Goal: Transaction & Acquisition: Obtain resource

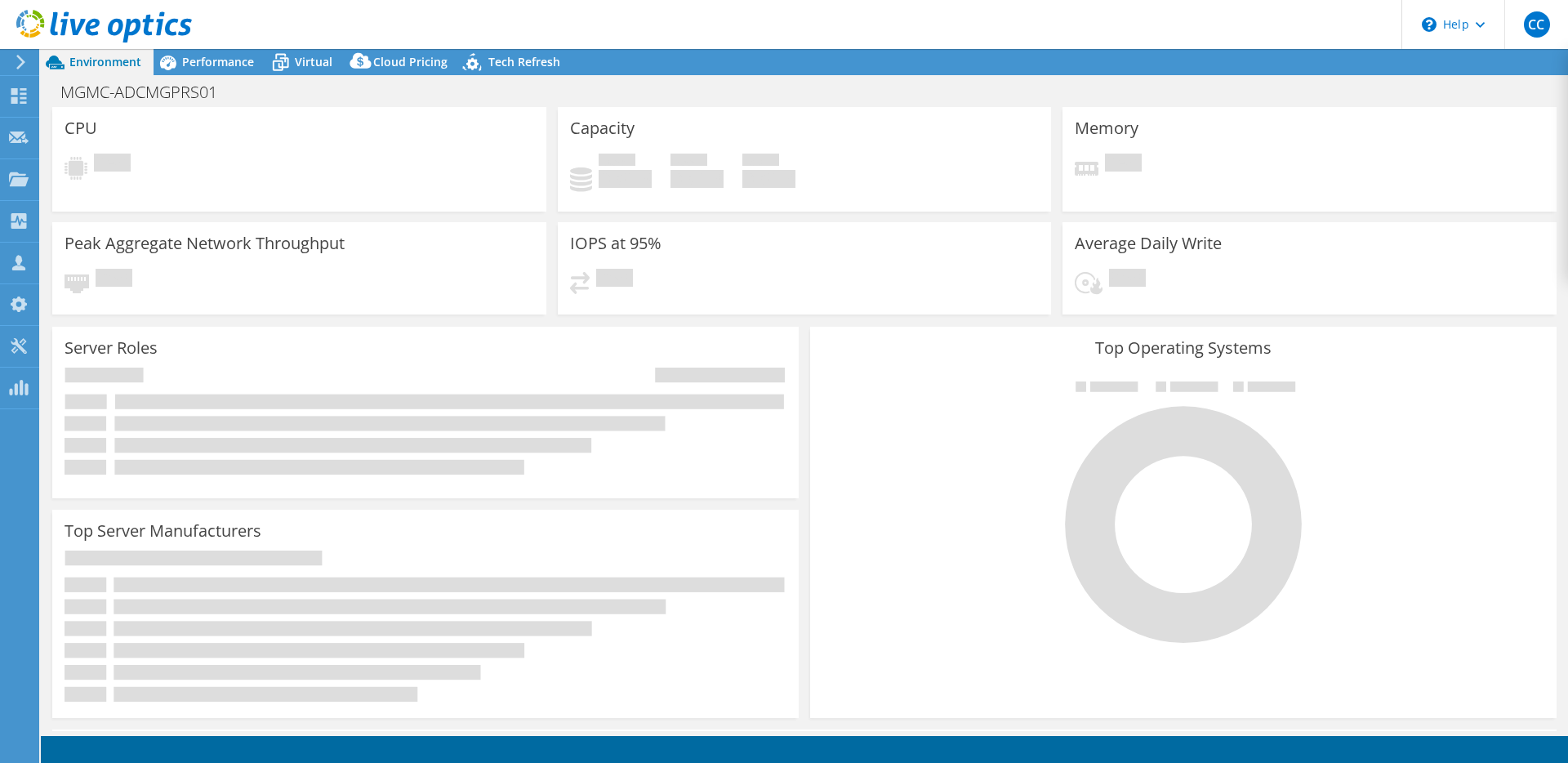
select select "USD"
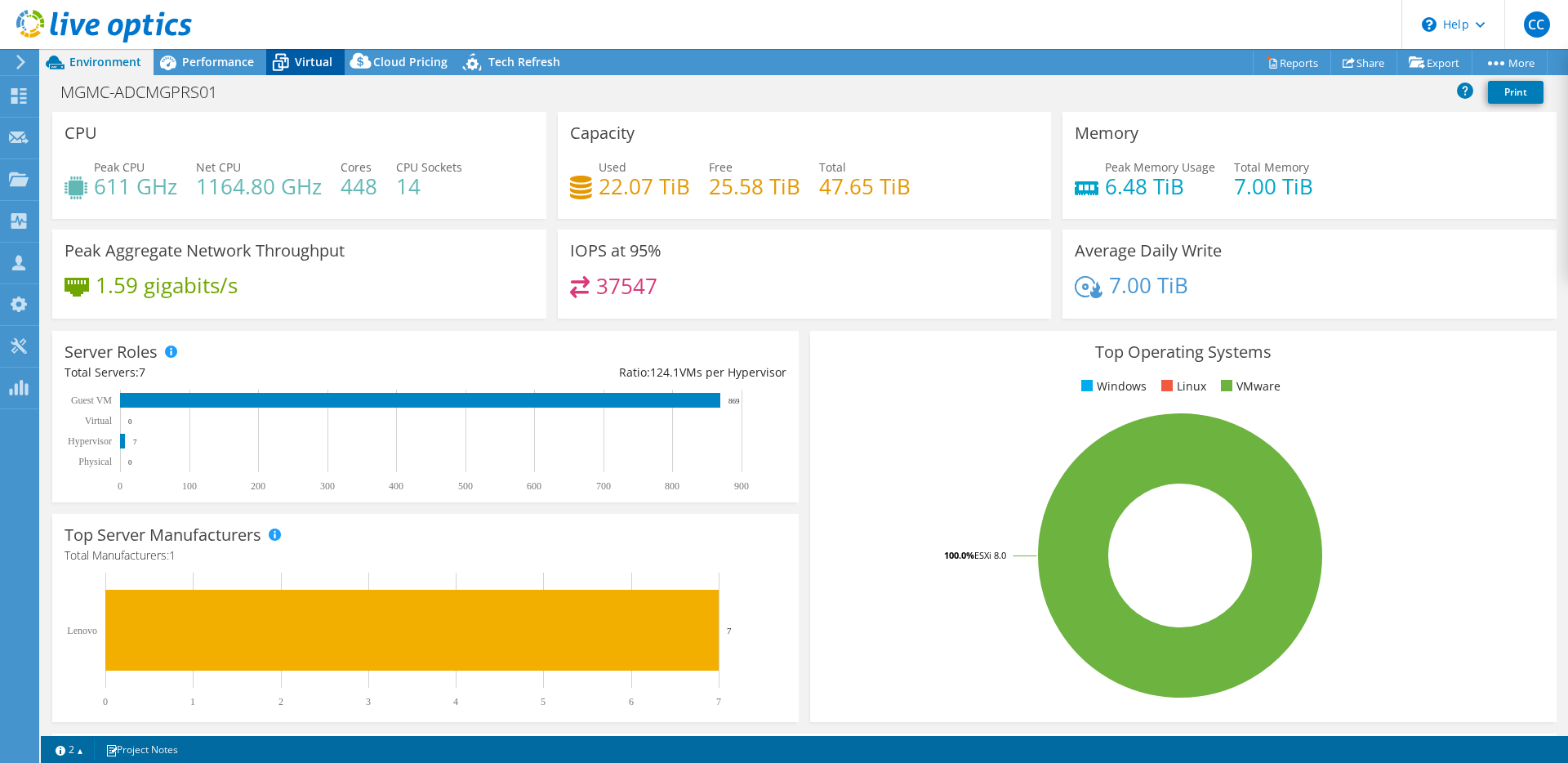
click at [328, 67] on span "Virtual" at bounding box center [314, 62] width 37 height 16
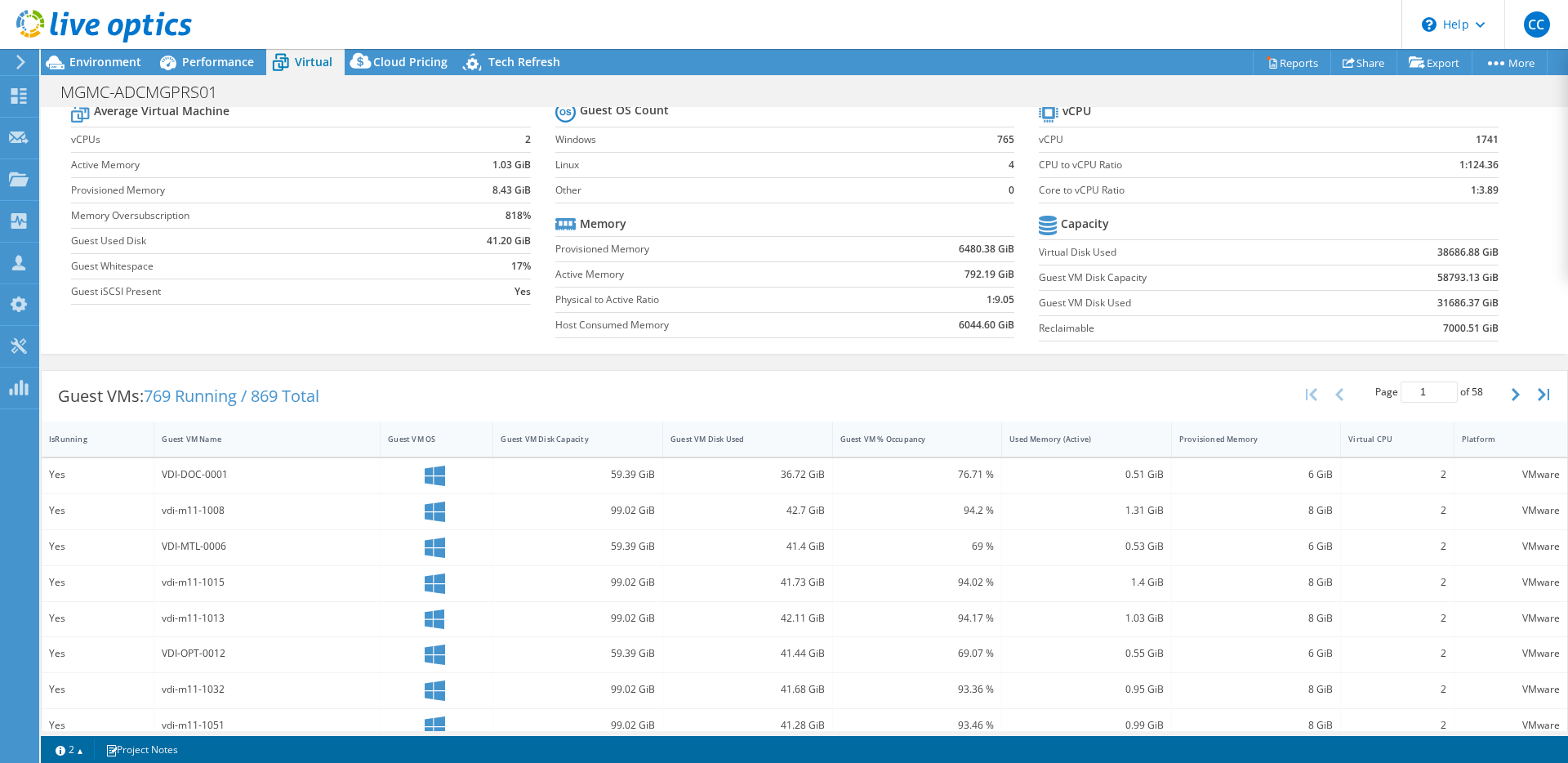
scroll to position [66, 0]
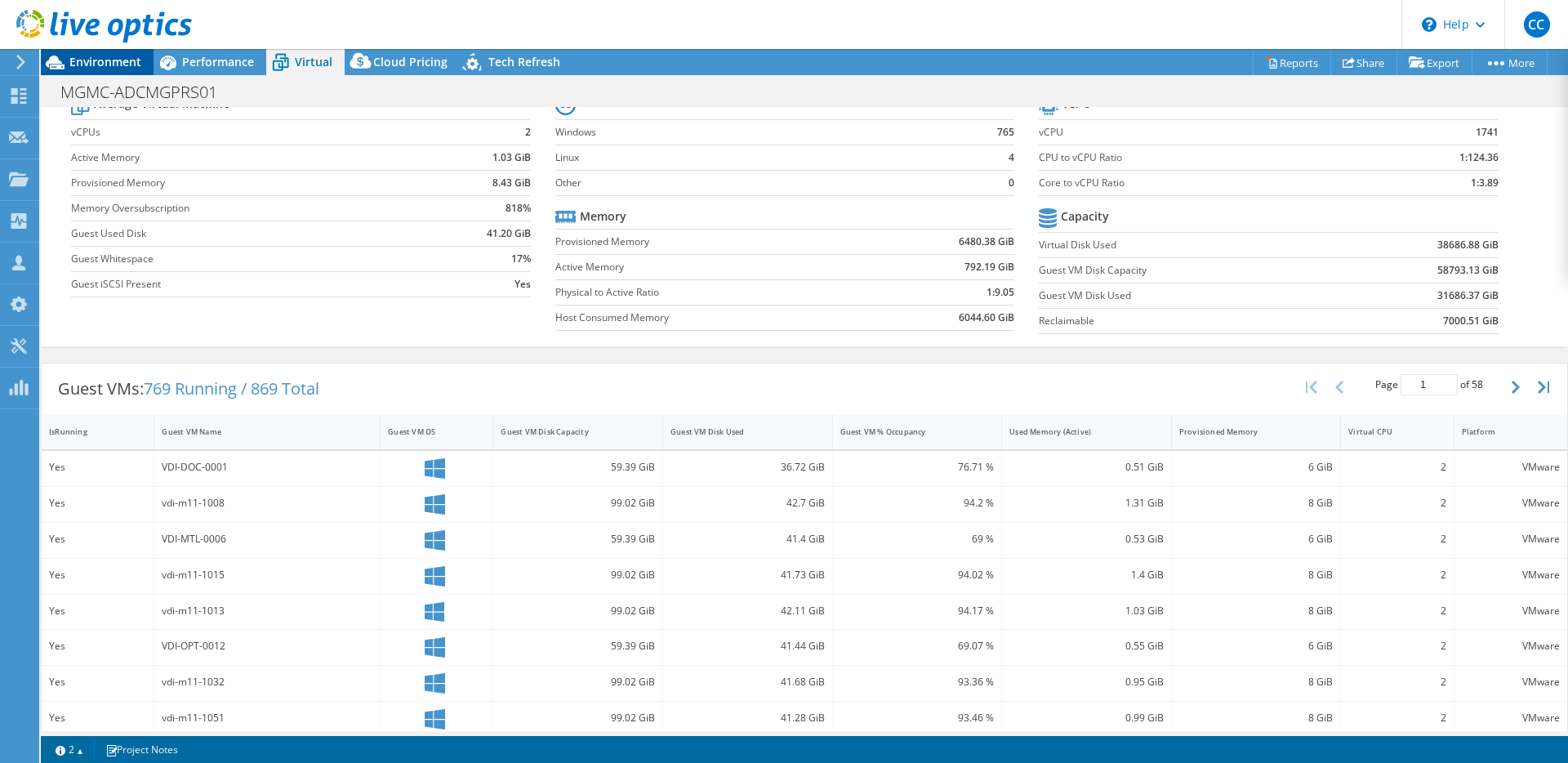
click at [123, 63] on span "Environment" at bounding box center [105, 62] width 72 height 16
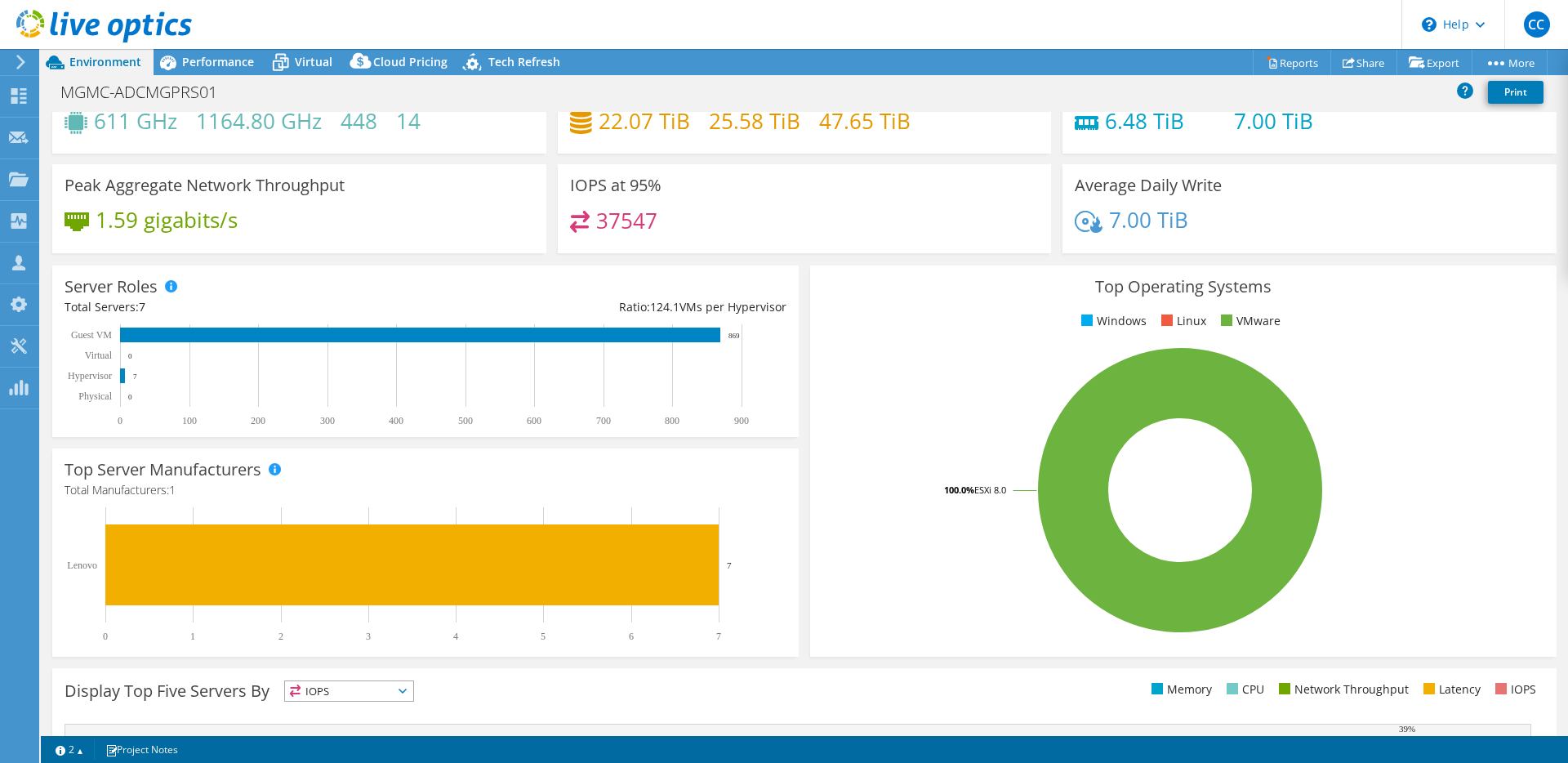
scroll to position [0, 0]
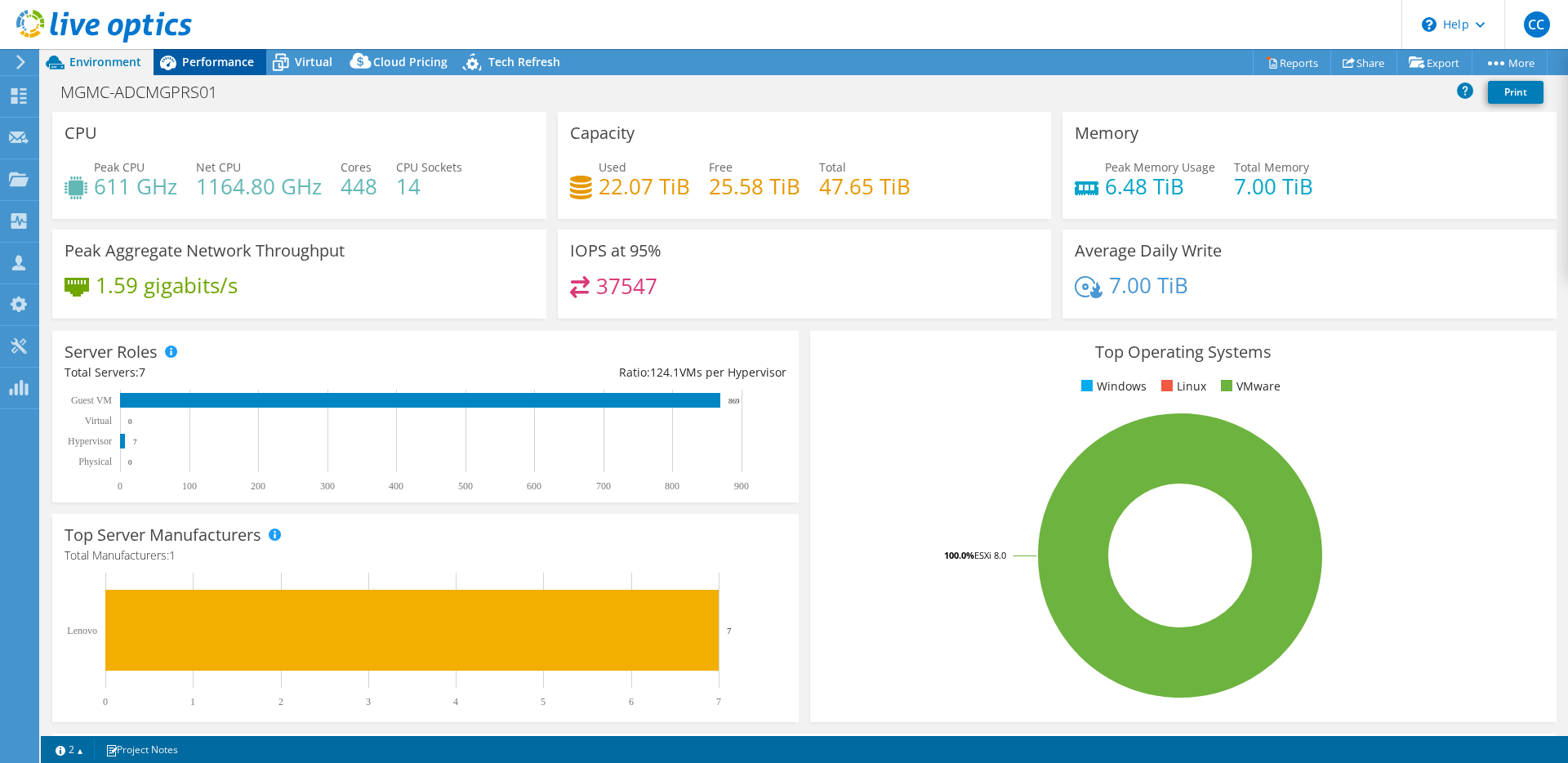
click at [235, 66] on span "Performance" at bounding box center [217, 62] width 72 height 16
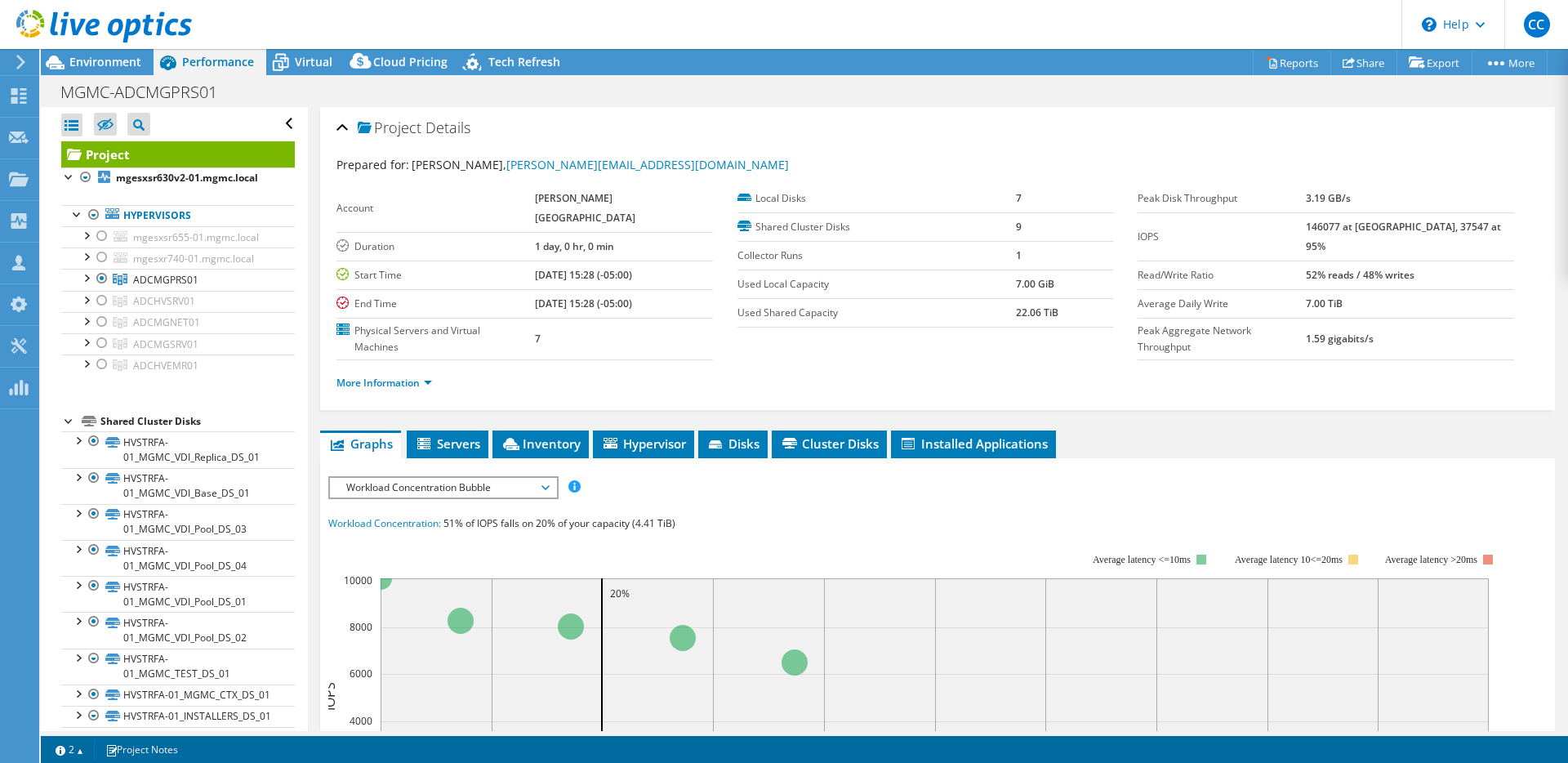
scroll to position [317, 0]
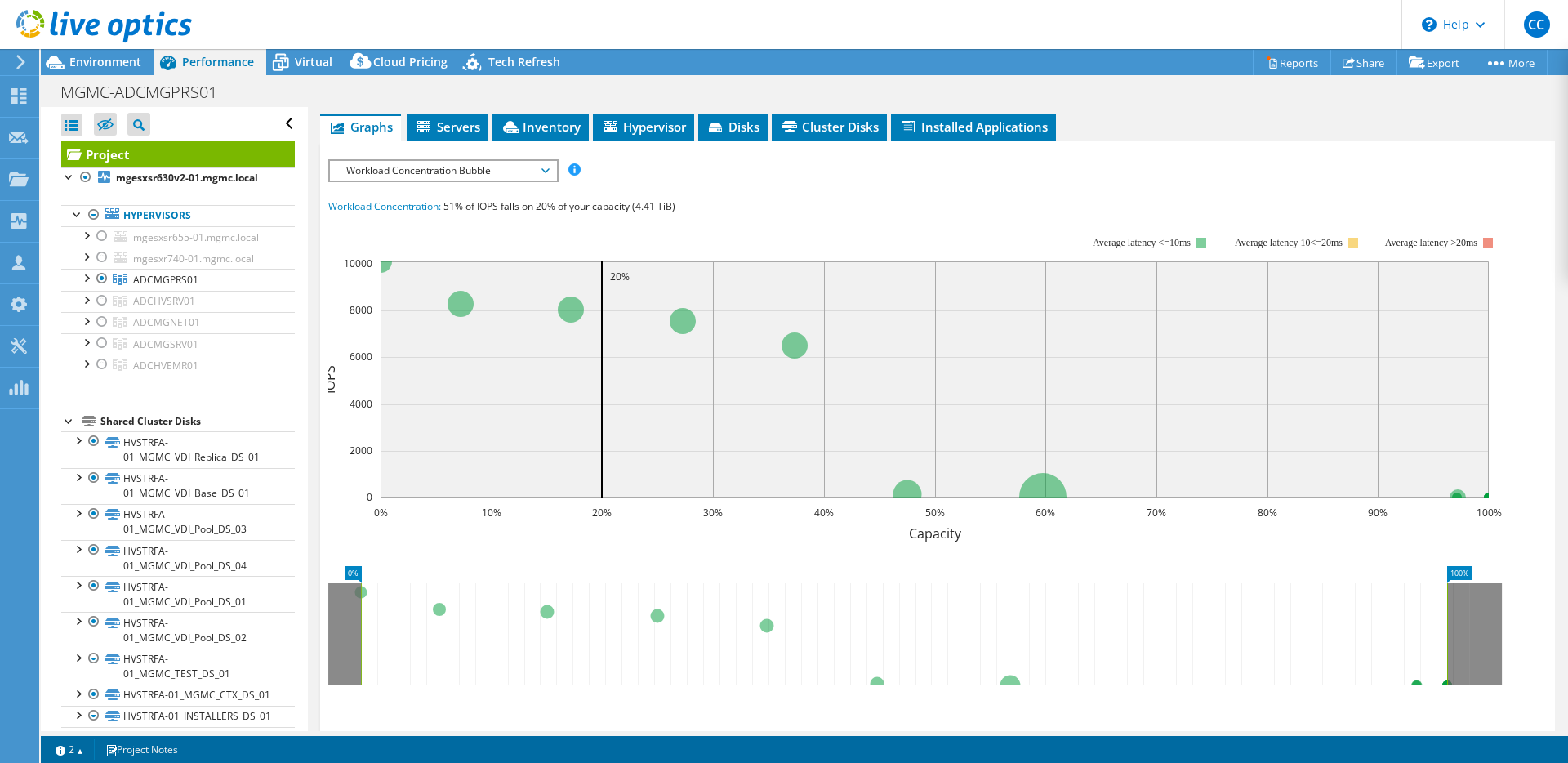
click at [461, 161] on span "Workload Concentration Bubble" at bounding box center [442, 171] width 210 height 19
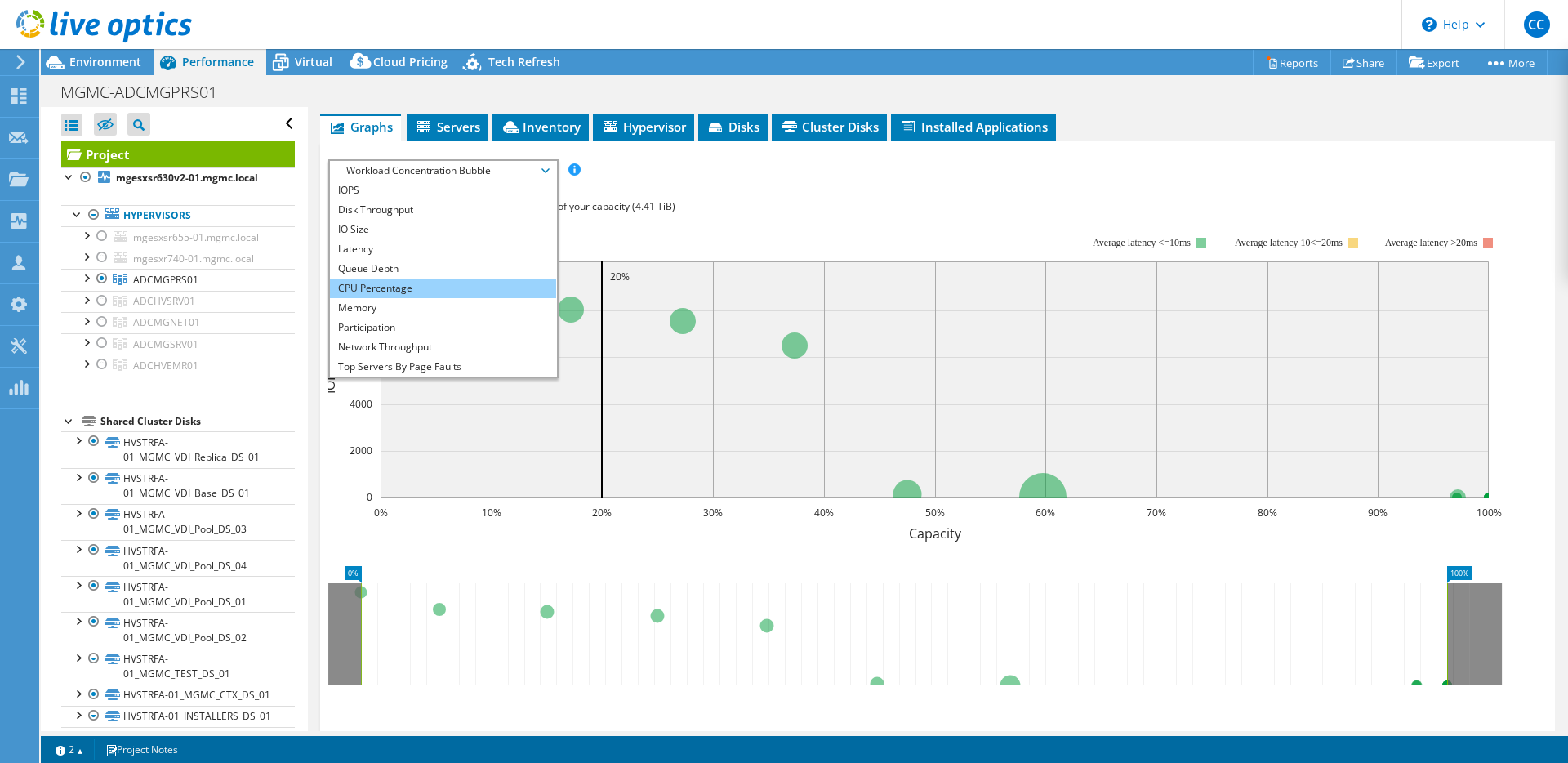
click at [451, 278] on li "CPU Percentage" at bounding box center [442, 288] width 226 height 19
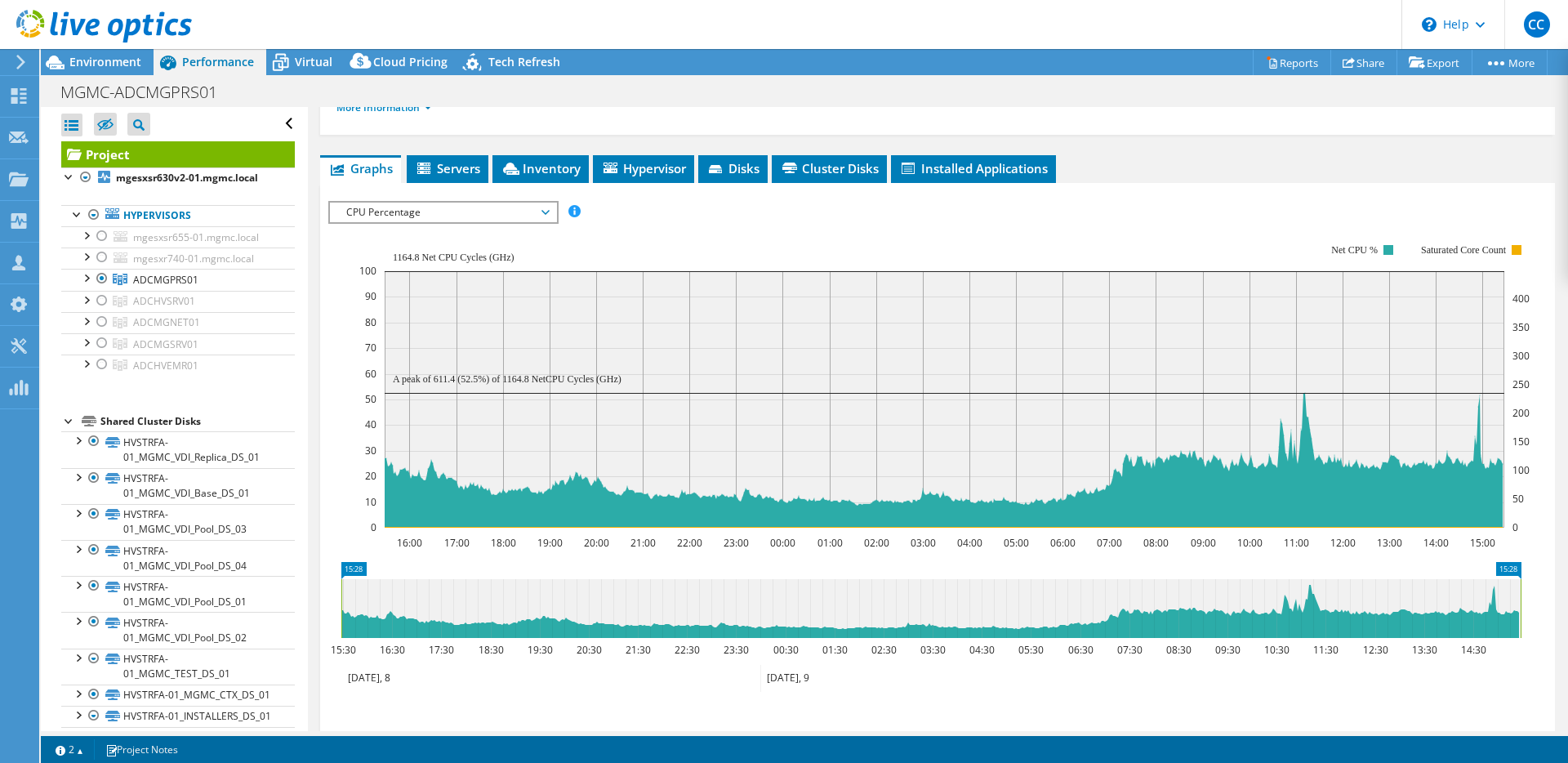
scroll to position [258, 0]
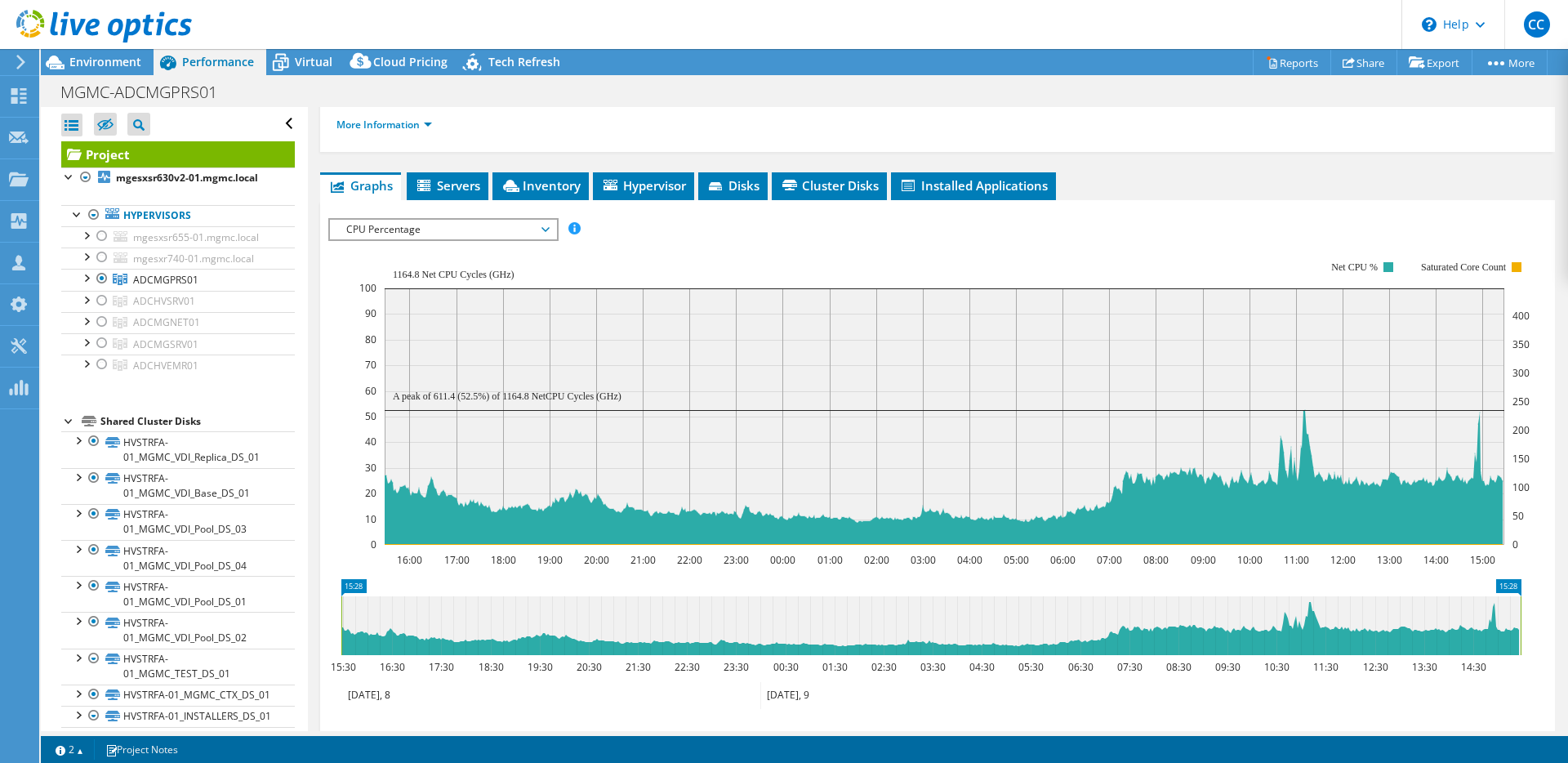
click at [445, 220] on span "CPU Percentage" at bounding box center [442, 230] width 210 height 19
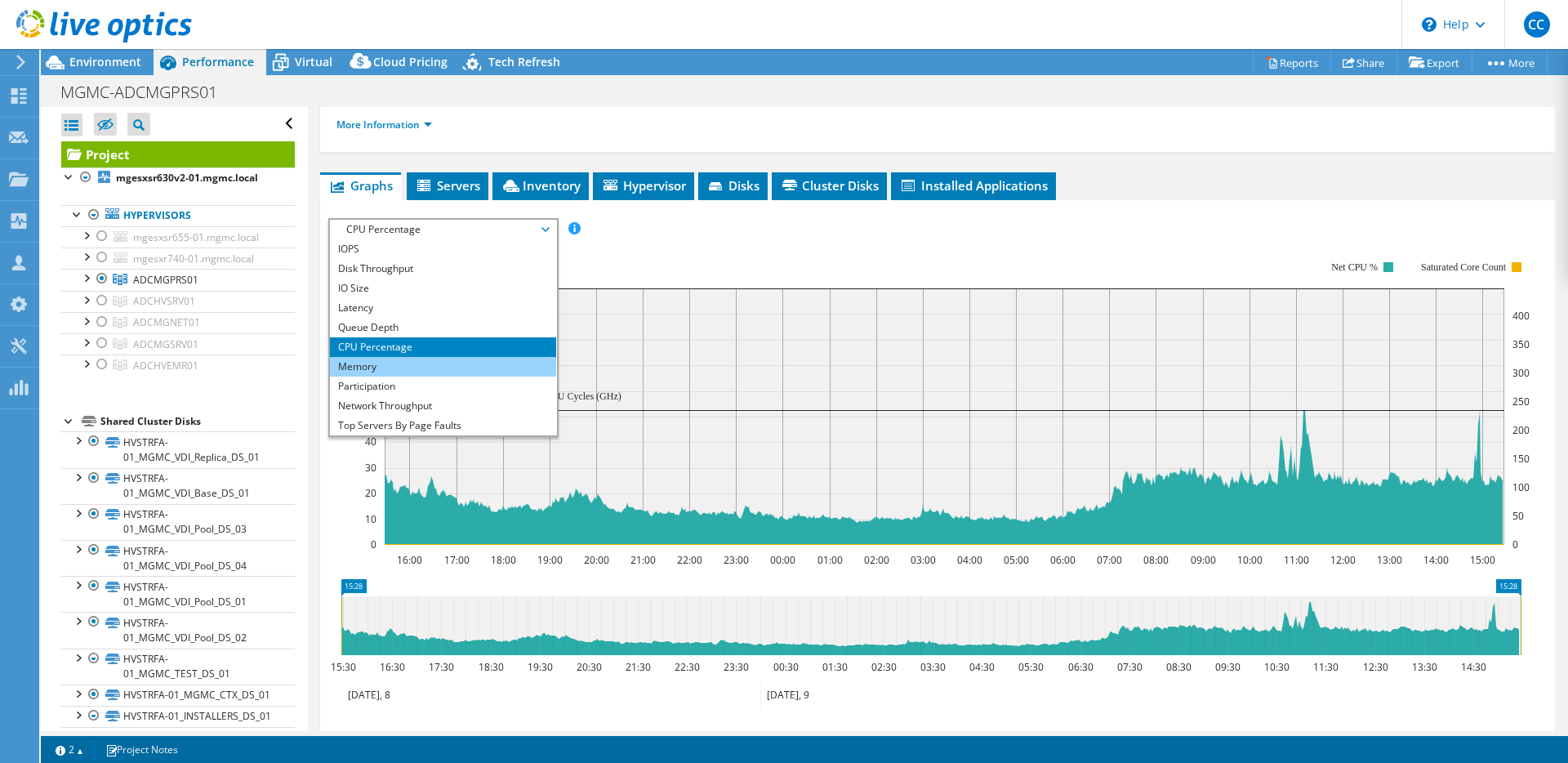
click at [422, 357] on li "Memory" at bounding box center [442, 367] width 226 height 19
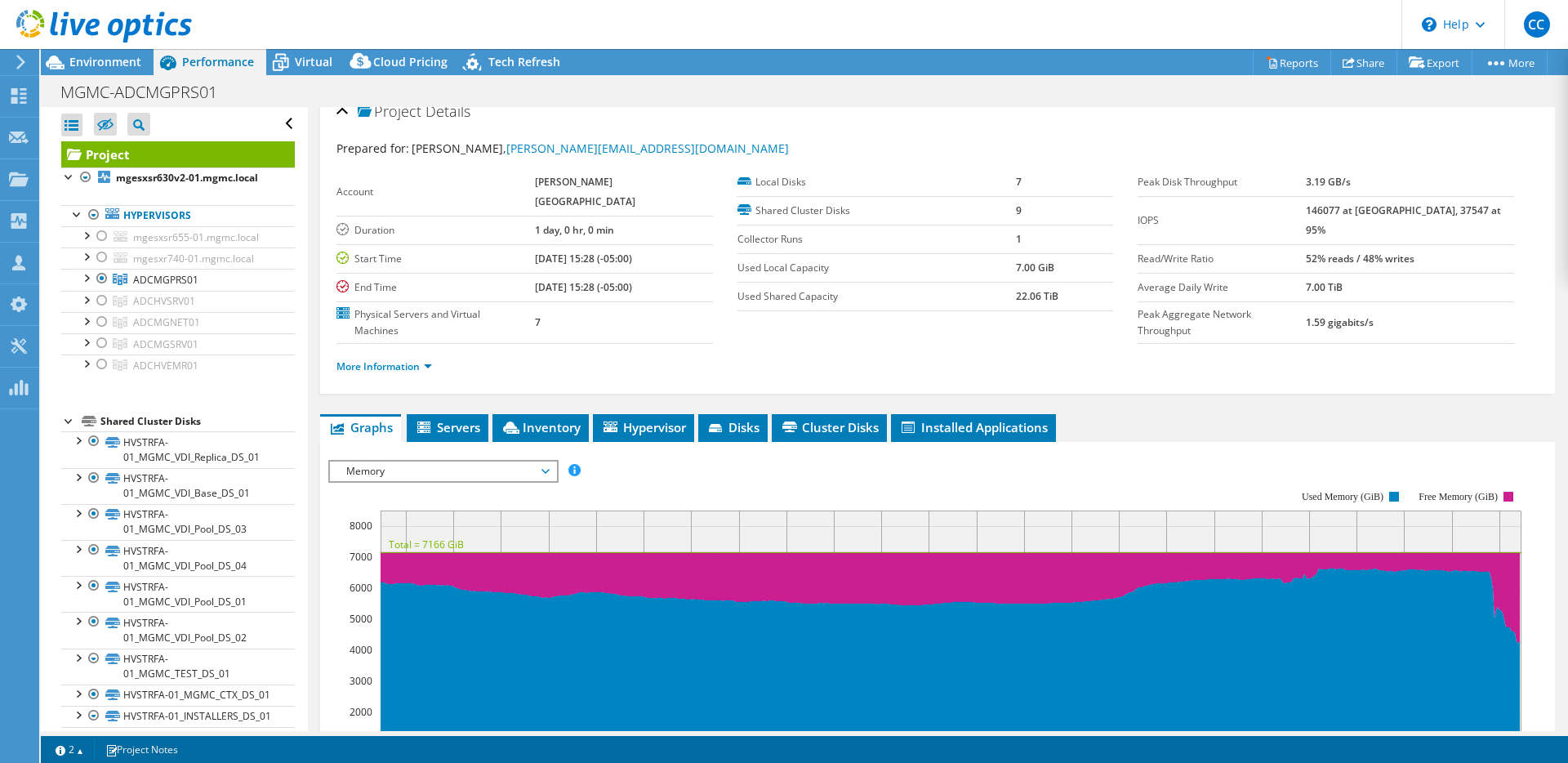
scroll to position [0, 0]
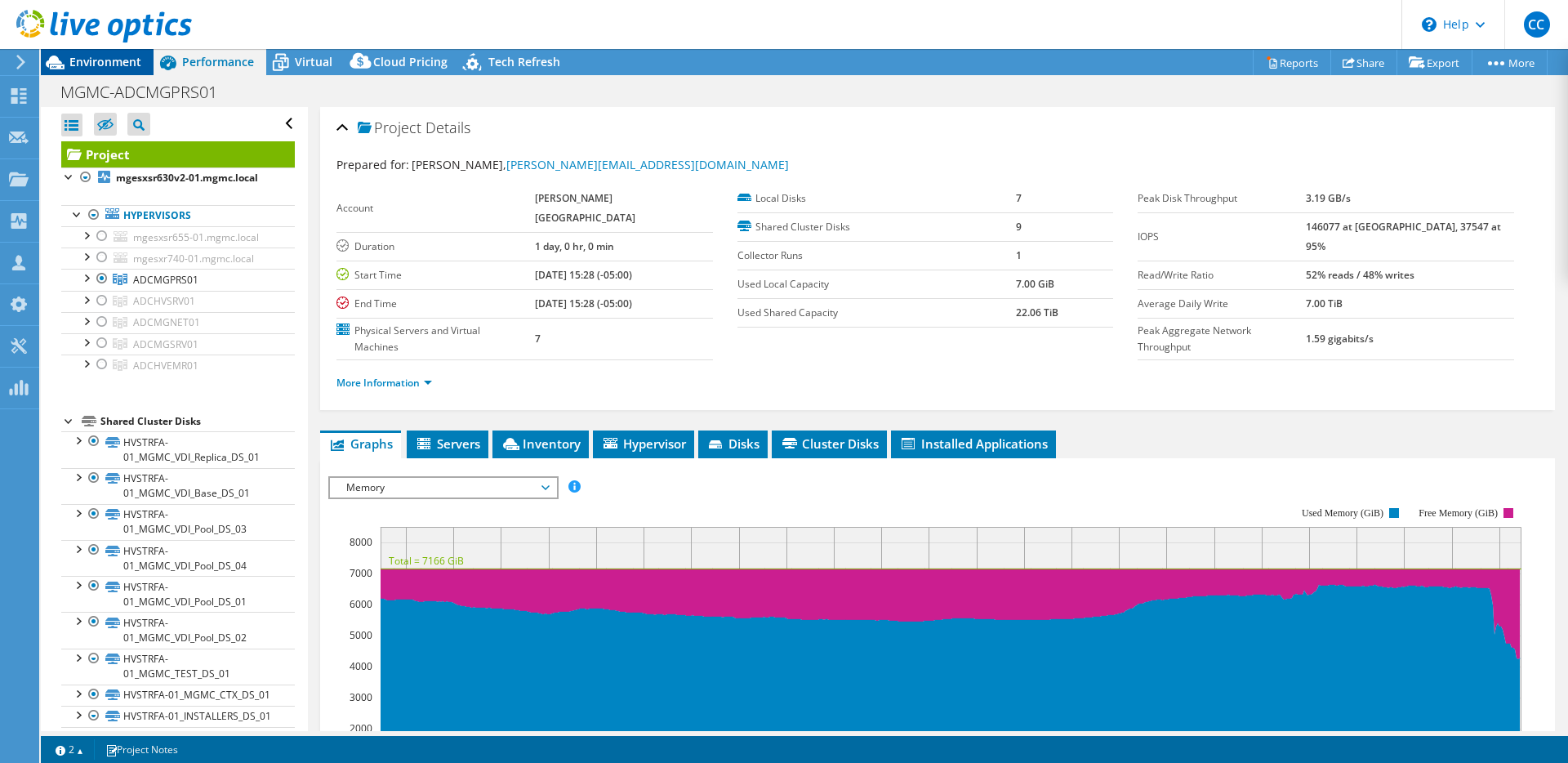
click at [129, 65] on span "Environment" at bounding box center [105, 62] width 72 height 16
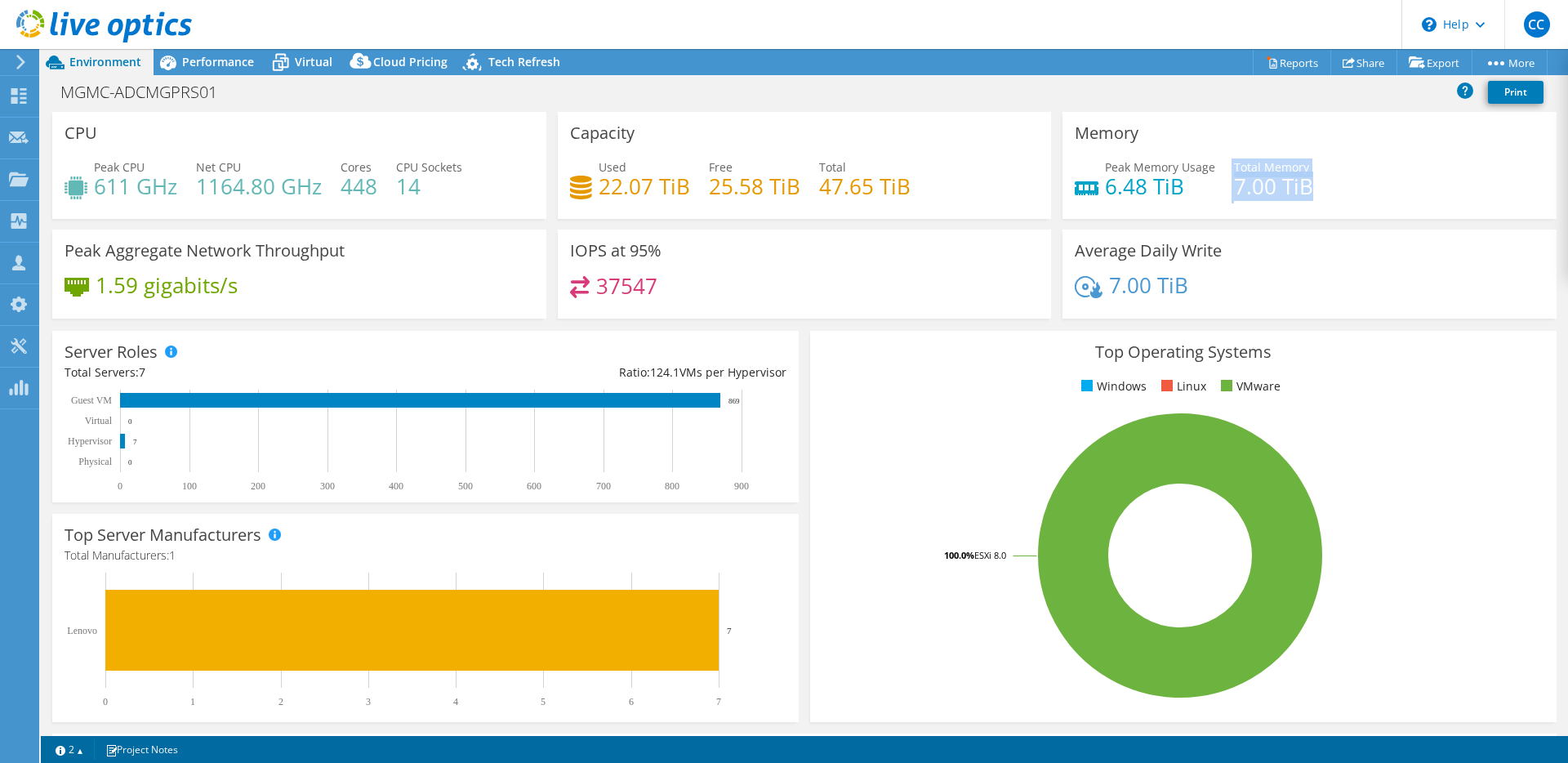
drag, startPoint x: 1213, startPoint y: 181, endPoint x: 1307, endPoint y: 191, distance: 94.5
click at [1307, 191] on div "Peak Memory Usage 6.48 TiB Total Memory 7.00 TiB" at bounding box center [1310, 185] width 470 height 53
drag, startPoint x: 1316, startPoint y: 196, endPoint x: 1222, endPoint y: 175, distance: 96.3
click at [1222, 175] on div "Peak Memory Usage 6.48 TiB Total Memory 7.00 TiB" at bounding box center [1310, 185] width 470 height 53
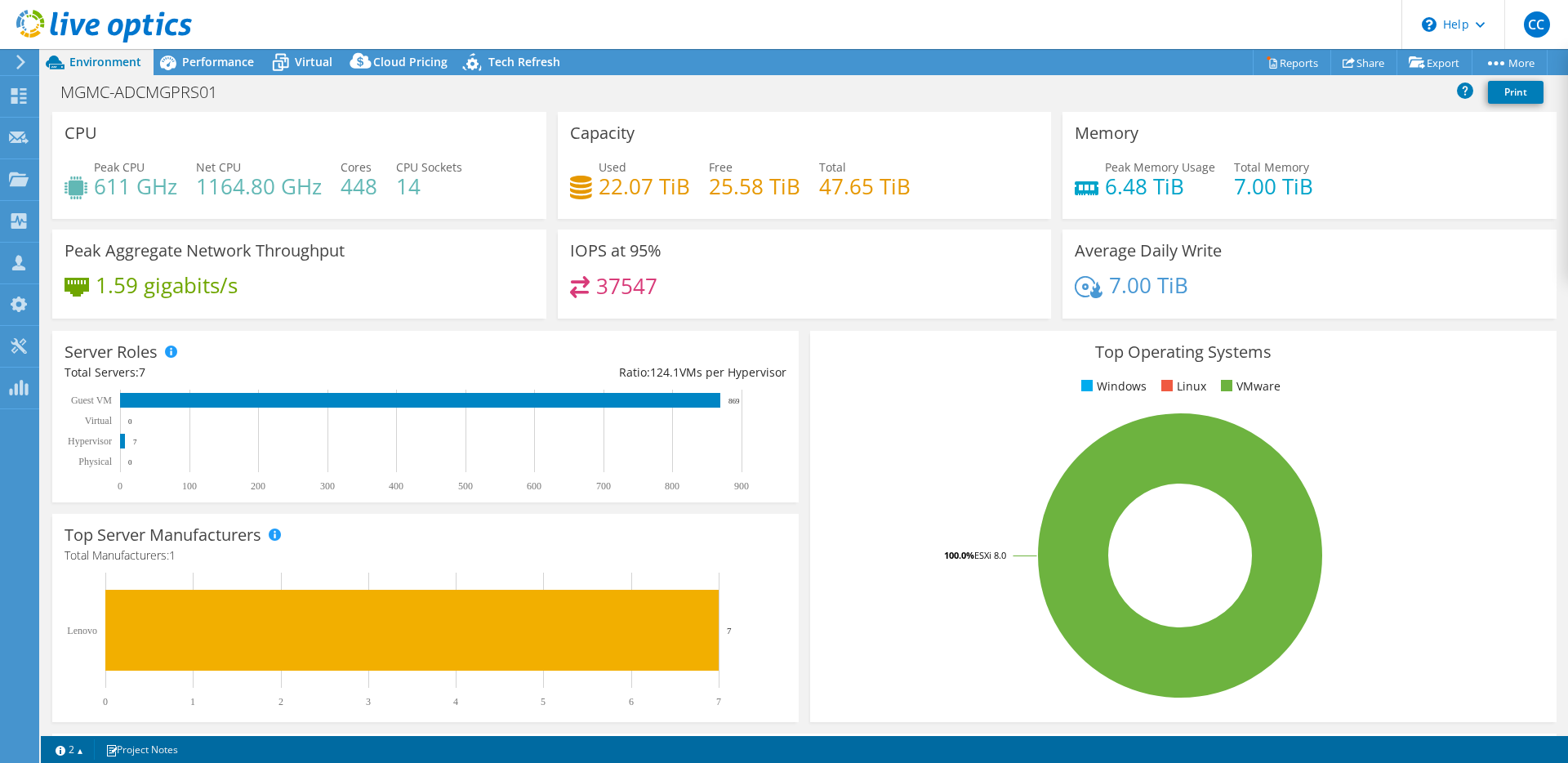
click at [1216, 192] on div "Peak Memory Usage 6.48 TiB Total Memory 7.00 TiB" at bounding box center [1310, 185] width 470 height 53
click at [244, 65] on span "Performance" at bounding box center [217, 62] width 72 height 16
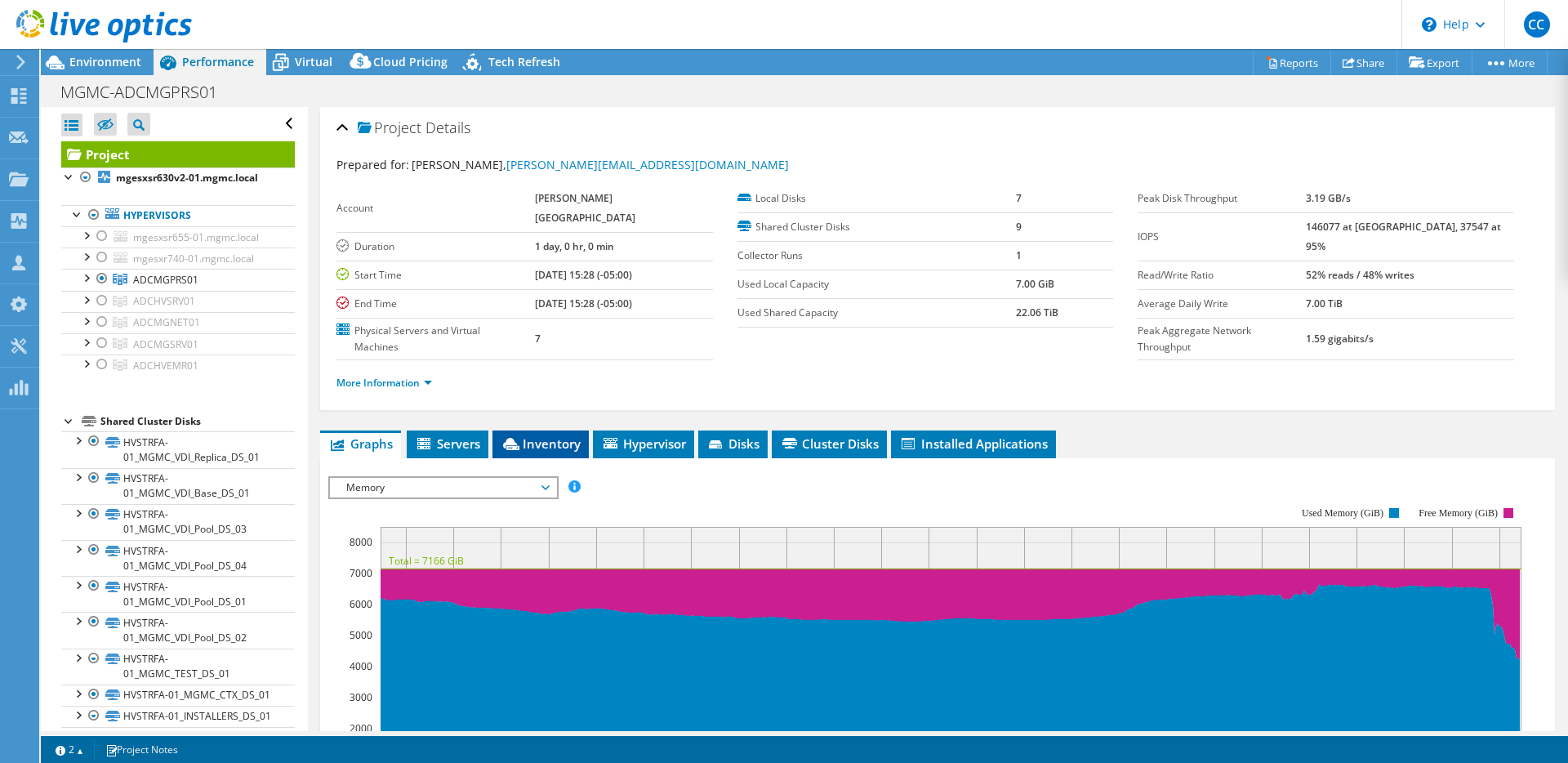
click at [523, 435] on span "Inventory" at bounding box center [541, 443] width 80 height 16
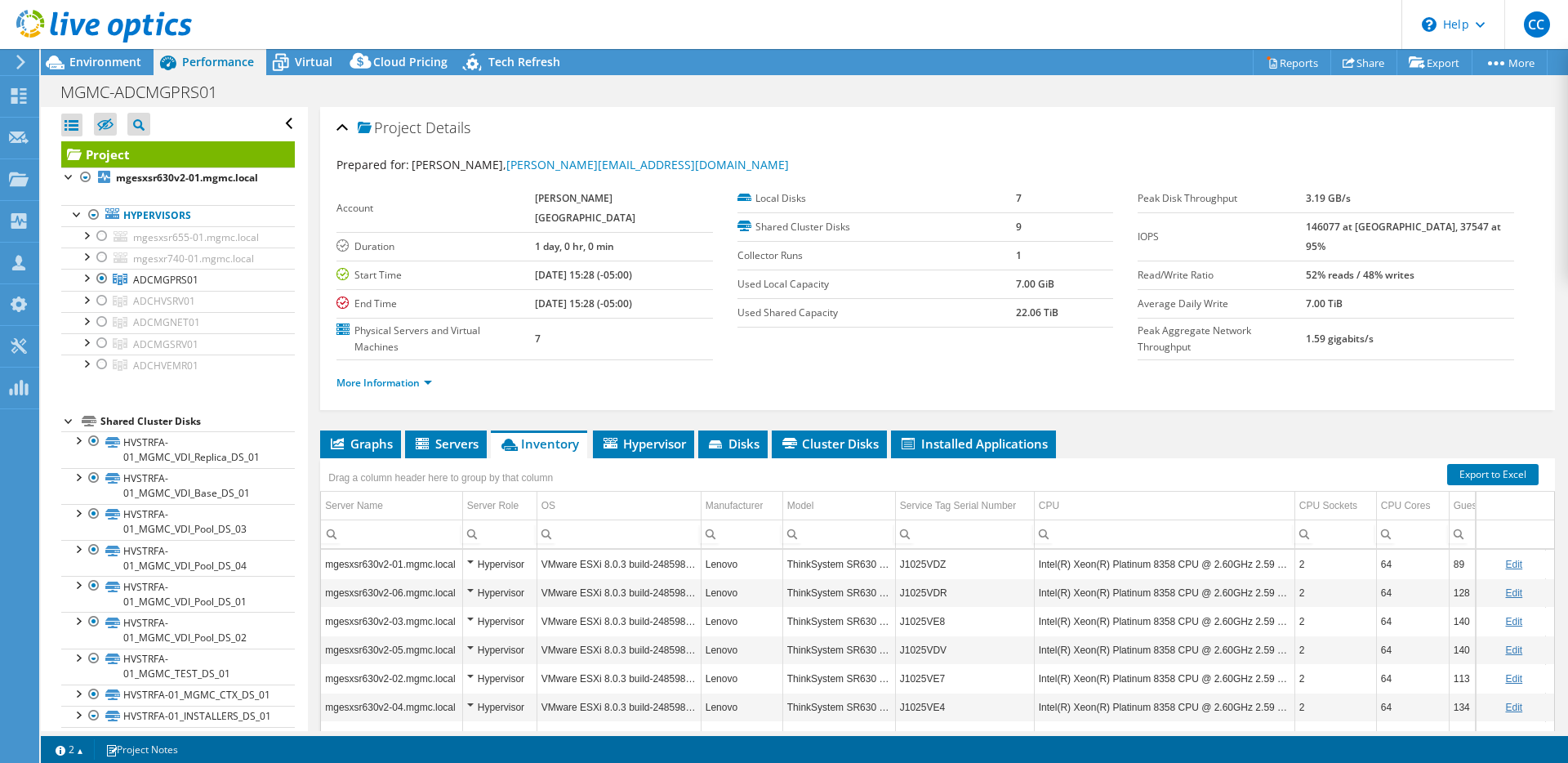
scroll to position [104, 0]
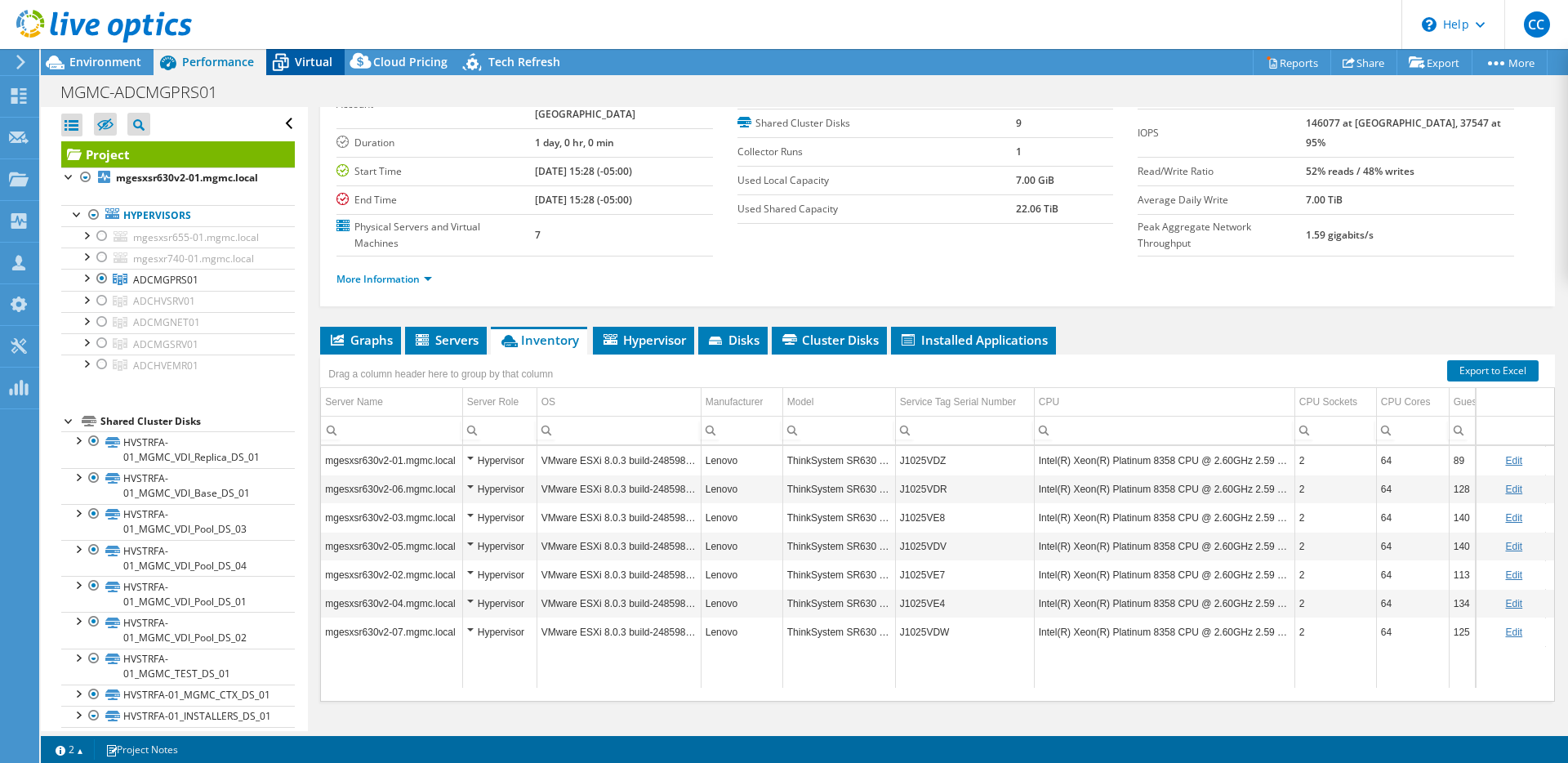
click at [286, 65] on icon at bounding box center [281, 64] width 16 height 13
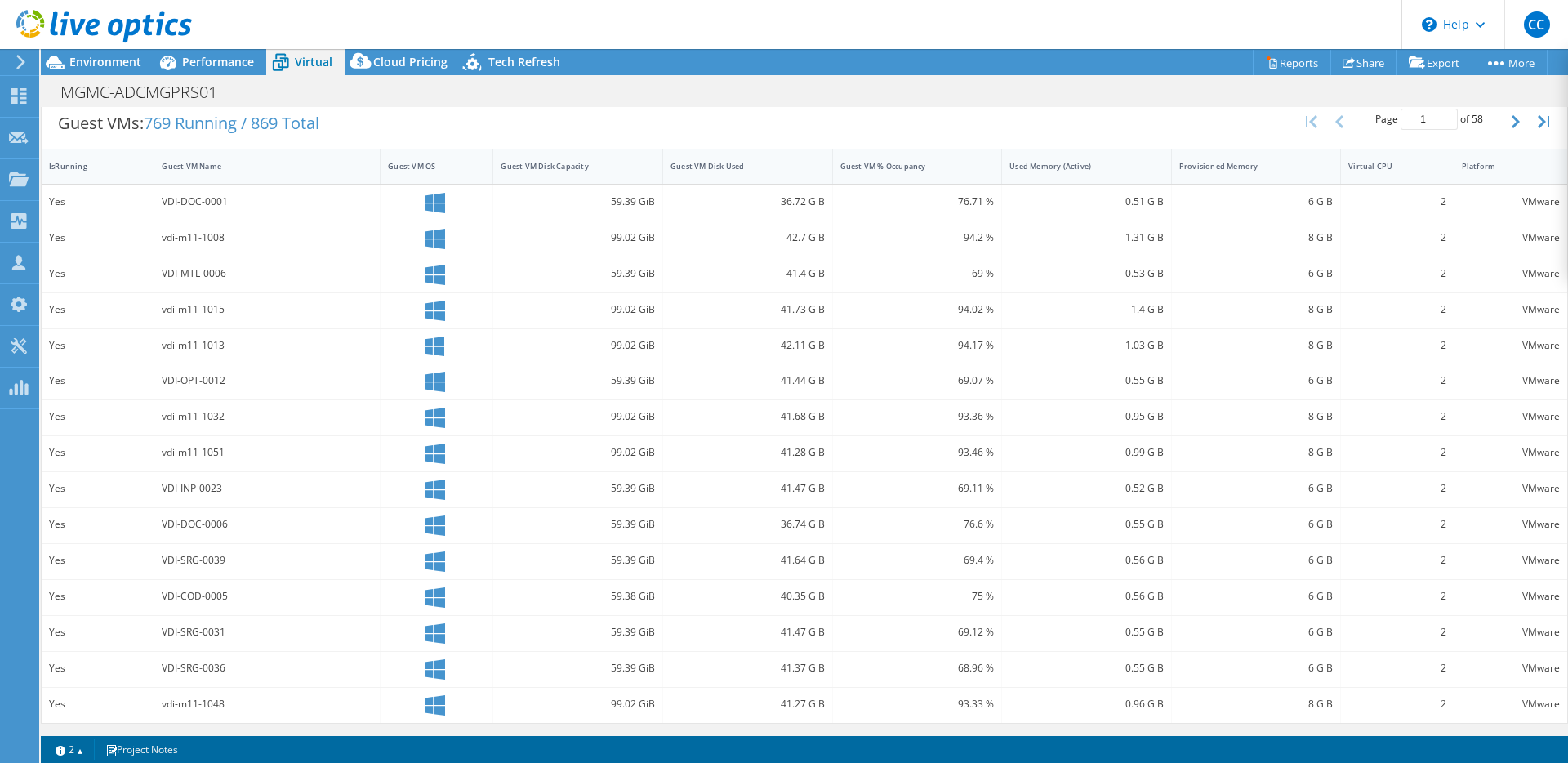
scroll to position [331, 0]
click at [1180, 162] on div "Provisioned Memory" at bounding box center [1247, 166] width 135 height 11
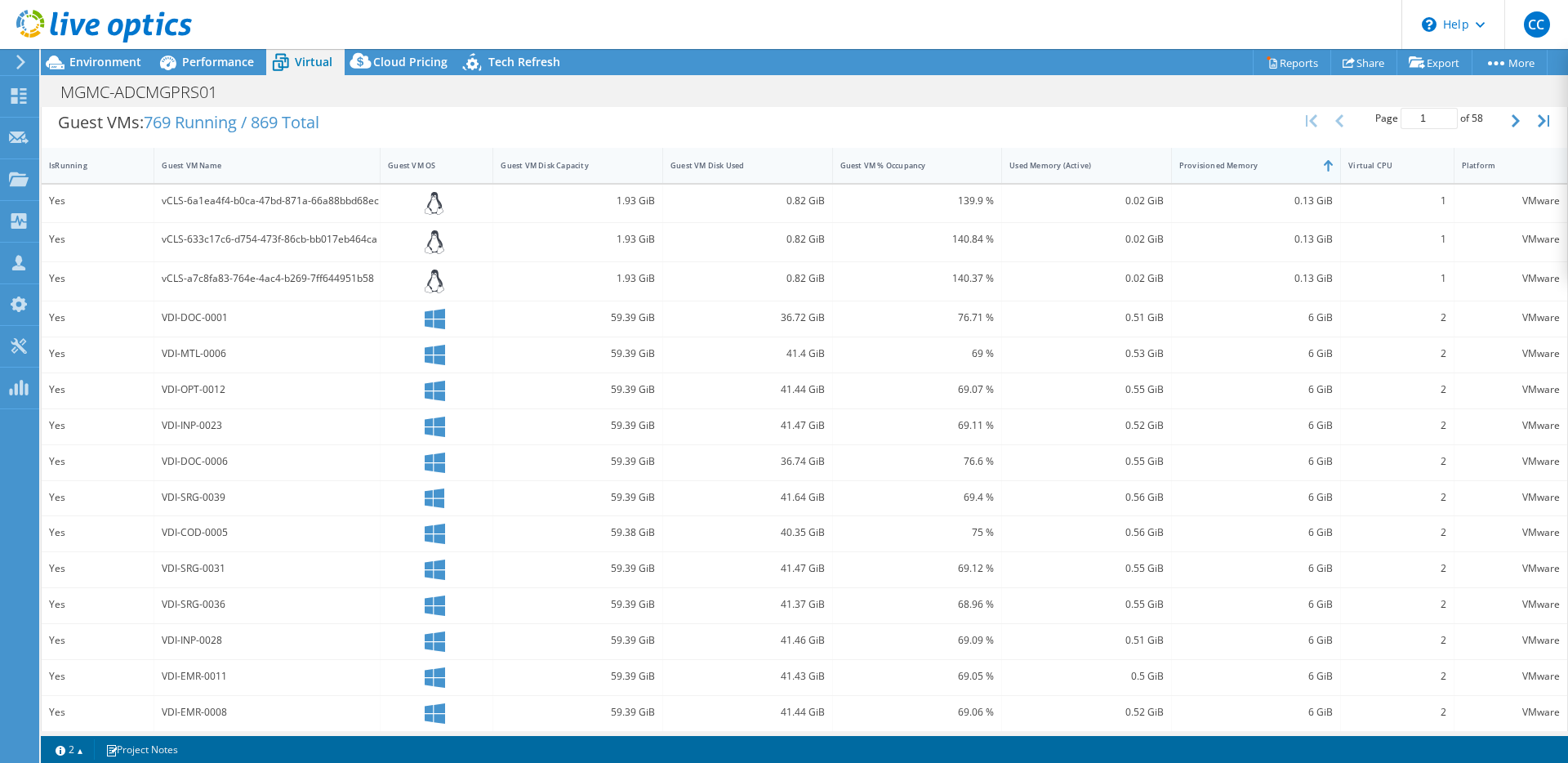
click at [1180, 162] on div "Provisioned Memory" at bounding box center [1247, 166] width 135 height 11
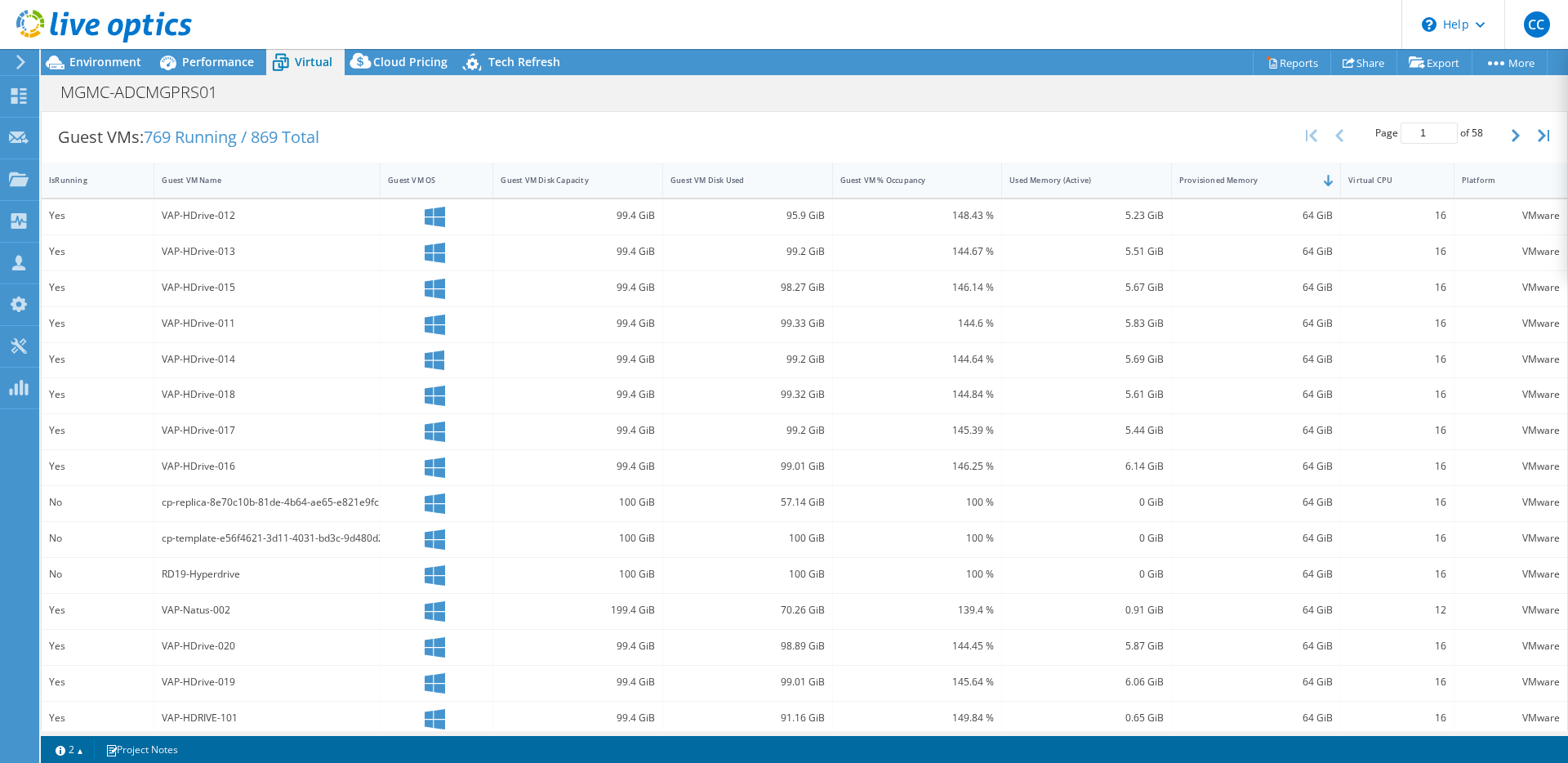
scroll to position [315, 0]
click at [1512, 139] on icon "button" at bounding box center [1516, 137] width 8 height 13
type input "2"
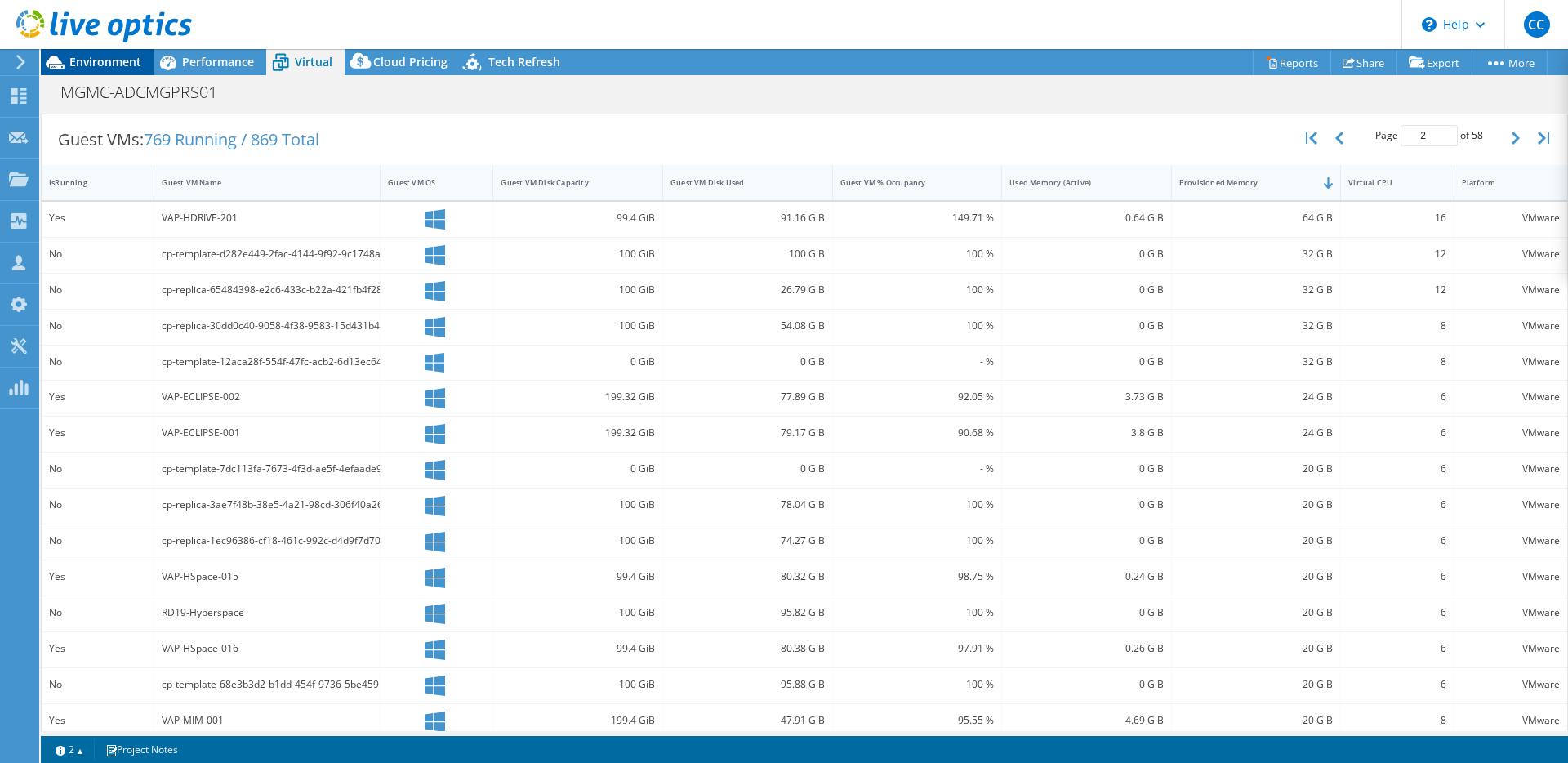
click at [130, 67] on span "Environment" at bounding box center [105, 62] width 72 height 16
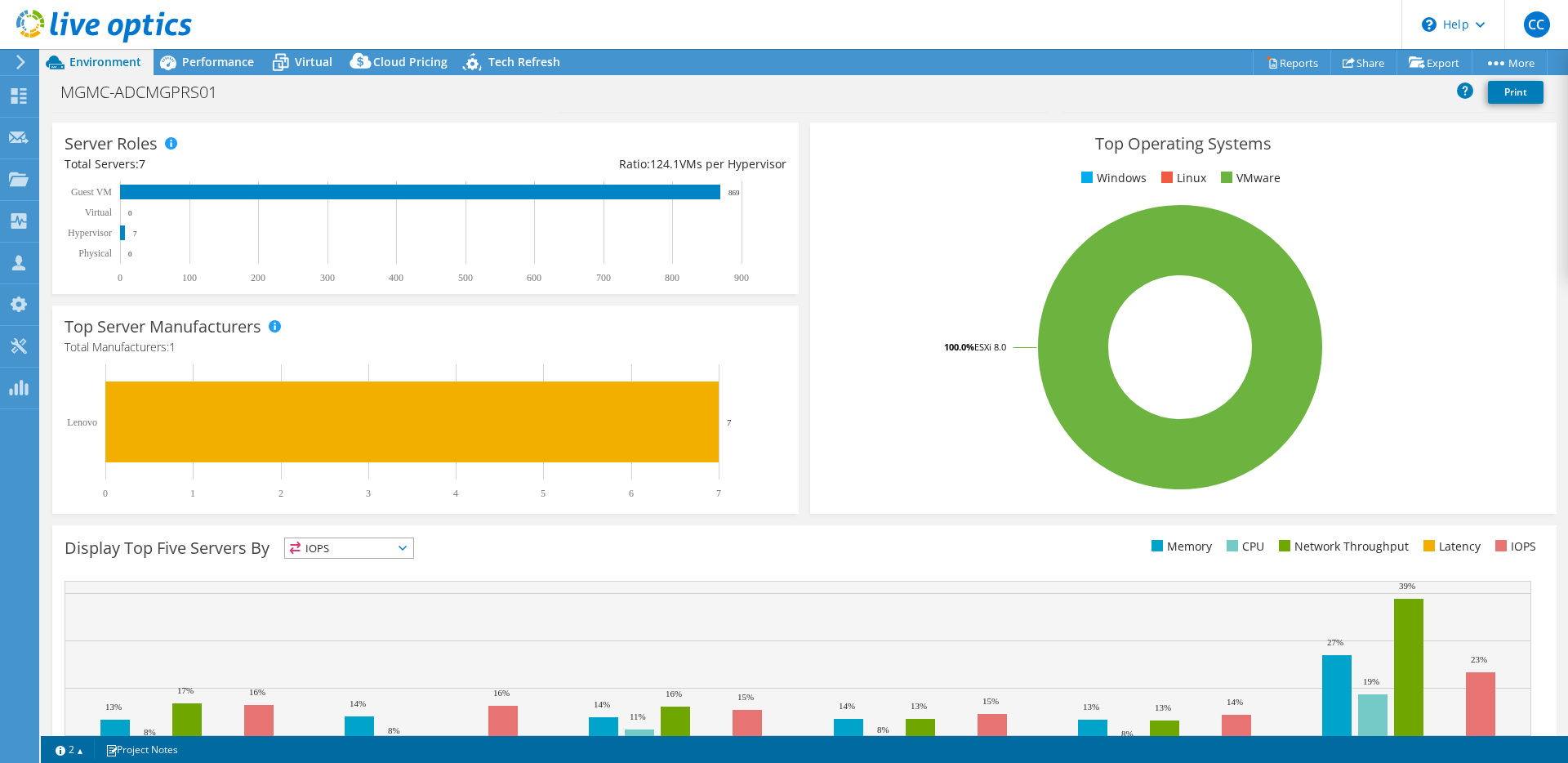
scroll to position [0, 0]
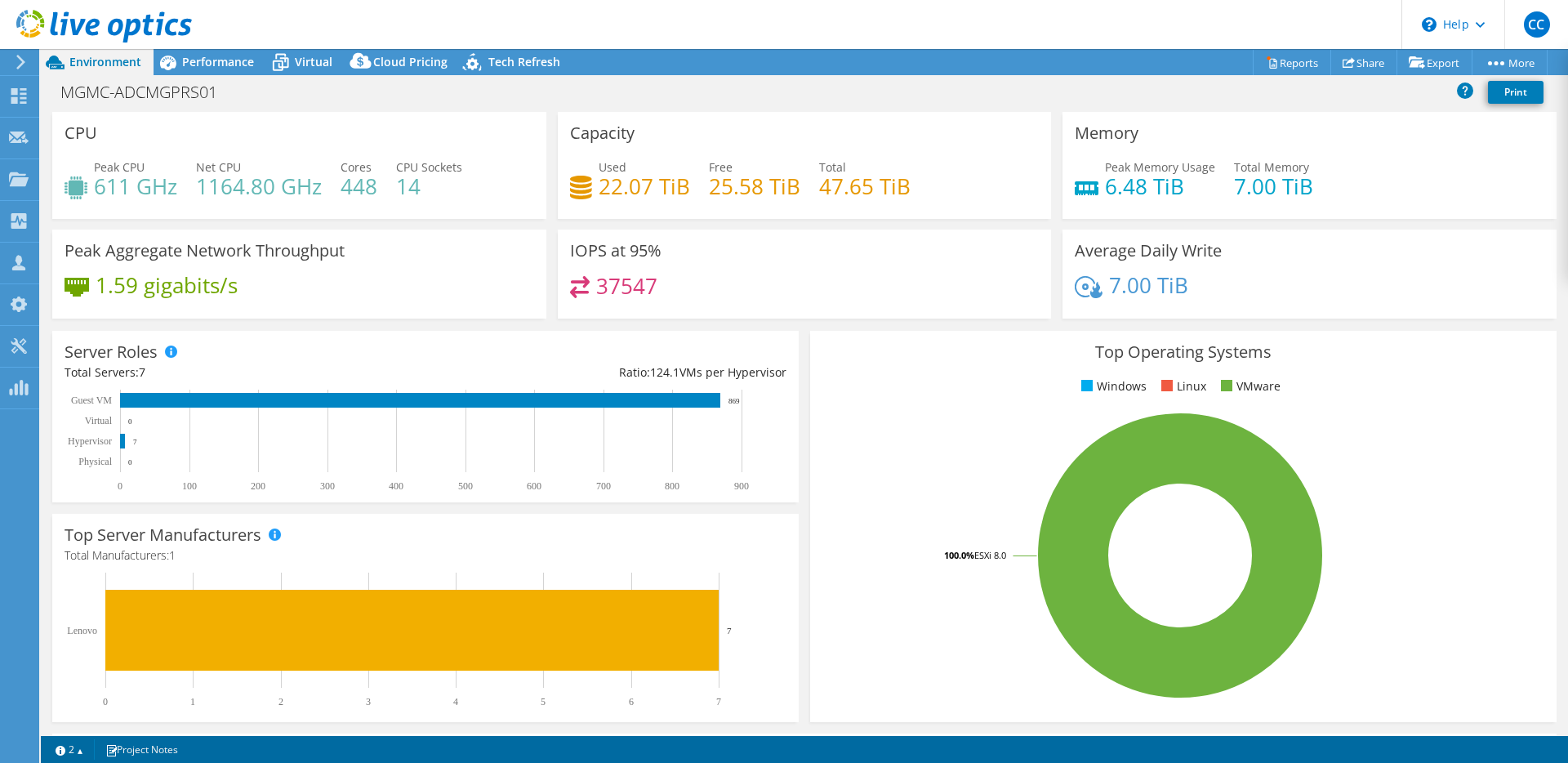
drag, startPoint x: 1096, startPoint y: 182, endPoint x: 1171, endPoint y: 188, distance: 75.2
click at [1171, 188] on h4 "6.48 TiB" at bounding box center [1160, 186] width 110 height 18
drag, startPoint x: 1175, startPoint y: 191, endPoint x: 1112, endPoint y: 182, distance: 63.6
click at [1112, 182] on h4 "6.48 TiB" at bounding box center [1160, 186] width 110 height 18
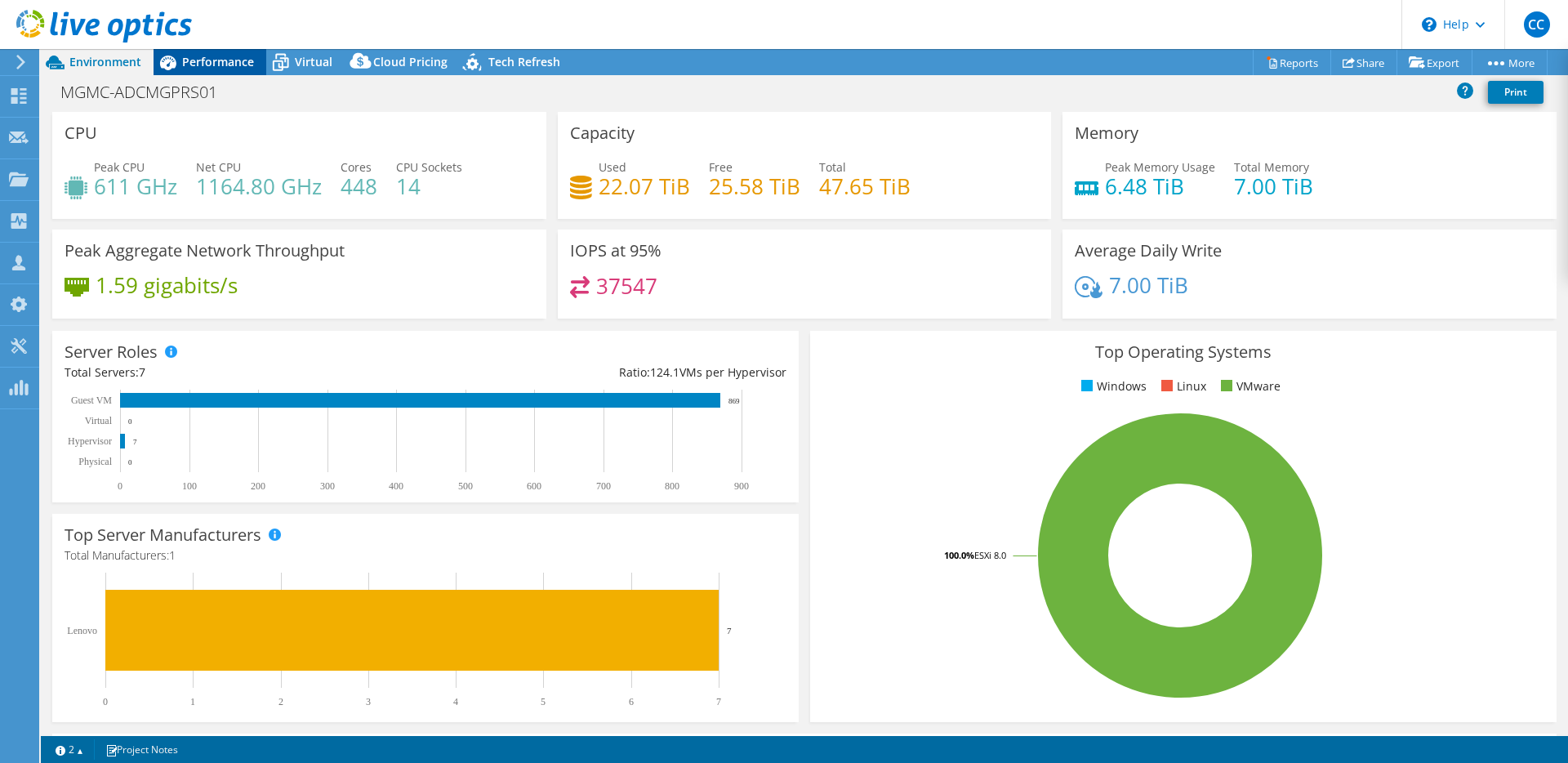
click at [198, 63] on span "Performance" at bounding box center [217, 62] width 72 height 16
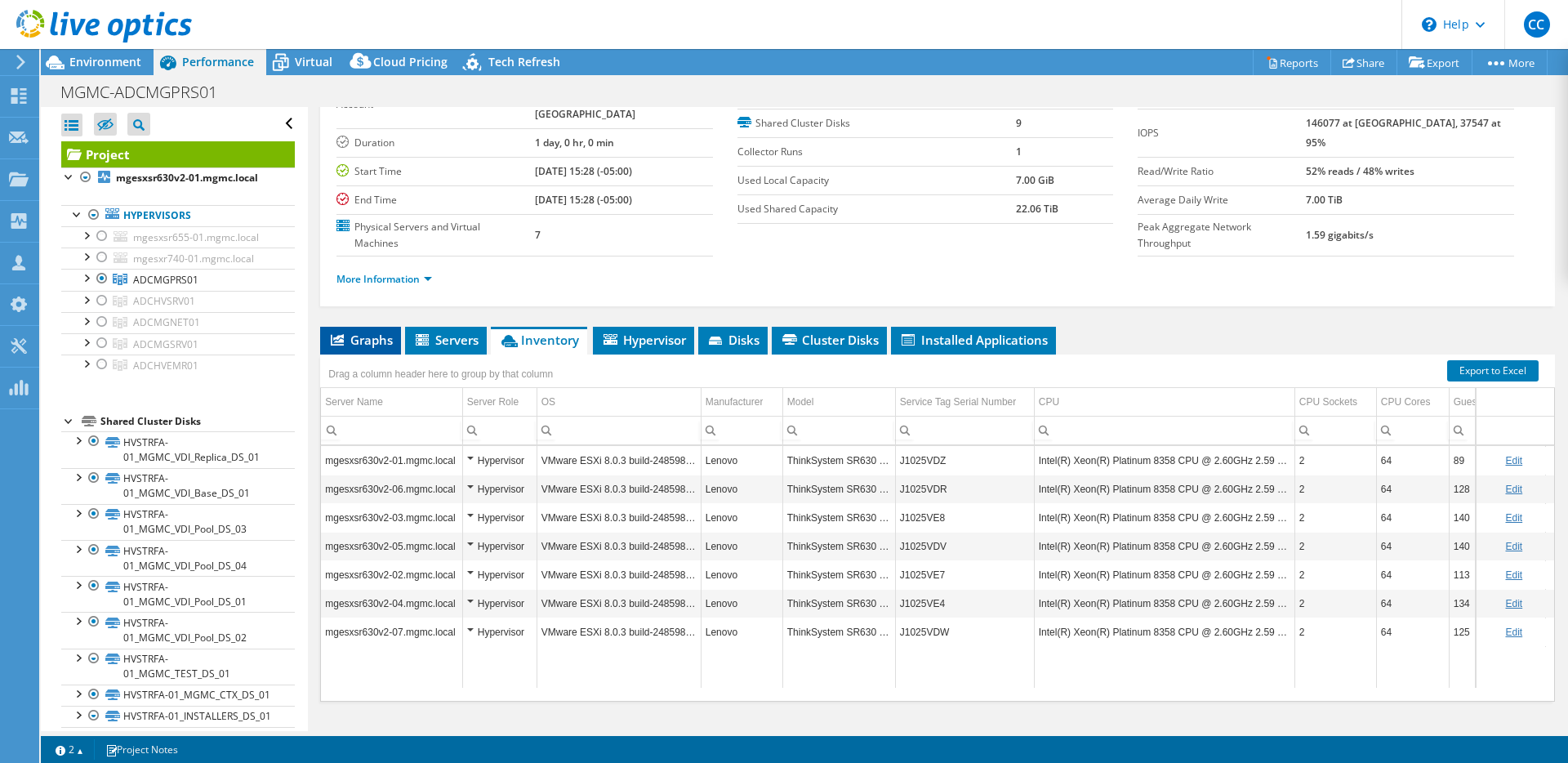
click at [369, 327] on li "Graphs" at bounding box center [360, 340] width 81 height 27
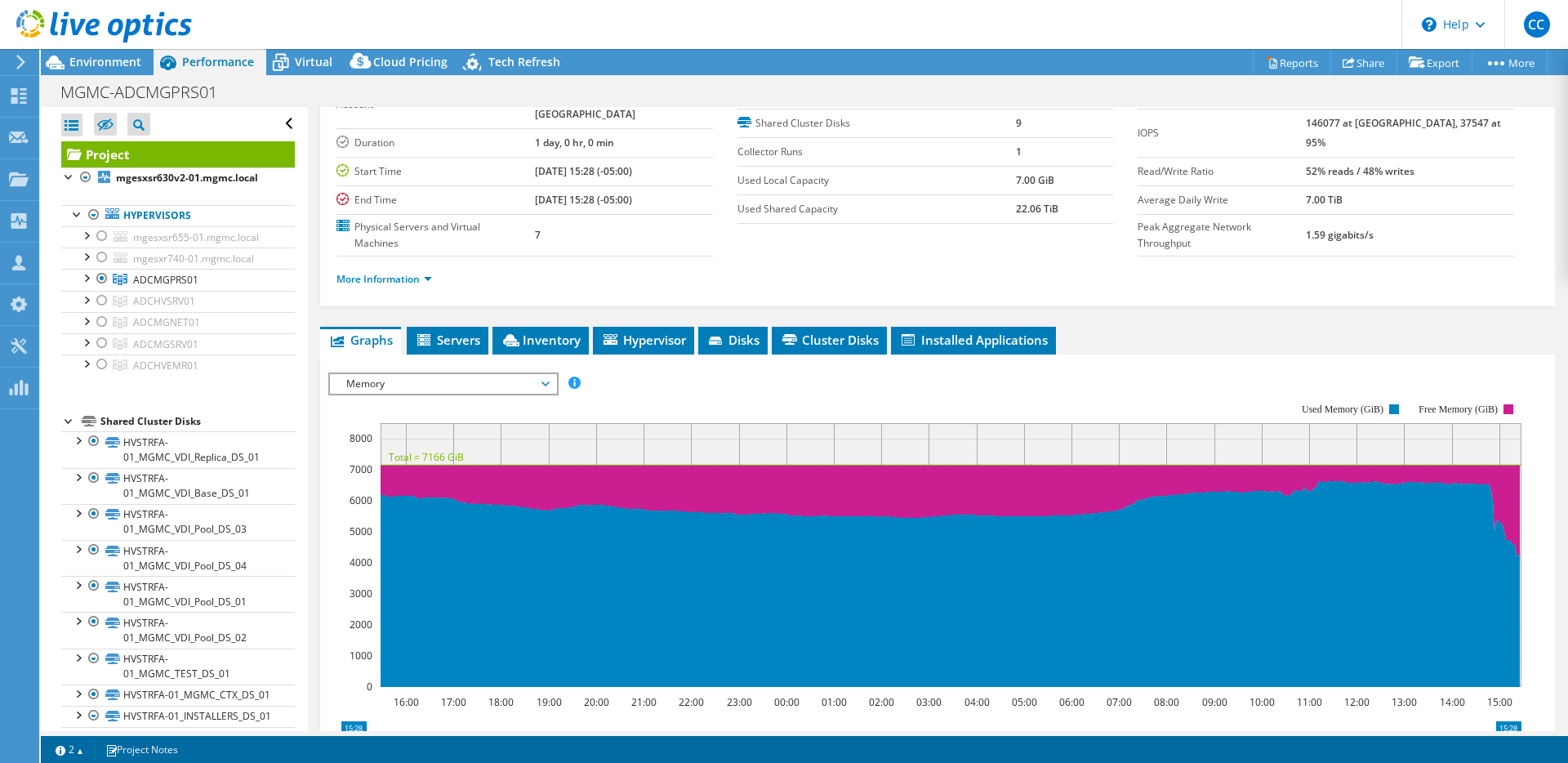
click at [425, 374] on span "Memory" at bounding box center [442, 384] width 210 height 19
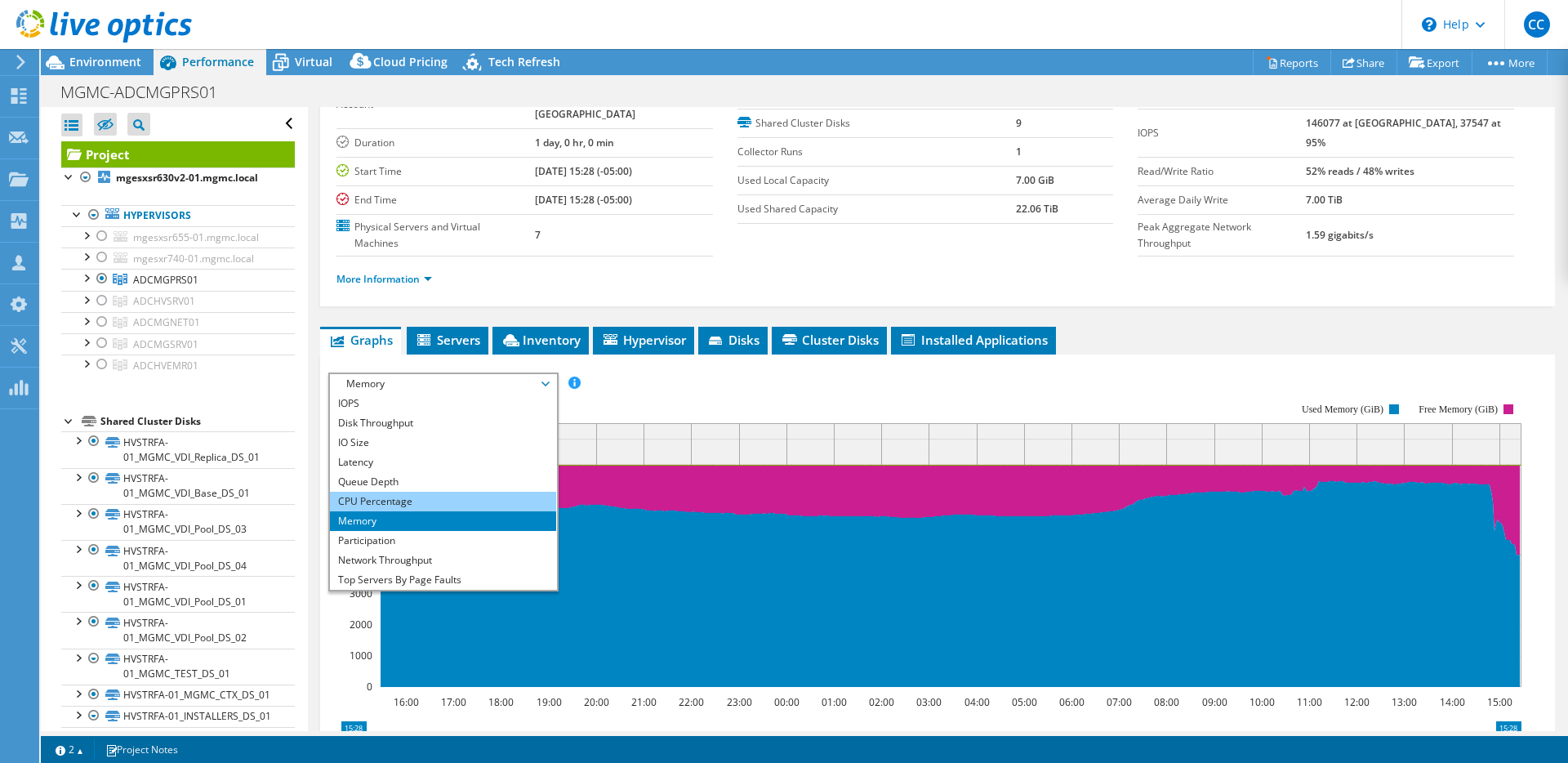
click at [402, 492] on li "CPU Percentage" at bounding box center [442, 502] width 226 height 19
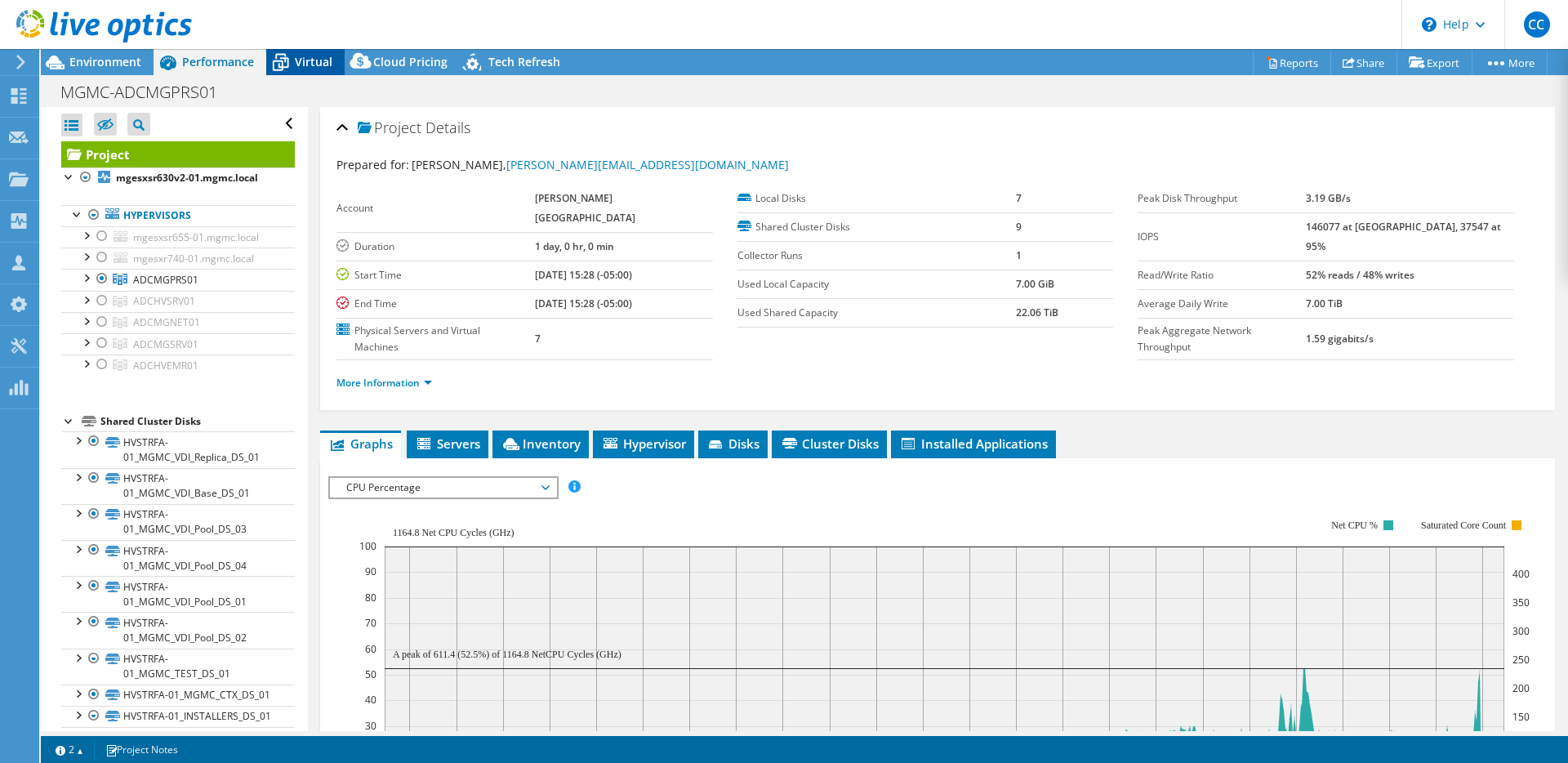
click at [309, 58] on span "Virtual" at bounding box center [314, 62] width 37 height 16
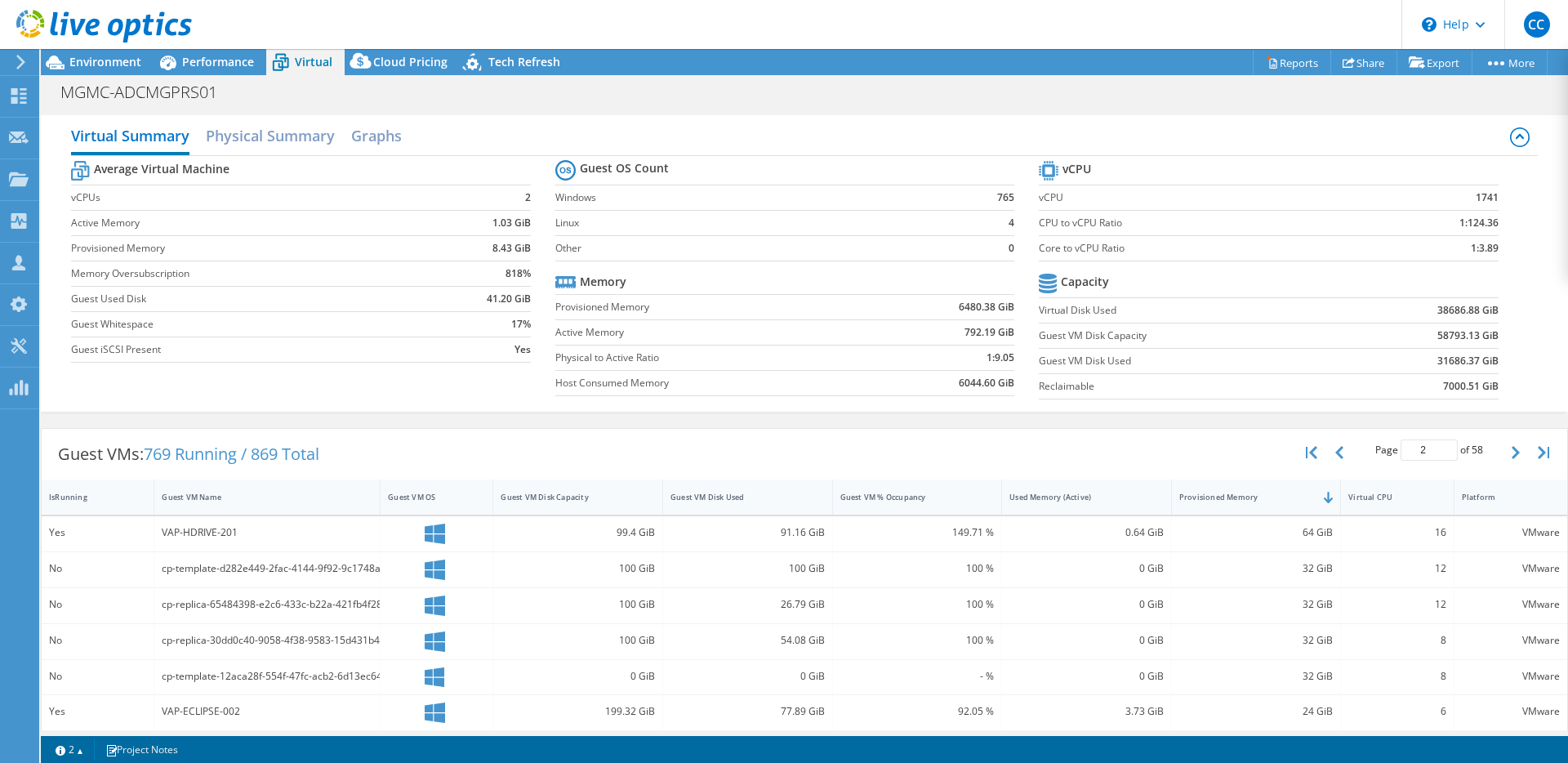
click at [1471, 245] on b "1:3.89" at bounding box center [1485, 248] width 27 height 16
click at [1471, 265] on section "vCPU vCPU 1741 CPU to vCPU Ratio 1:124.36 Core to vCPU Ratio 1:3.89 Capacity Vi…" at bounding box center [1281, 282] width 484 height 251
click at [113, 66] on span "Environment" at bounding box center [105, 62] width 72 height 16
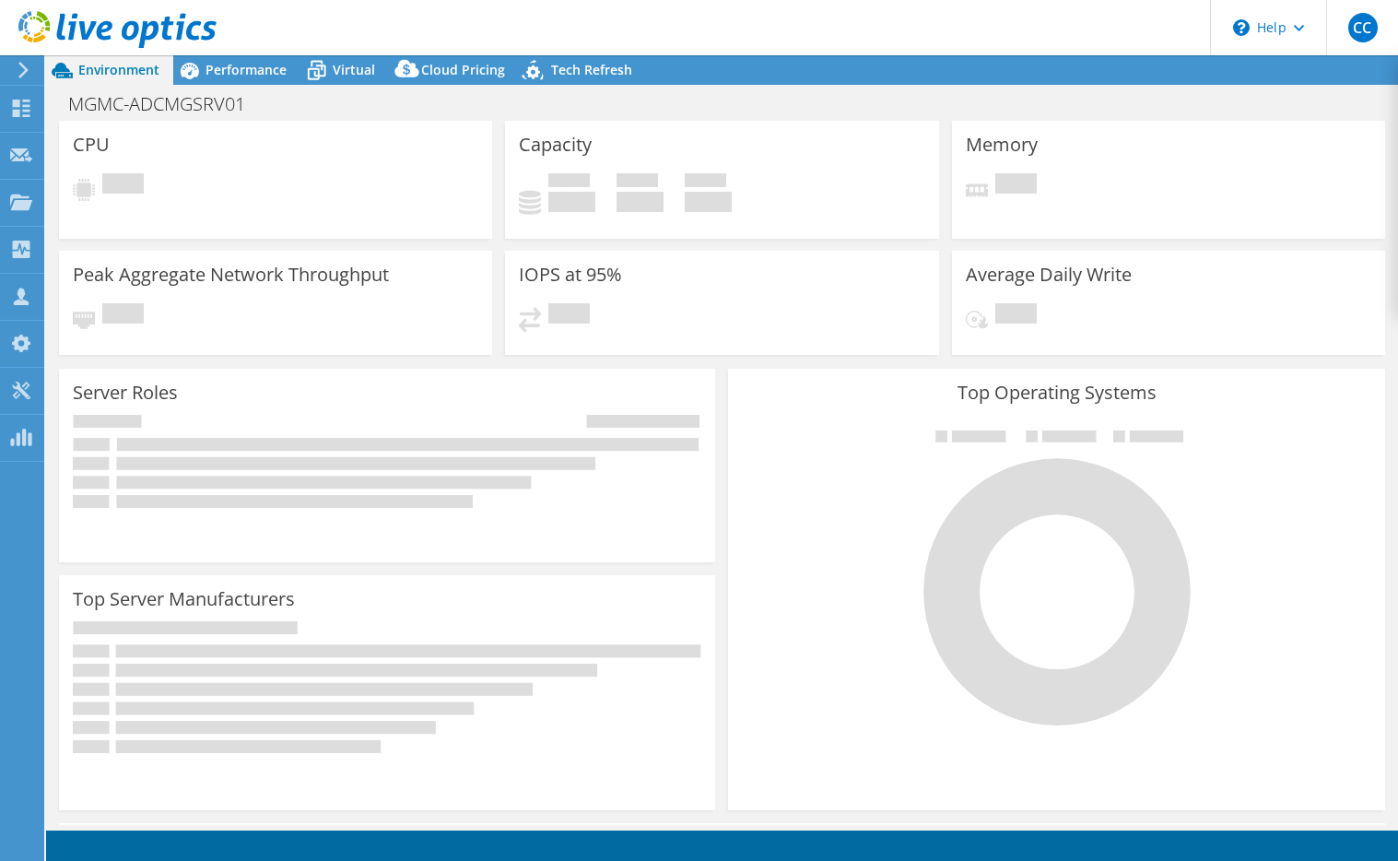
select select "USD"
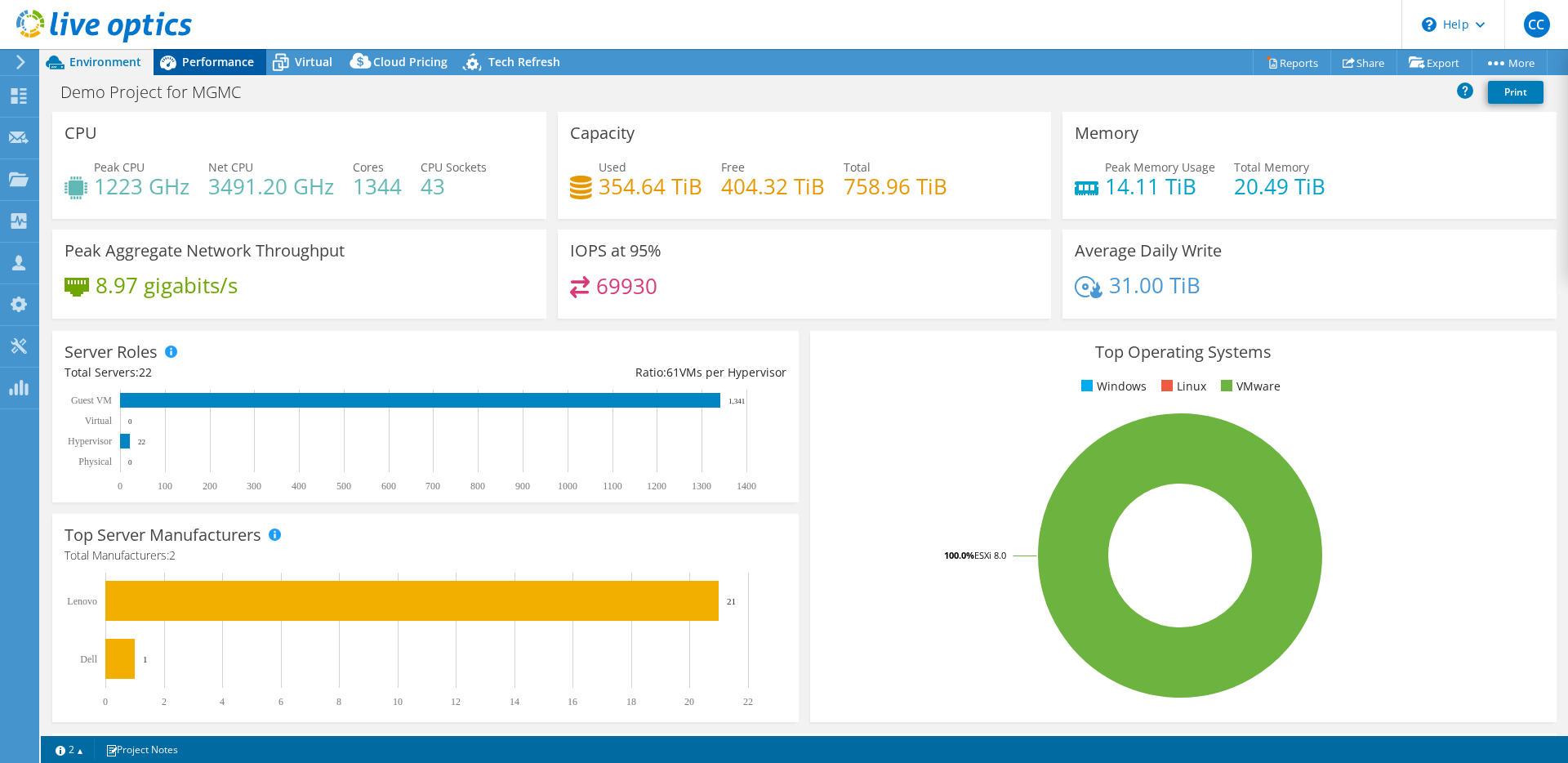
click at [231, 66] on span "Performance" at bounding box center [217, 62] width 72 height 16
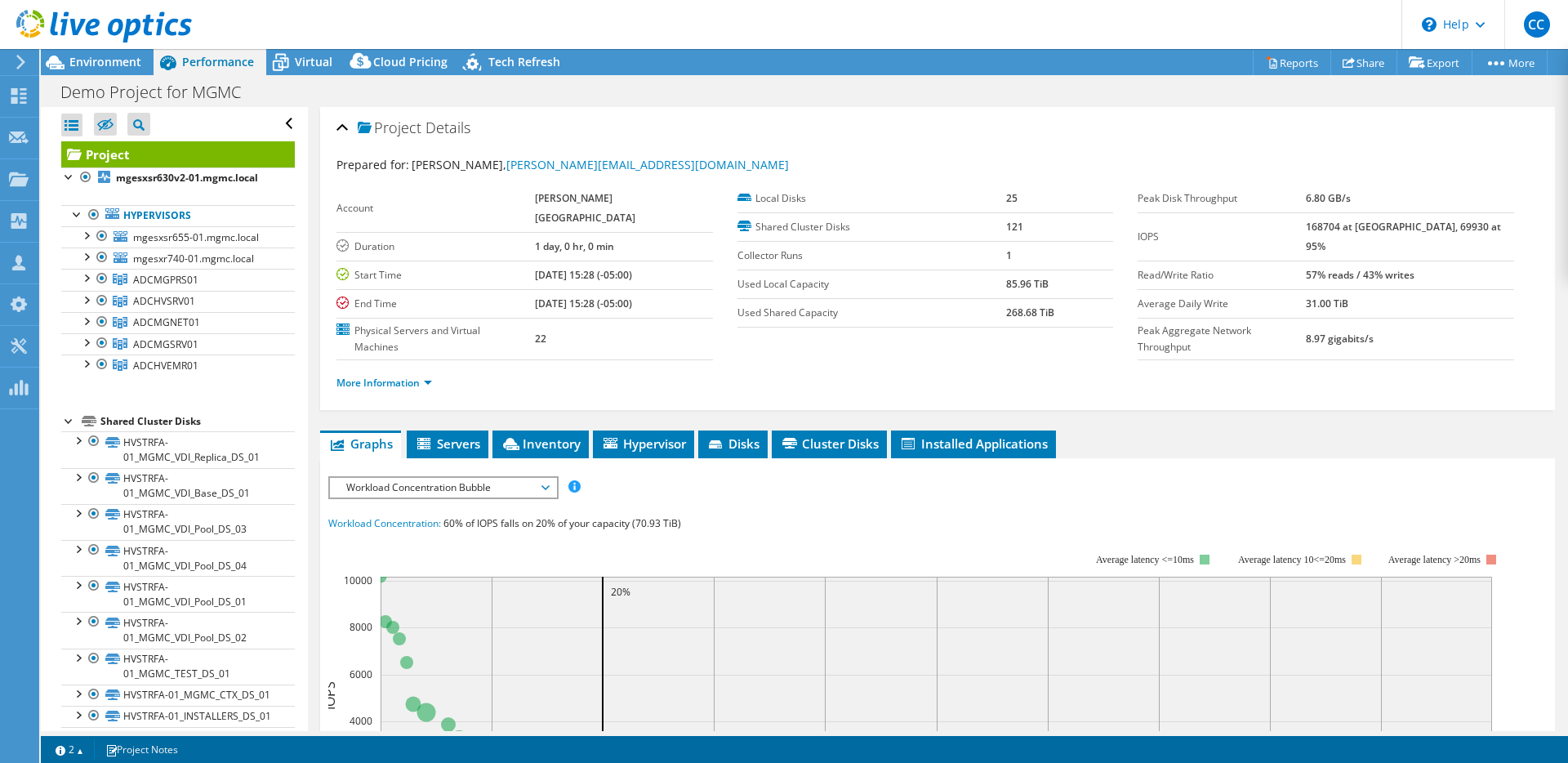
click at [87, 367] on div at bounding box center [86, 362] width 16 height 16
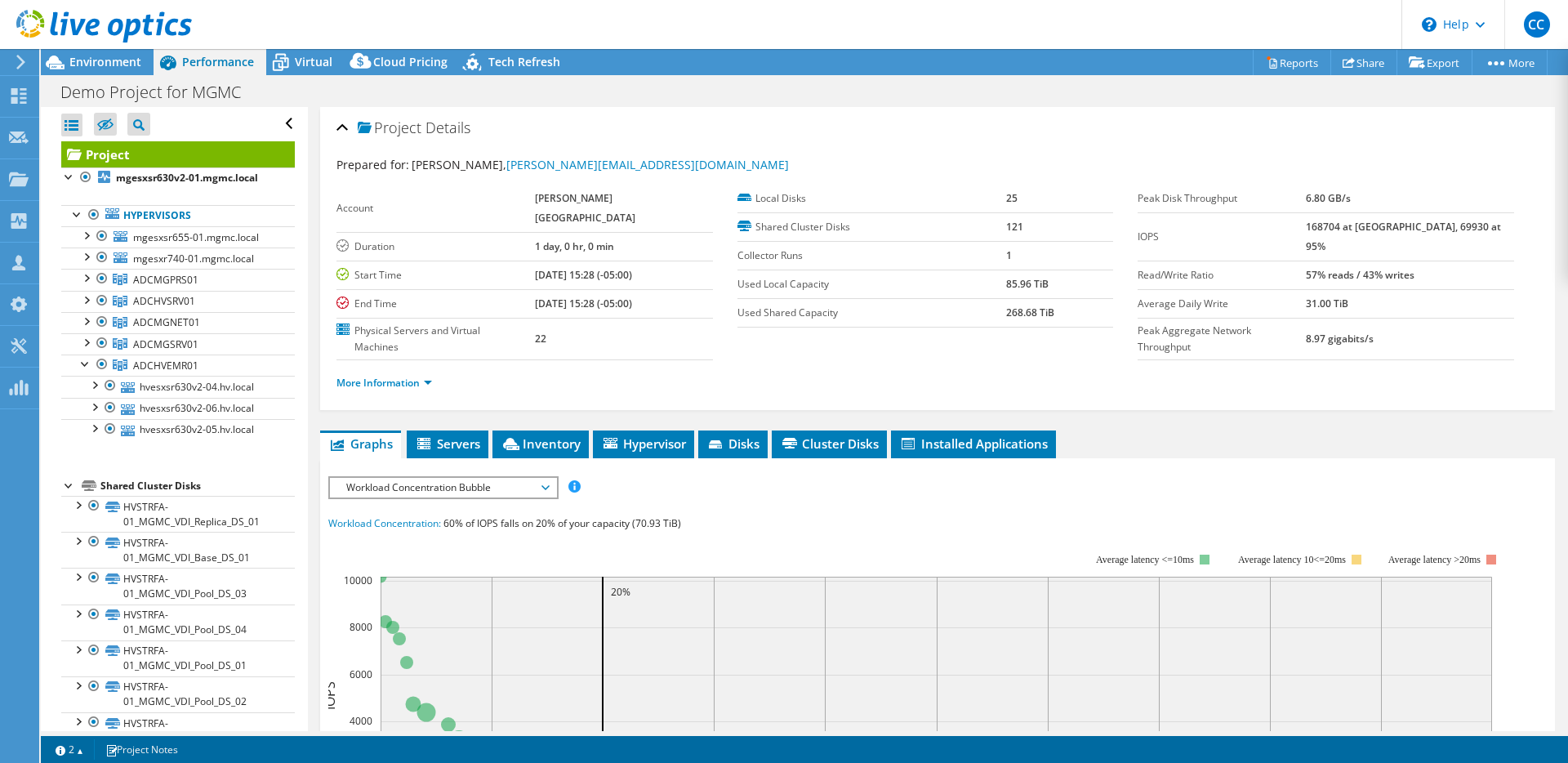
click at [85, 341] on div at bounding box center [86, 341] width 16 height 16
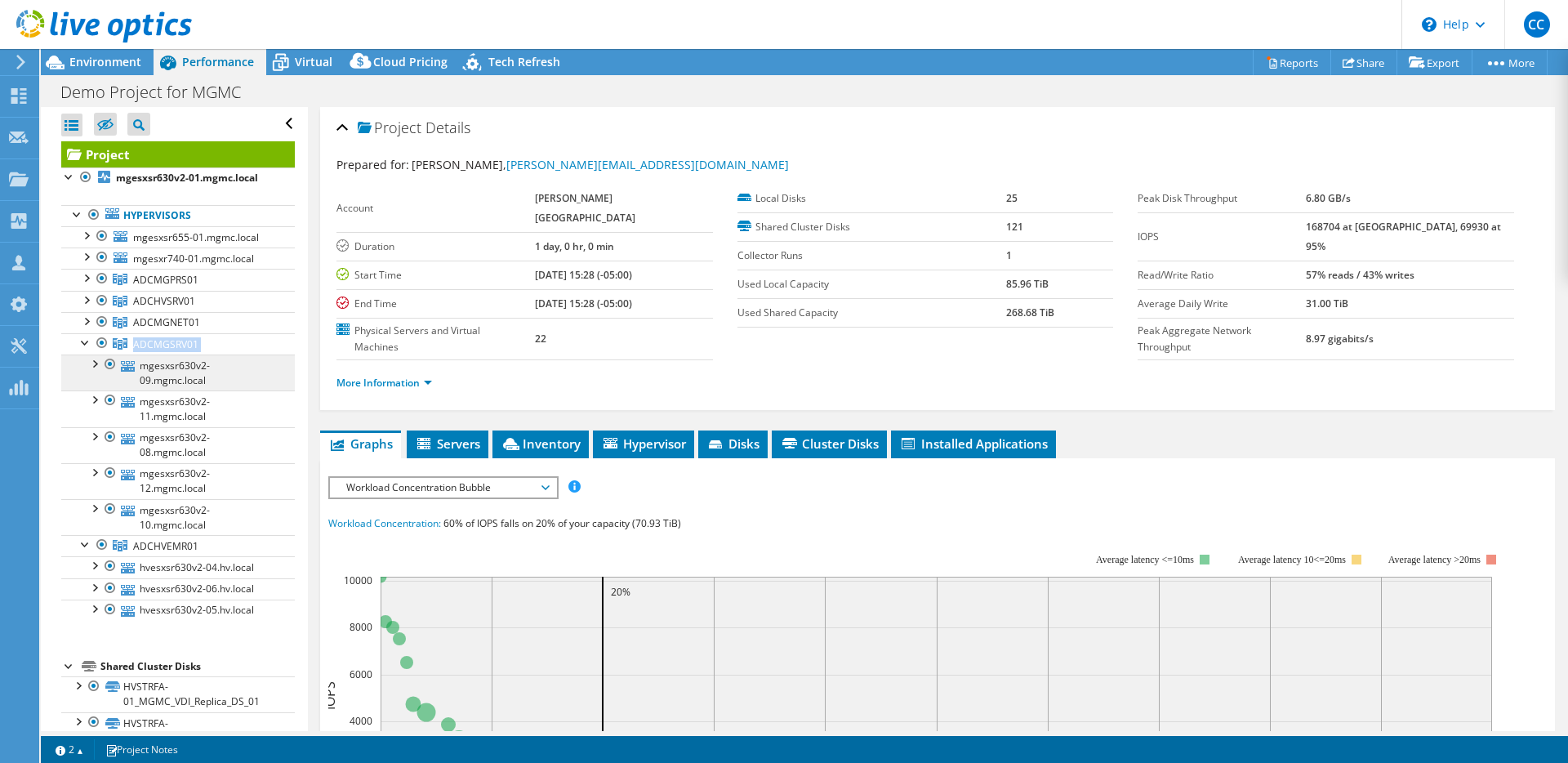
drag, startPoint x: 85, startPoint y: 341, endPoint x: 62, endPoint y: 372, distance: 38.6
click at [62, 372] on li "ADCMGSRV01 mgesxsr630v2-09.mgmc.local mgesxsr630v2-09 local ssd HVSTRFA-01_MGMC…" at bounding box center [178, 434] width 234 height 202
click at [89, 296] on div at bounding box center [86, 299] width 16 height 16
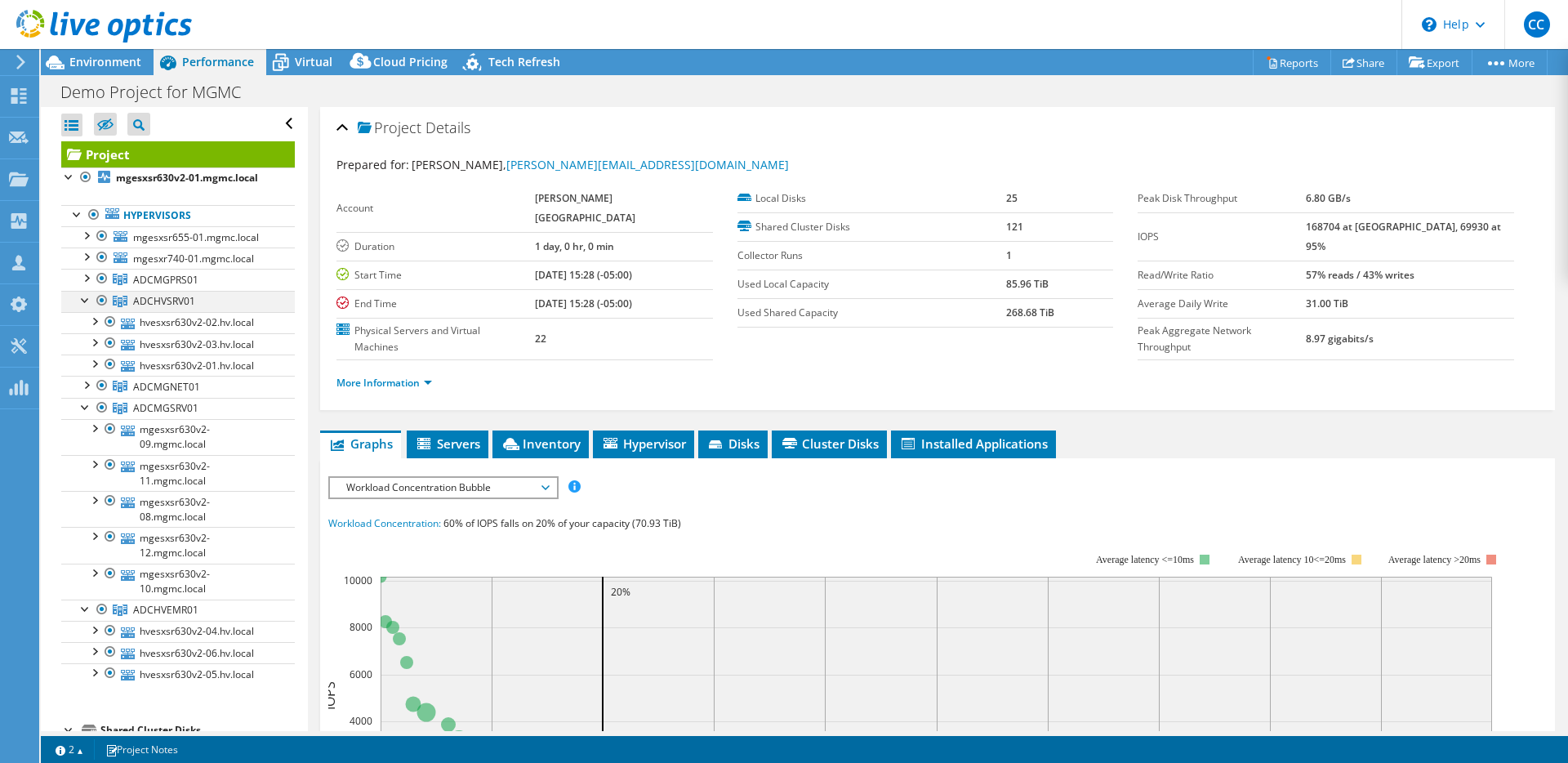
click at [84, 299] on div at bounding box center [86, 299] width 16 height 16
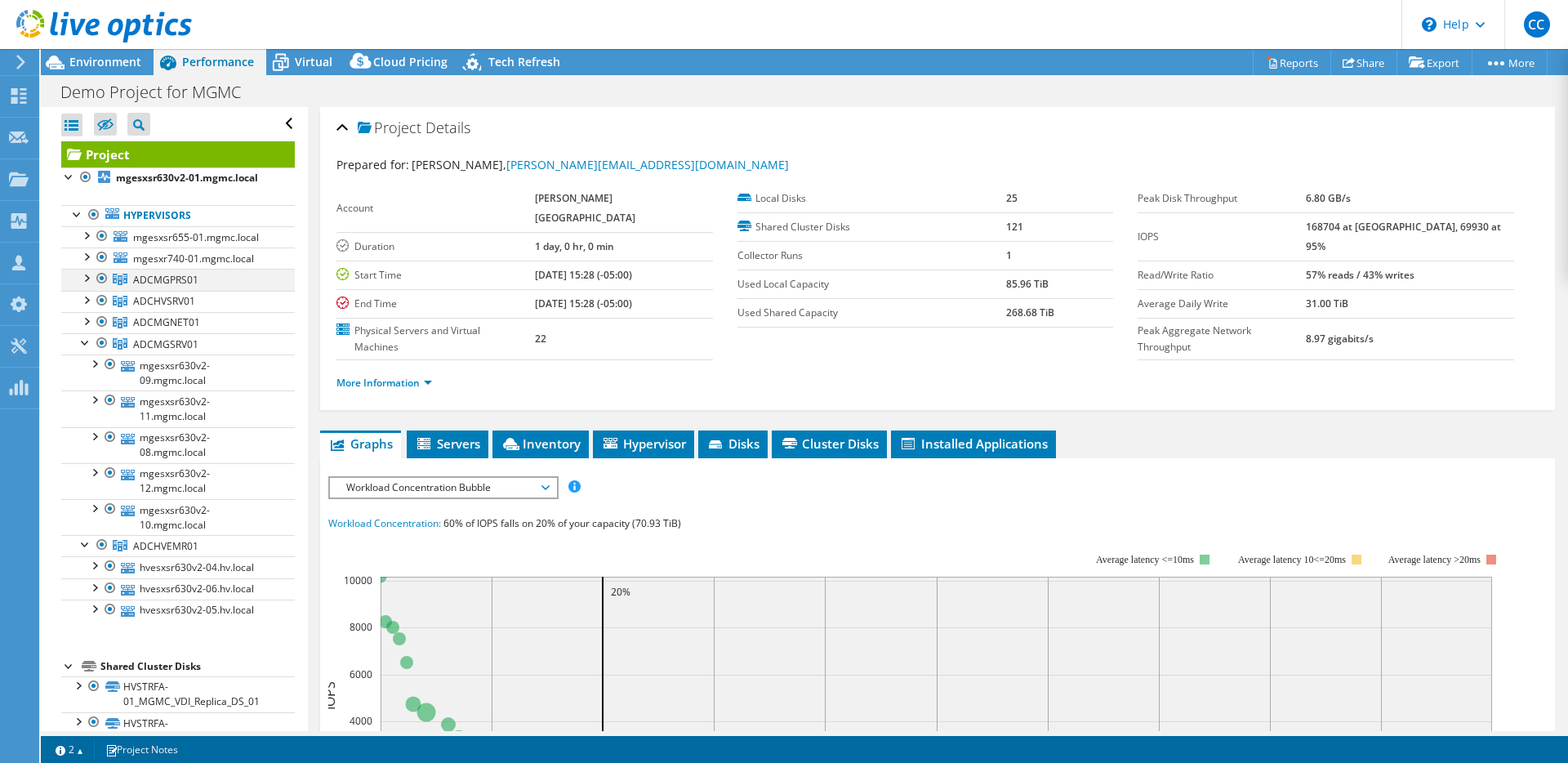
click at [84, 277] on div at bounding box center [86, 276] width 16 height 16
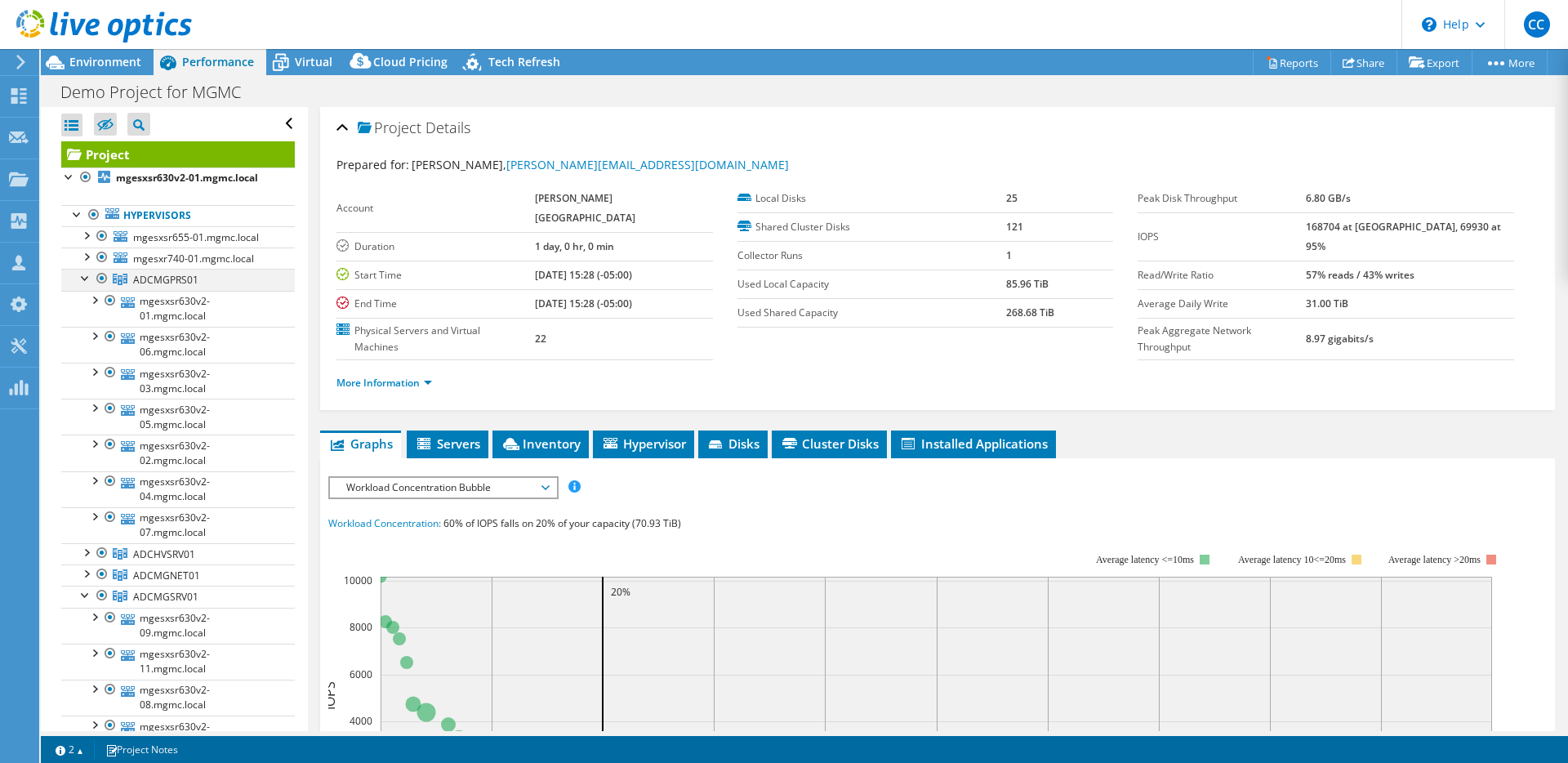
click at [80, 277] on div at bounding box center [86, 276] width 16 height 16
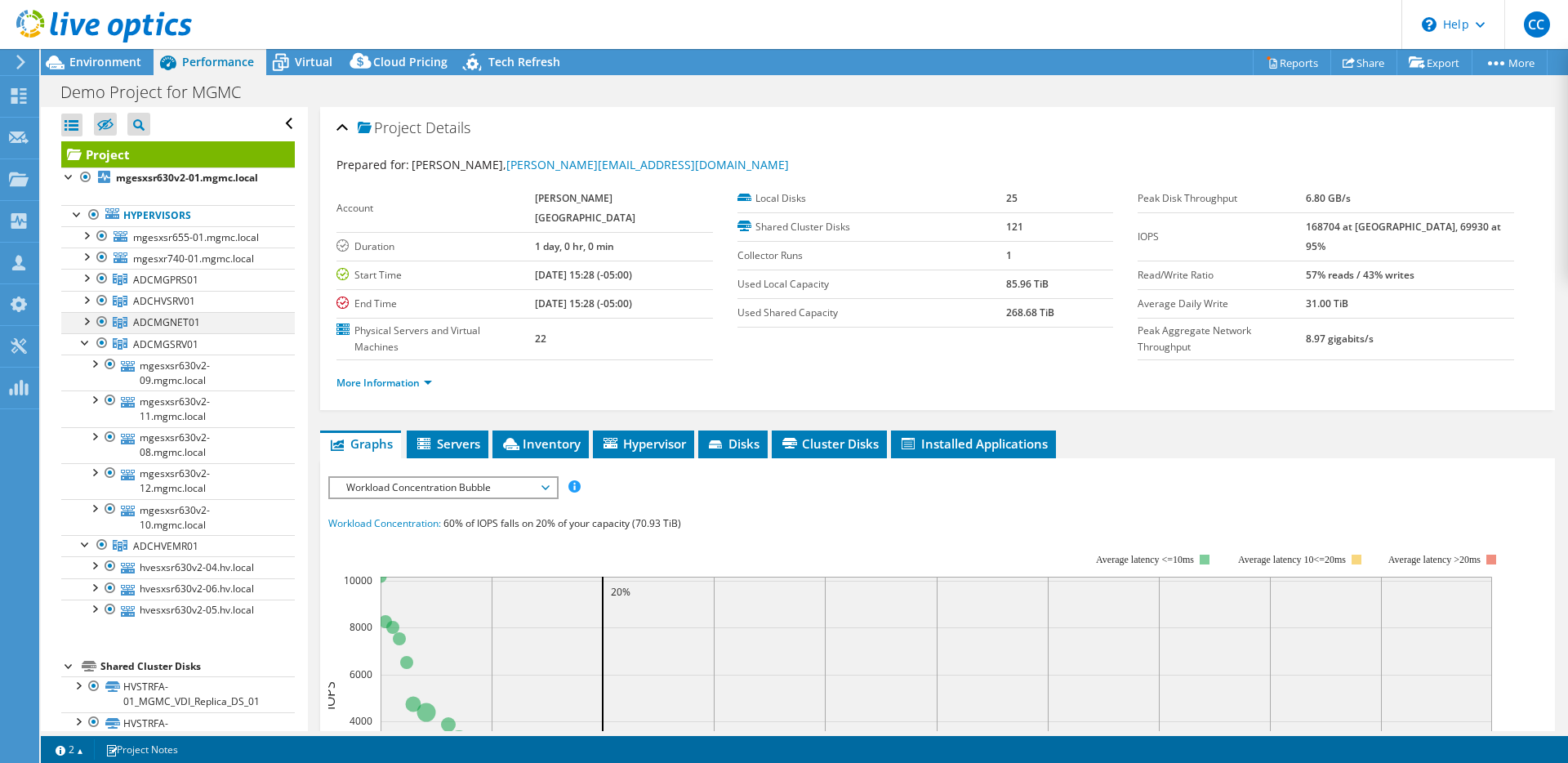
click at [84, 323] on div at bounding box center [86, 320] width 16 height 16
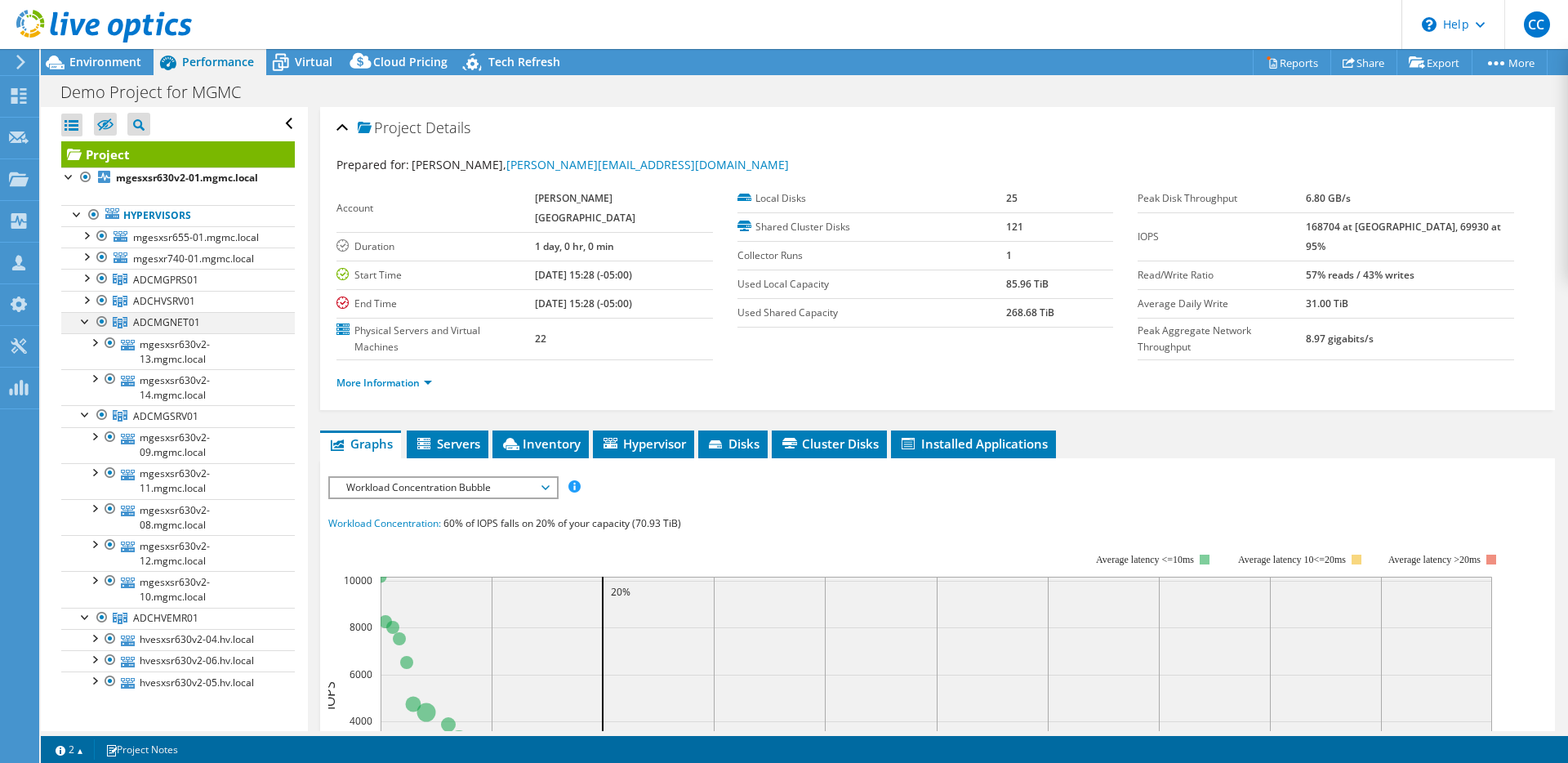
click at [82, 320] on div at bounding box center [86, 320] width 16 height 16
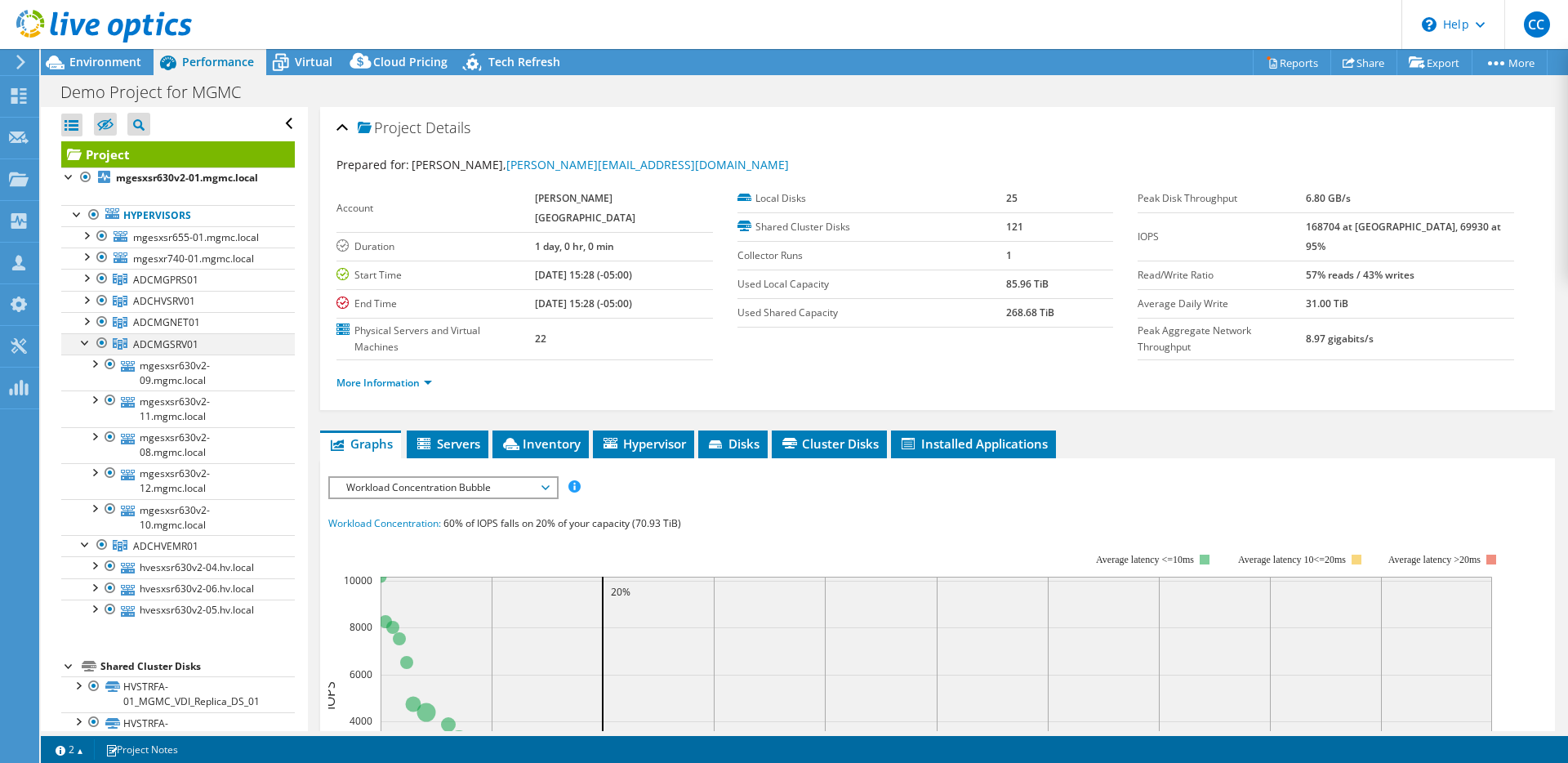
click at [84, 346] on div at bounding box center [86, 341] width 16 height 16
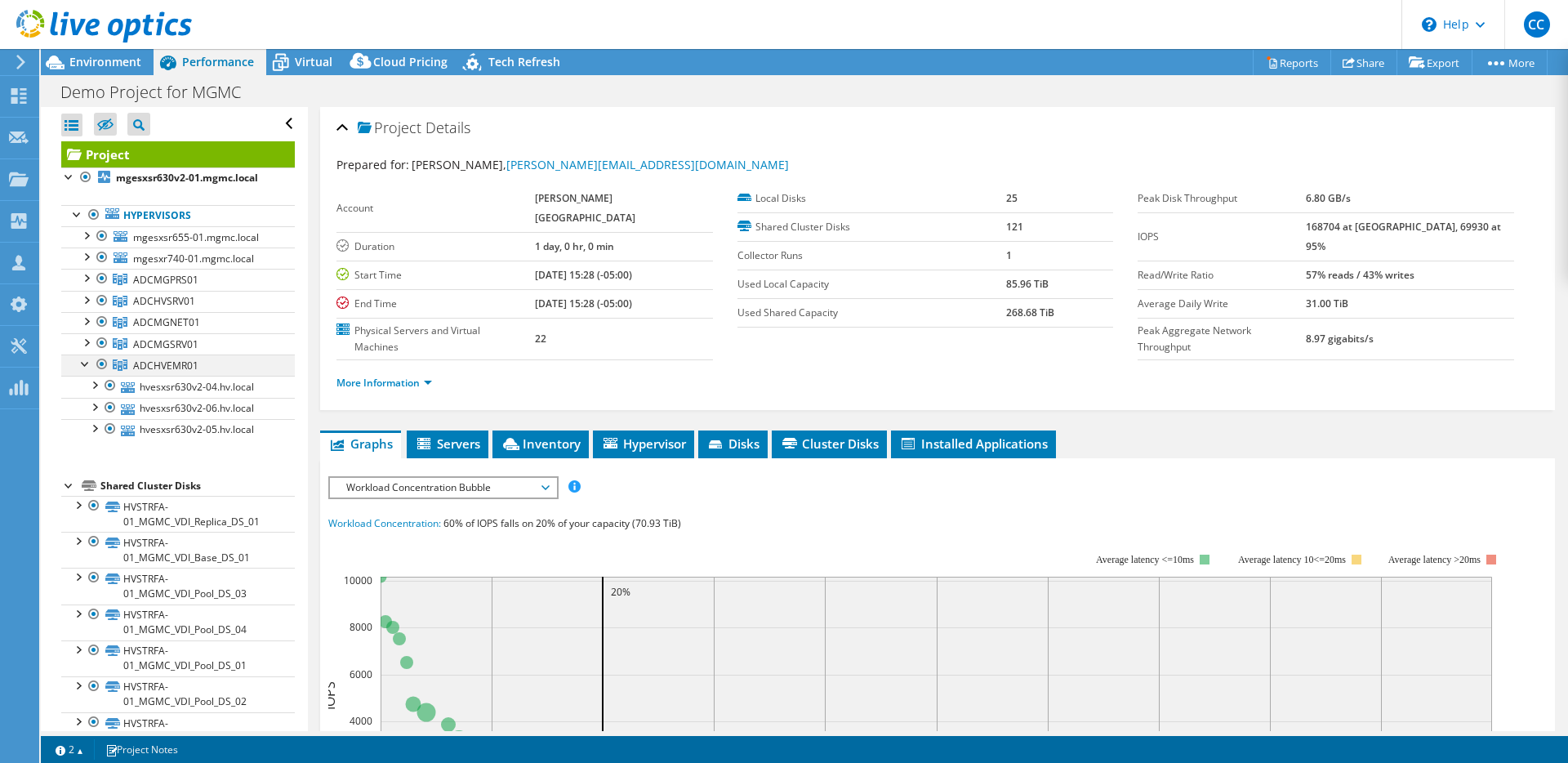
click at [84, 366] on div at bounding box center [86, 362] width 16 height 16
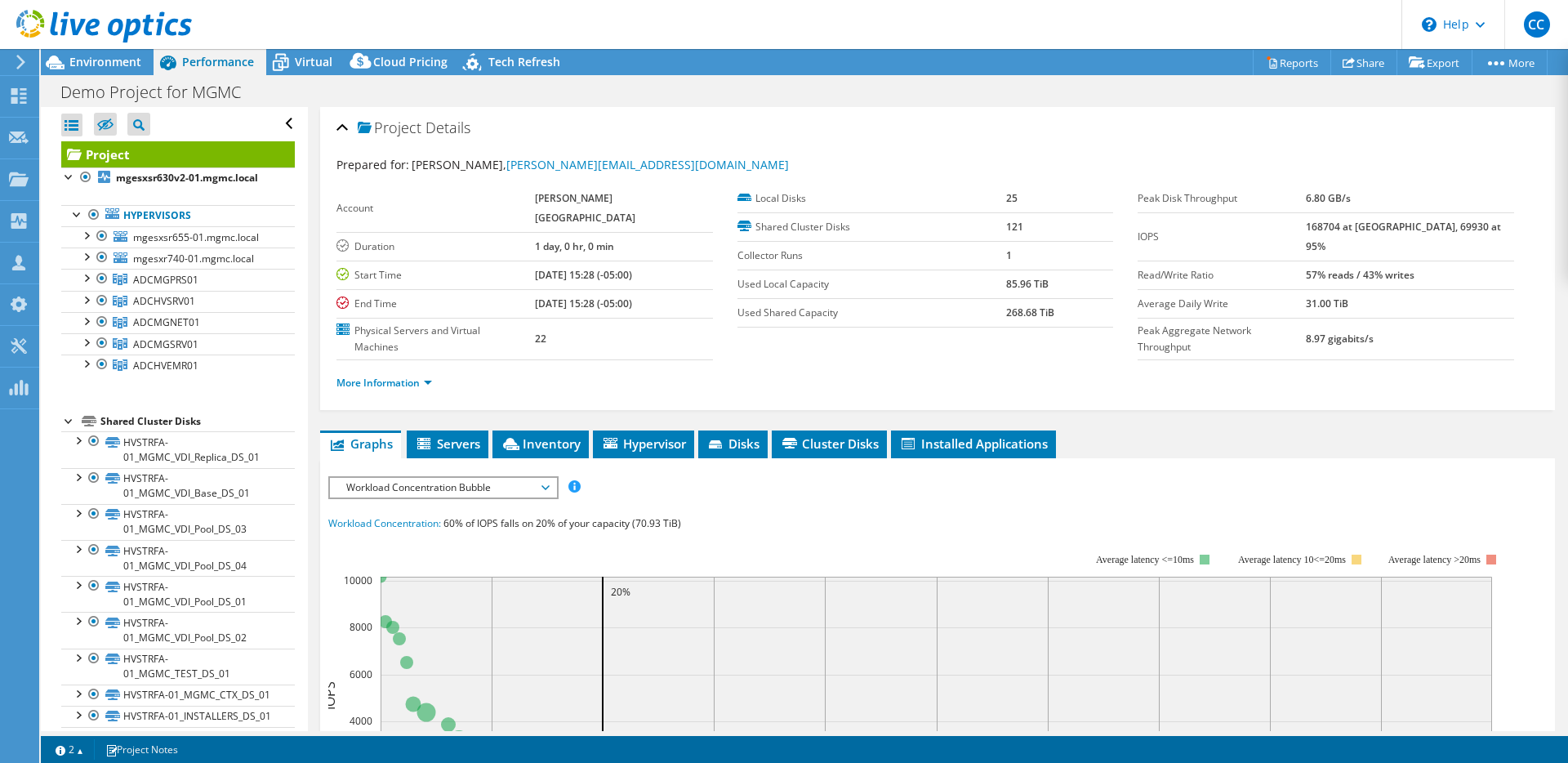
click at [225, 392] on ul "Hypervisors mgesxsr655-01.mgmc.local mgesxsr655-01 SSD" at bounding box center [178, 291] width 234 height 204
click at [98, 59] on span "Environment" at bounding box center [105, 62] width 72 height 16
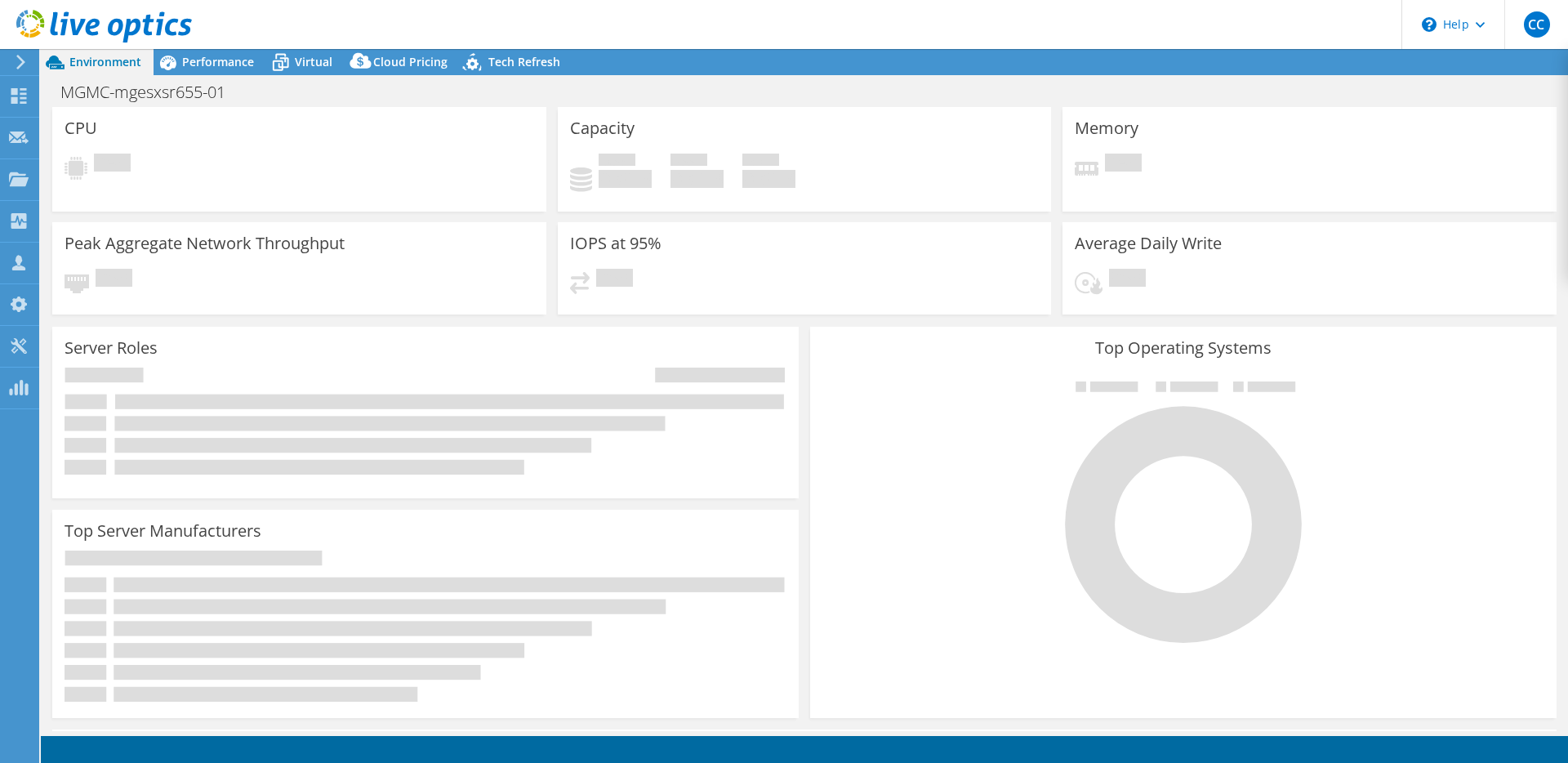
select select "USD"
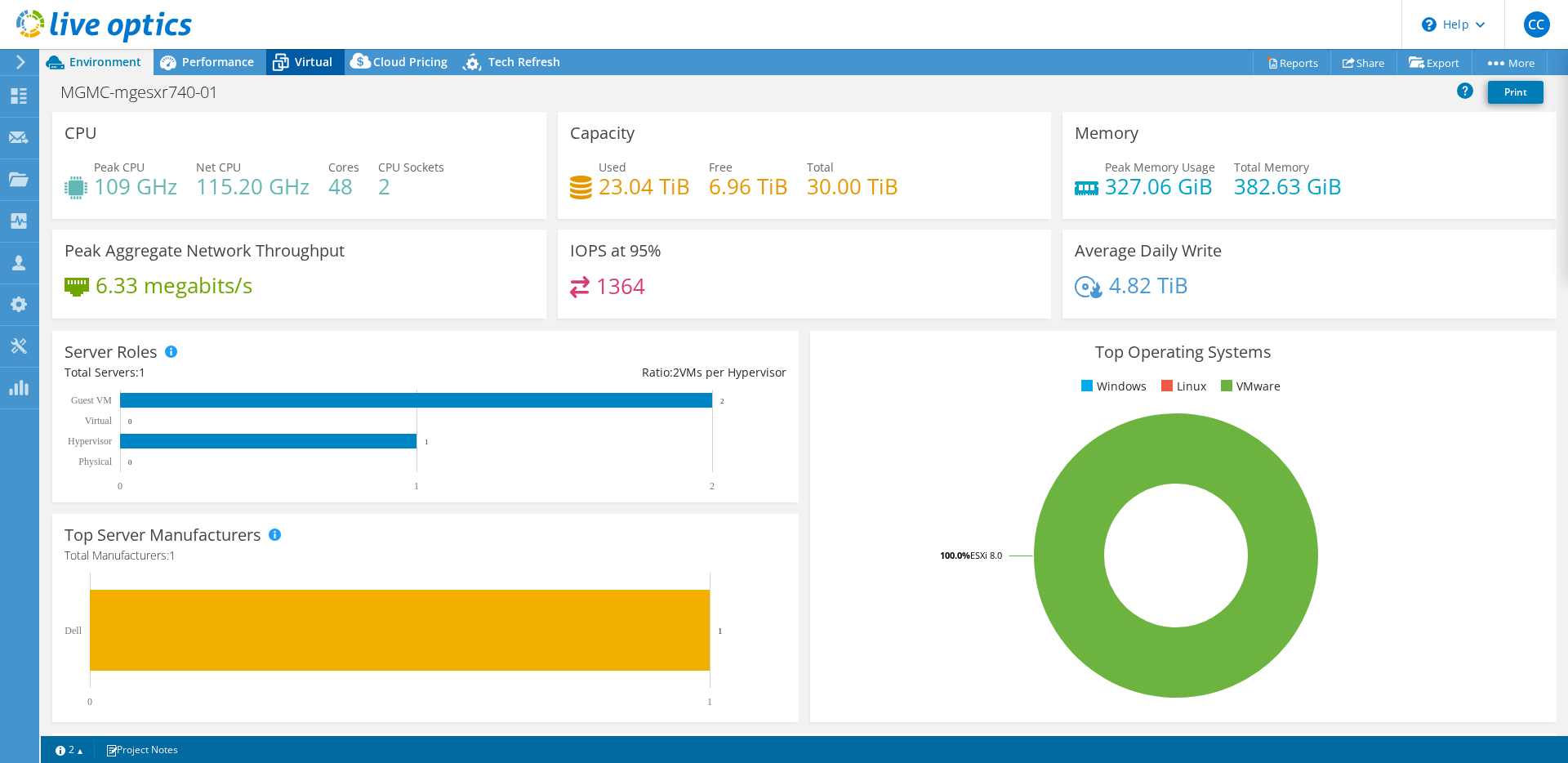
click at [297, 64] on span "Virtual" at bounding box center [314, 62] width 37 height 16
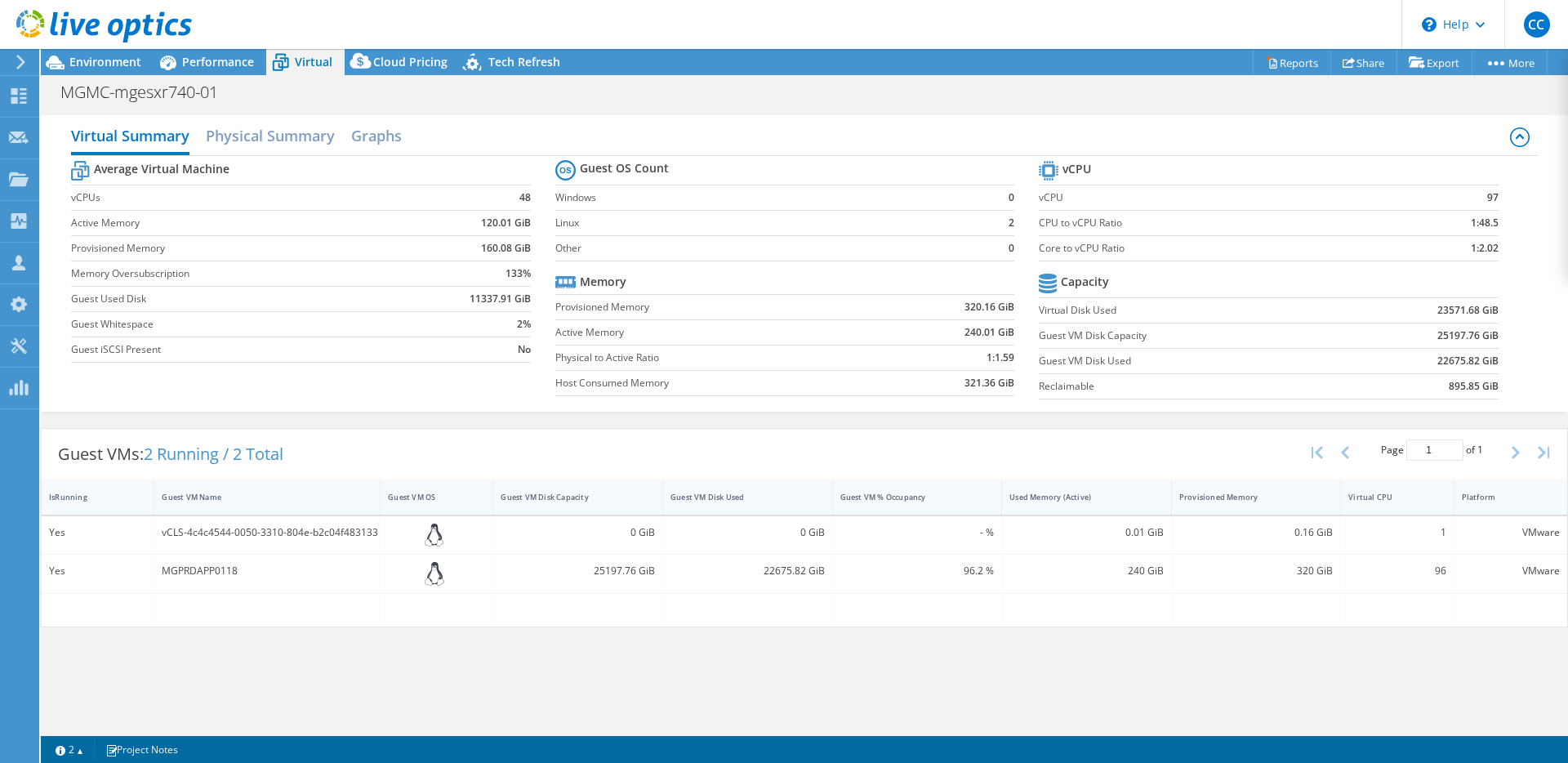
click at [222, 398] on div "Average Virtual Machine vCPUs 48 Active Memory 120.01 GiB Provisioned Memory 16…" at bounding box center [804, 282] width 1466 height 252
click at [136, 49] on div at bounding box center [96, 27] width 192 height 55
drag, startPoint x: 130, startPoint y: 57, endPoint x: 660, endPoint y: 58, distance: 530.0
click at [669, 43] on div "CC Channel Partner Caleb Campbell caleb.campbell@spearus.com Spearus, LLC My Pr…" at bounding box center [784, 381] width 1568 height 763
click at [664, 61] on div "Project Actions Project Actions Reports Share Export vSAN ReadyNode Sizer" at bounding box center [804, 61] width 1527 height 26
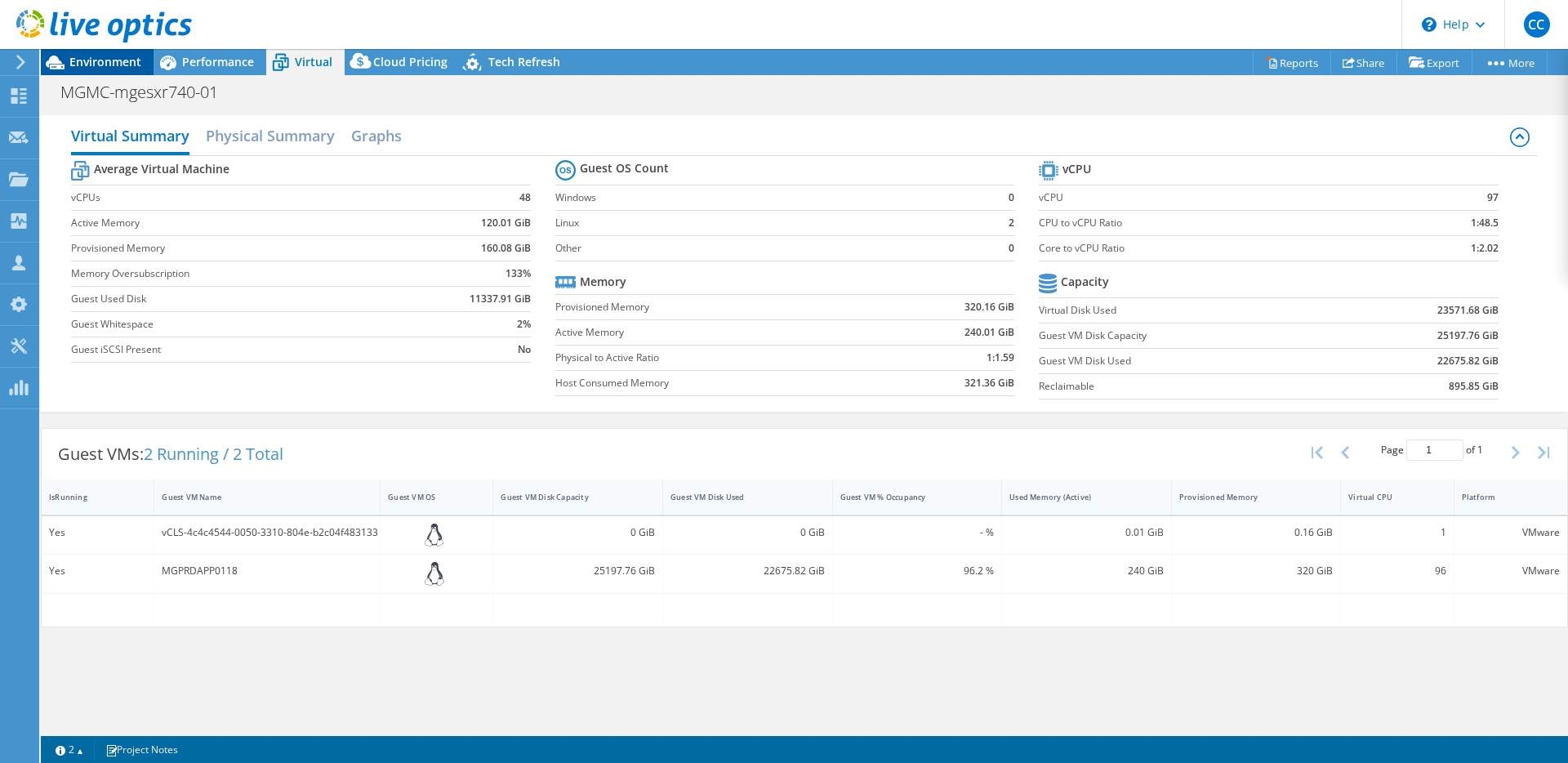
click at [87, 59] on span "Environment" at bounding box center [105, 62] width 72 height 16
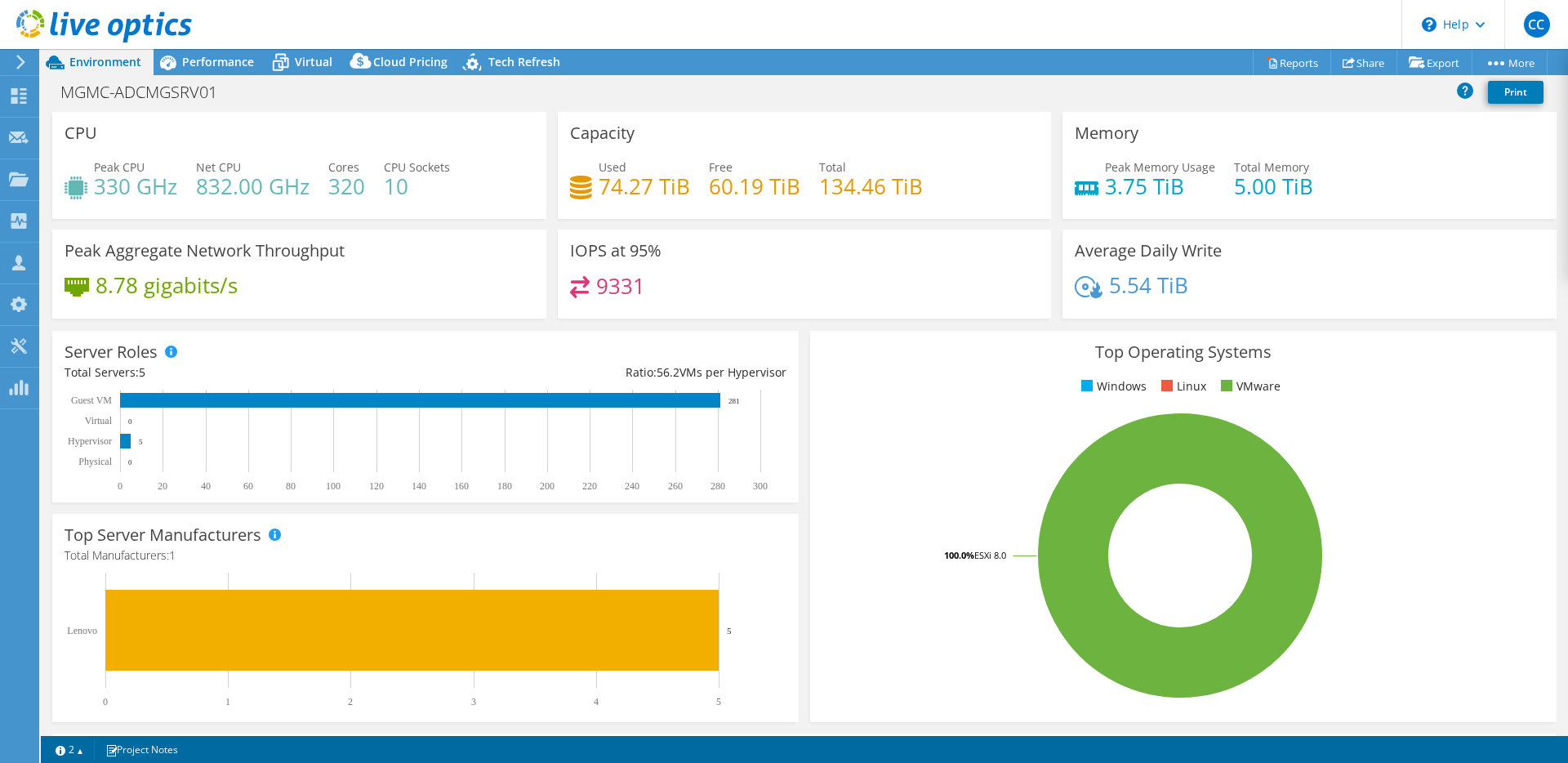
select select "USD"
click at [207, 60] on span "Performance" at bounding box center [217, 62] width 72 height 16
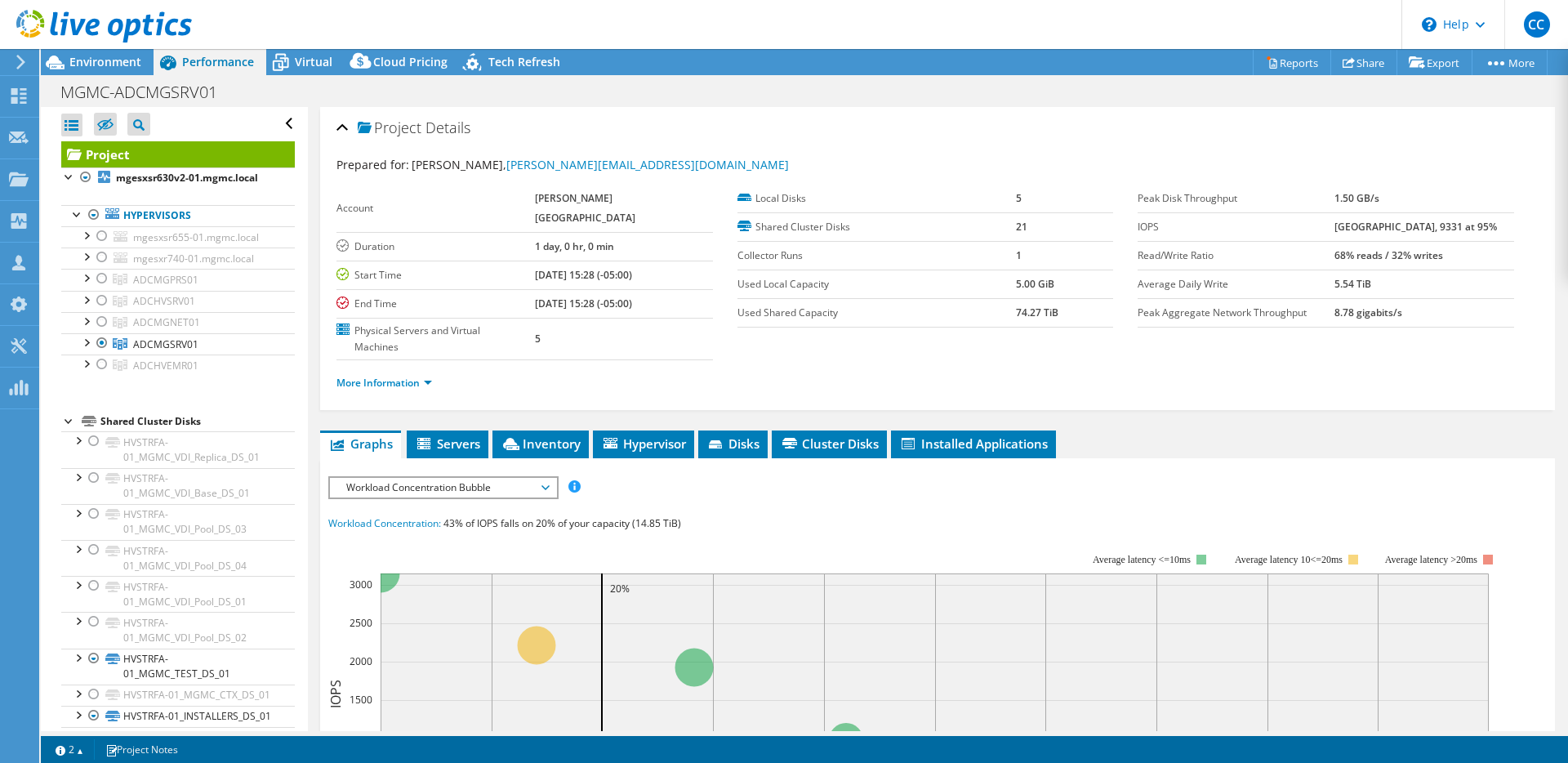
click at [450, 476] on div "IOPS Disk Throughput IO Size Latency Queue Depth CPU Percentage Memory Page Fau…" at bounding box center [937, 778] width 1219 height 604
click at [451, 478] on span "Workload Concentration Bubble" at bounding box center [442, 487] width 210 height 19
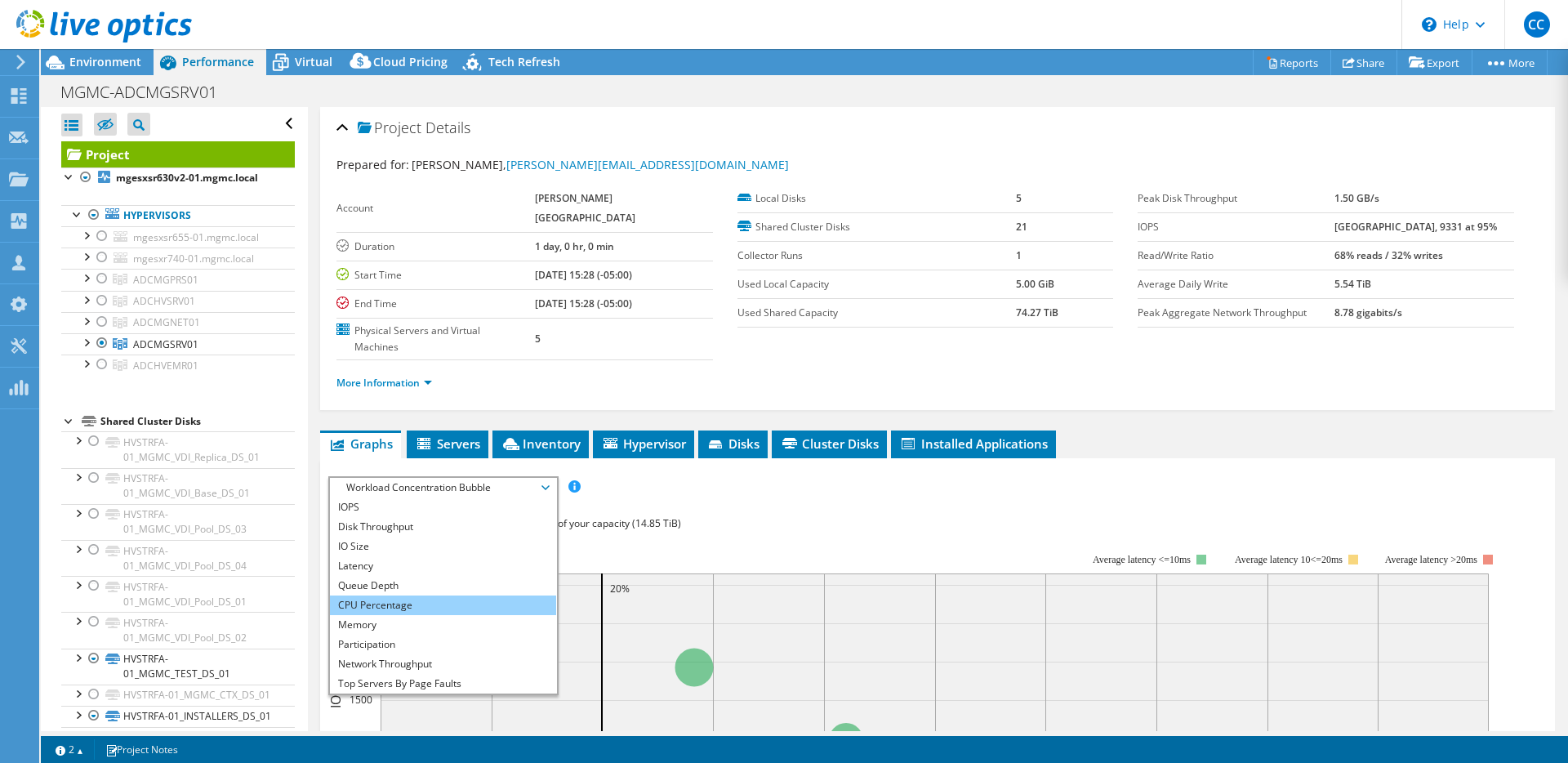
click at [447, 596] on li "CPU Percentage" at bounding box center [442, 605] width 226 height 19
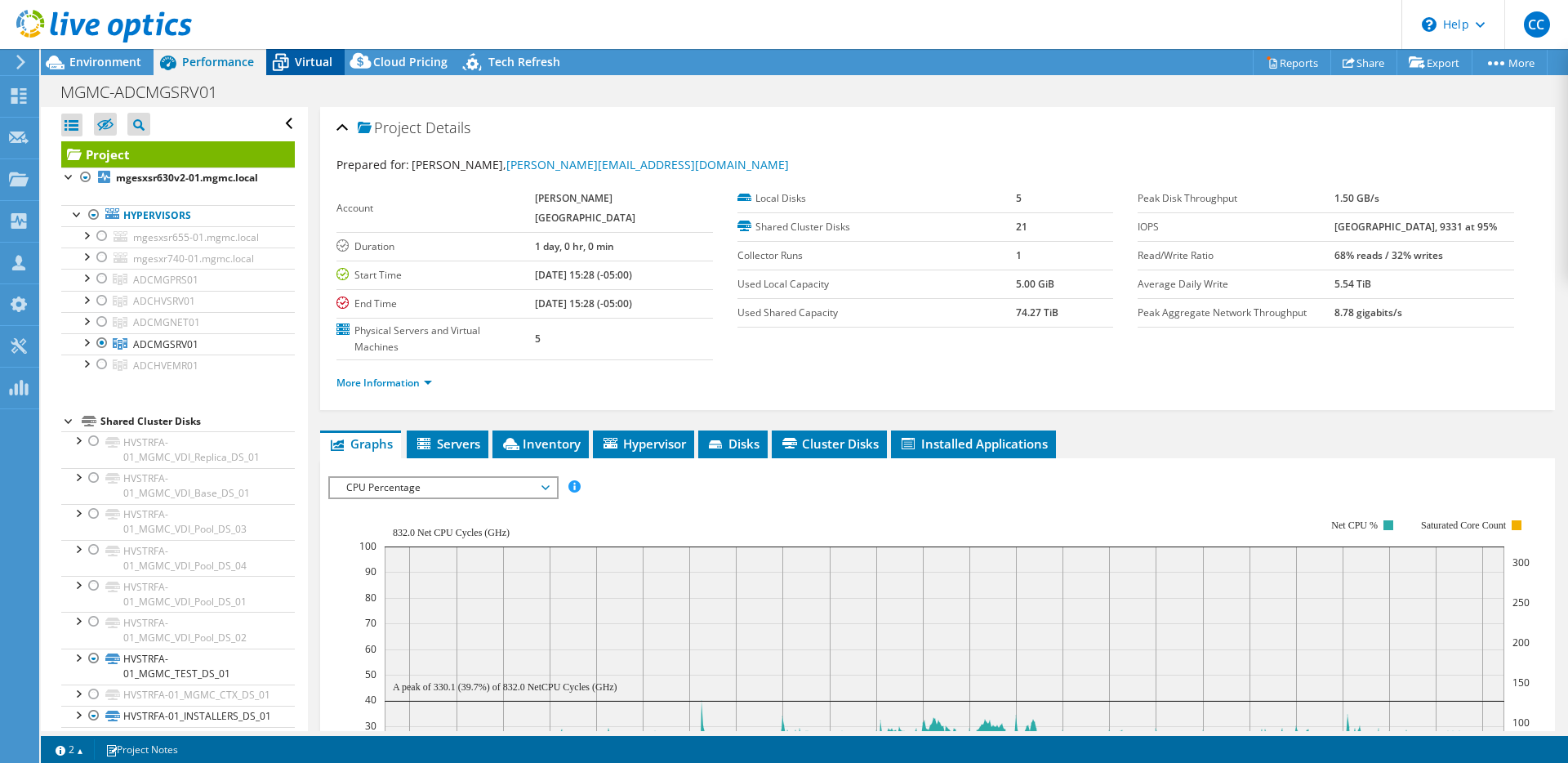
click at [308, 60] on span "Virtual" at bounding box center [314, 62] width 37 height 16
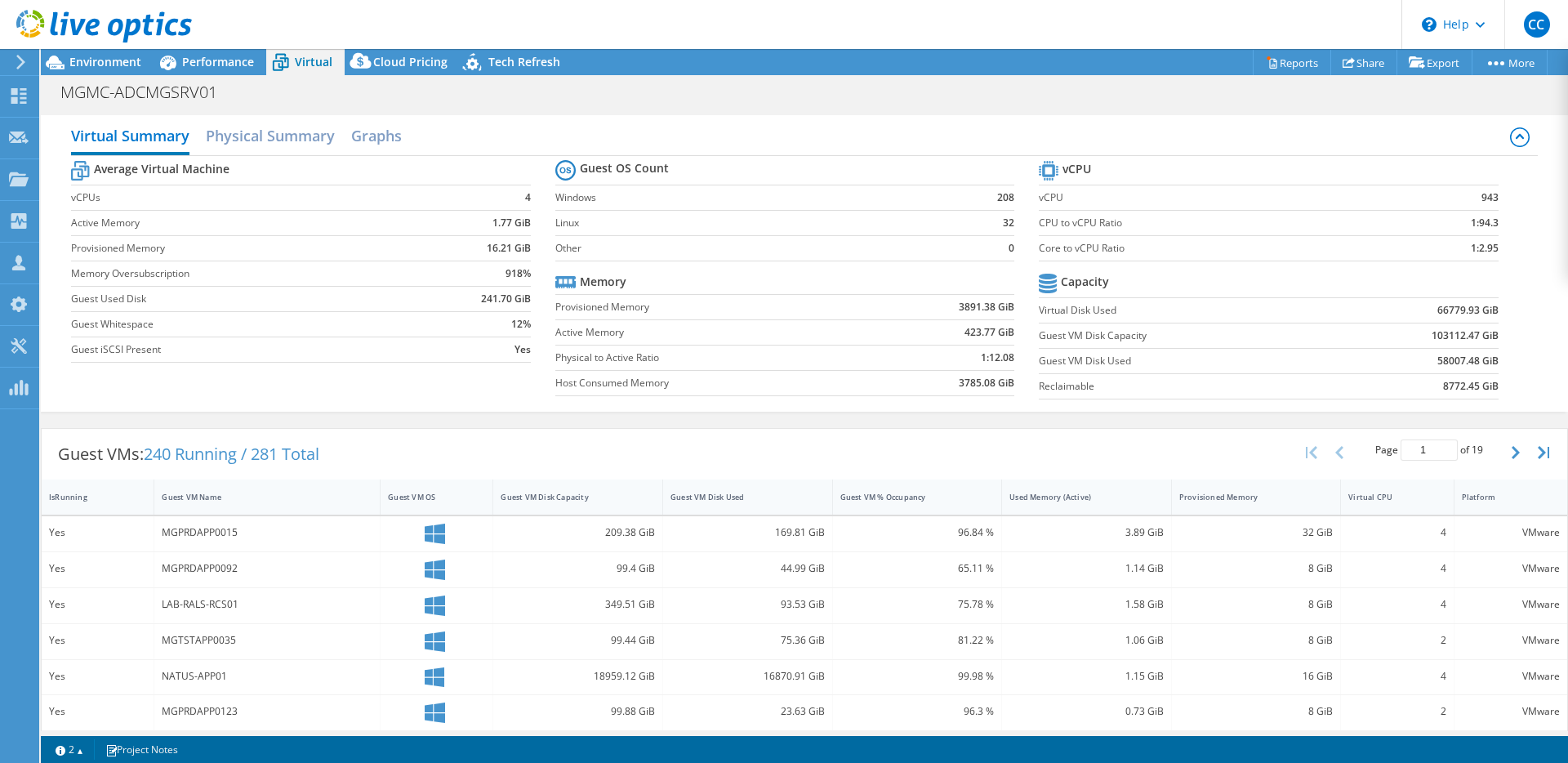
click at [1481, 253] on b "1:2.95" at bounding box center [1485, 248] width 27 height 16
click at [1393, 252] on td "1:2.95" at bounding box center [1446, 247] width 105 height 26
click at [119, 60] on span "Environment" at bounding box center [105, 62] width 72 height 16
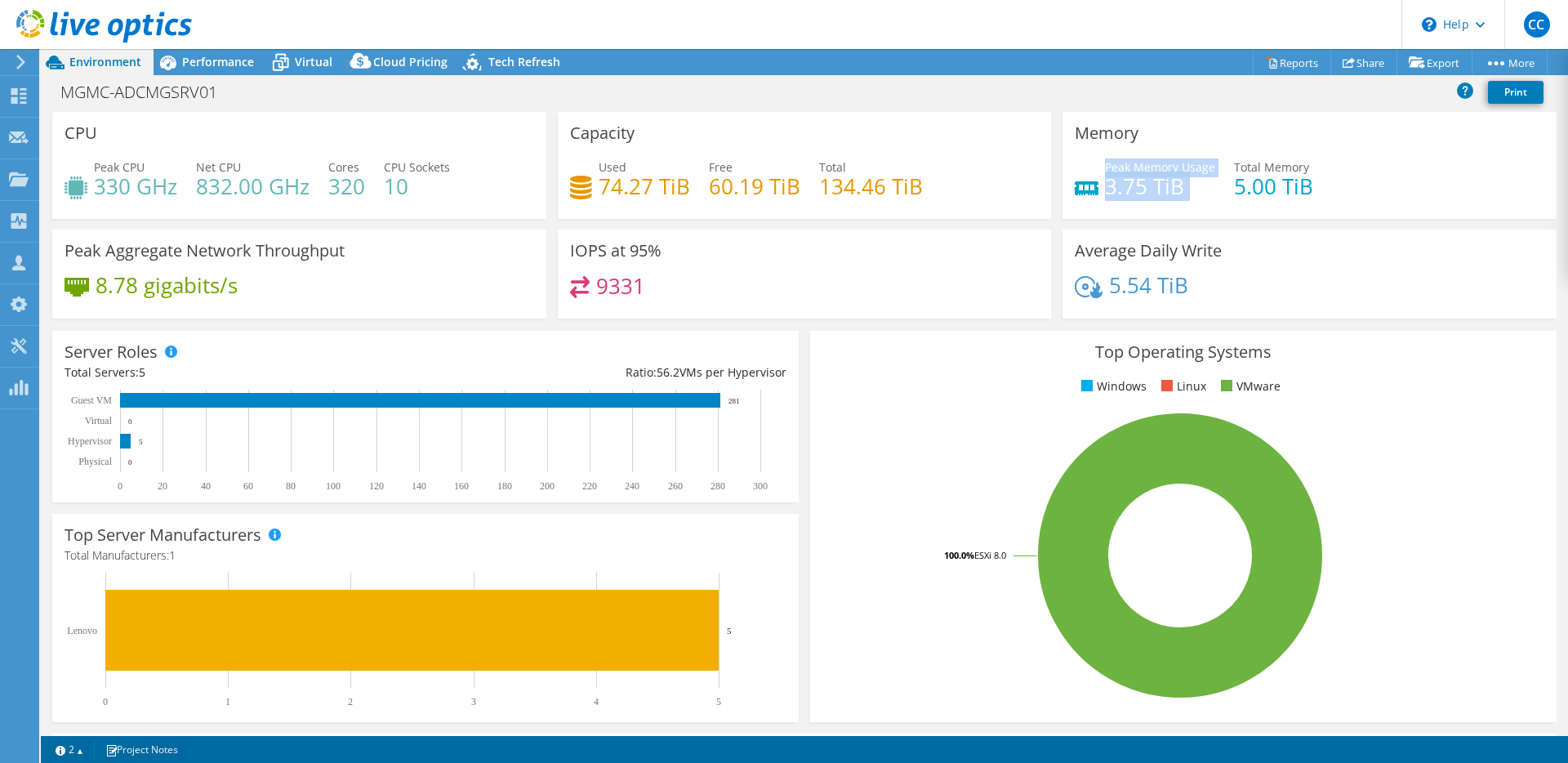
drag, startPoint x: 1178, startPoint y: 196, endPoint x: 1098, endPoint y: 167, distance: 85.1
click at [1098, 167] on div "Peak Memory Usage 3.75 TiB Total Memory 5.00 TiB" at bounding box center [1310, 185] width 470 height 53
click at [1140, 177] on h4 "3.75 TiB" at bounding box center [1160, 186] width 110 height 18
click at [231, 65] on span "Performance" at bounding box center [217, 62] width 72 height 16
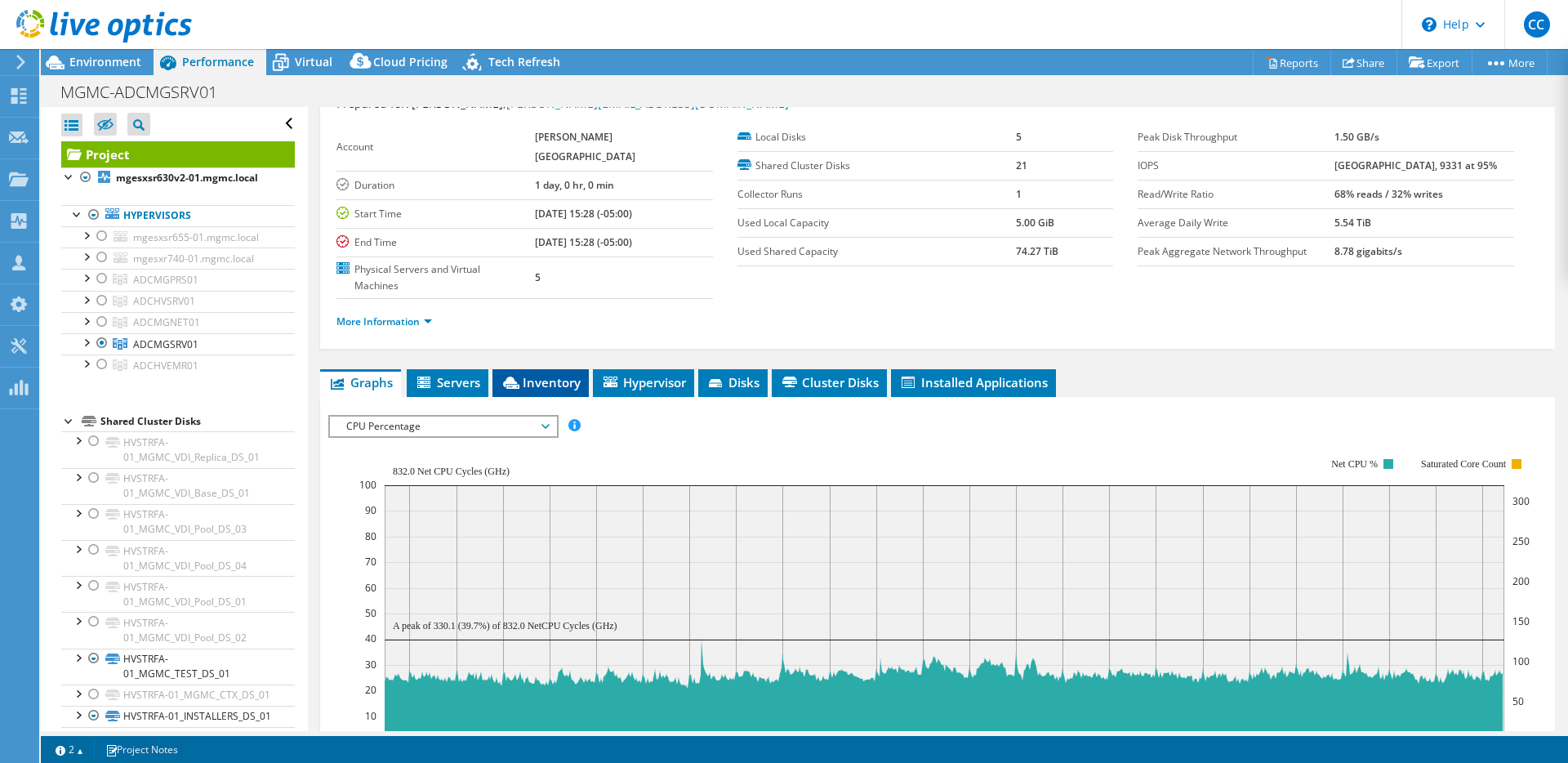
scroll to position [65, 0]
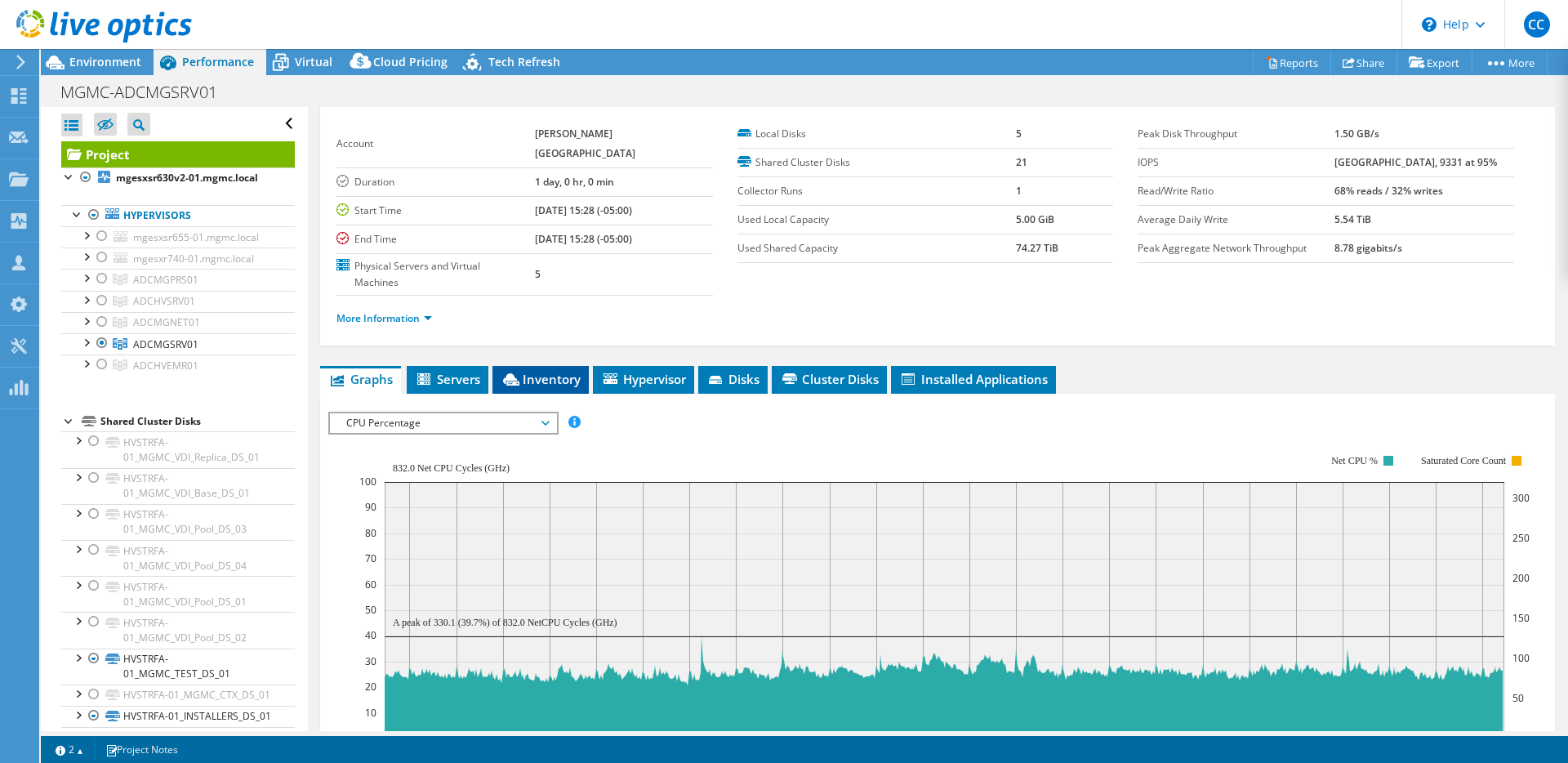
click at [529, 370] on span "Inventory" at bounding box center [541, 378] width 80 height 16
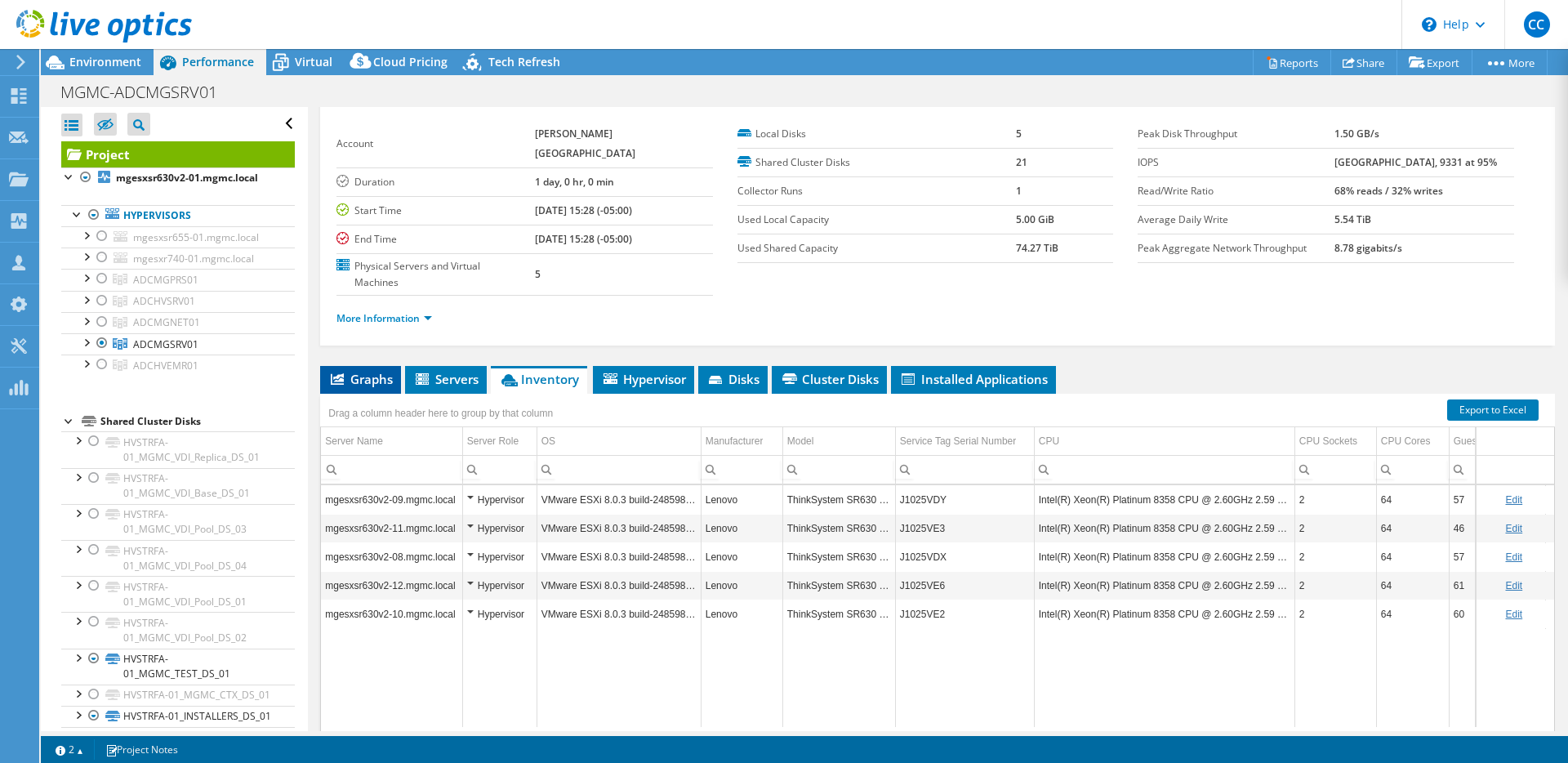
click at [386, 370] on span "Graphs" at bounding box center [360, 378] width 65 height 16
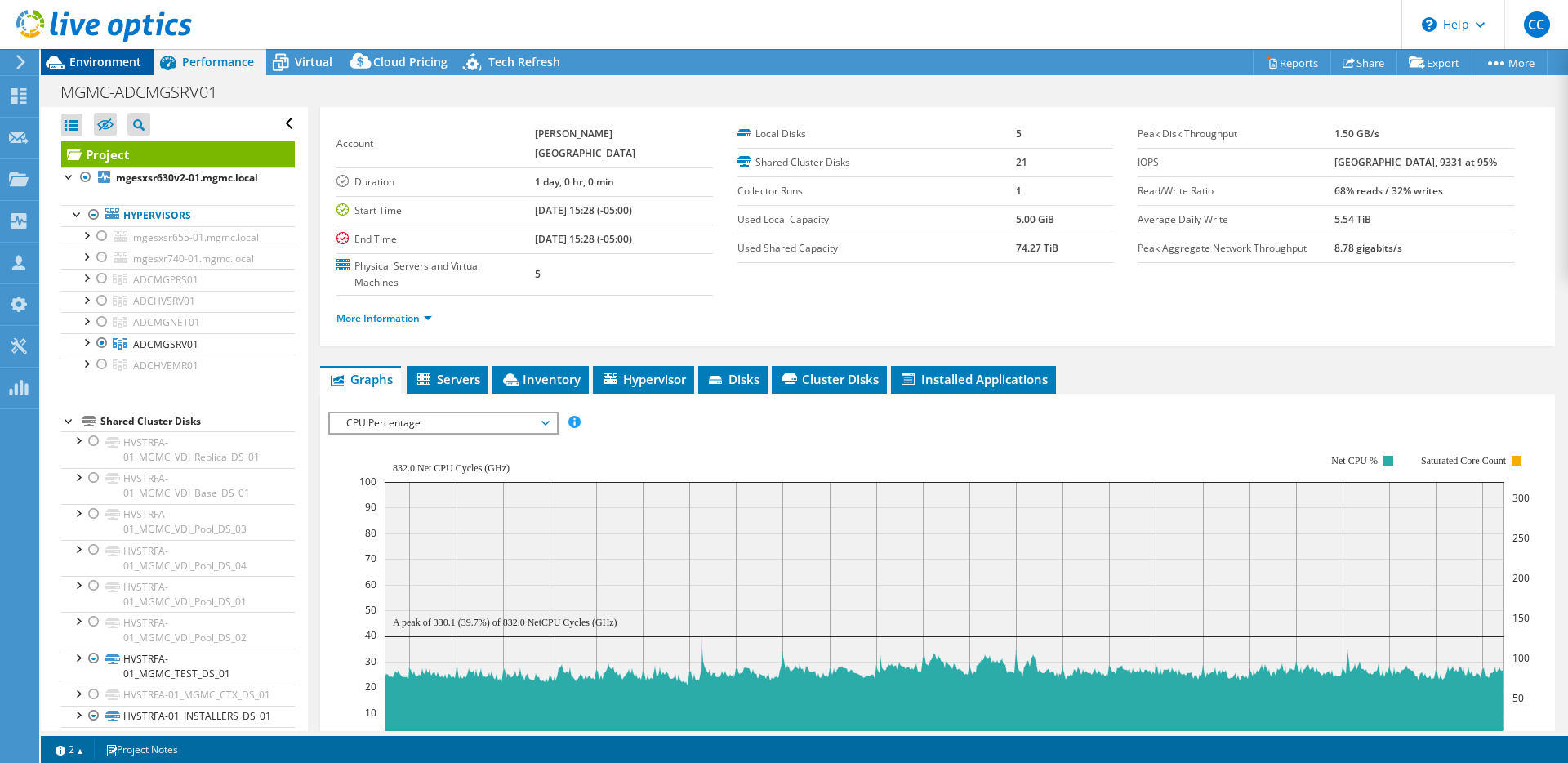
click at [118, 56] on span "Environment" at bounding box center [105, 62] width 72 height 16
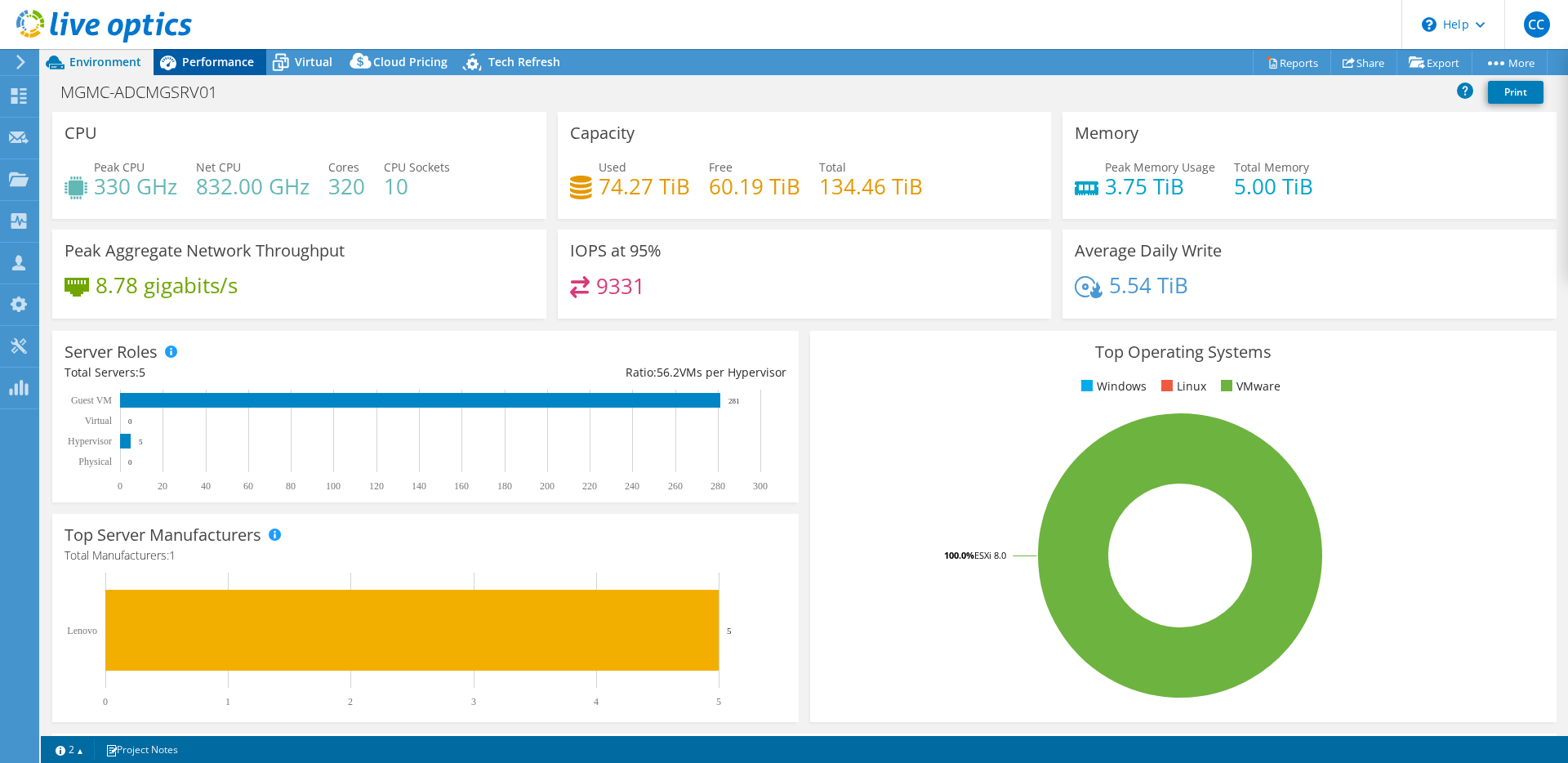
click at [238, 68] on span "Performance" at bounding box center [217, 62] width 72 height 16
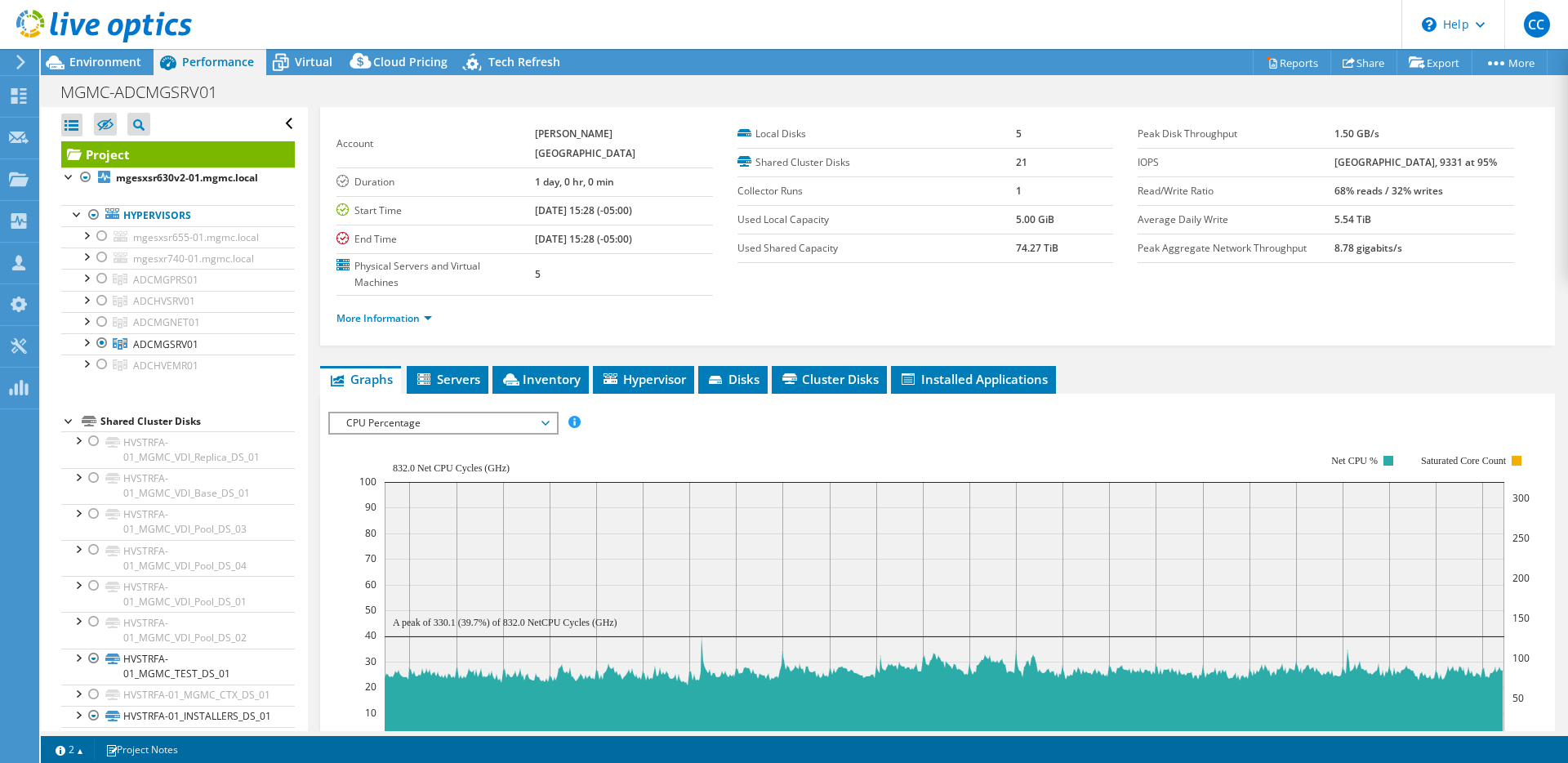
click at [399, 413] on span "CPU Percentage" at bounding box center [442, 423] width 210 height 19
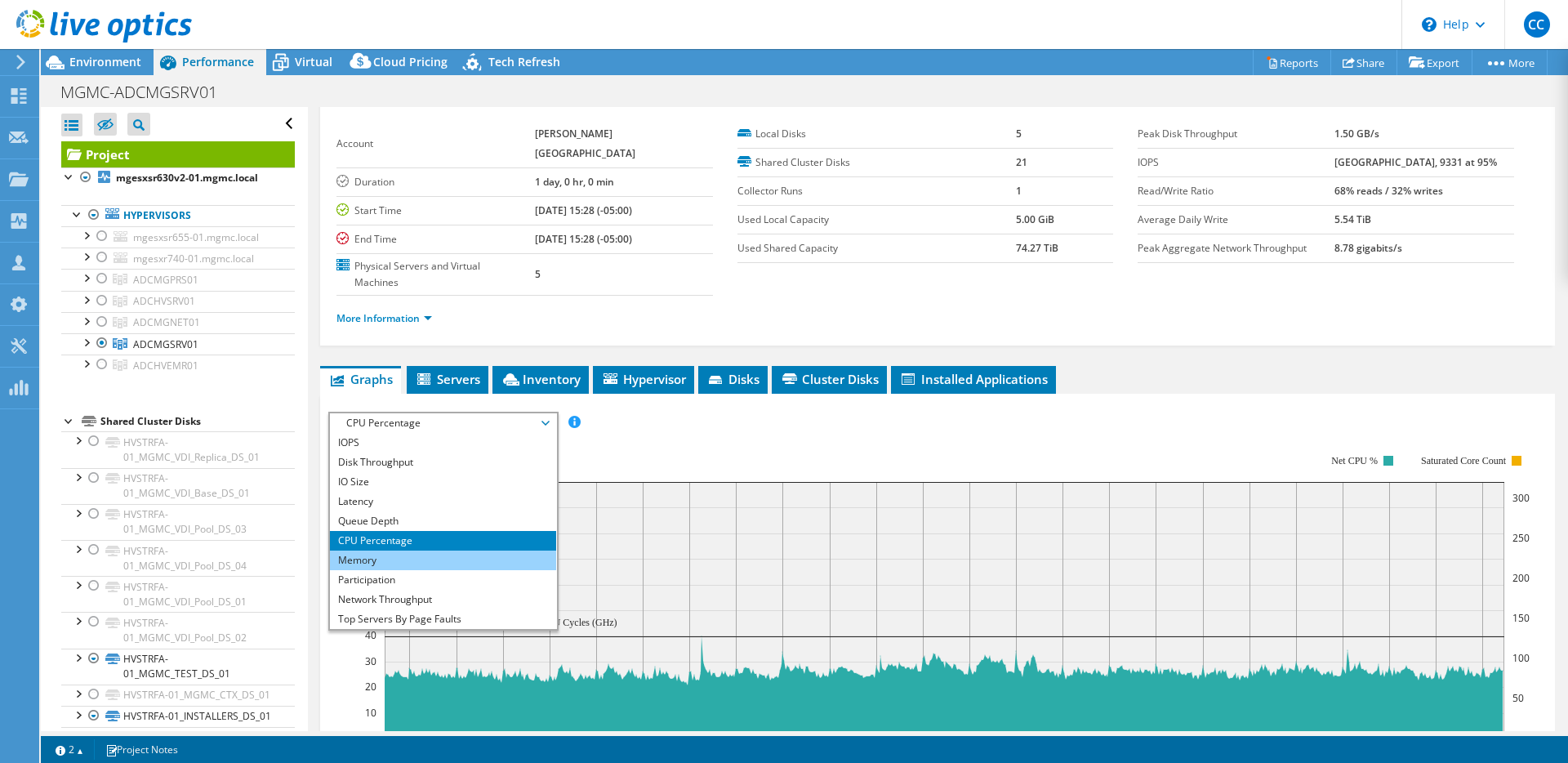
click at [425, 550] on li "Memory" at bounding box center [442, 560] width 226 height 19
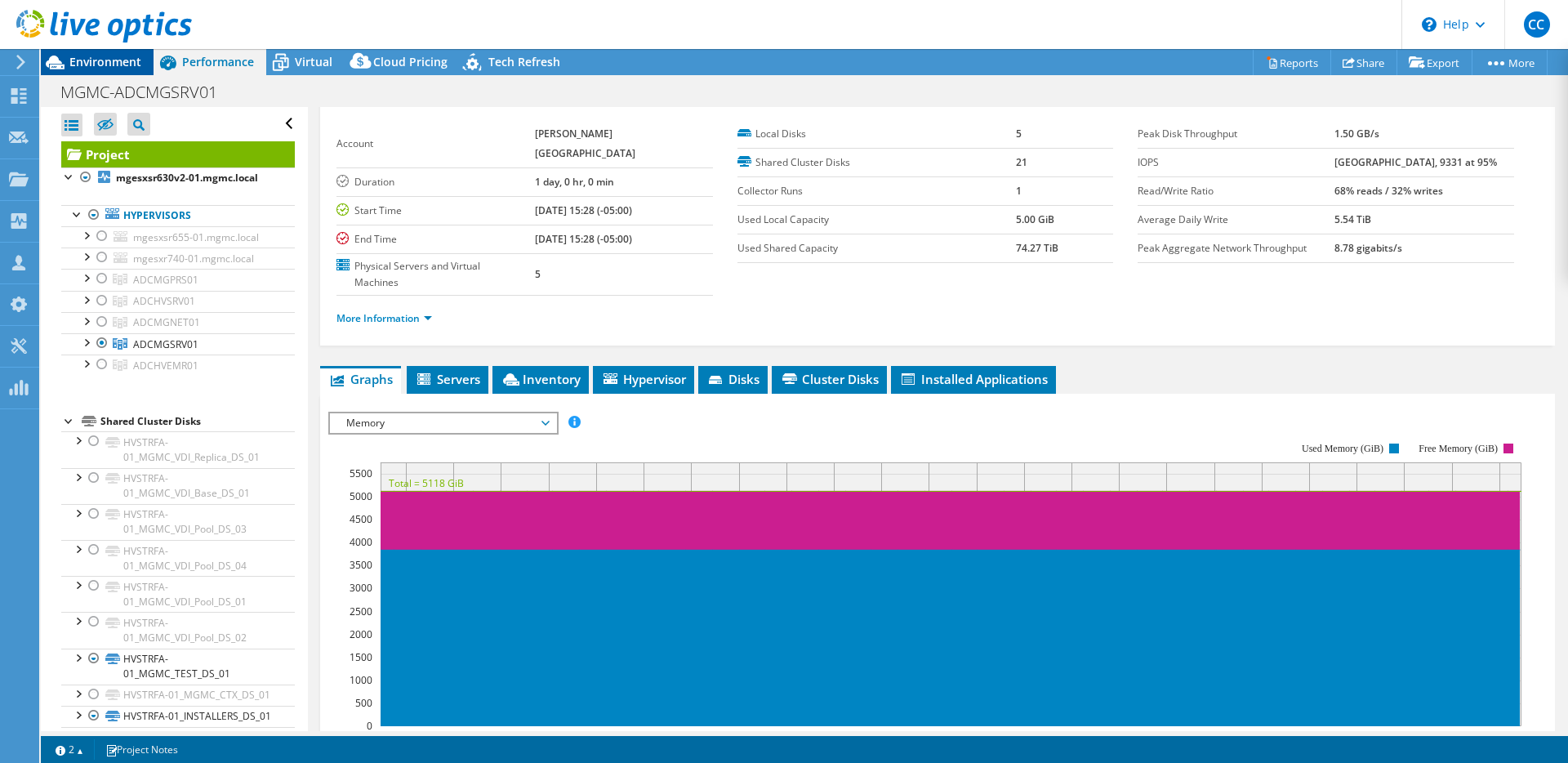
click at [118, 62] on span "Environment" at bounding box center [105, 62] width 72 height 16
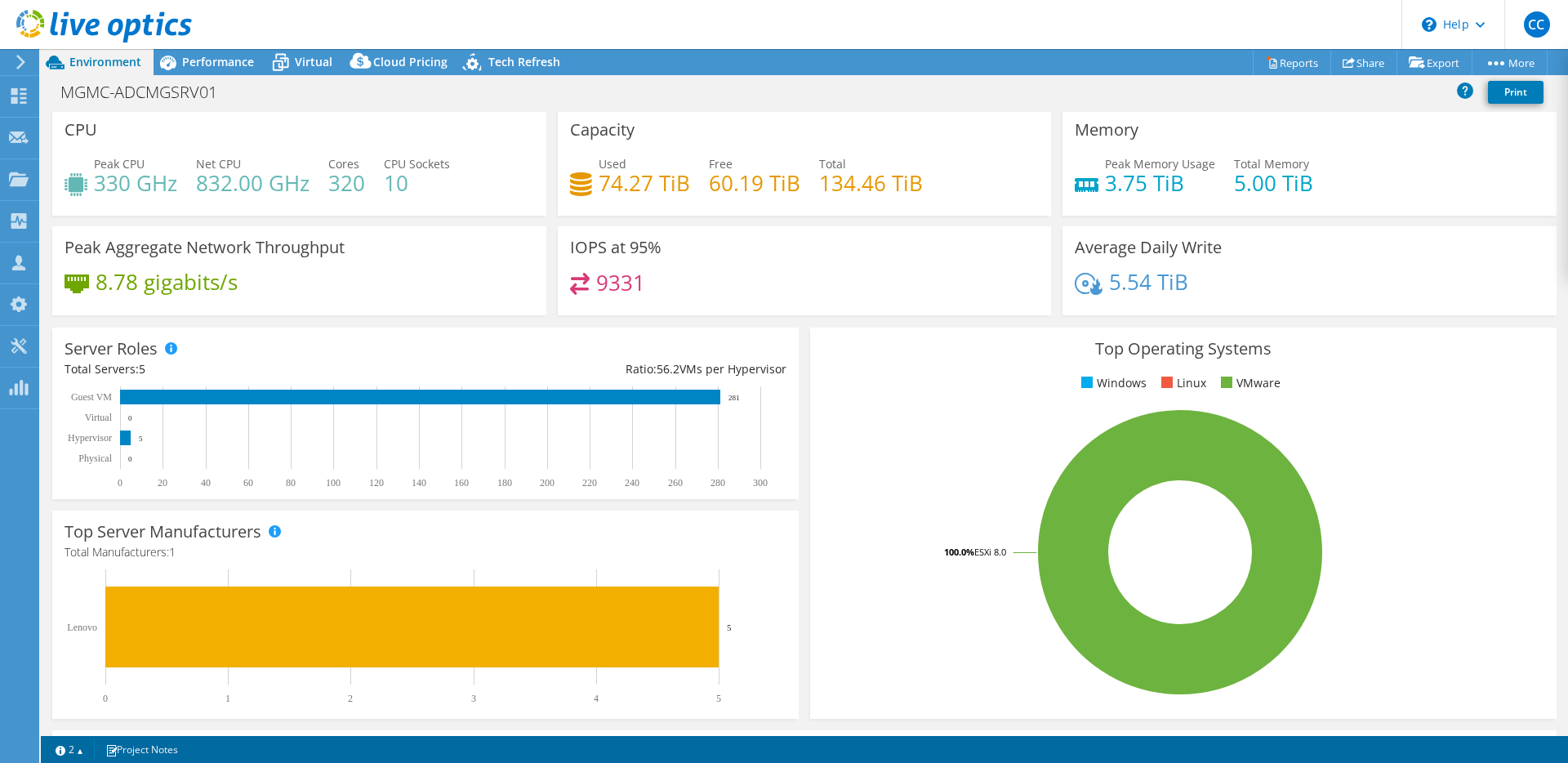
scroll to position [0, 0]
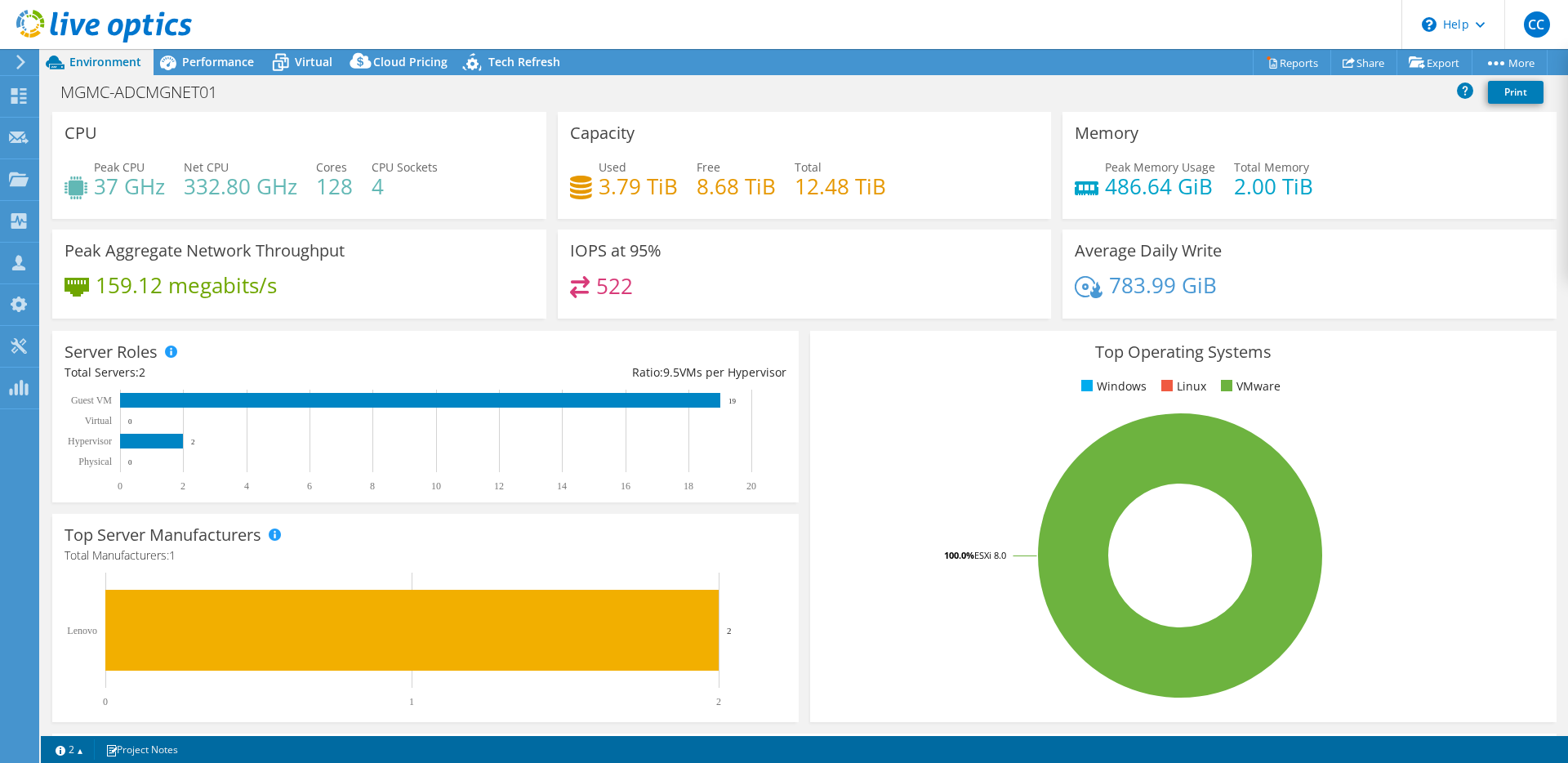
select select "USD"
click at [238, 62] on span "Performance" at bounding box center [217, 62] width 72 height 16
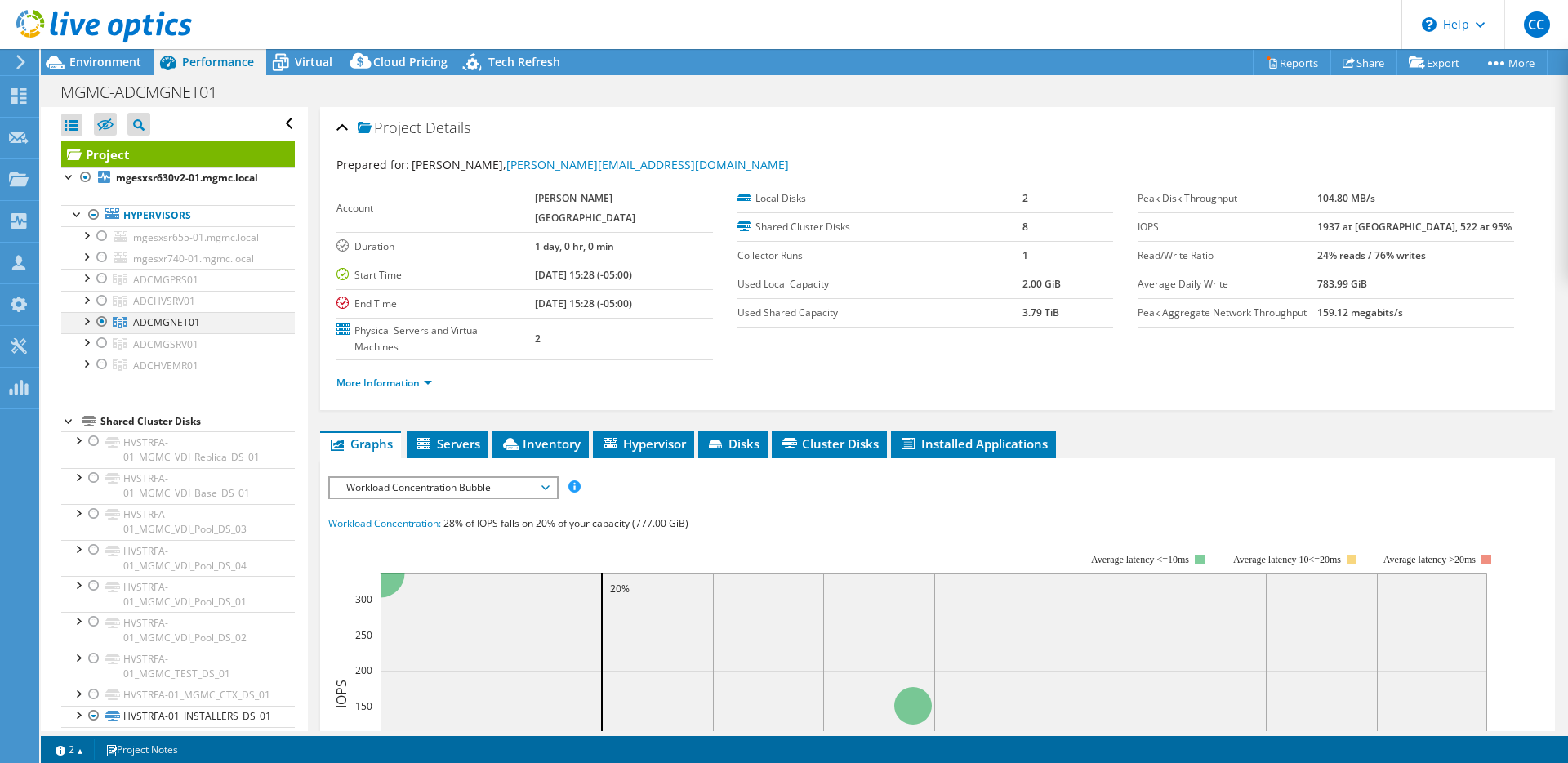
click at [84, 321] on div at bounding box center [86, 320] width 16 height 16
click at [310, 50] on div "Virtual" at bounding box center [305, 61] width 78 height 26
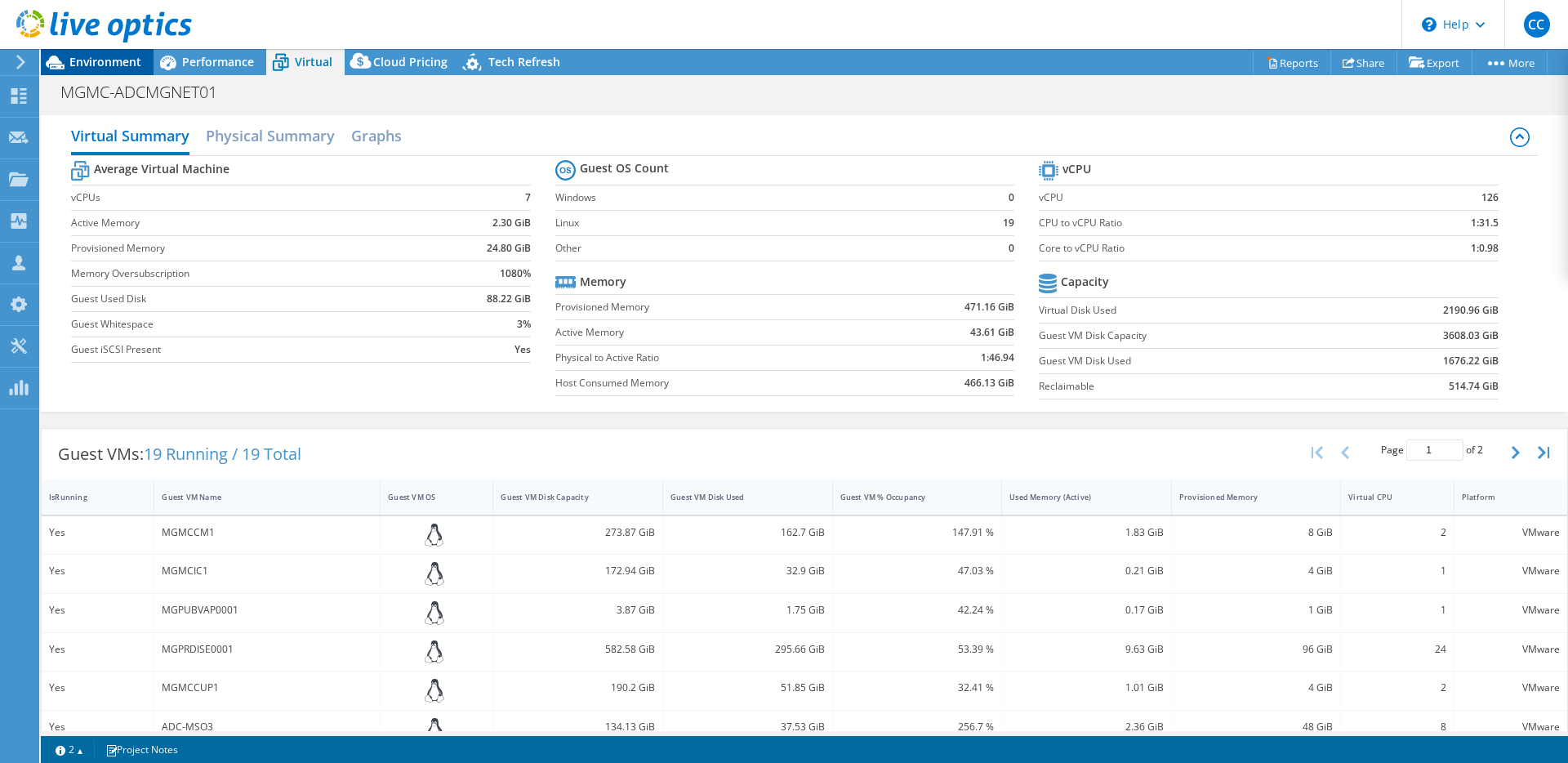
click at [126, 68] on span "Environment" at bounding box center [105, 62] width 72 height 16
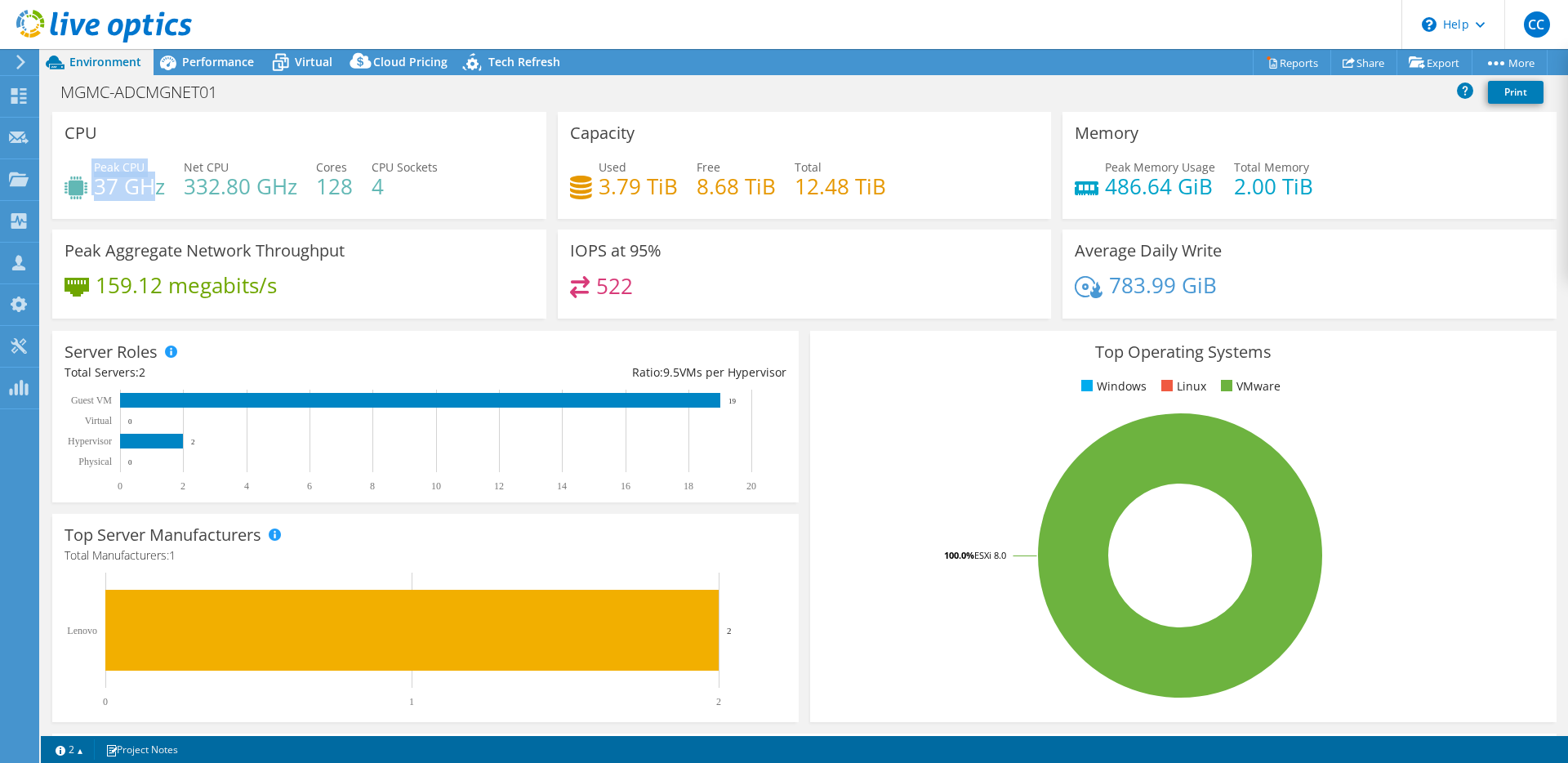
drag, startPoint x: 160, startPoint y: 193, endPoint x: 82, endPoint y: 168, distance: 81.9
click at [82, 168] on div "Peak CPU 37 GHz" at bounding box center [114, 176] width 100 height 36
click at [211, 195] on h4 "332.80 GHz" at bounding box center [240, 186] width 113 height 18
click at [198, 62] on span "Performance" at bounding box center [217, 62] width 72 height 16
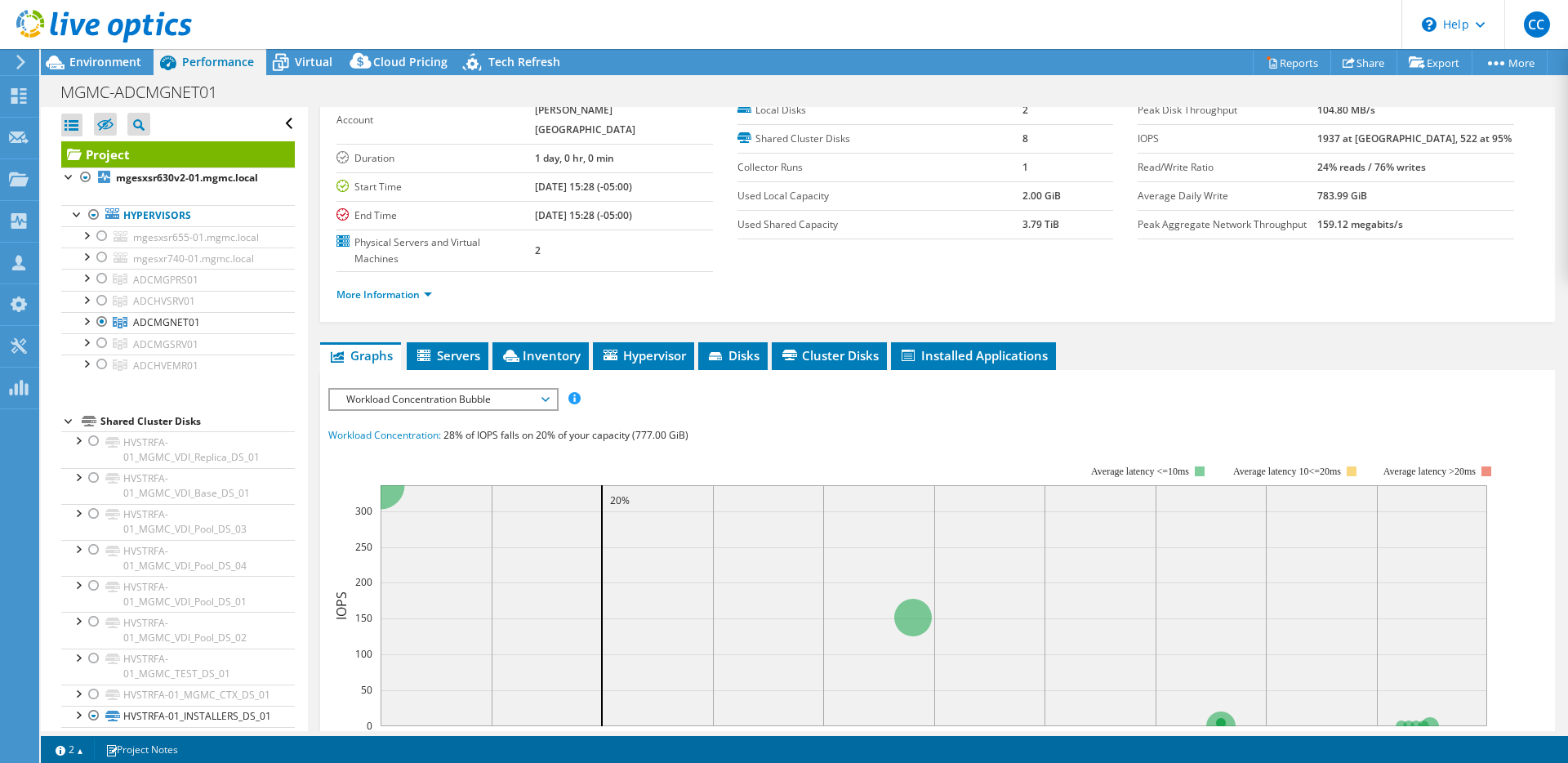
scroll to position [91, 0]
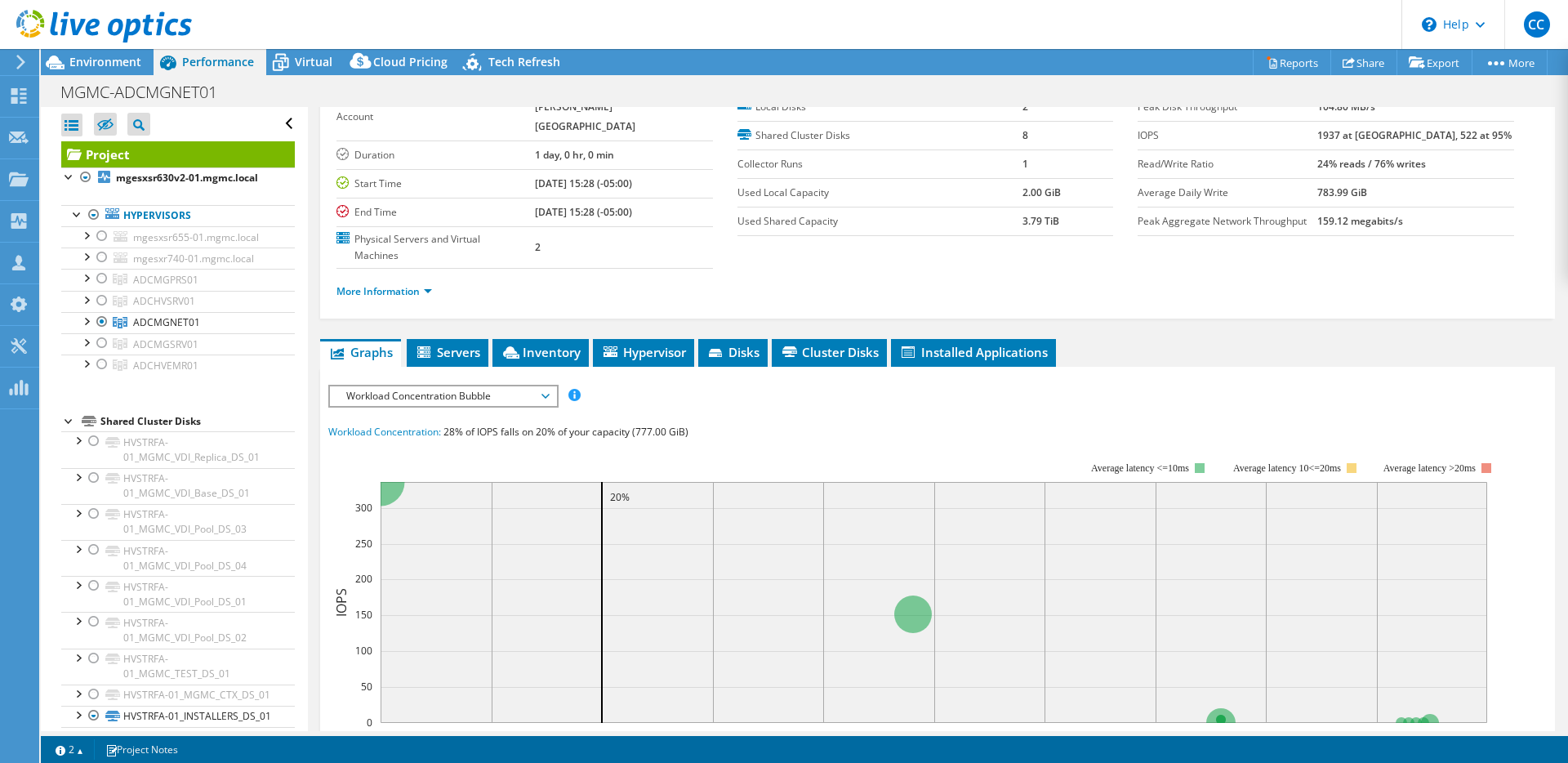
click at [402, 386] on span "Workload Concentration Bubble" at bounding box center [442, 396] width 210 height 19
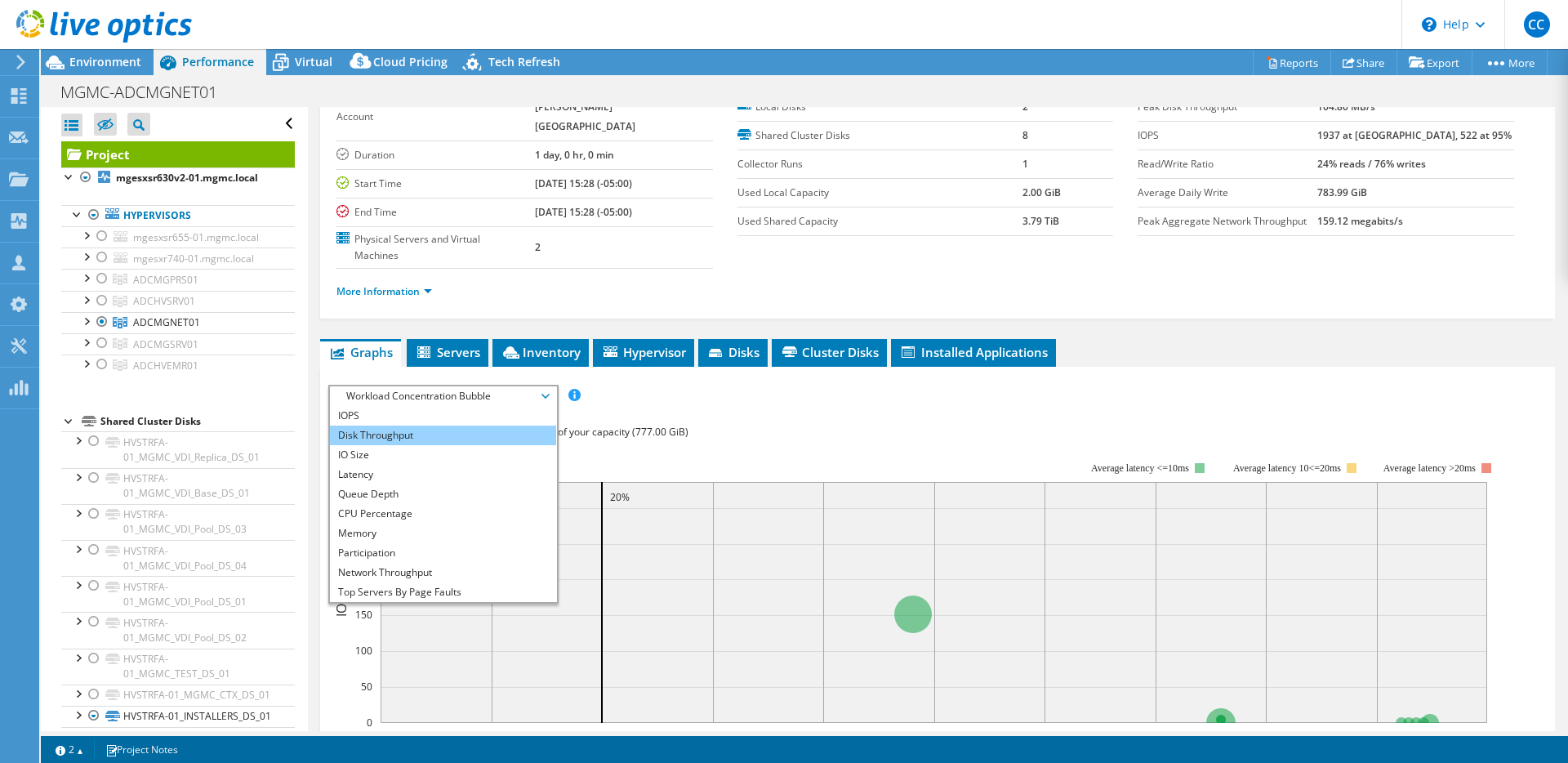
scroll to position [63, 0]
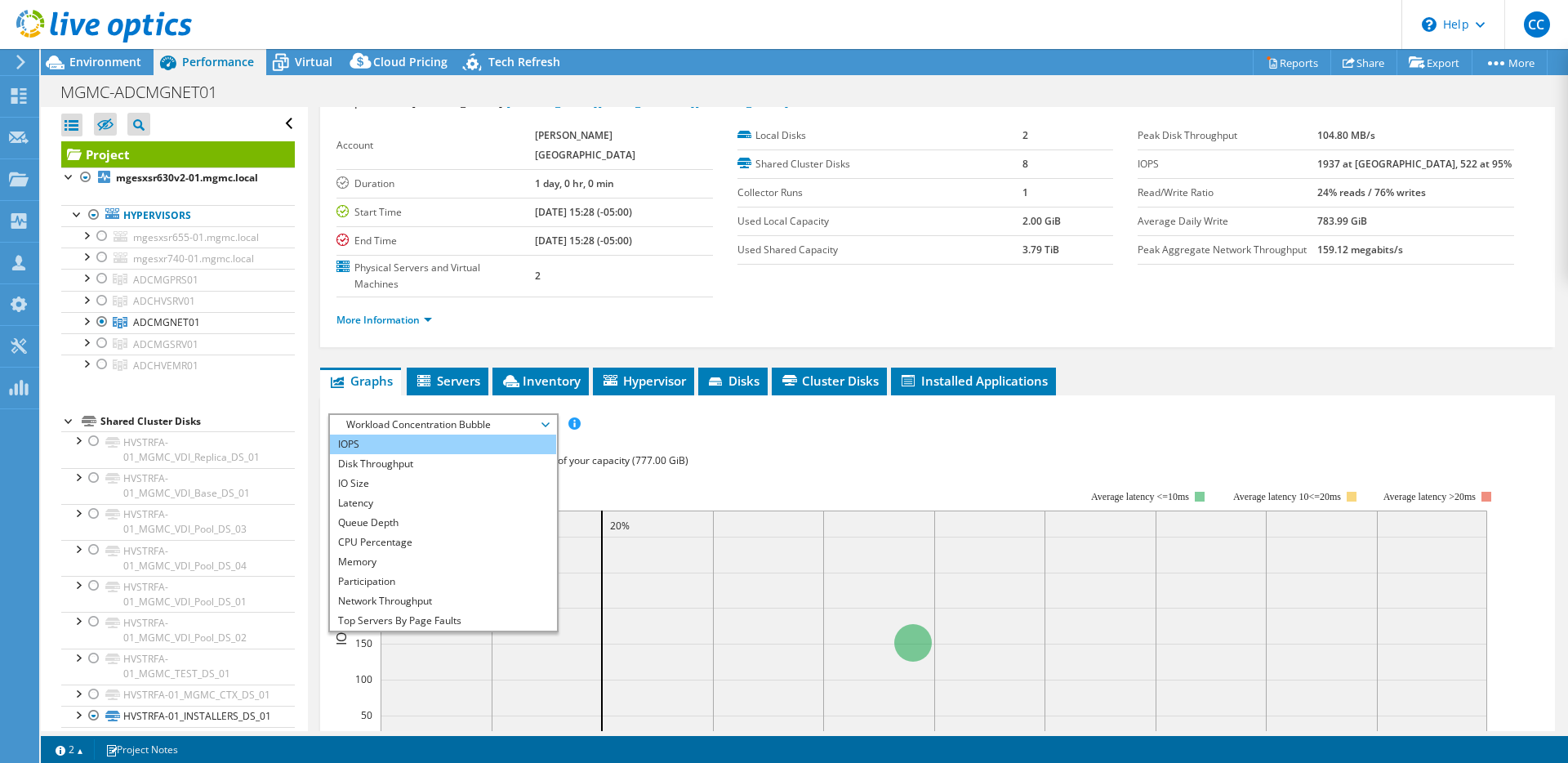
click at [408, 434] on li "IOPS" at bounding box center [442, 444] width 226 height 19
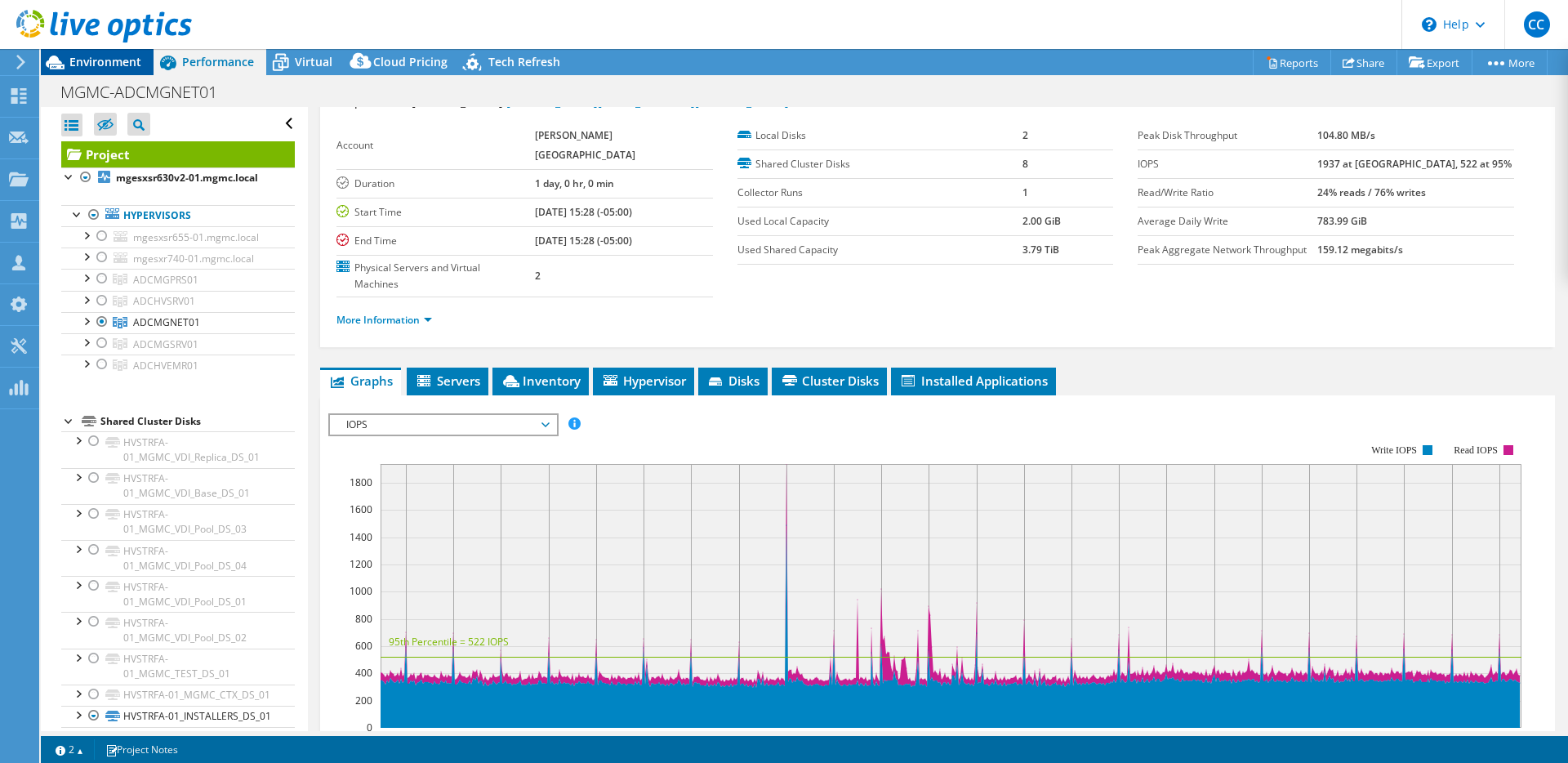
click at [105, 59] on span "Environment" at bounding box center [105, 62] width 72 height 16
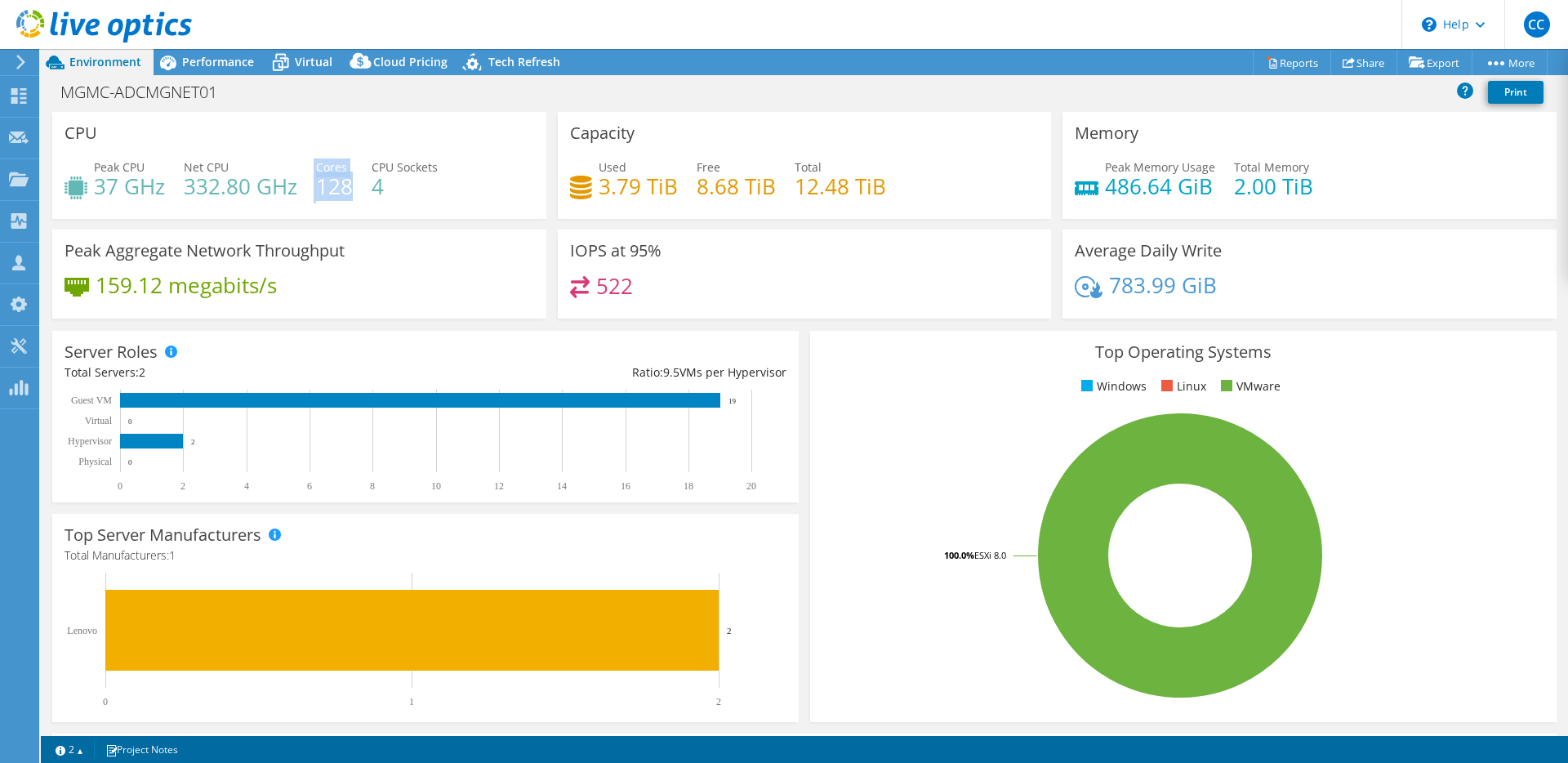
drag, startPoint x: 313, startPoint y: 164, endPoint x: 350, endPoint y: 194, distance: 47.6
click at [350, 194] on div "Peak CPU 37 GHz Net CPU 332.80 GHz Cores 128 CPU Sockets 4" at bounding box center [300, 185] width 470 height 53
click at [350, 194] on h4 "128" at bounding box center [334, 186] width 36 height 18
drag, startPoint x: 1306, startPoint y: 199, endPoint x: 1097, endPoint y: 169, distance: 211.1
click at [1097, 169] on div "Peak Memory Usage 486.64 GiB Total Memory 2.00 TiB" at bounding box center [1310, 185] width 470 height 53
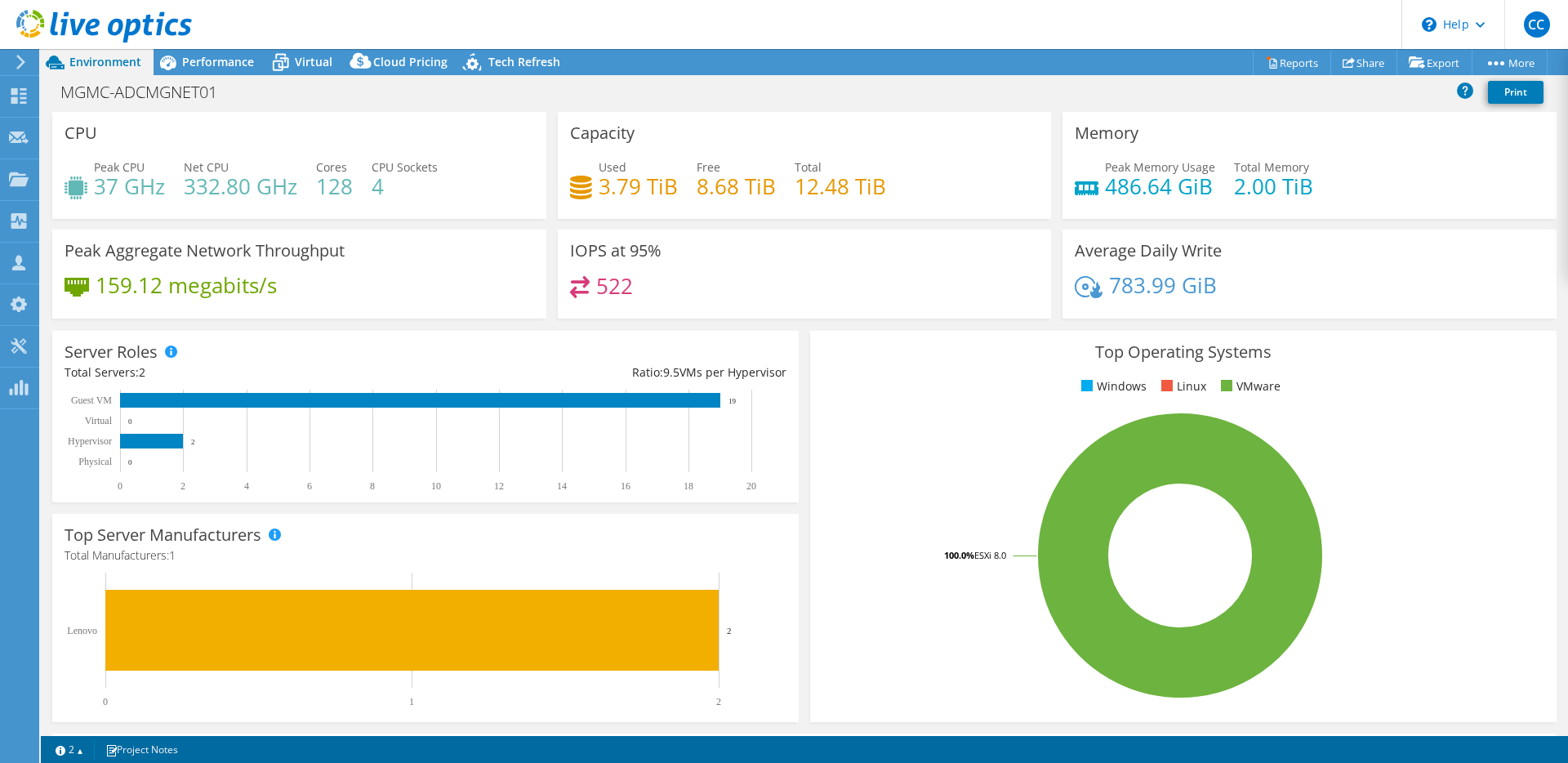
click at [1213, 205] on div "Peak Memory Usage 486.64 GiB Total Memory 2.00 TiB" at bounding box center [1310, 185] width 470 height 53
drag, startPoint x: 1226, startPoint y: 192, endPoint x: 1282, endPoint y: 186, distance: 56.3
click at [1282, 186] on h4 "2.00 TiB" at bounding box center [1273, 186] width 79 height 18
click at [1137, 181] on h4 "486.64 GiB" at bounding box center [1160, 186] width 110 height 18
drag, startPoint x: 308, startPoint y: 166, endPoint x: 341, endPoint y: 202, distance: 48.8
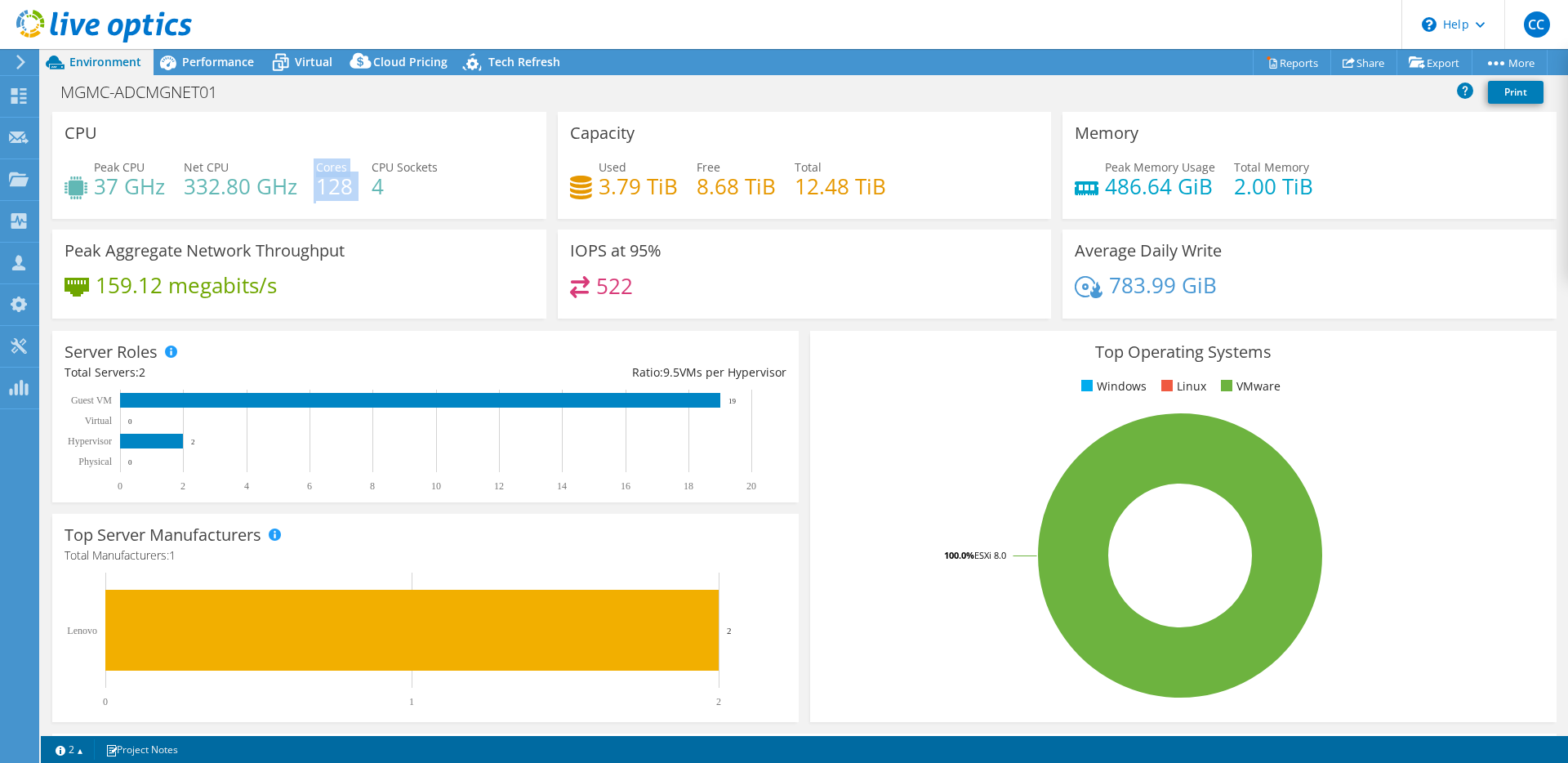
click at [341, 202] on div "Peak CPU 37 GHz Net CPU 332.80 GHz Cores 128 CPU Sockets 4" at bounding box center [300, 185] width 470 height 53
click at [339, 201] on div "Peak CPU 37 GHz Net CPU 332.80 GHz Cores 128 CPU Sockets 4" at bounding box center [300, 185] width 470 height 53
drag, startPoint x: 1308, startPoint y: 183, endPoint x: 1093, endPoint y: 174, distance: 215.2
click at [1093, 174] on div "Peak Memory Usage 486.64 GiB Total Memory 2.00 TiB" at bounding box center [1310, 185] width 470 height 53
click at [1178, 195] on h4 "486.64 GiB" at bounding box center [1160, 186] width 110 height 18
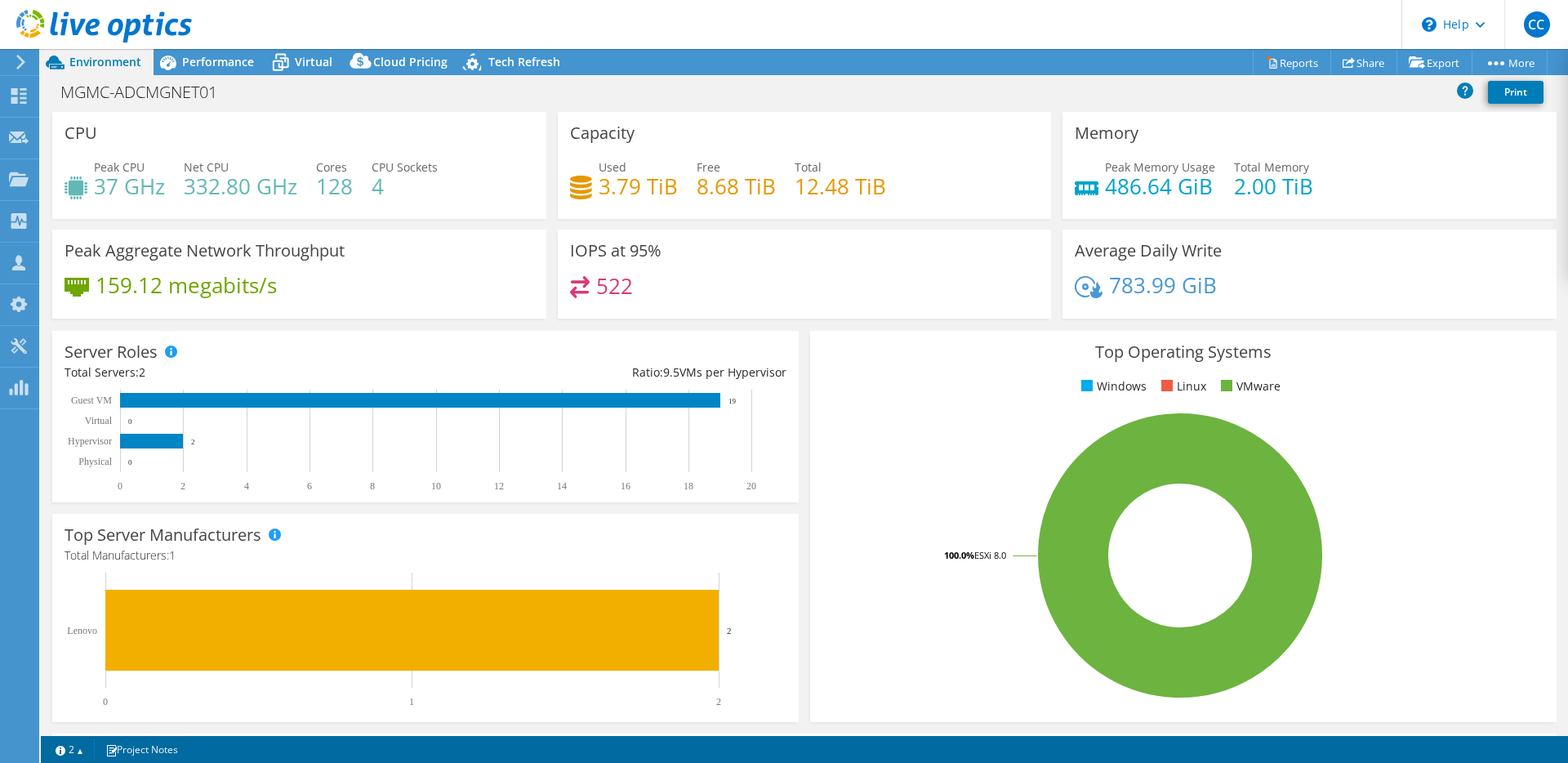
click at [330, 188] on h4 "128" at bounding box center [334, 186] width 36 height 18
click at [347, 190] on h4 "128" at bounding box center [334, 186] width 36 height 18
drag, startPoint x: 1227, startPoint y: 186, endPoint x: 1348, endPoint y: 183, distance: 121.0
click at [1348, 183] on div "Peak Memory Usage 486.64 GiB Total Memory 2.00 TiB" at bounding box center [1310, 185] width 470 height 53
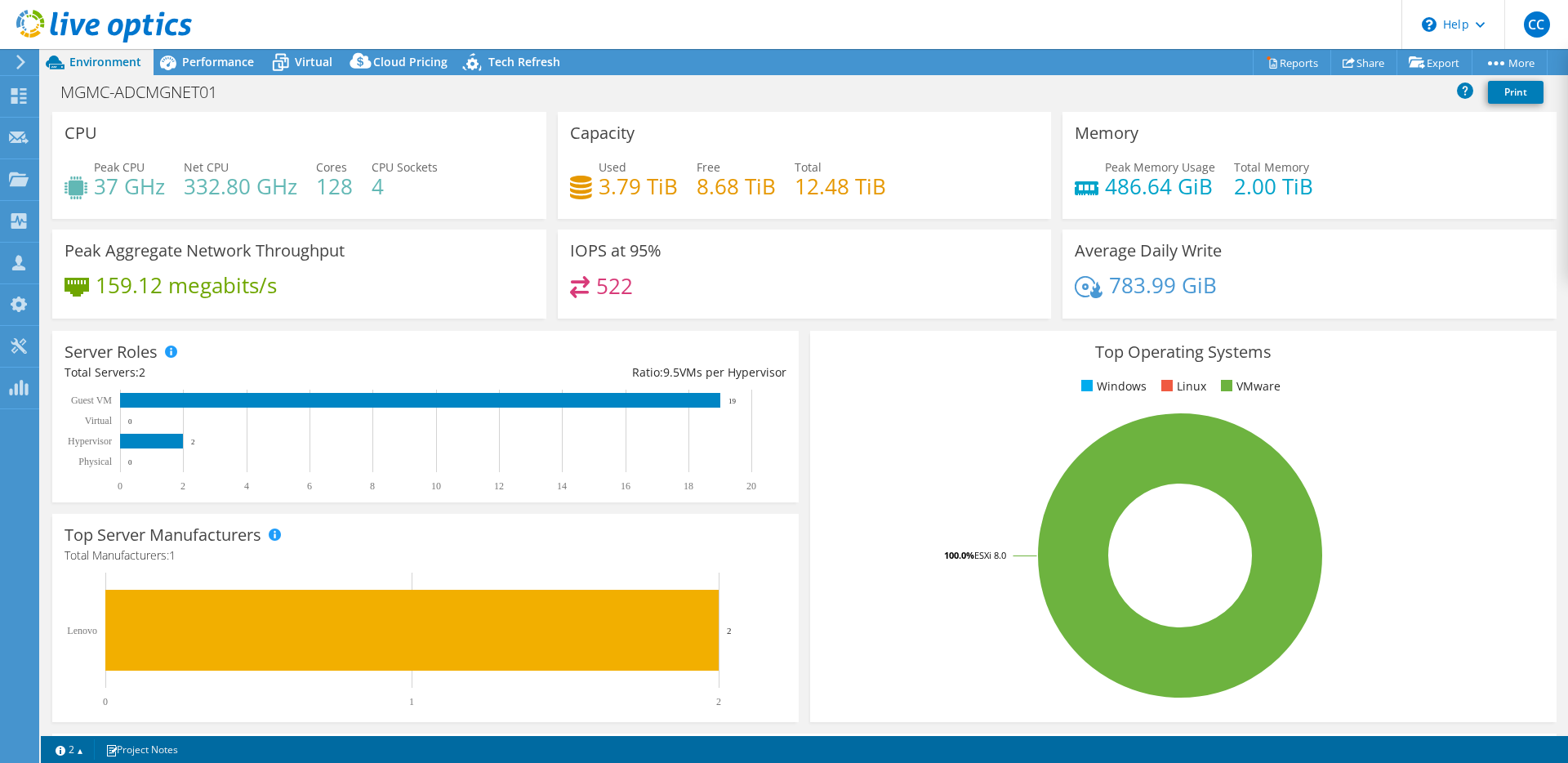
click at [1342, 191] on div "Peak Memory Usage 486.64 GiB Total Memory 2.00 TiB" at bounding box center [1310, 185] width 470 height 53
click at [195, 68] on span "Performance" at bounding box center [217, 62] width 72 height 16
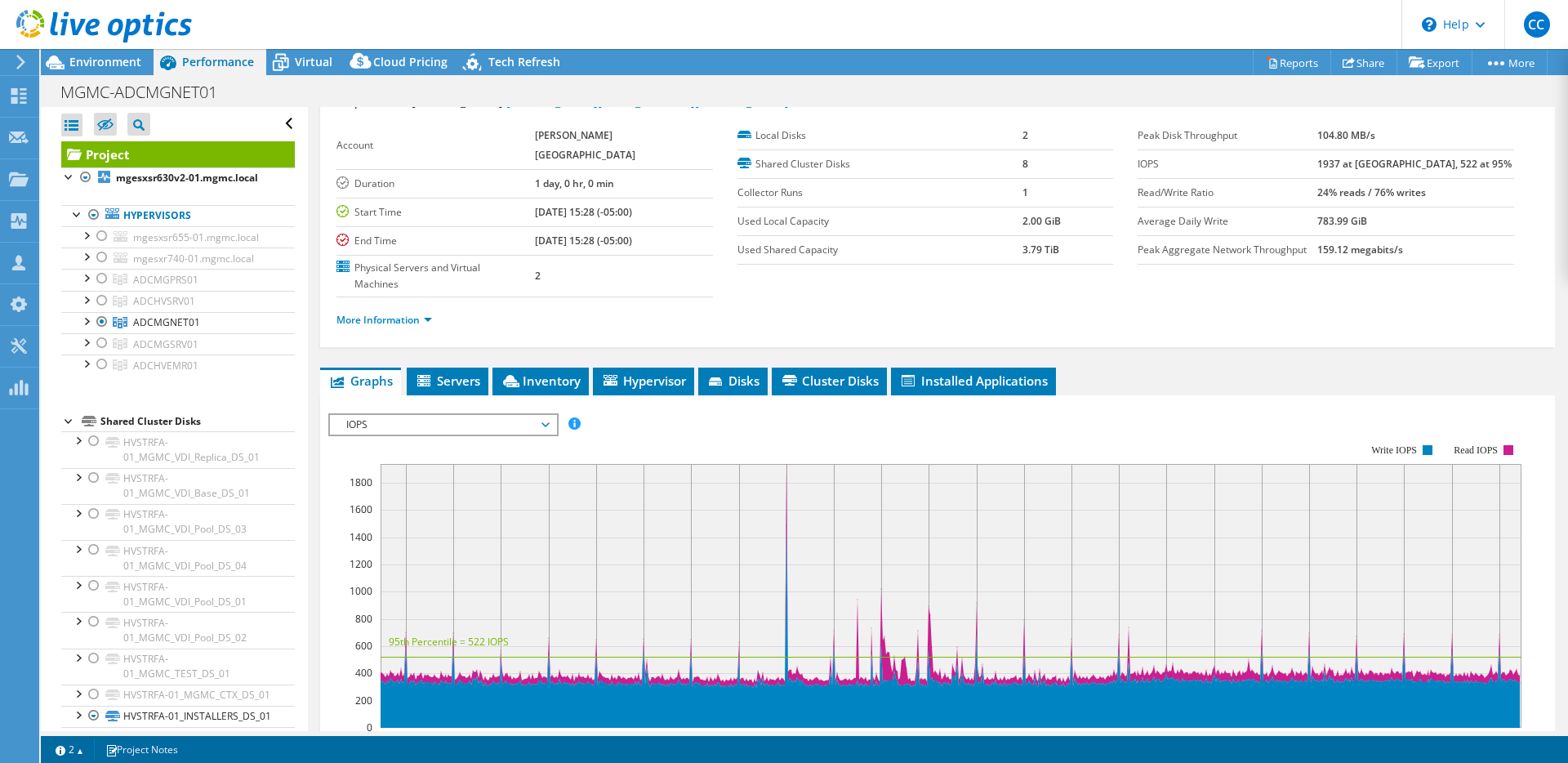
click at [931, 38] on header "CC Channel Partner Caleb Campbell caleb.campbell@spearus.com Spearus, LLC My Pr…" at bounding box center [784, 24] width 1568 height 49
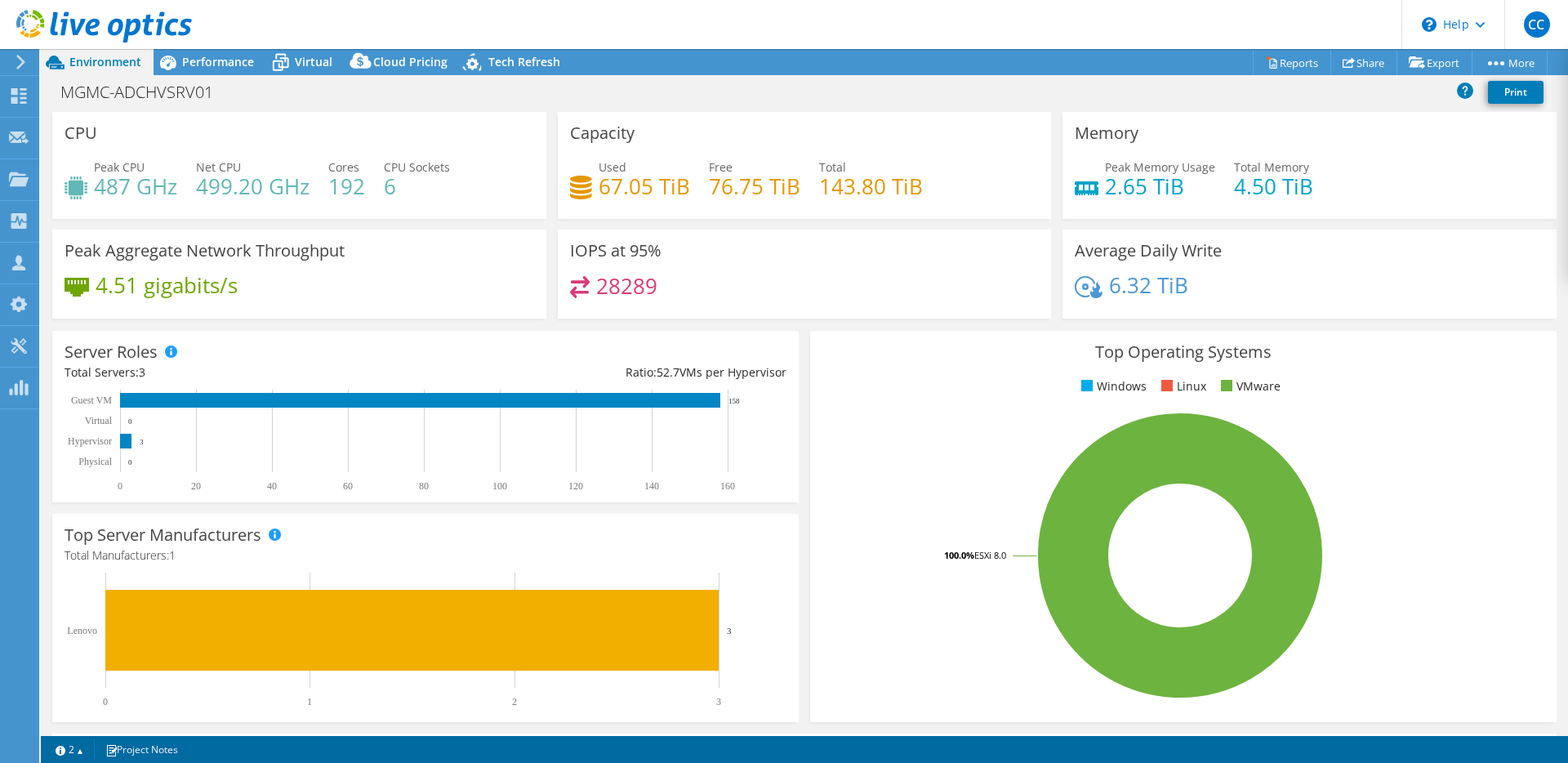
select select "USD"
click at [141, 183] on h4 "487 GHz" at bounding box center [136, 186] width 83 height 18
click at [145, 186] on h4 "487 GHz" at bounding box center [136, 186] width 83 height 18
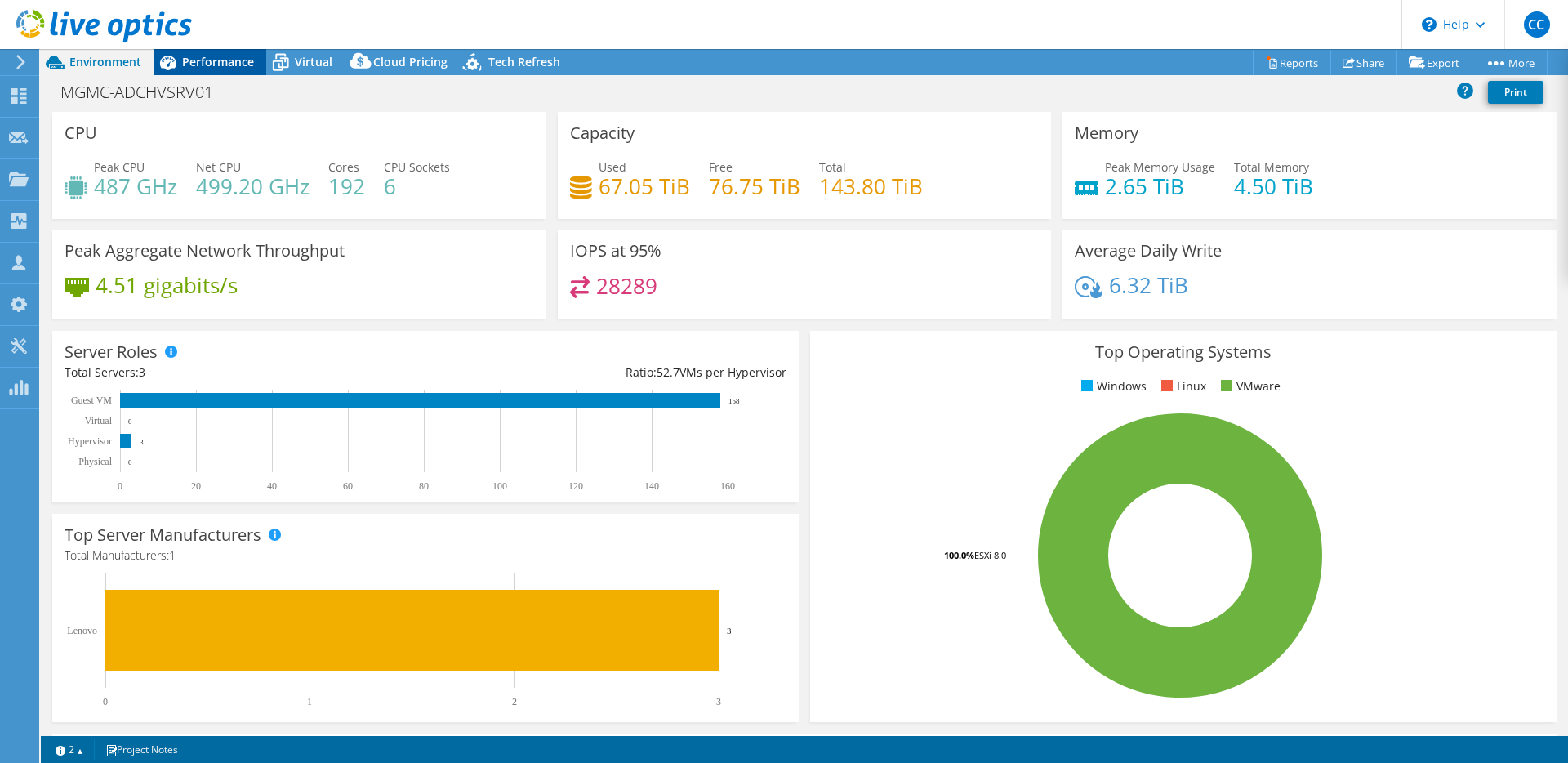
click at [219, 58] on span "Performance" at bounding box center [217, 62] width 72 height 16
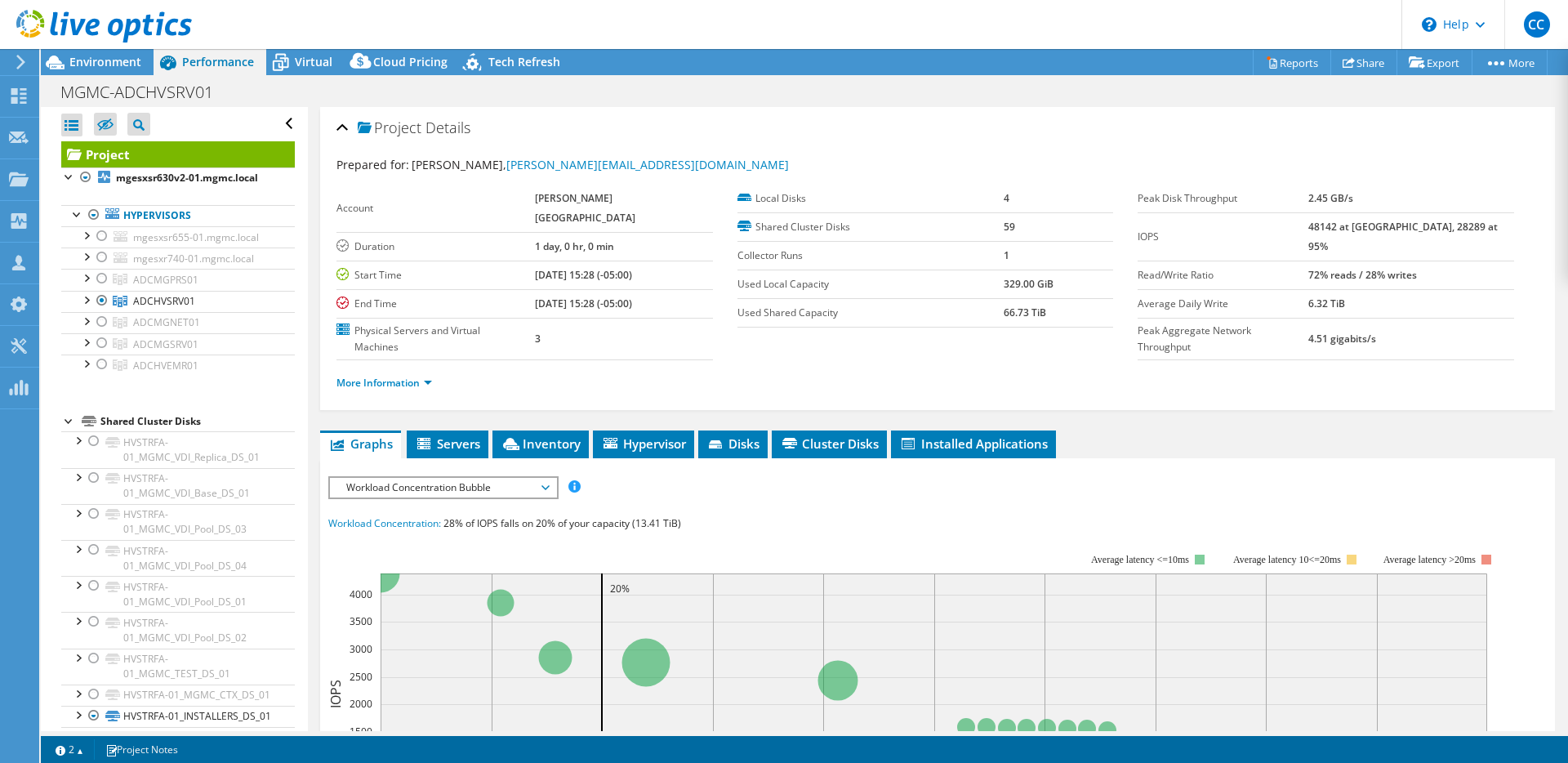
scroll to position [313, 0]
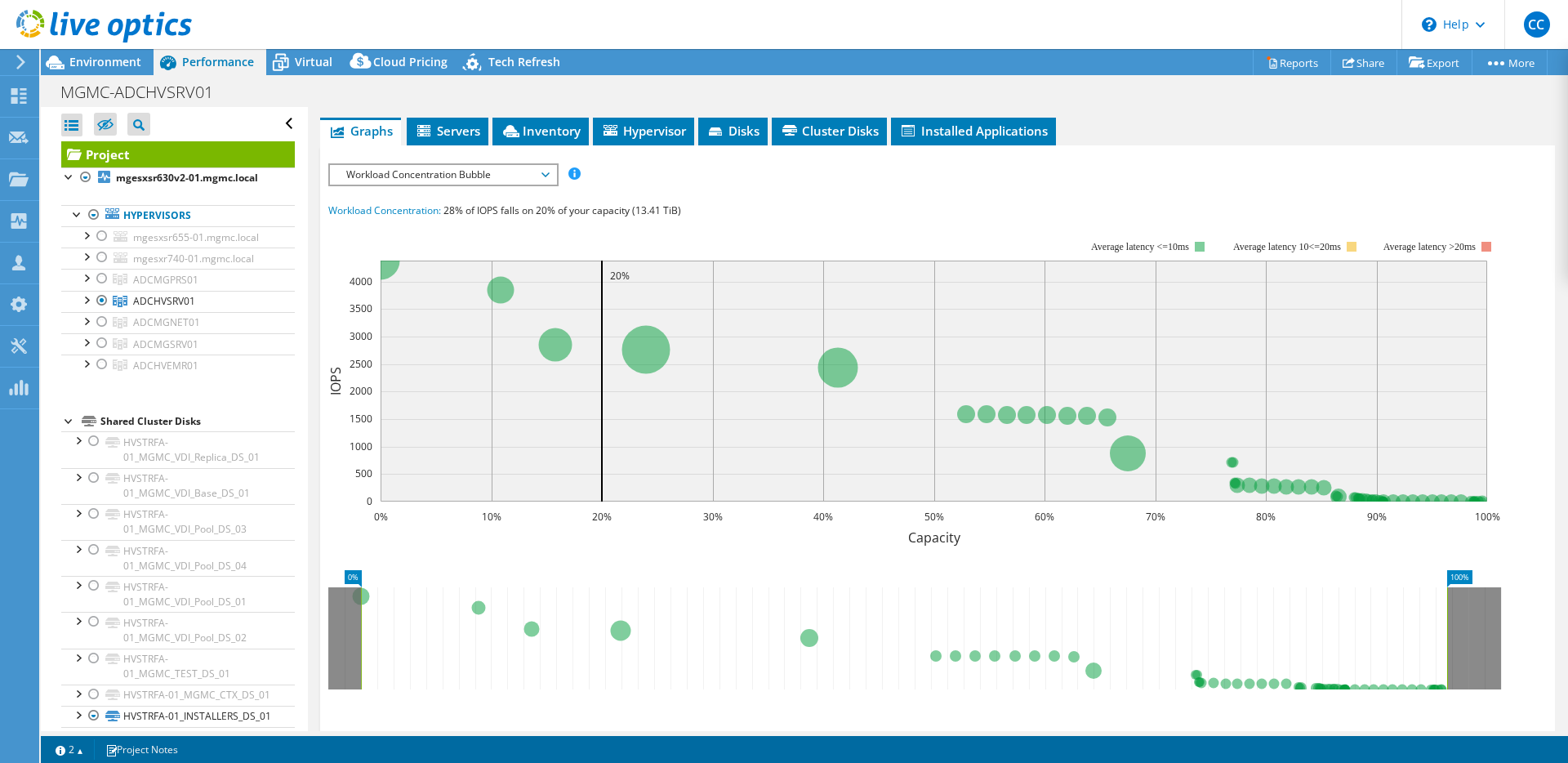
click at [429, 165] on span "Workload Concentration Bubble" at bounding box center [442, 175] width 210 height 19
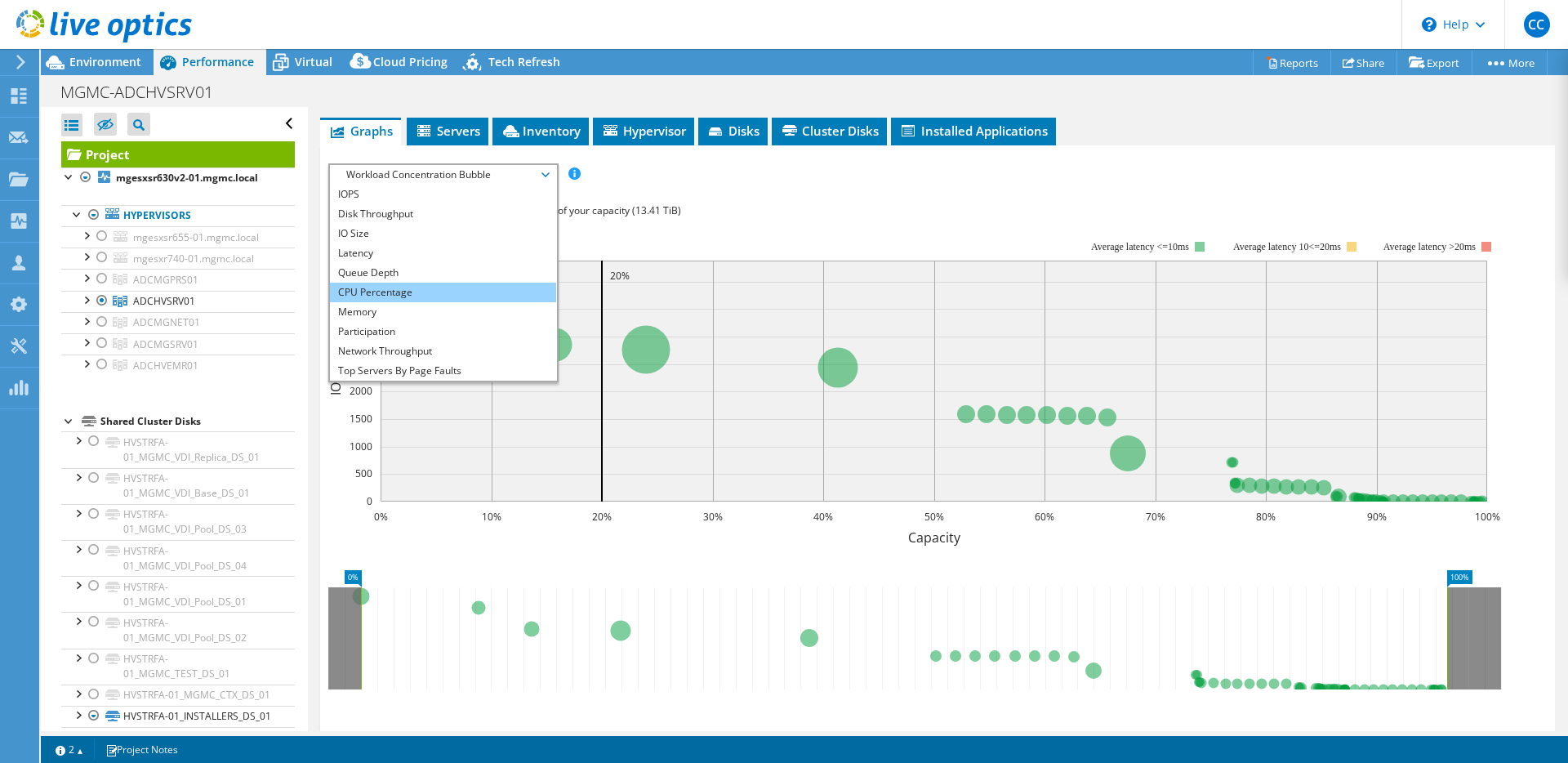
click at [427, 283] on li "CPU Percentage" at bounding box center [442, 292] width 226 height 19
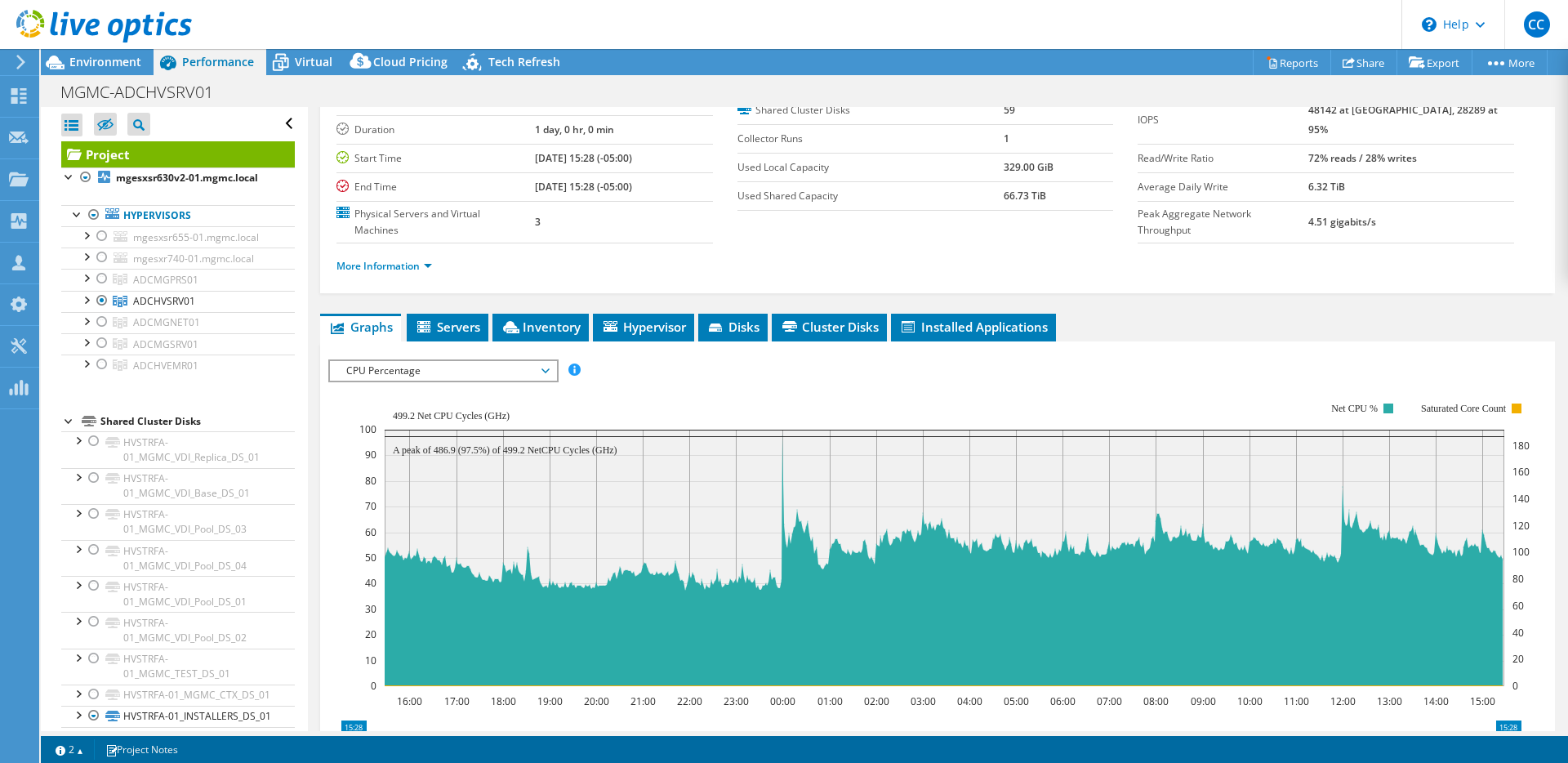
scroll to position [128, 0]
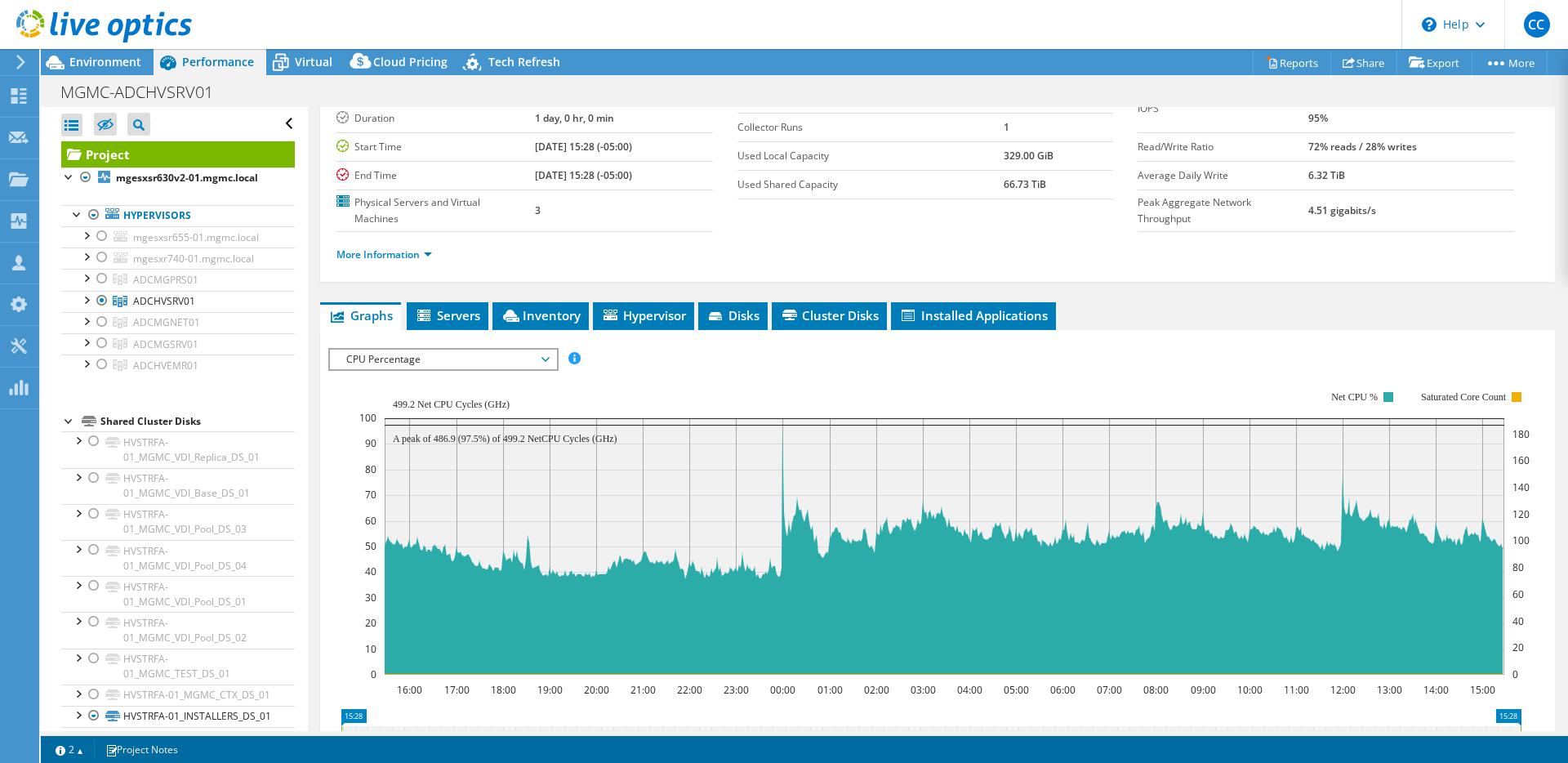
click at [517, 349] on span "CPU Percentage" at bounding box center [442, 359] width 210 height 19
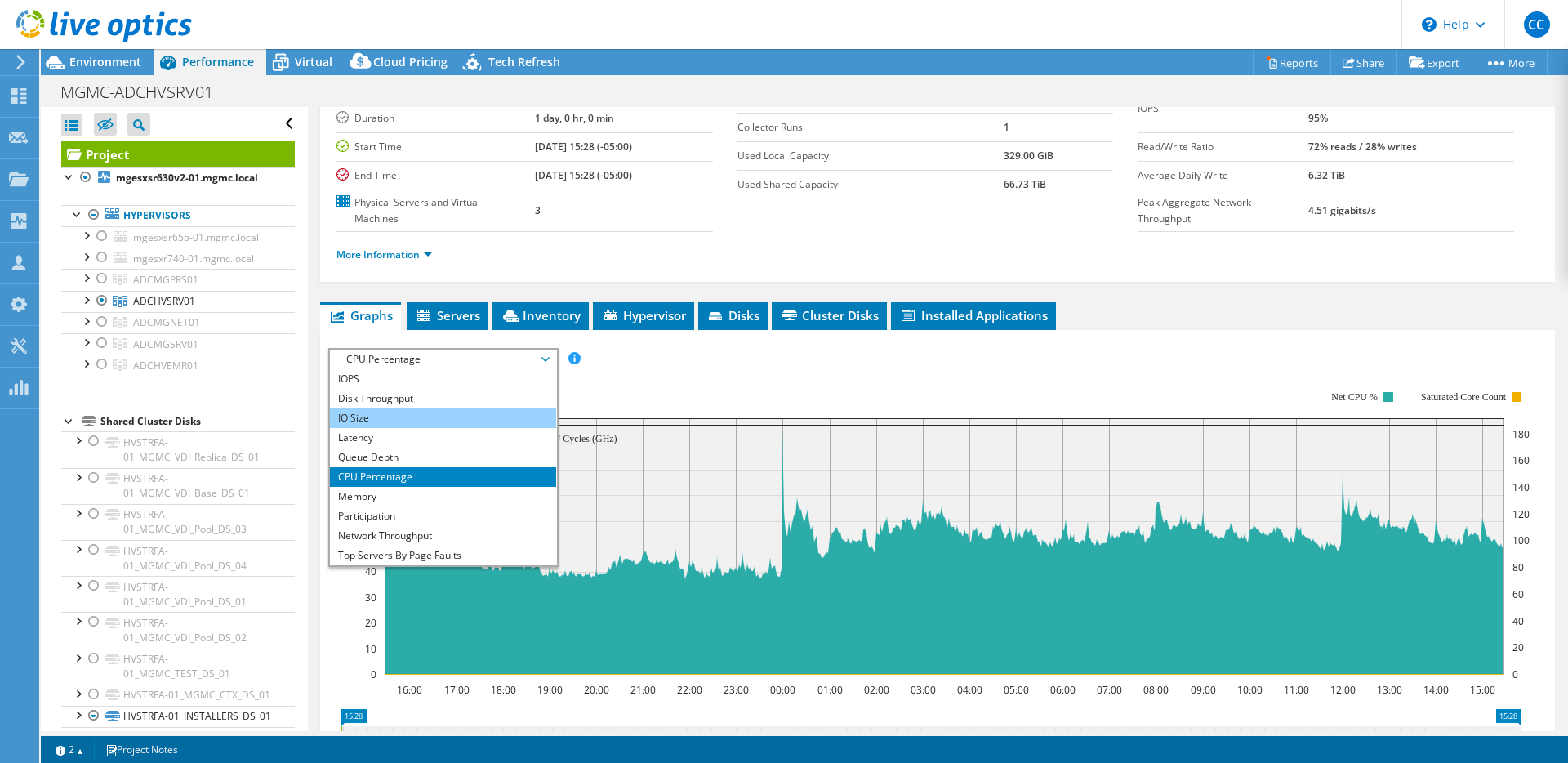
click at [472, 409] on li "IO Size" at bounding box center [442, 418] width 226 height 19
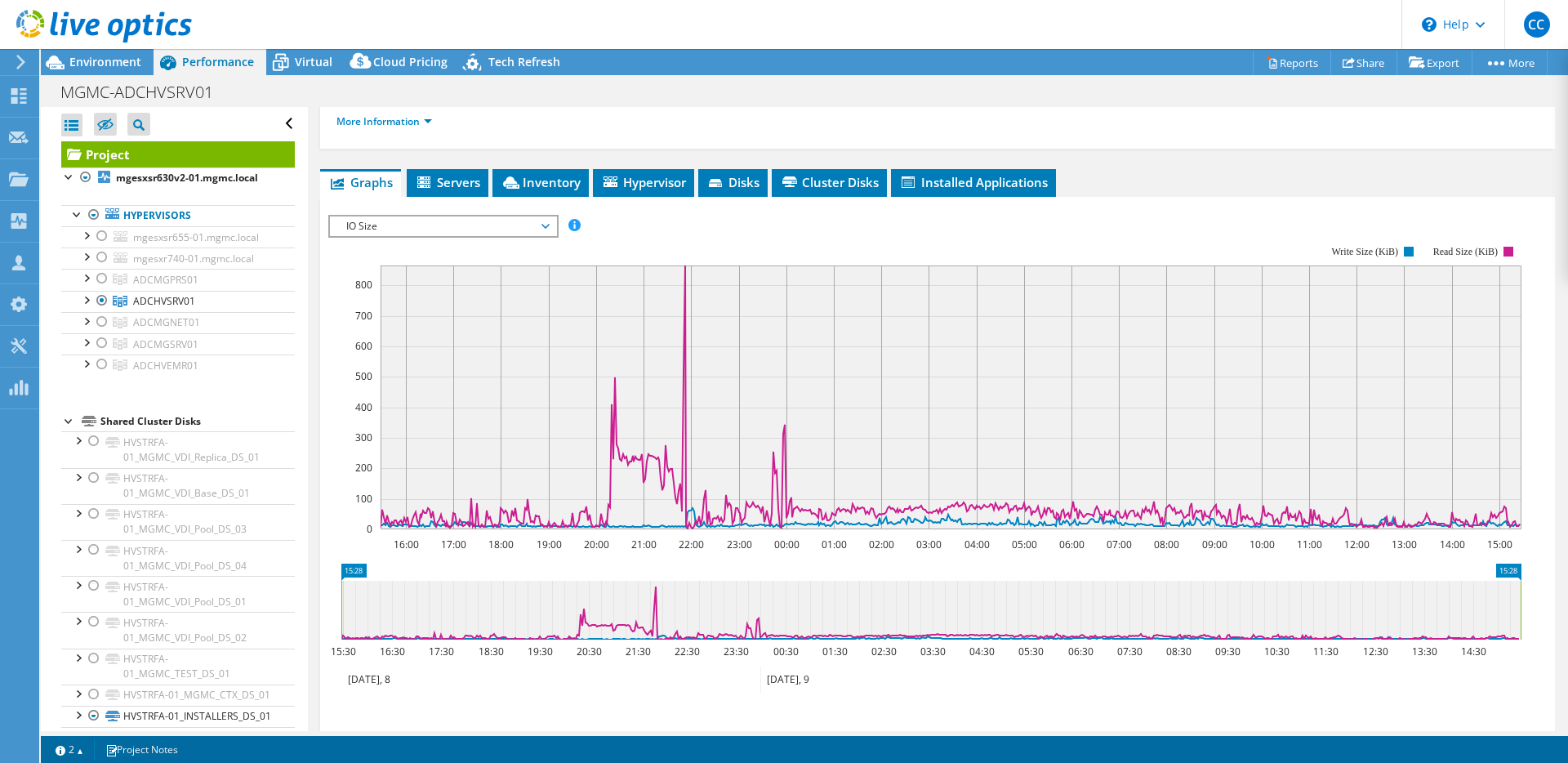
scroll to position [262, 0]
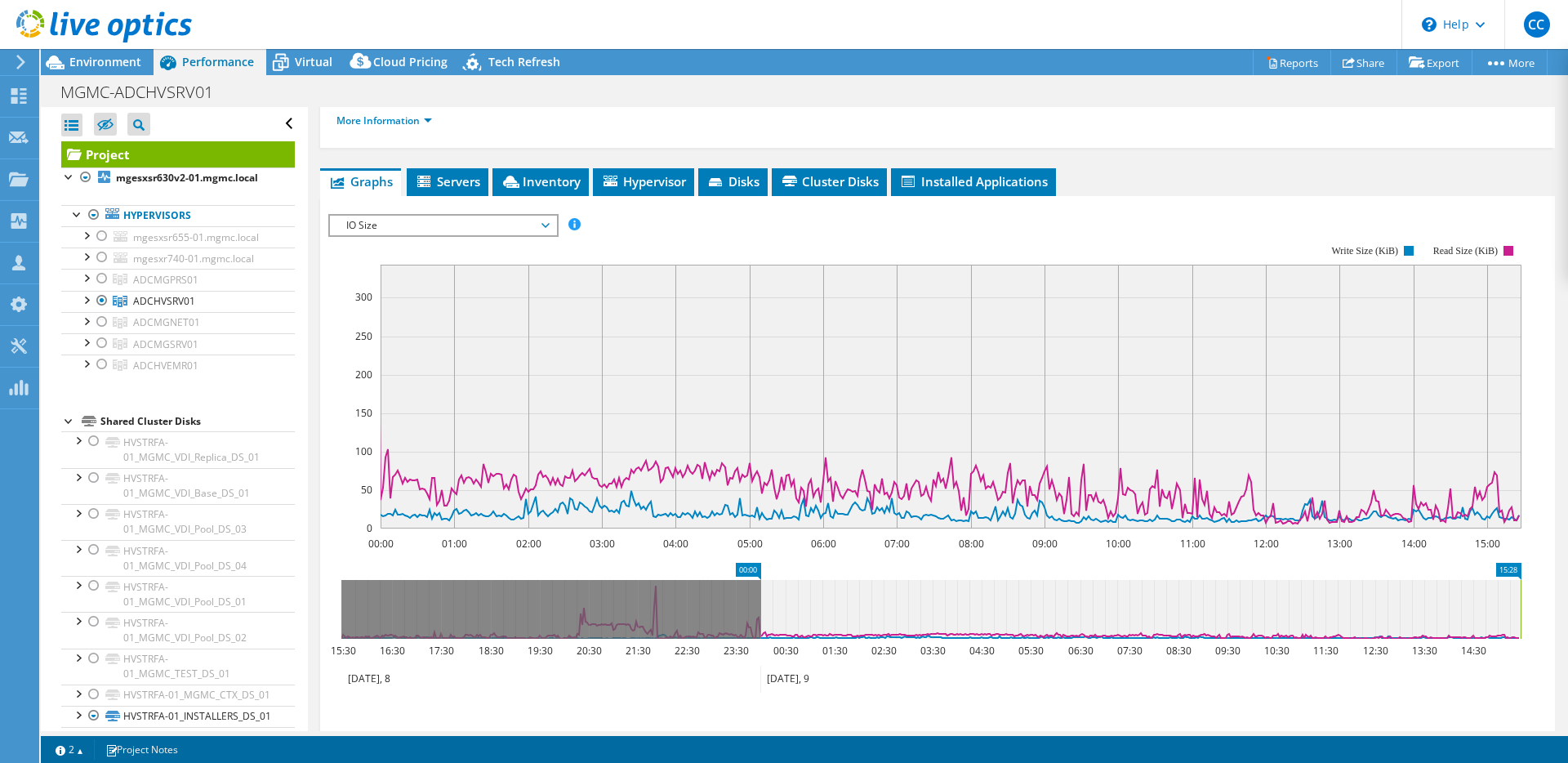
drag, startPoint x: 822, startPoint y: 642, endPoint x: 782, endPoint y: 652, distance: 41.2
click at [782, 666] on icon at bounding box center [1140, 679] width 760 height 27
click at [793, 666] on icon at bounding box center [1140, 679] width 760 height 27
click at [783, 563] on icon "00:00 15:28 15:30 16:30 17:30 18:30 19:30 20:30 21:30 22:30 23:30 00:30 01:30 0…" at bounding box center [931, 627] width 1205 height 130
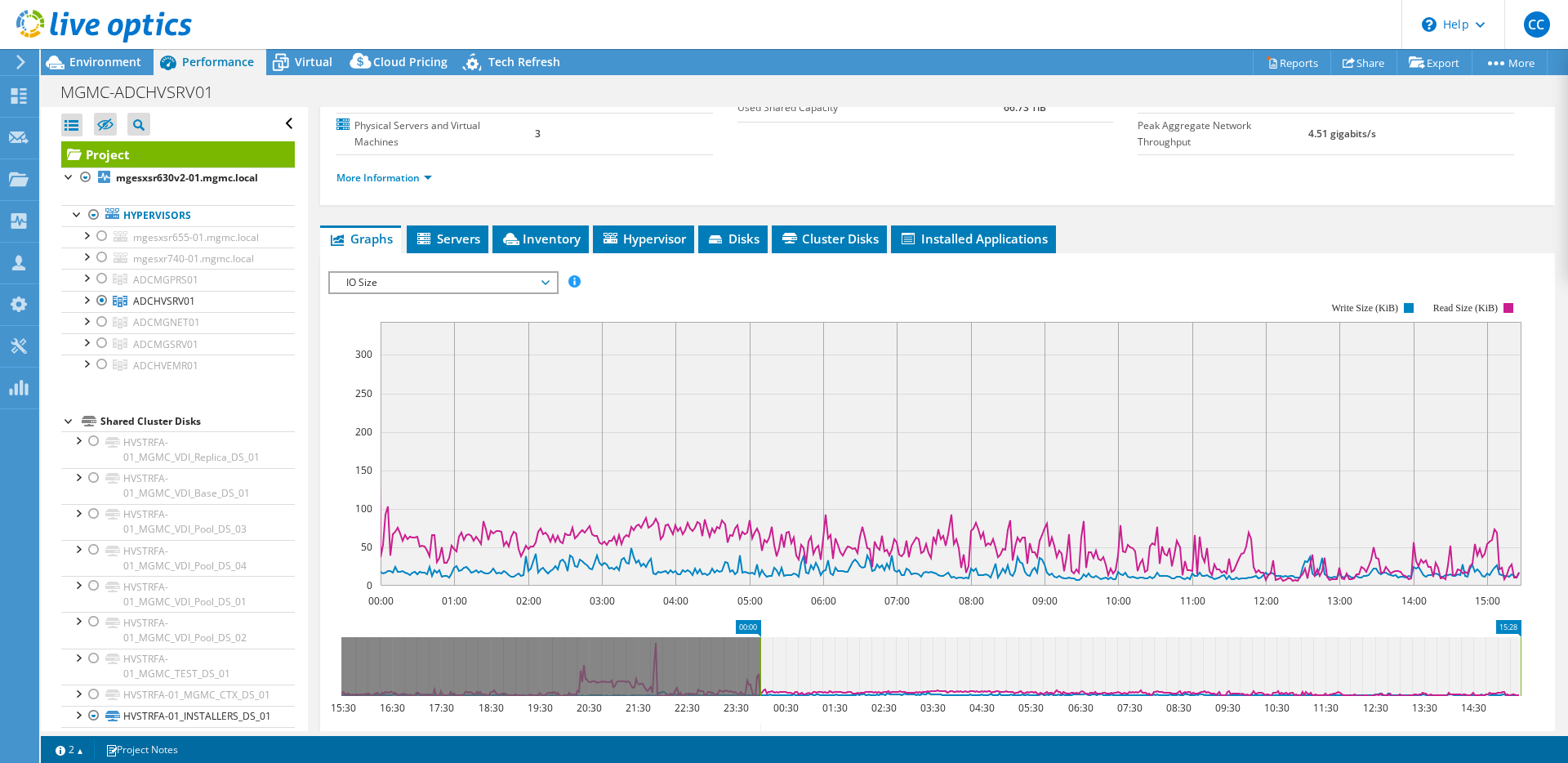
scroll to position [206, 0]
click at [464, 272] on span "IO Size" at bounding box center [442, 282] width 210 height 19
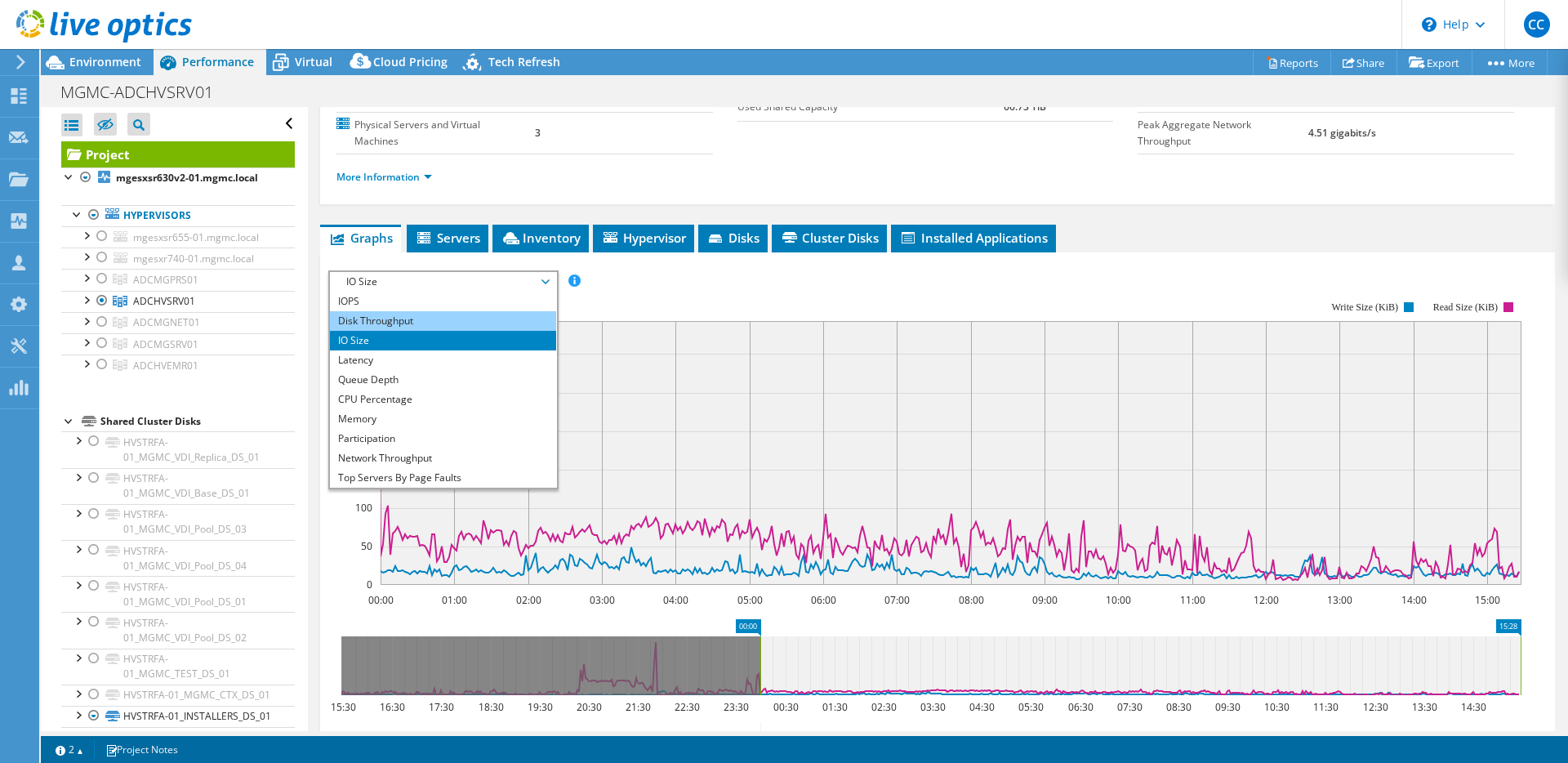
click at [444, 311] on li "Disk Throughput" at bounding box center [442, 321] width 226 height 19
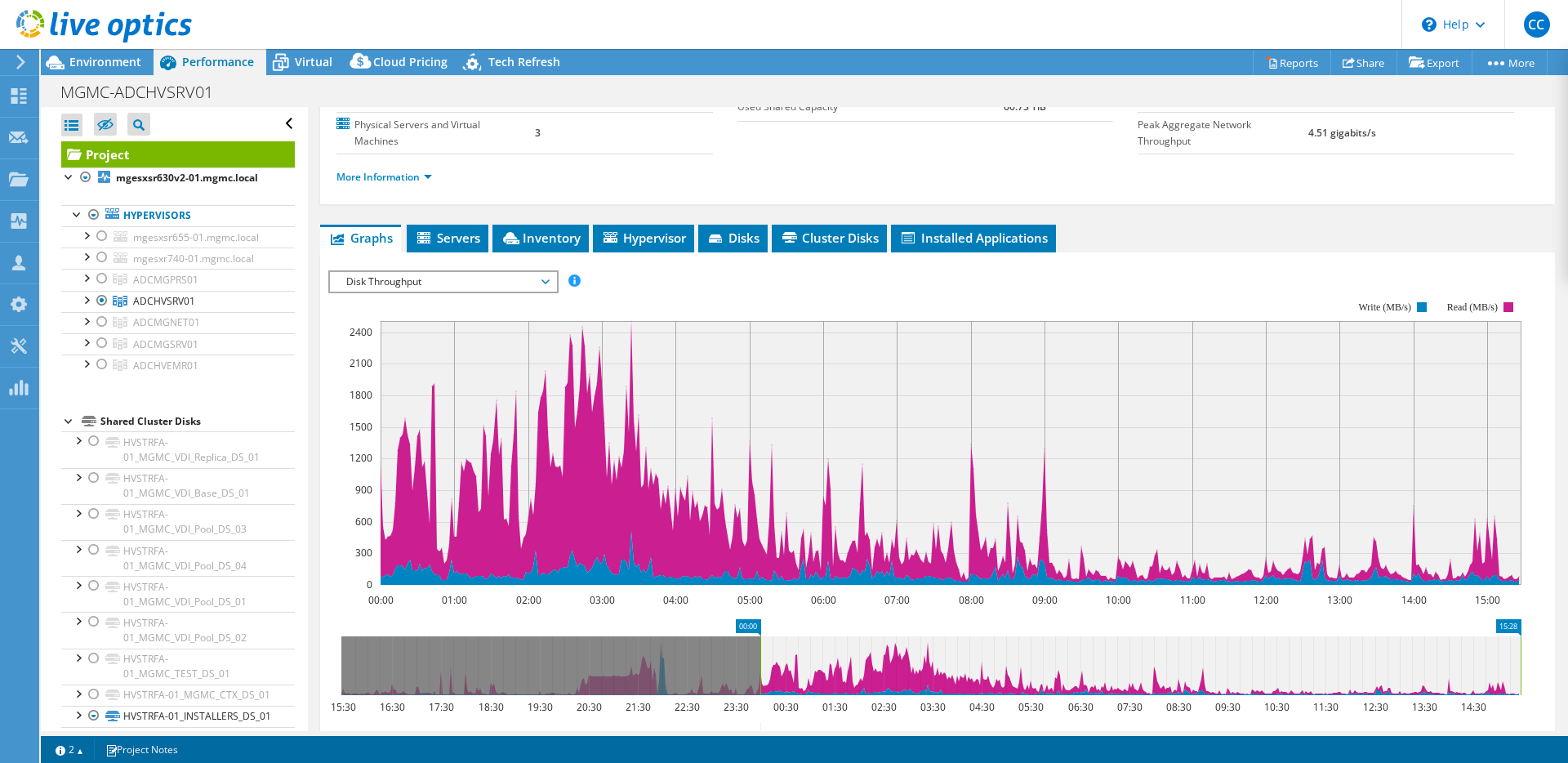
scroll to position [228, 0]
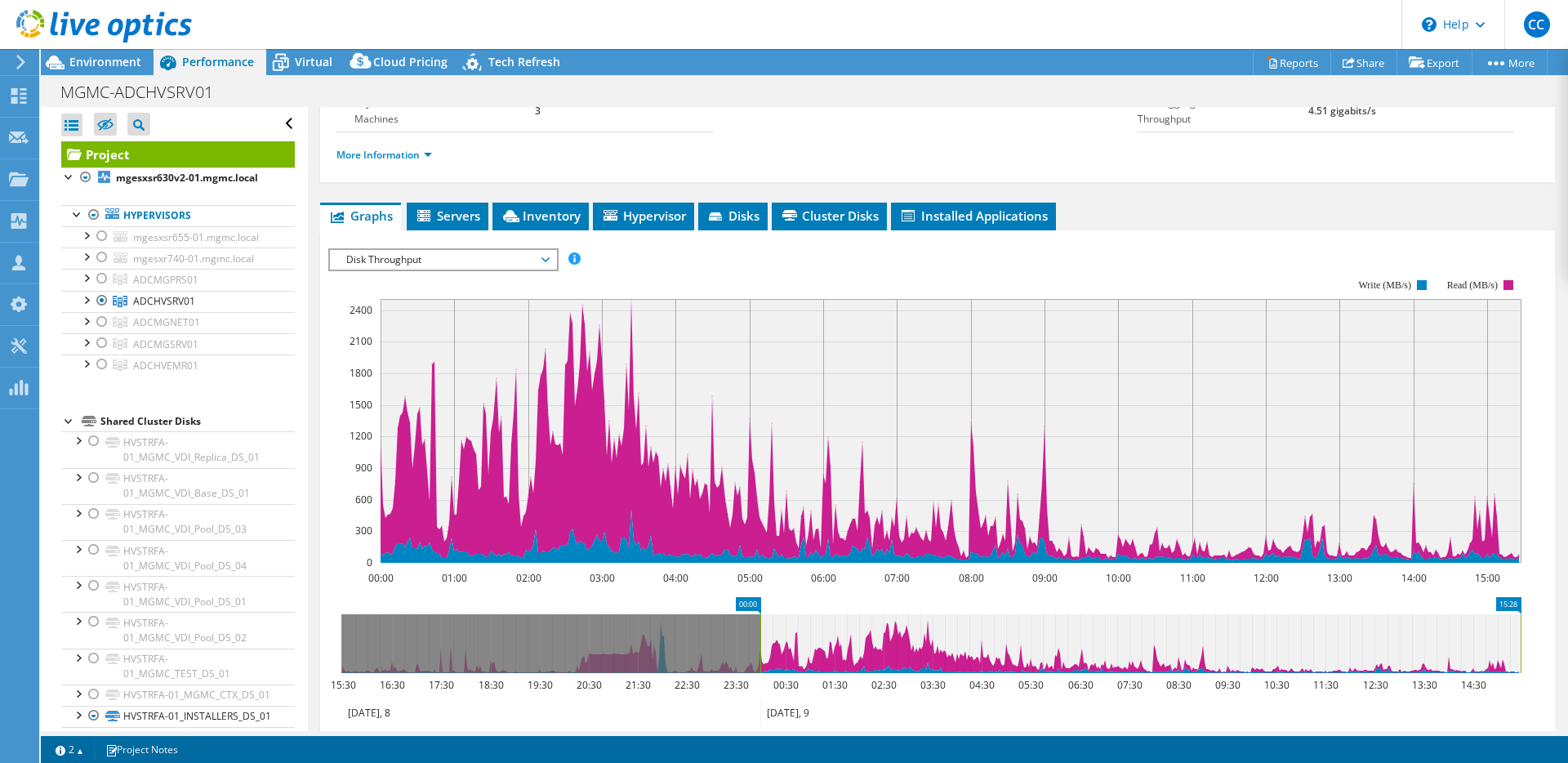
click at [487, 250] on span "Disk Throughput" at bounding box center [442, 260] width 210 height 19
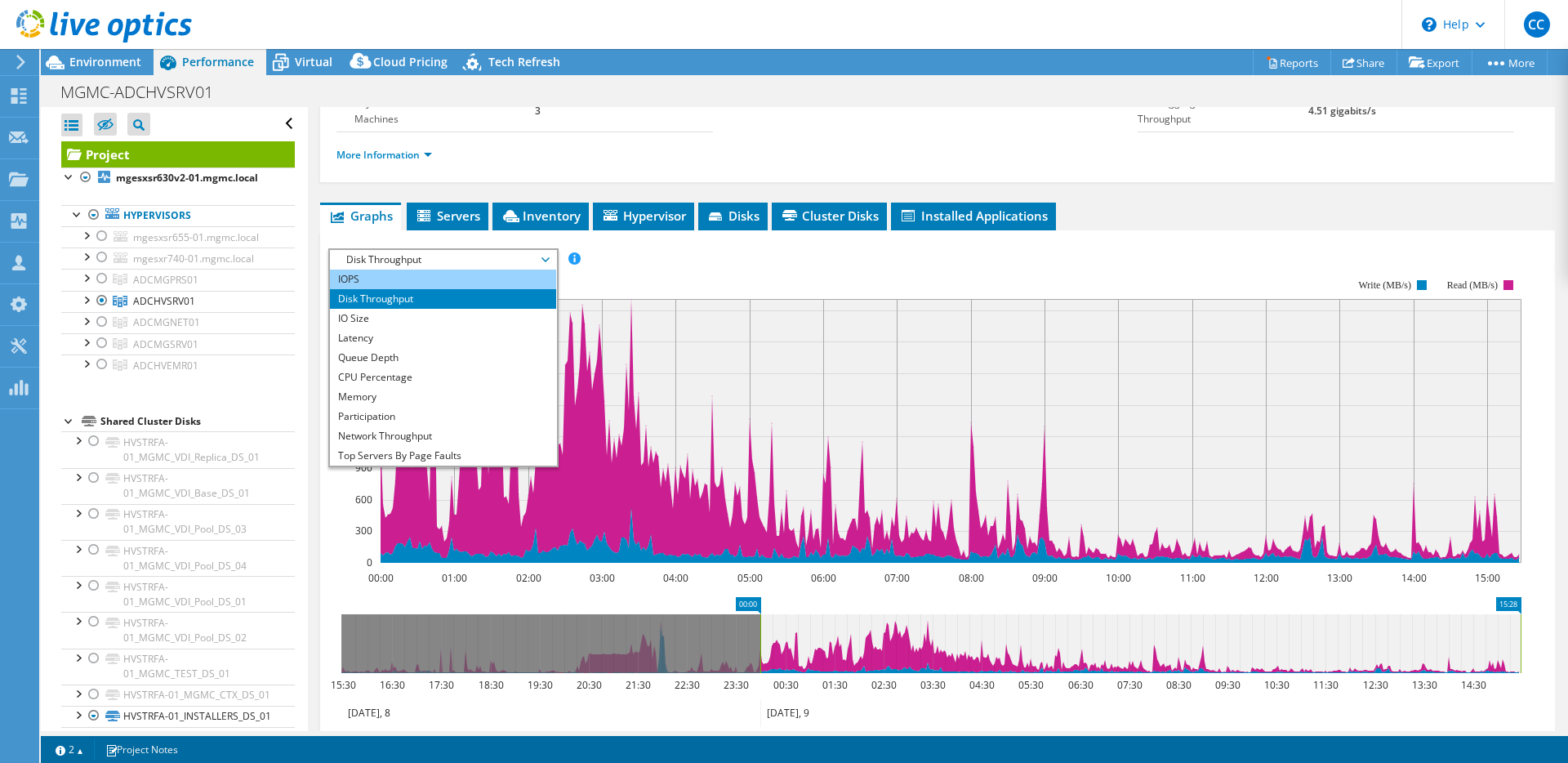
click at [464, 269] on li "IOPS" at bounding box center [442, 279] width 226 height 19
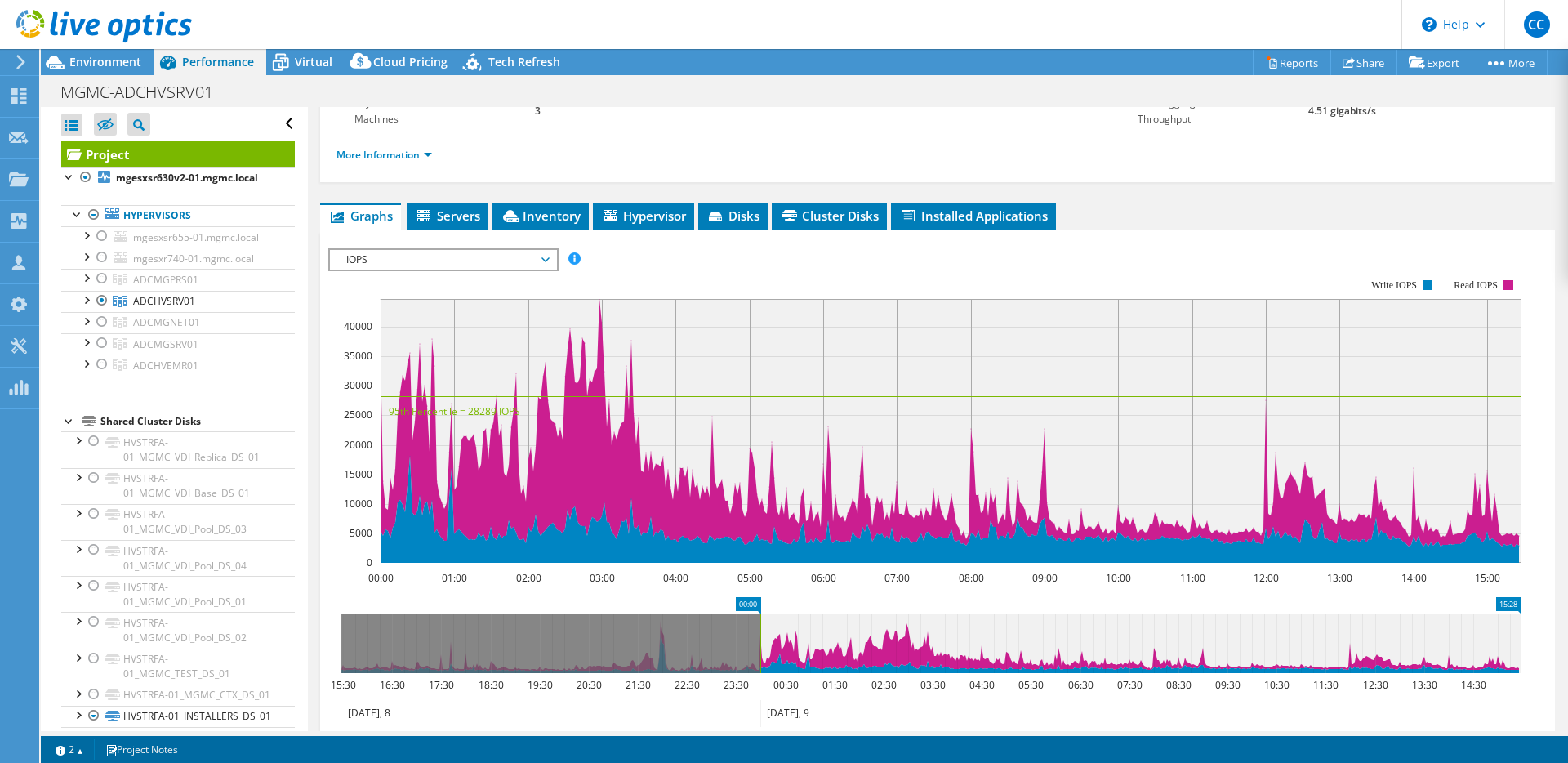
click at [451, 250] on span "IOPS" at bounding box center [442, 260] width 210 height 19
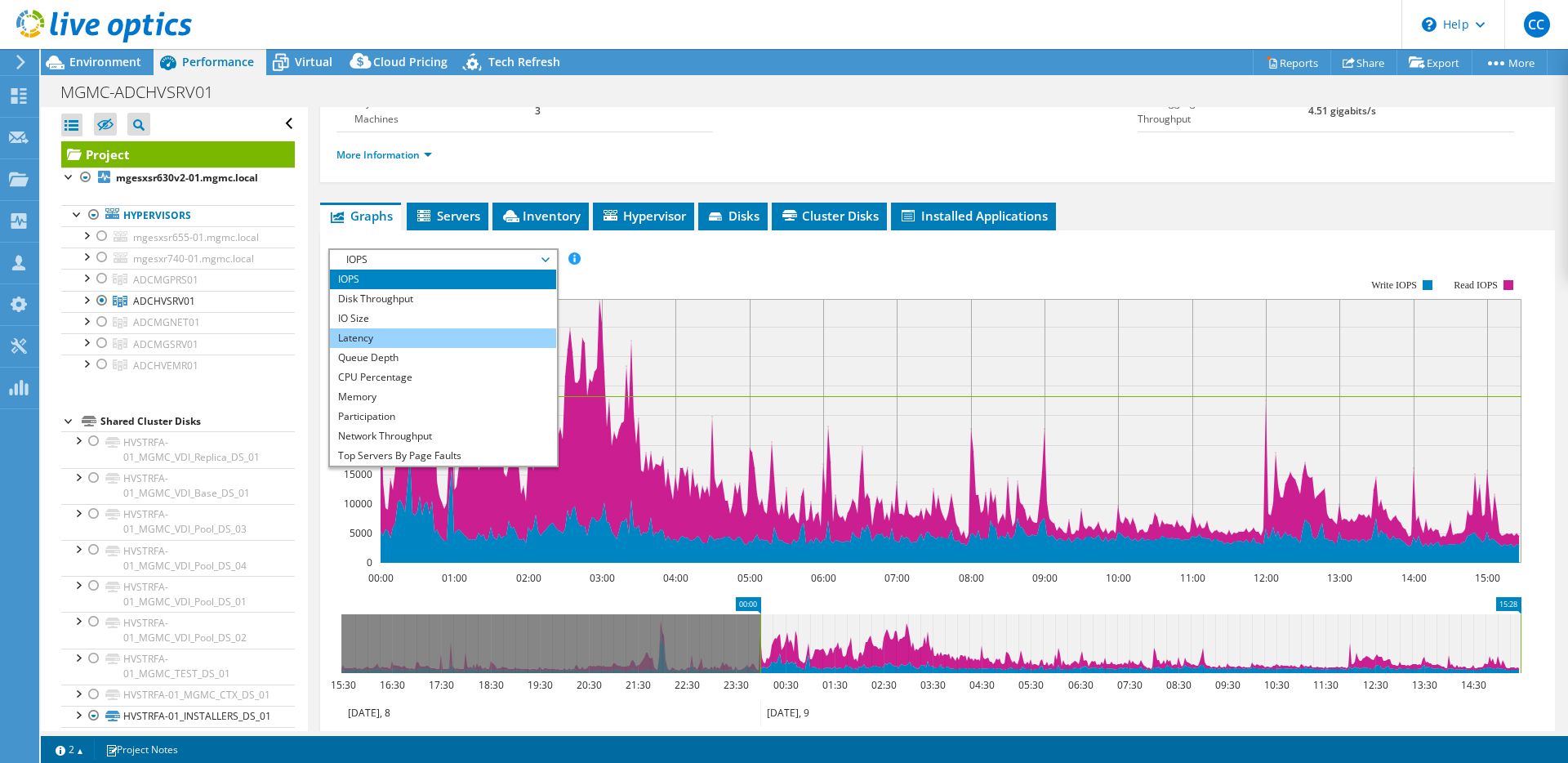
click at [434, 328] on li "Latency" at bounding box center [442, 338] width 226 height 19
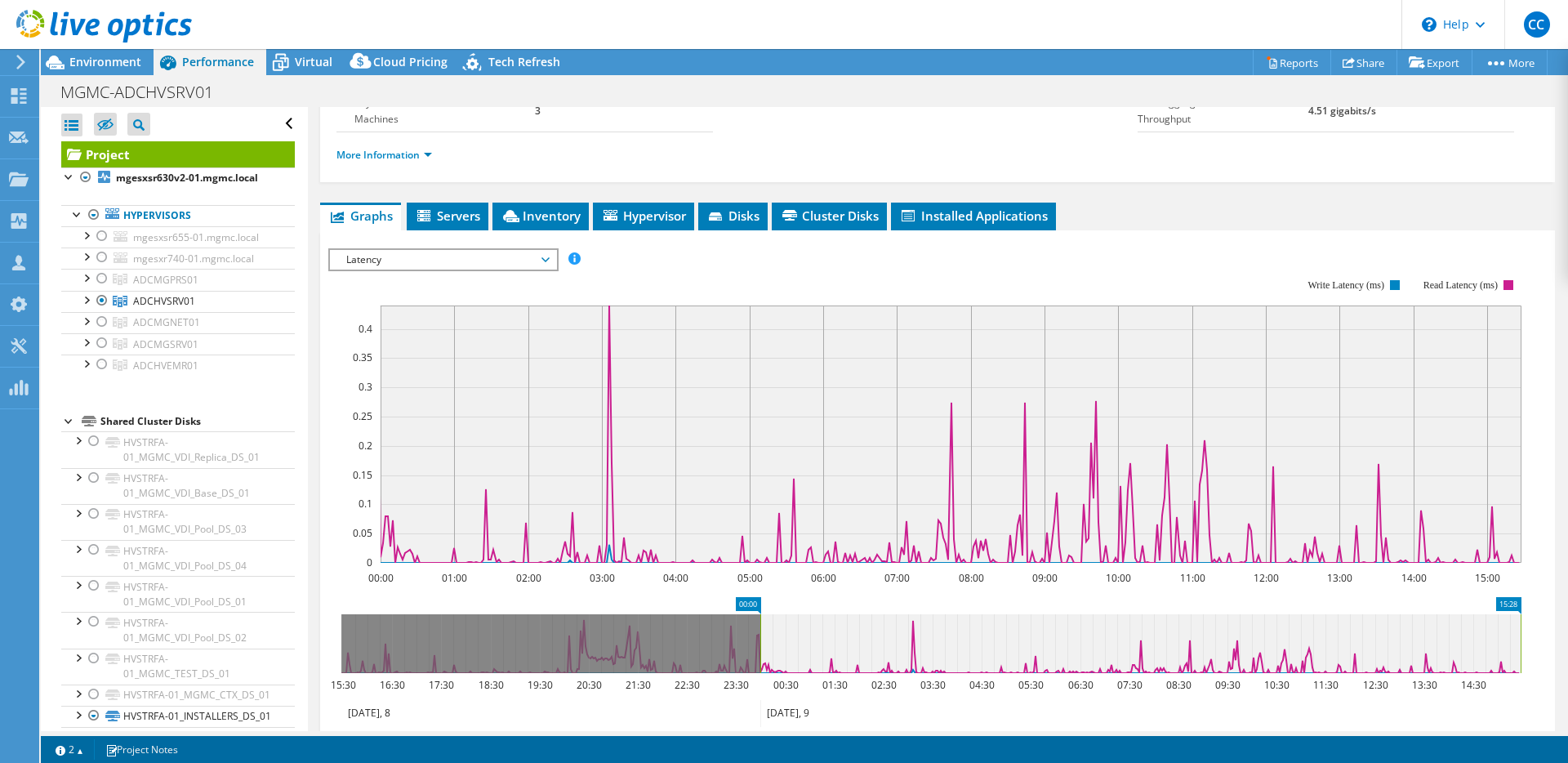
click at [811, 700] on icon at bounding box center [1140, 713] width 760 height 27
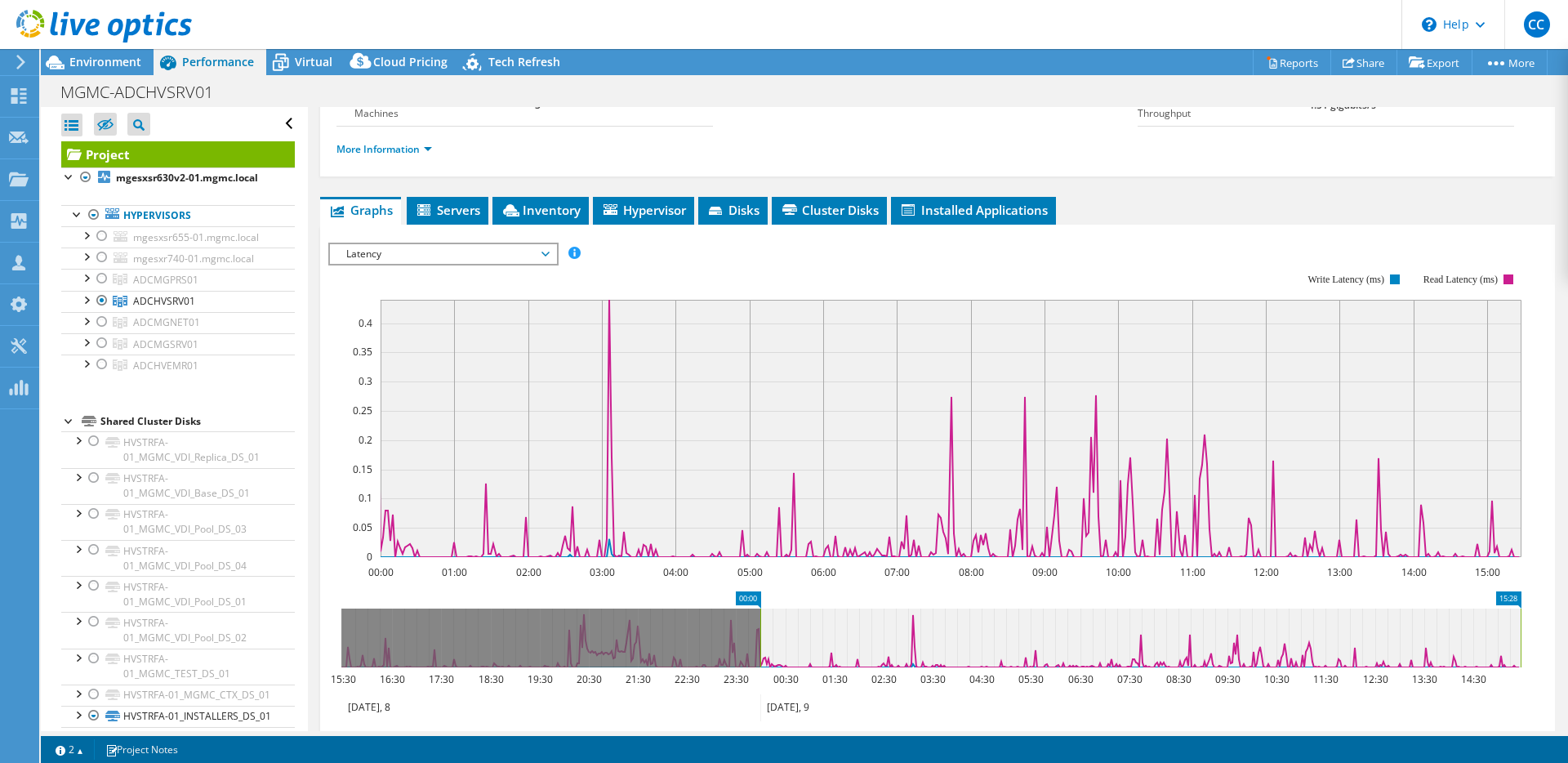
scroll to position [223, 0]
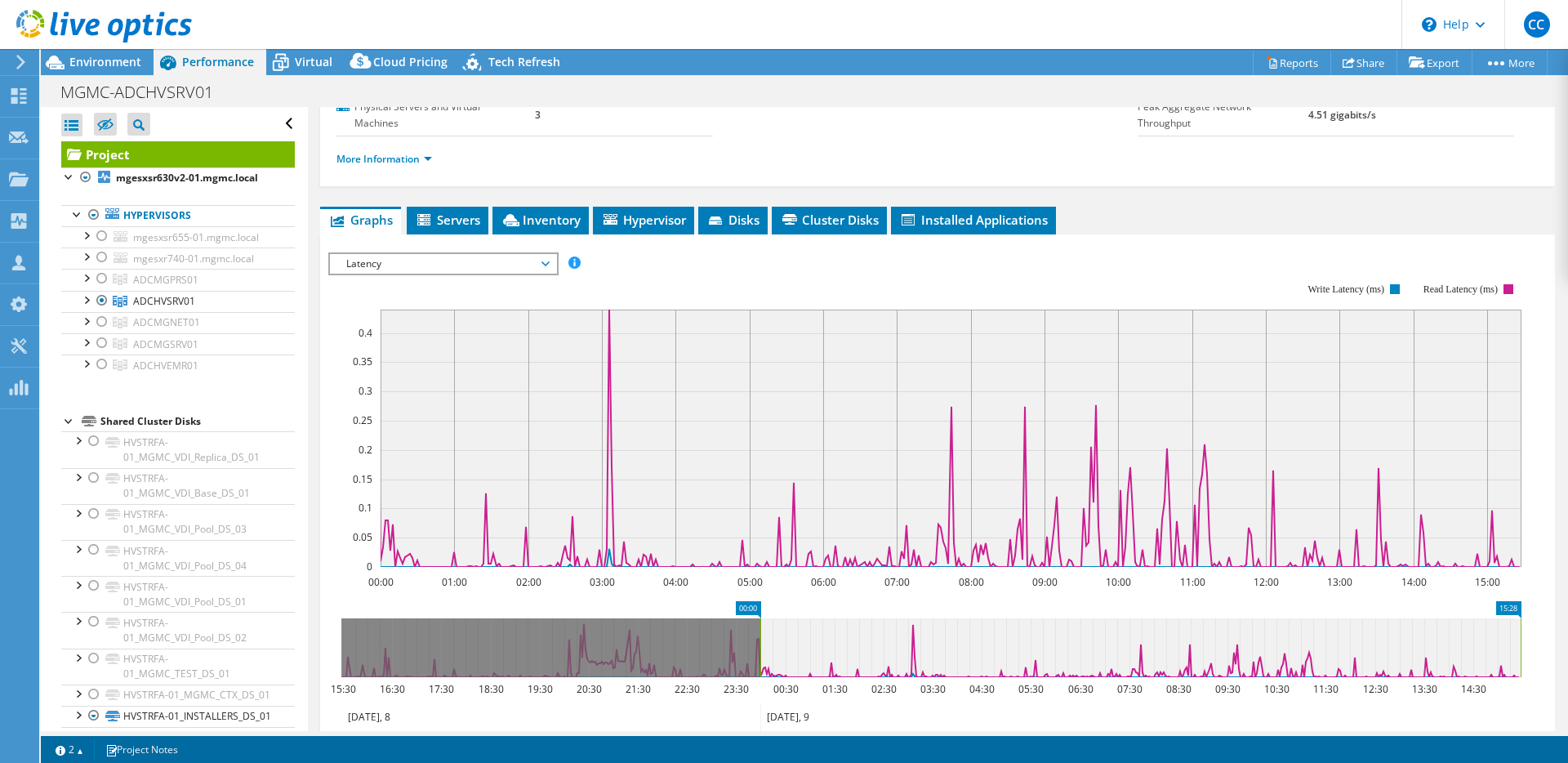
click at [488, 254] on span "Latency" at bounding box center [442, 264] width 210 height 19
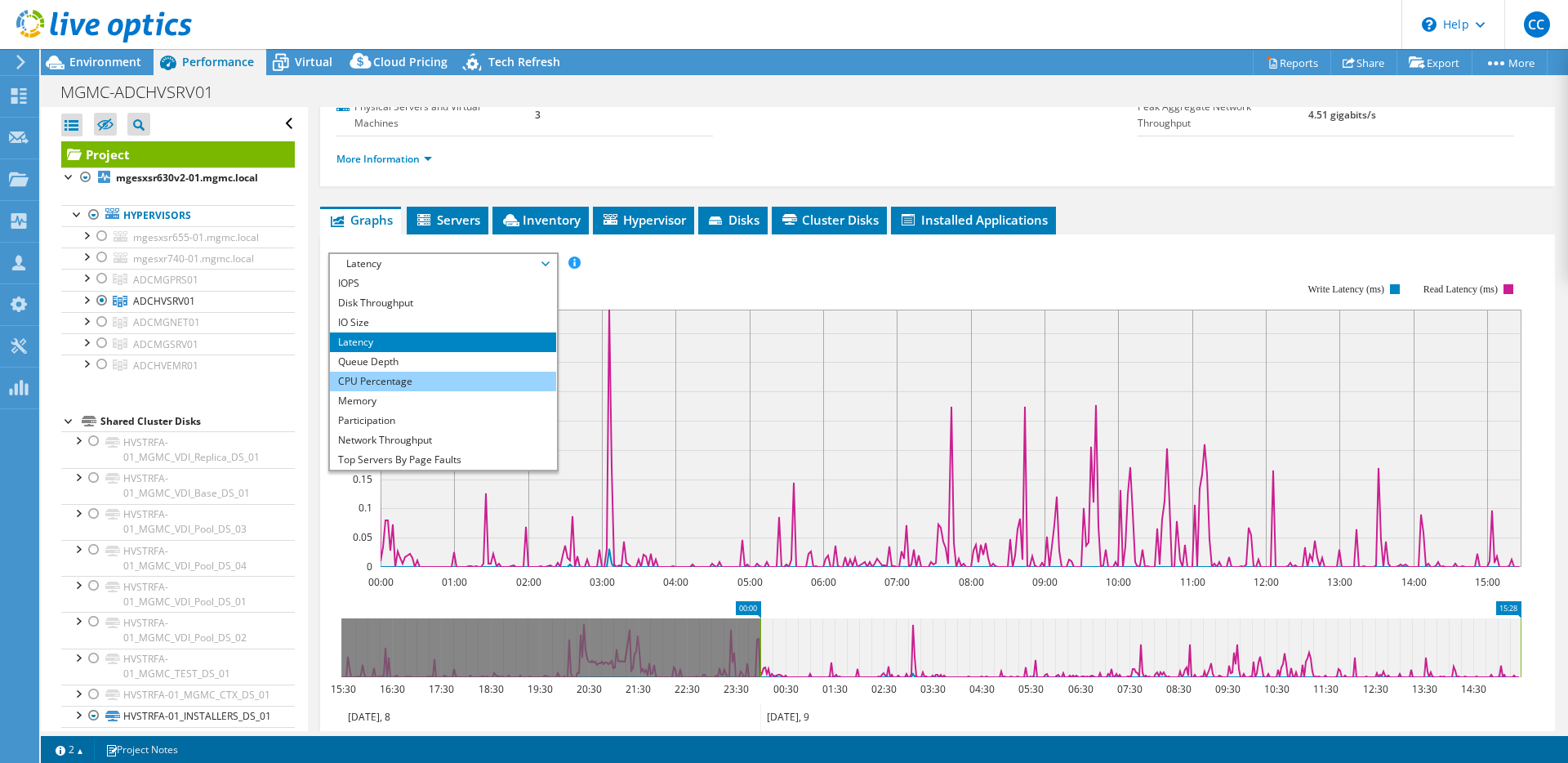
click at [455, 371] on li "CPU Percentage" at bounding box center [442, 381] width 226 height 19
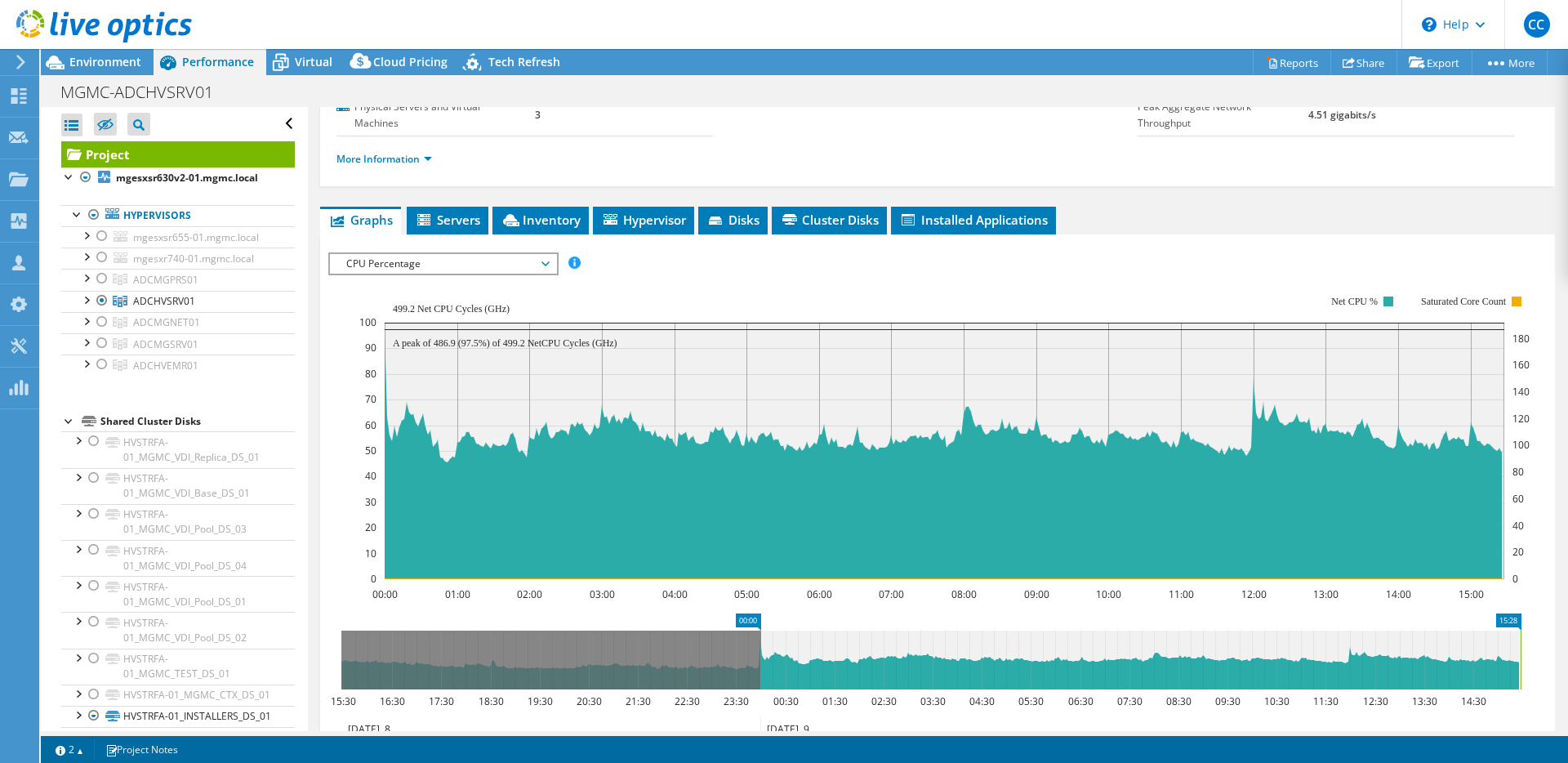
click at [760, 630] on rect at bounding box center [760, 659] width 6 height 58
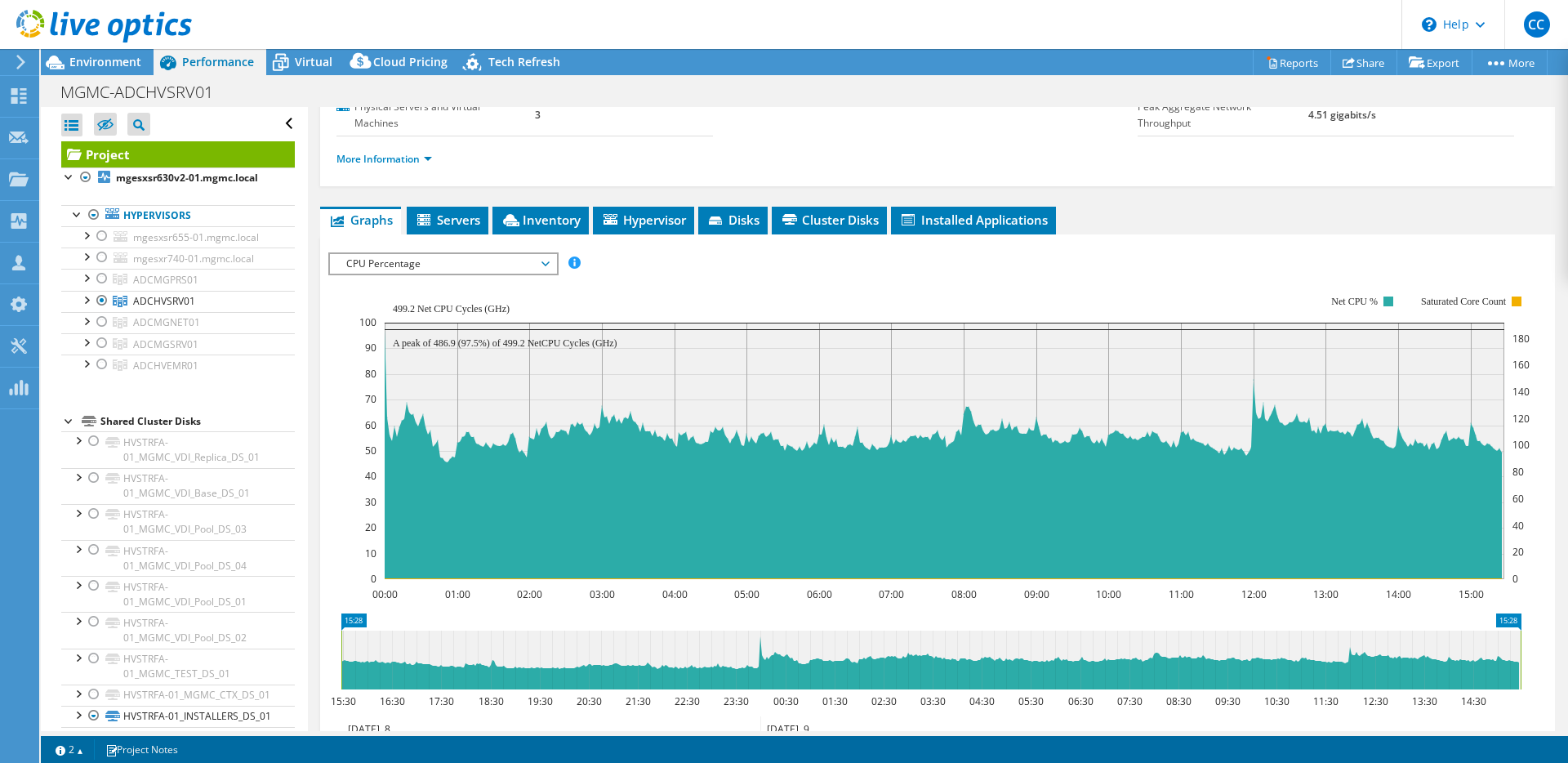
drag, startPoint x: 762, startPoint y: 610, endPoint x: 285, endPoint y: 610, distance: 477.0
click at [285, 610] on div "Open All Close All Hide Excluded Nodes Project Tree Filter" at bounding box center [804, 419] width 1527 height 624
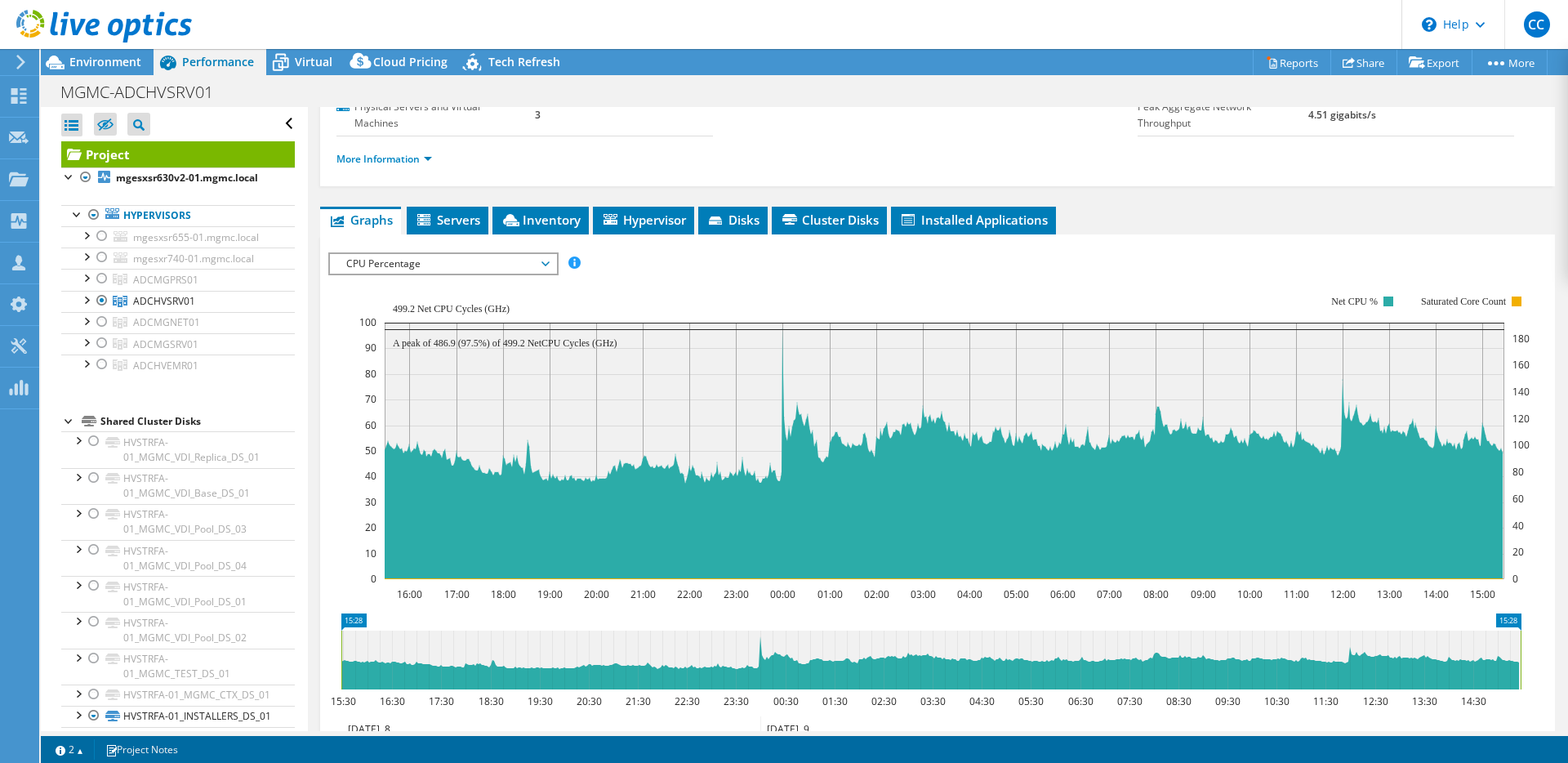
click at [485, 254] on span "CPU Percentage" at bounding box center [442, 264] width 210 height 19
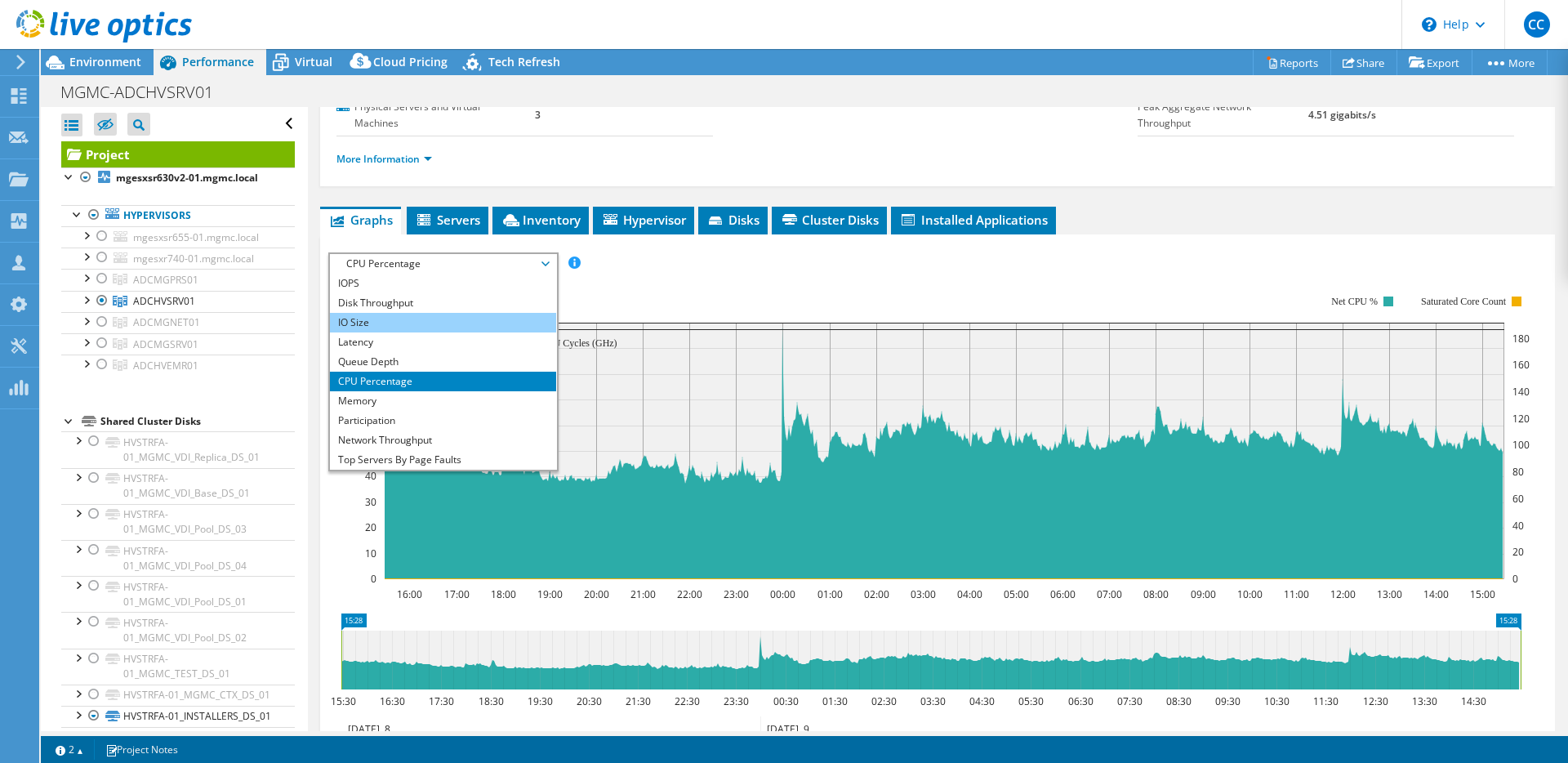
click at [466, 313] on li "IO Size" at bounding box center [442, 323] width 226 height 19
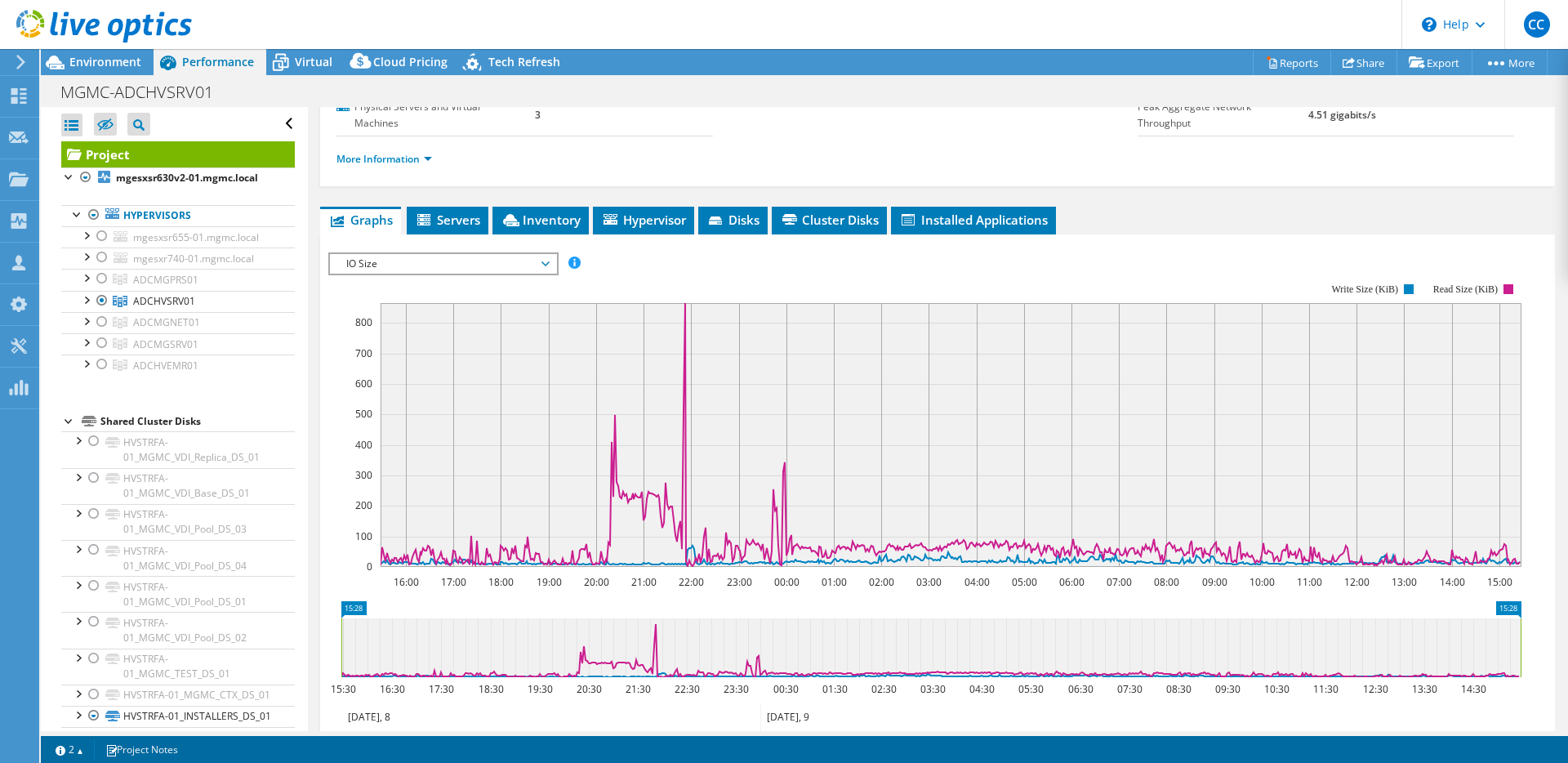
click at [429, 254] on span "IO Size" at bounding box center [442, 264] width 210 height 19
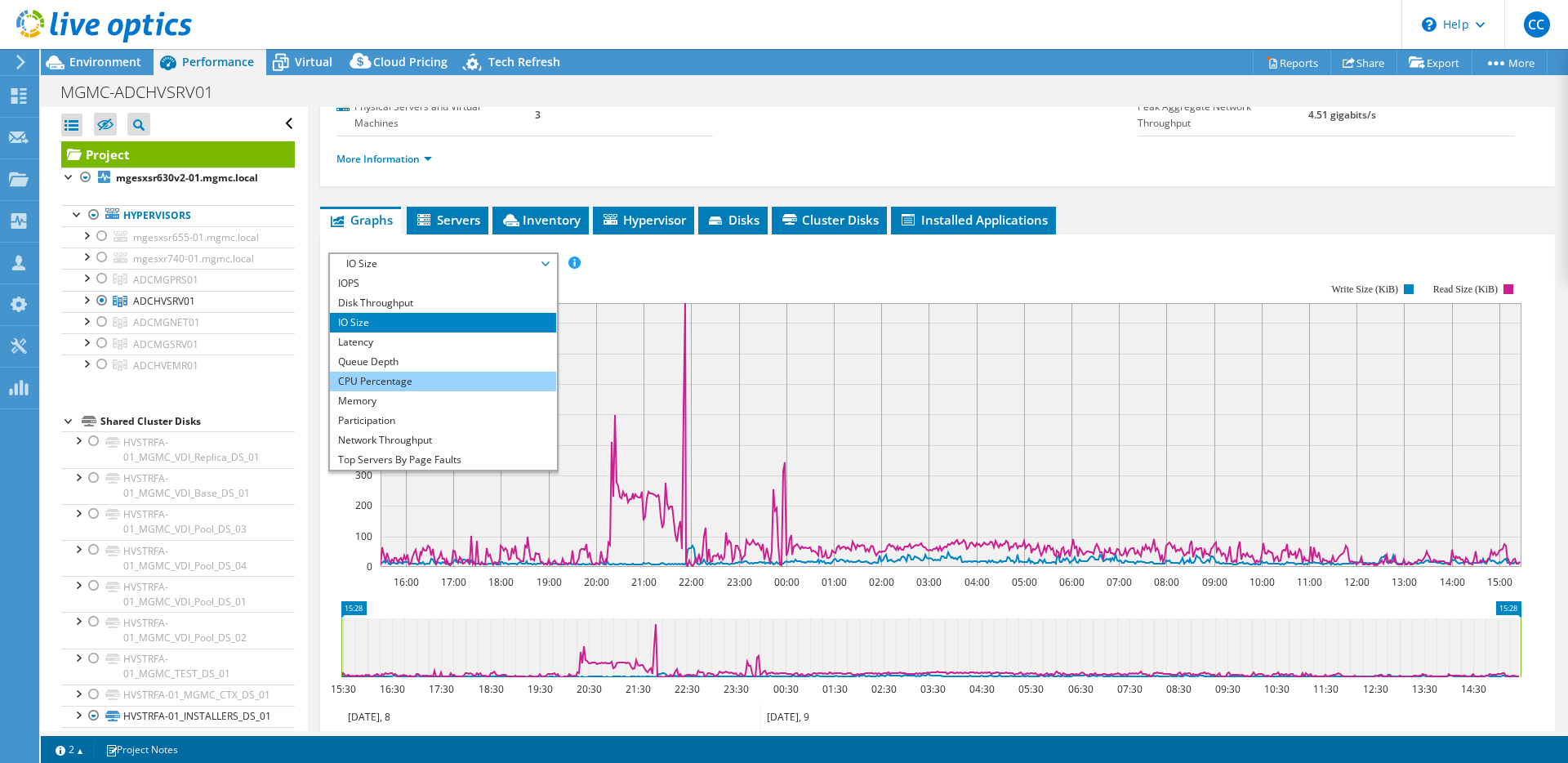
click at [421, 371] on li "CPU Percentage" at bounding box center [442, 381] width 226 height 19
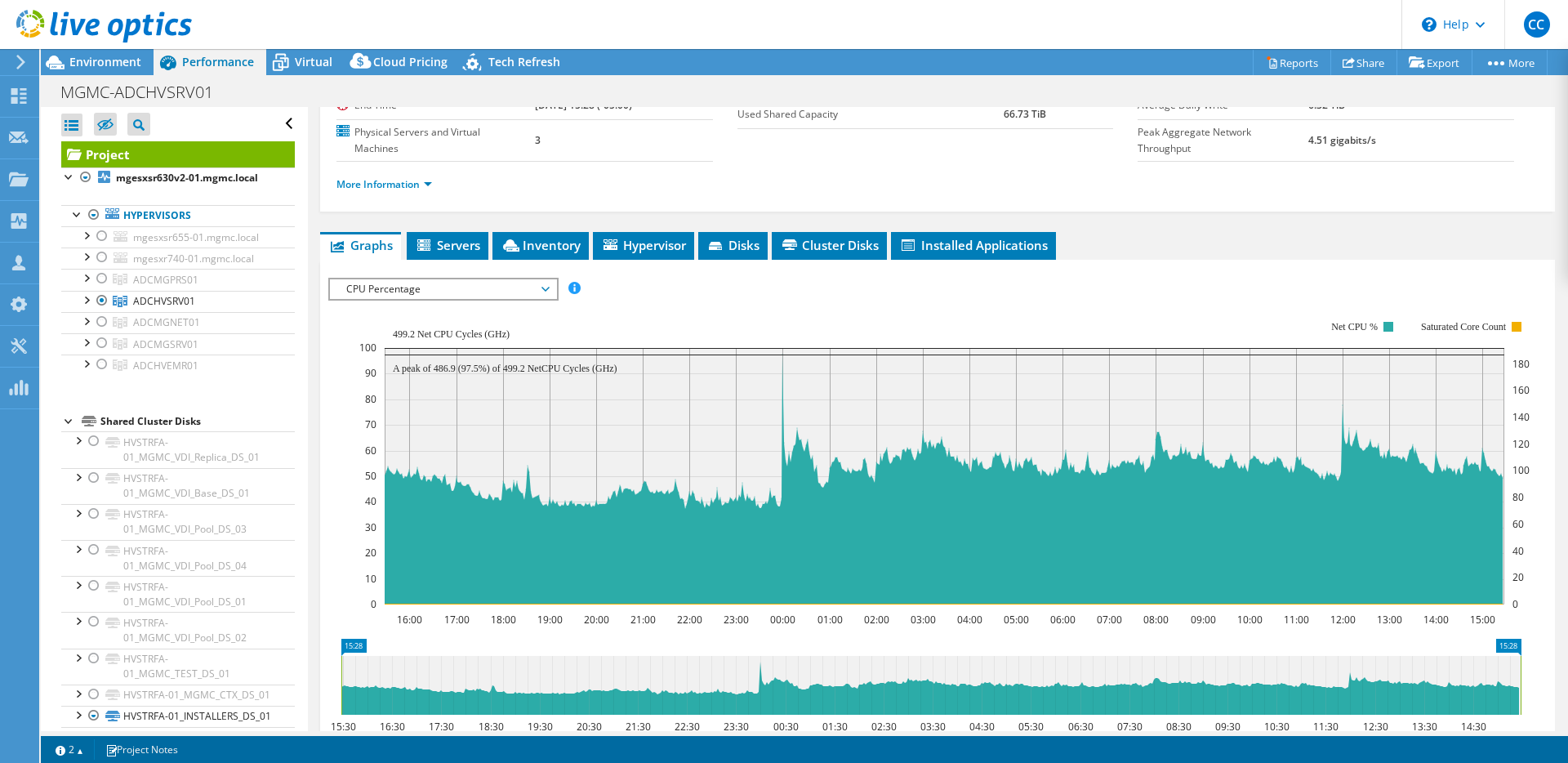
scroll to position [198, 0]
click at [130, 61] on span "Environment" at bounding box center [105, 62] width 72 height 16
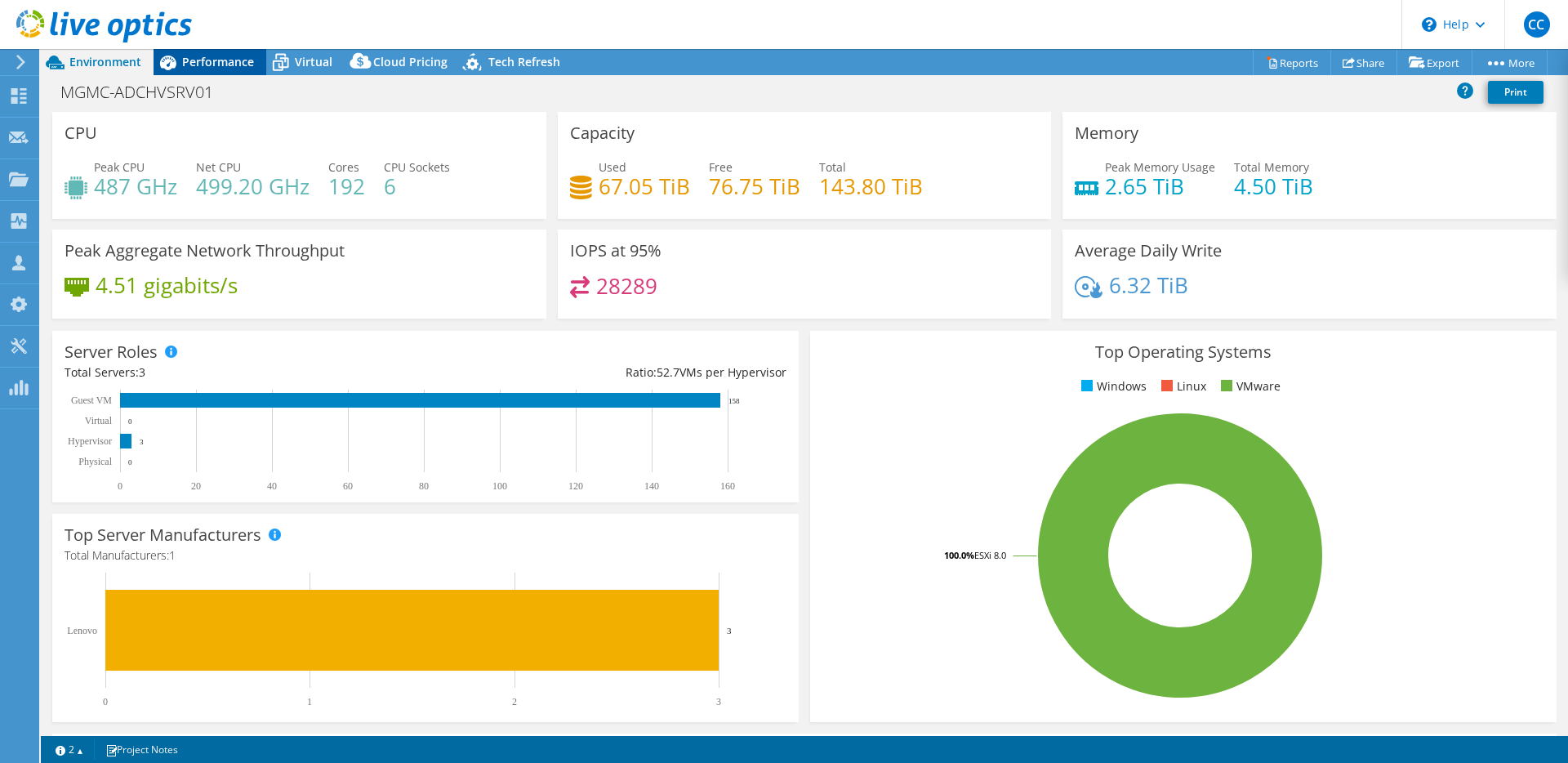
click at [198, 64] on span "Performance" at bounding box center [217, 62] width 72 height 16
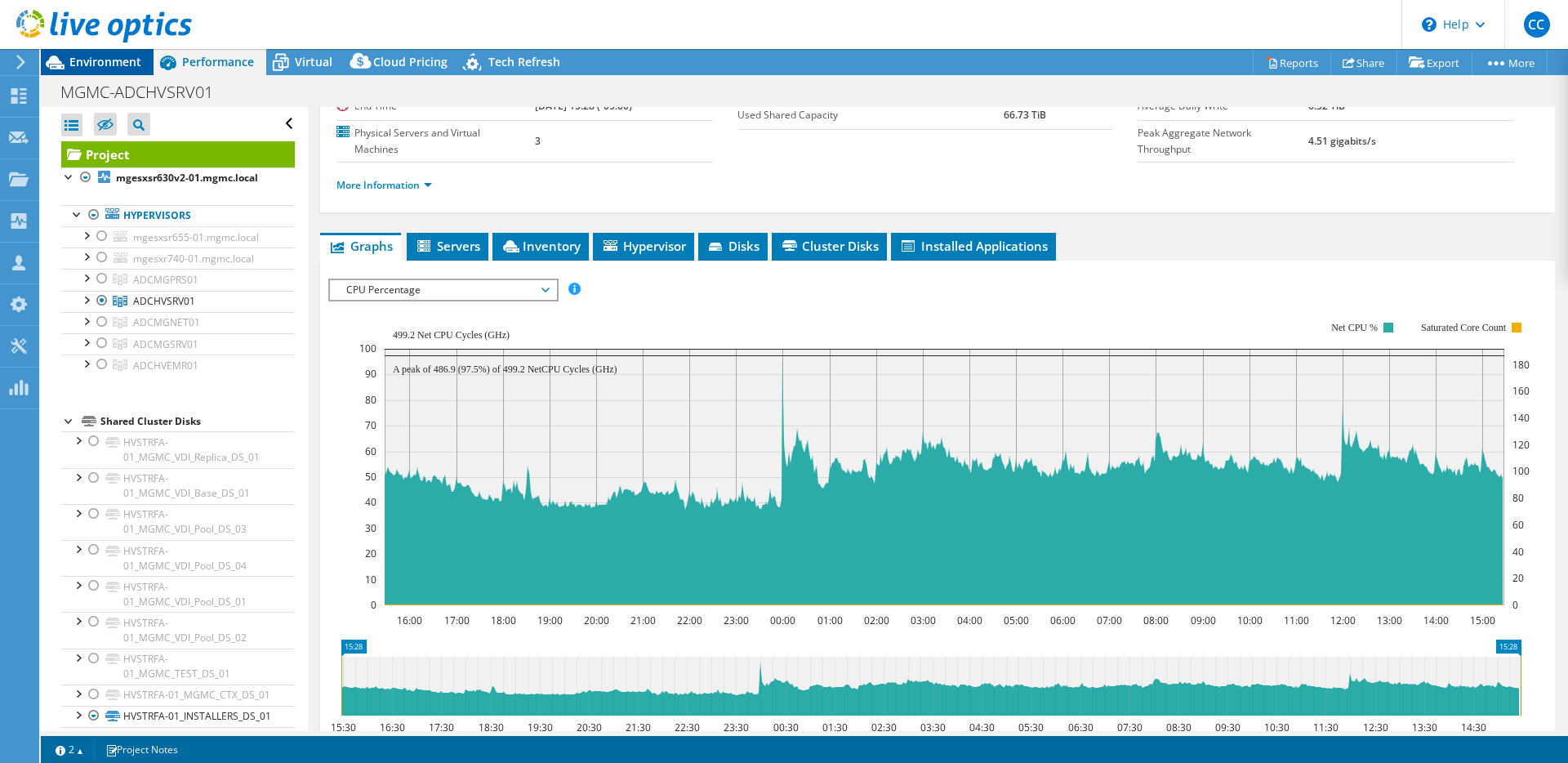
click at [134, 65] on span "Environment" at bounding box center [105, 62] width 72 height 16
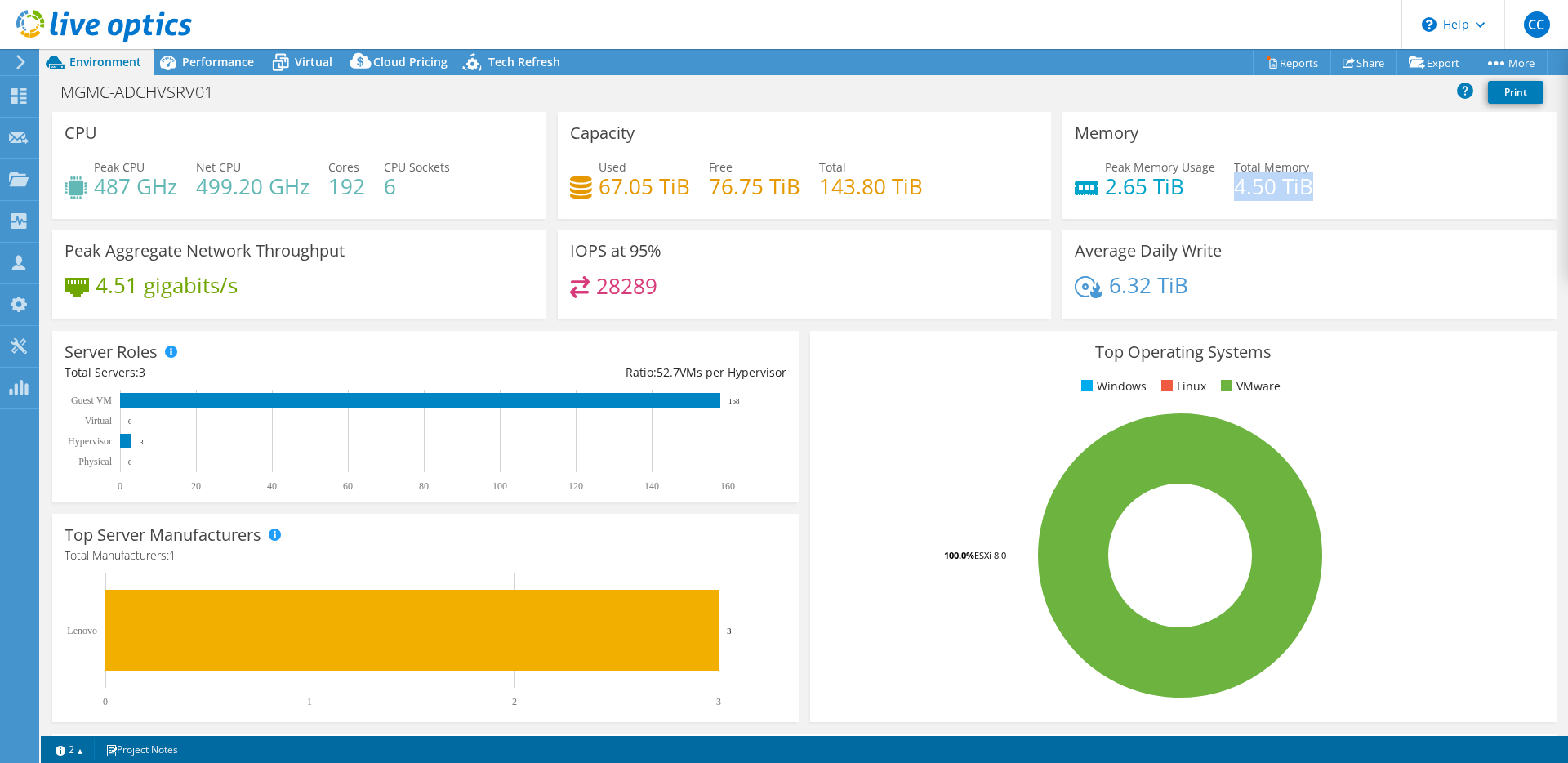
drag, startPoint x: 1227, startPoint y: 188, endPoint x: 1314, endPoint y: 187, distance: 87.0
click at [1314, 187] on div "Peak Memory Usage 2.65 TiB Total Memory 4.50 TiB" at bounding box center [1310, 185] width 470 height 53
click at [1277, 195] on h4 "4.50 TiB" at bounding box center [1273, 186] width 79 height 18
click at [718, 100] on div "MGMC-ADCHVSRV01 Print" at bounding box center [804, 92] width 1527 height 30
click at [1005, 36] on header "CC Channel Partner Caleb Campbell caleb.campbell@spearus.com Spearus, LLC My Pr…" at bounding box center [784, 24] width 1568 height 49
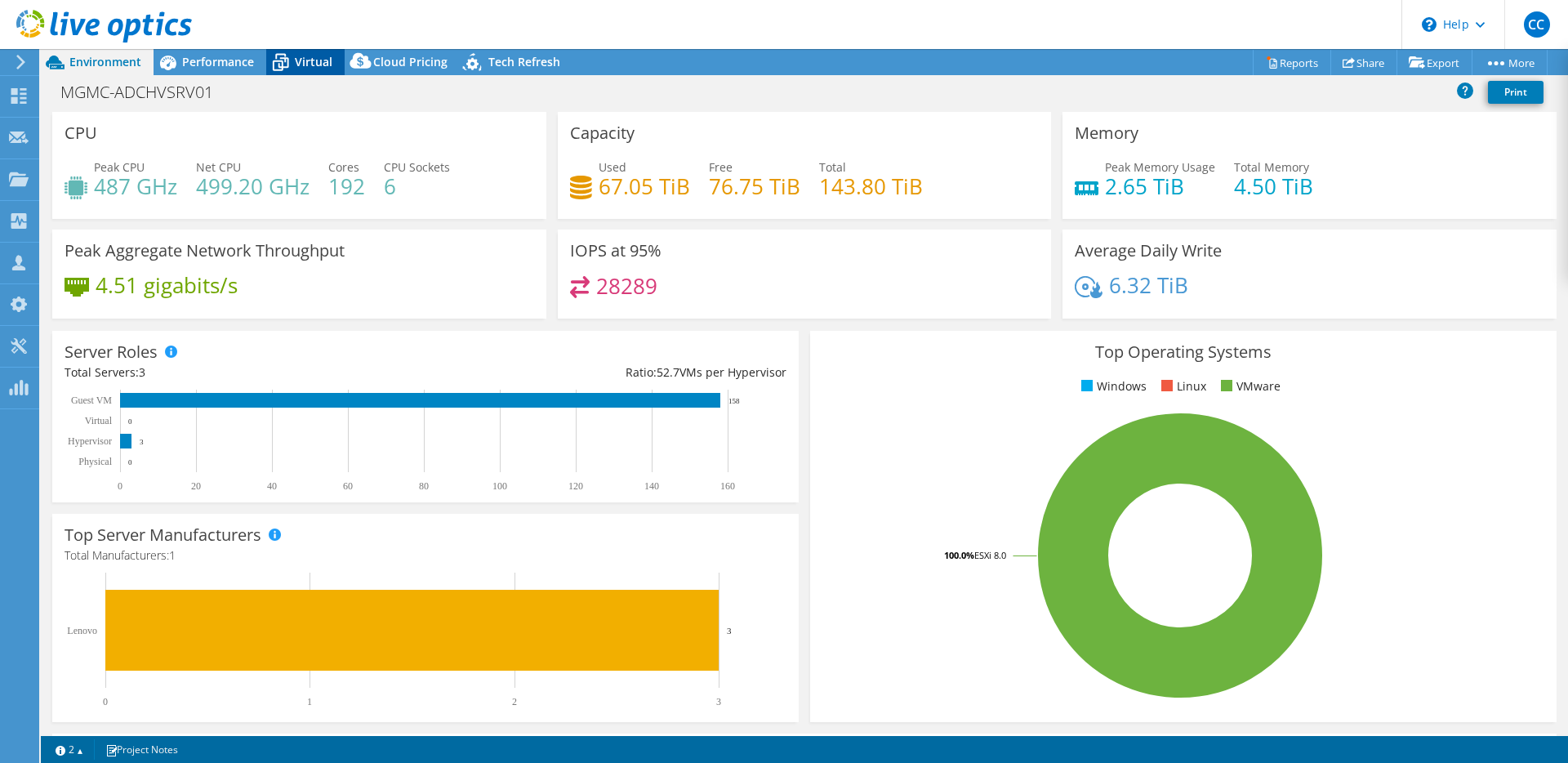
click at [316, 61] on span "Virtual" at bounding box center [314, 62] width 37 height 16
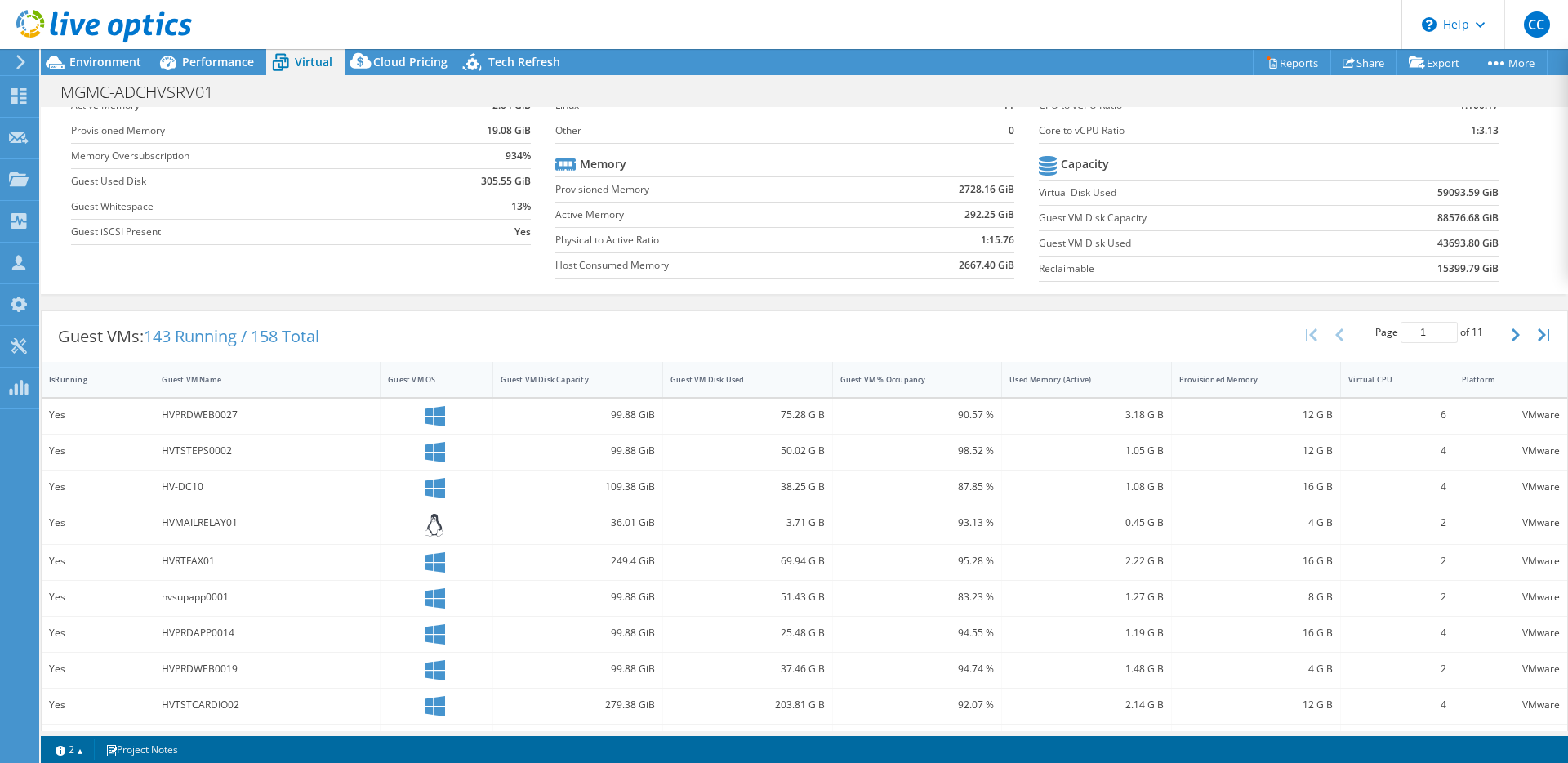
scroll to position [122, 0]
click at [722, 385] on div "Guest VM Disk Used" at bounding box center [737, 374] width 150 height 26
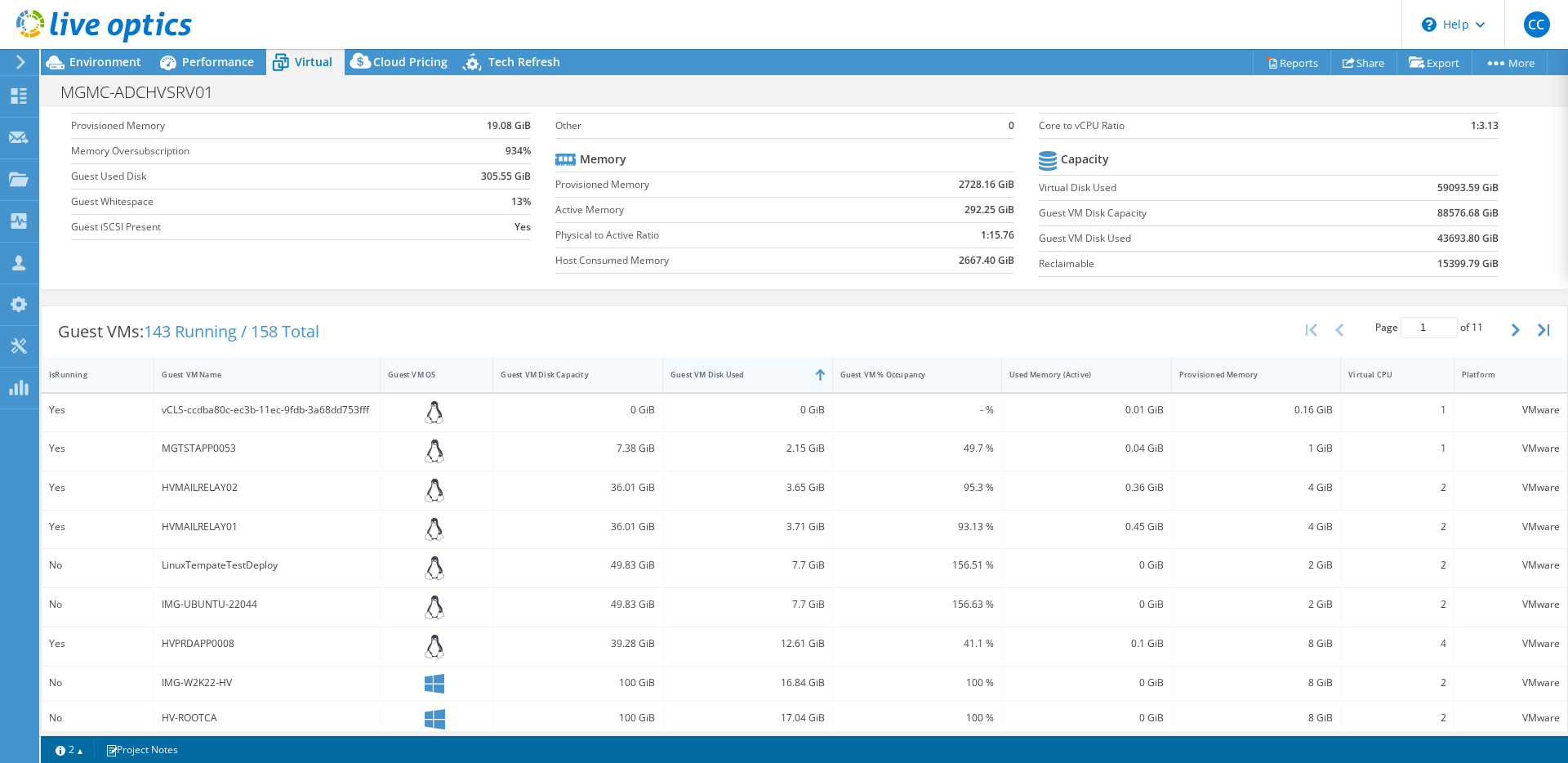
click at [722, 384] on div "Guest VM Disk Used" at bounding box center [737, 374] width 150 height 26
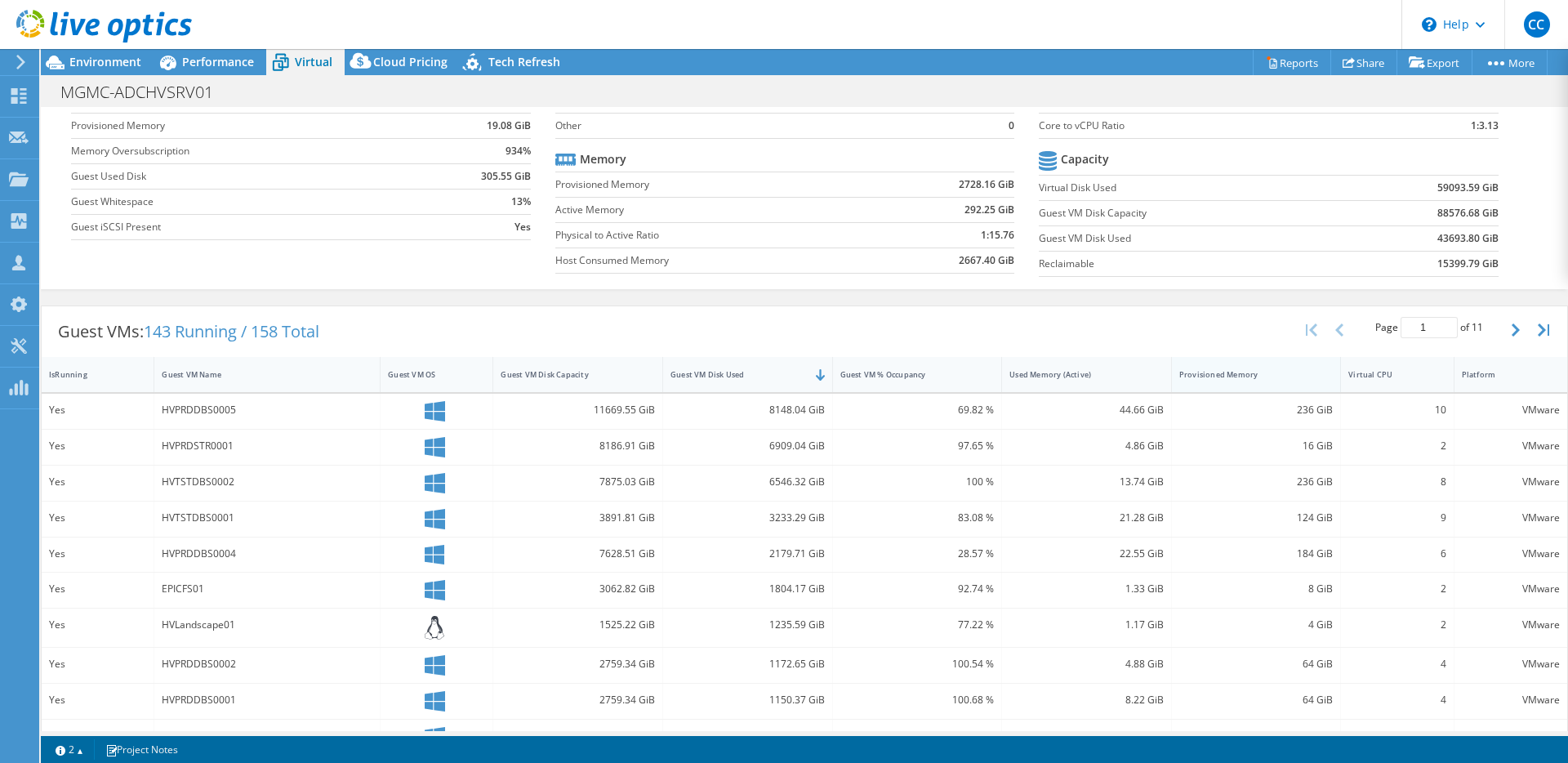
click at [1281, 378] on div "Provisioned Memory" at bounding box center [1247, 375] width 135 height 11
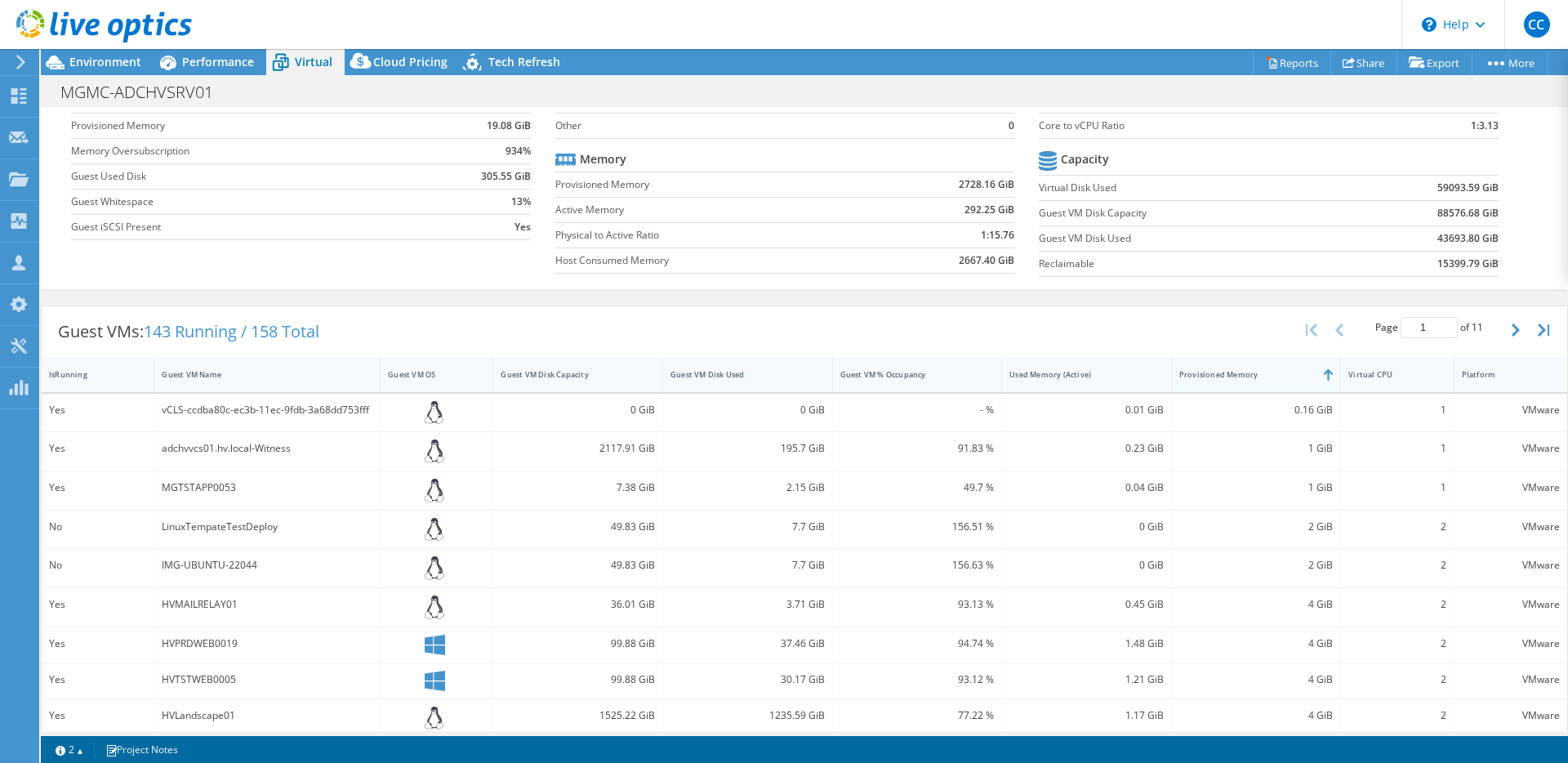
click at [1281, 378] on div "Provisioned Memory" at bounding box center [1247, 375] width 135 height 11
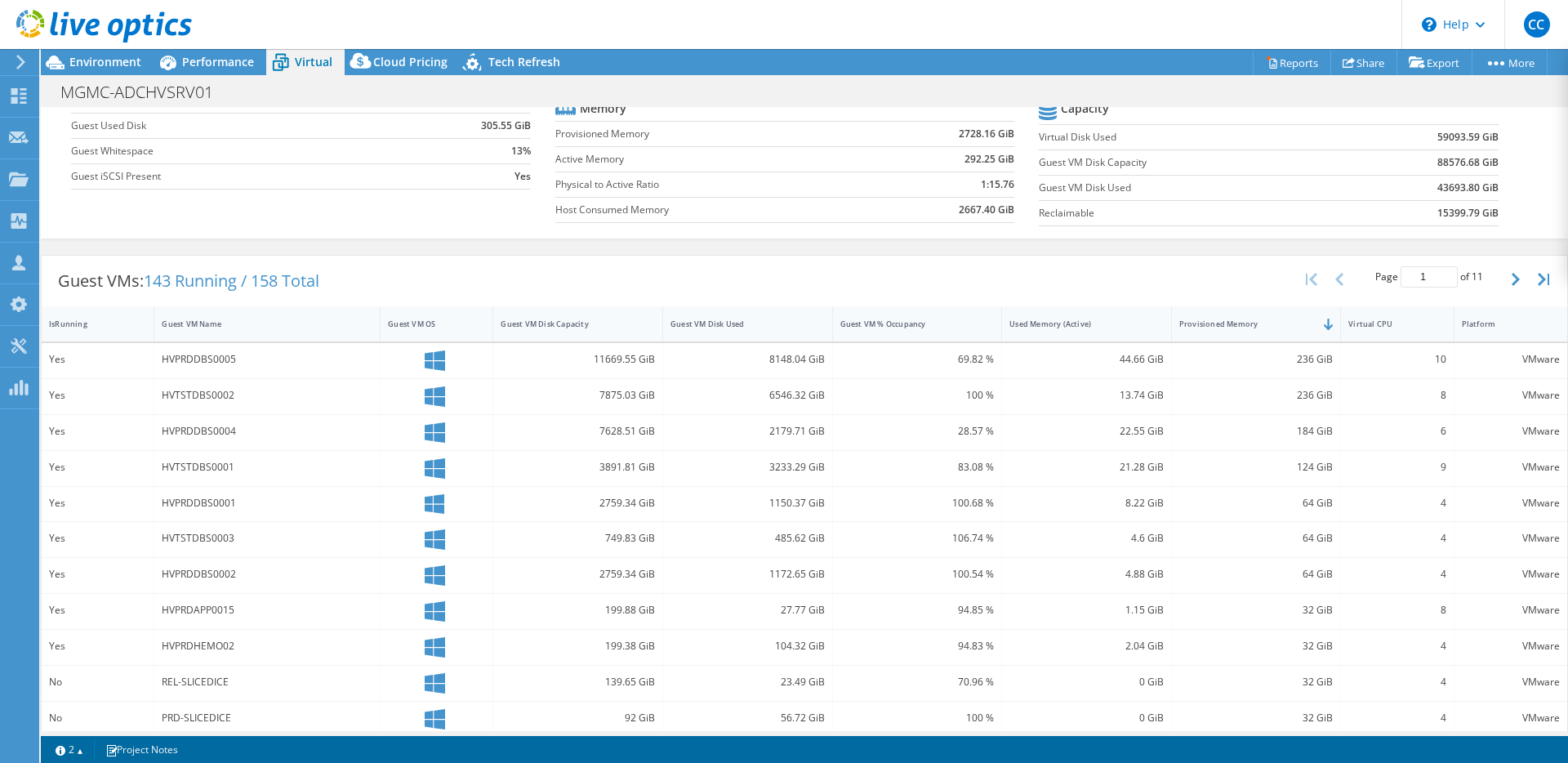
scroll to position [186, 0]
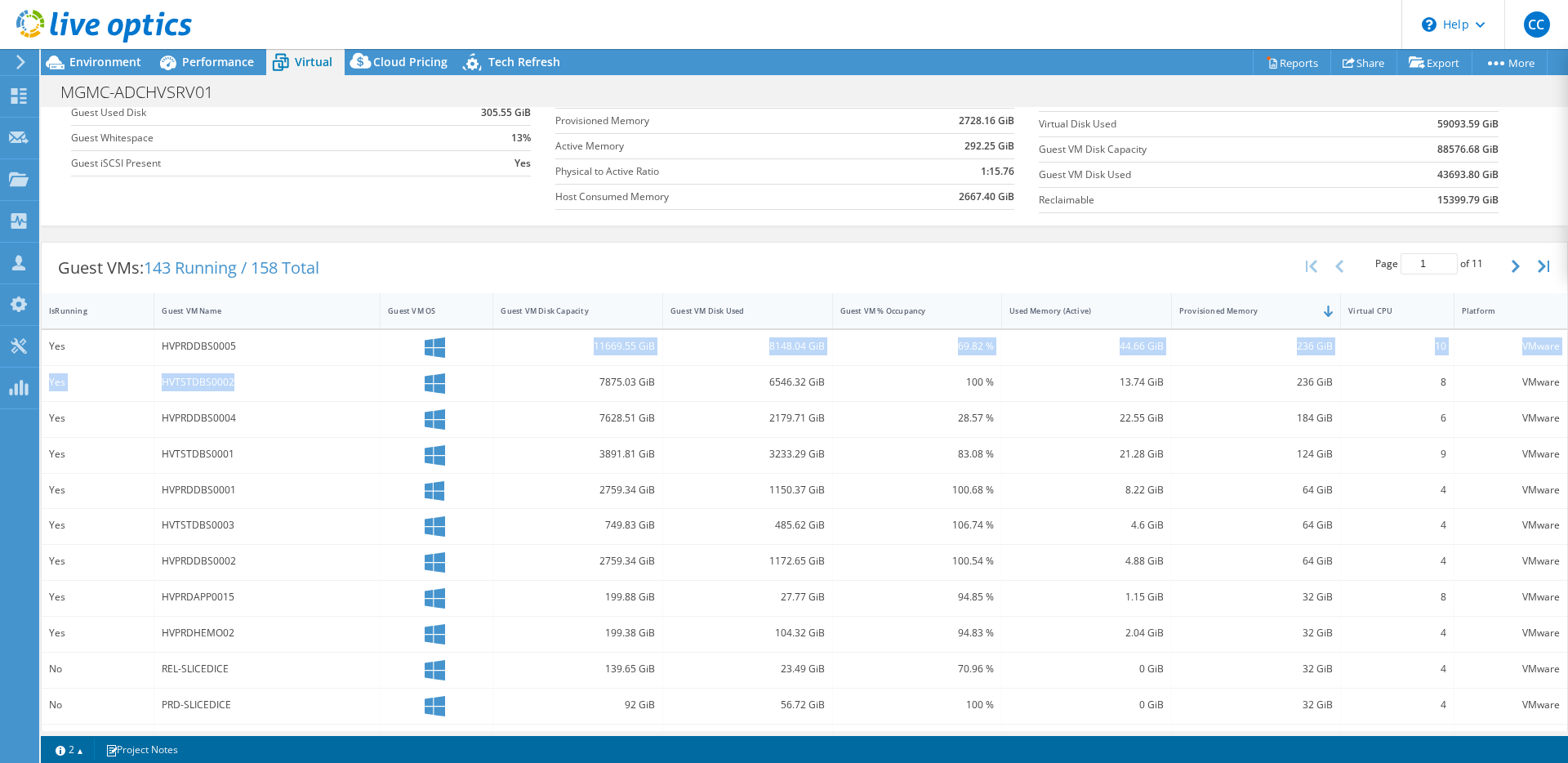
drag, startPoint x: 231, startPoint y: 385, endPoint x: 161, endPoint y: 357, distance: 75.4
click at [161, 357] on div "Yes HVPRDDBS0005 11669.55 GiB 8148.04 GiB 69.82 % 44.66 GiB 236 GiB 10 VMware Y…" at bounding box center [804, 603] width 1525 height 547
click at [192, 347] on div "HVPRDDBS0005" at bounding box center [267, 346] width 211 height 18
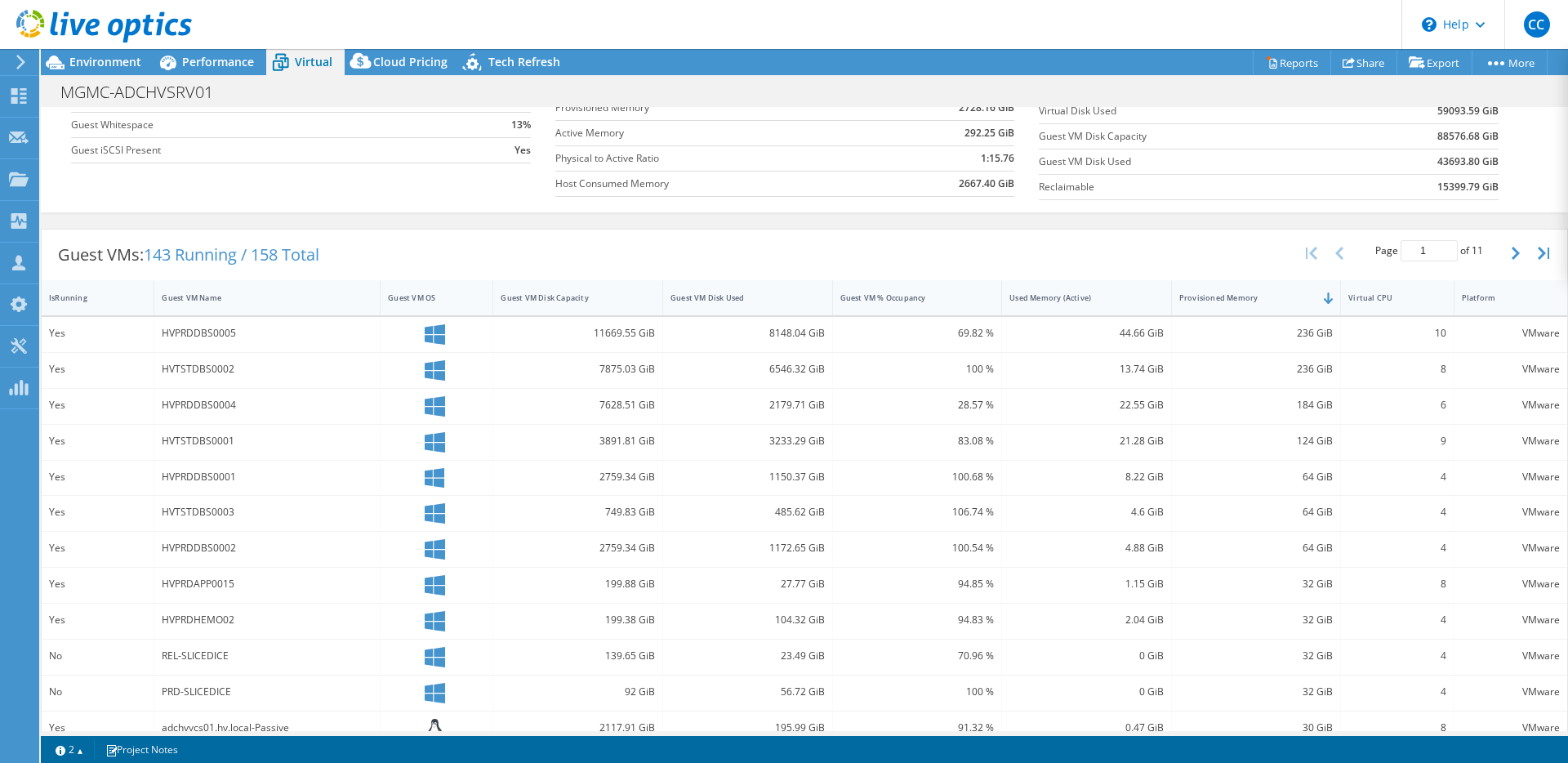
scroll to position [201, 0]
click at [211, 338] on div "HVPRDDBS0005" at bounding box center [267, 331] width 211 height 18
click at [212, 367] on div "HVTSTDBS0002" at bounding box center [267, 368] width 211 height 18
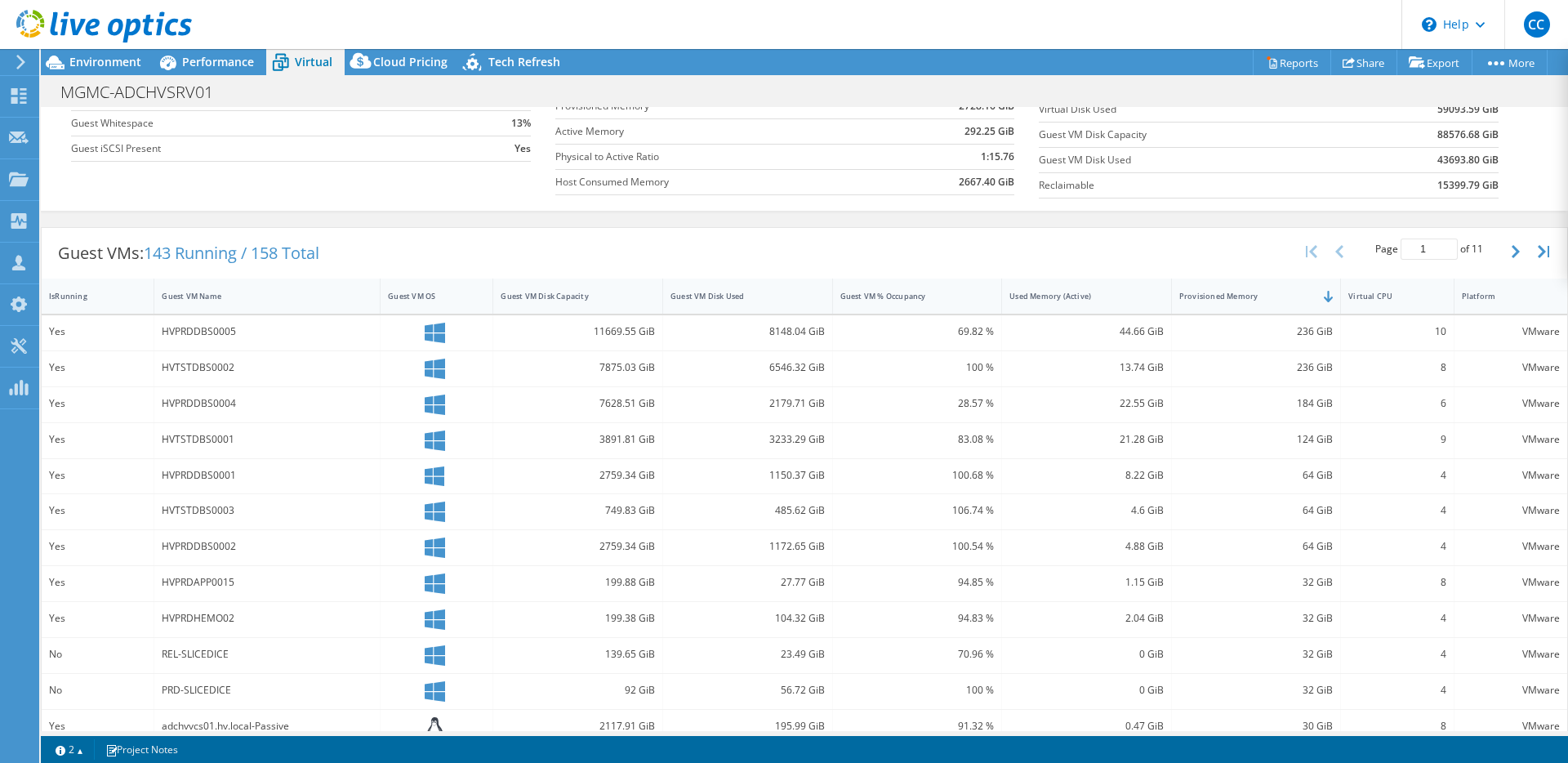
click at [216, 397] on div "HVPRDDBS0004" at bounding box center [267, 403] width 211 height 18
click at [223, 541] on div "HVPRDDBS0002" at bounding box center [267, 546] width 211 height 18
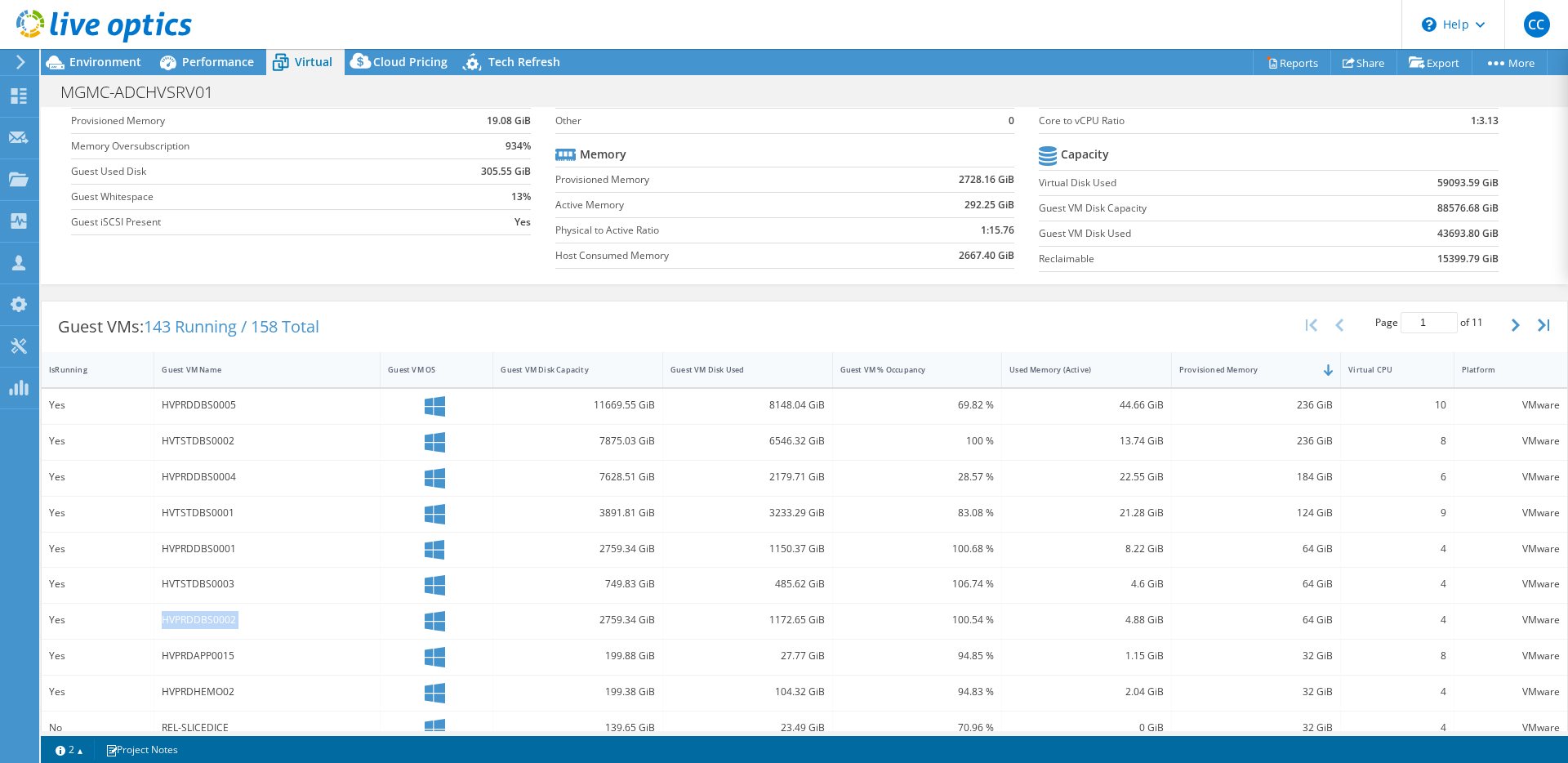
scroll to position [57, 0]
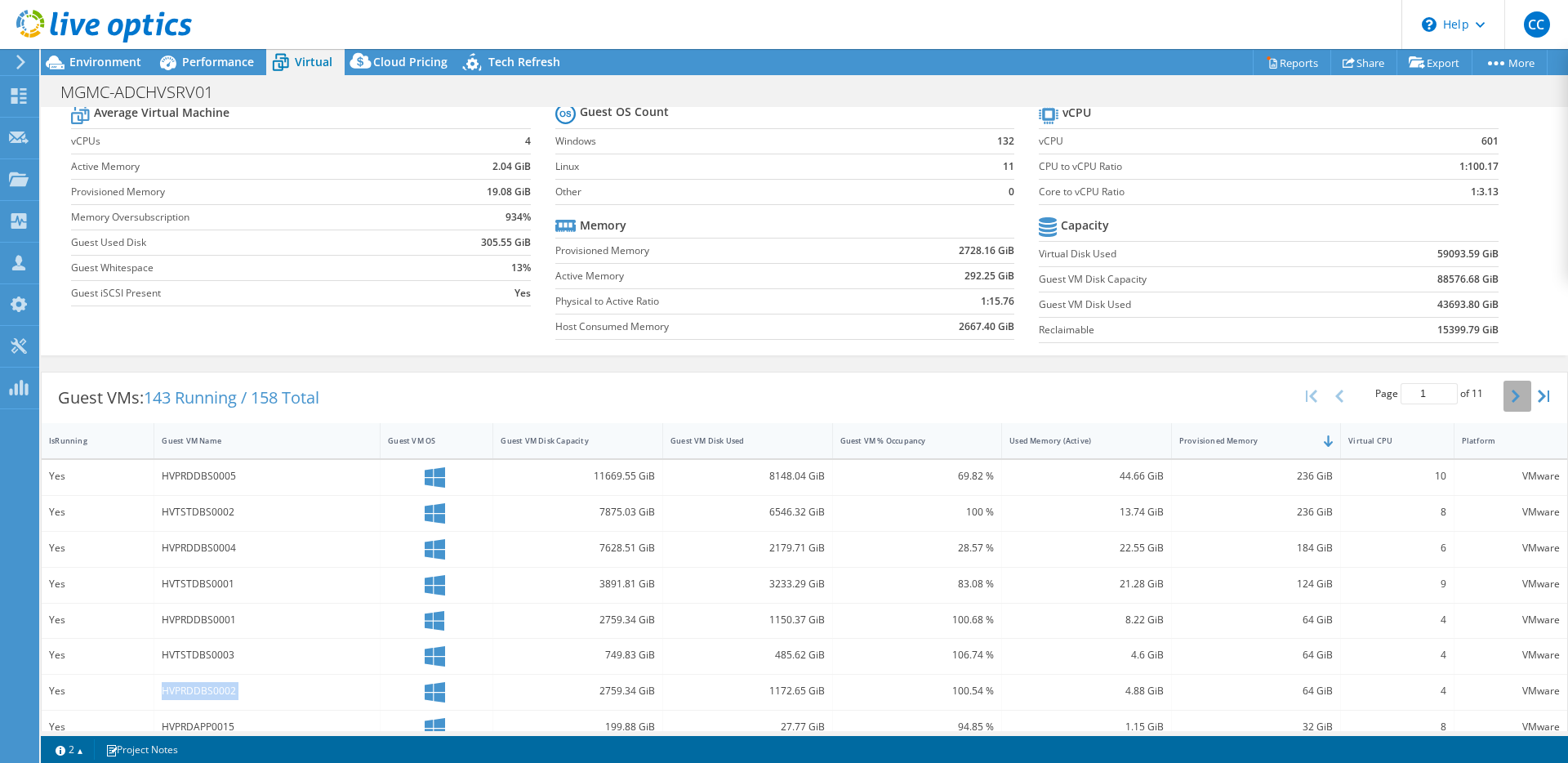
click at [1512, 398] on icon "button" at bounding box center [1516, 396] width 8 height 13
click at [392, 367] on div "Guest VMs: 143 Running / 158 Total Page 2 of 11 5 rows 10 rows 20 rows 25 rows …" at bounding box center [804, 684] width 1527 height 642
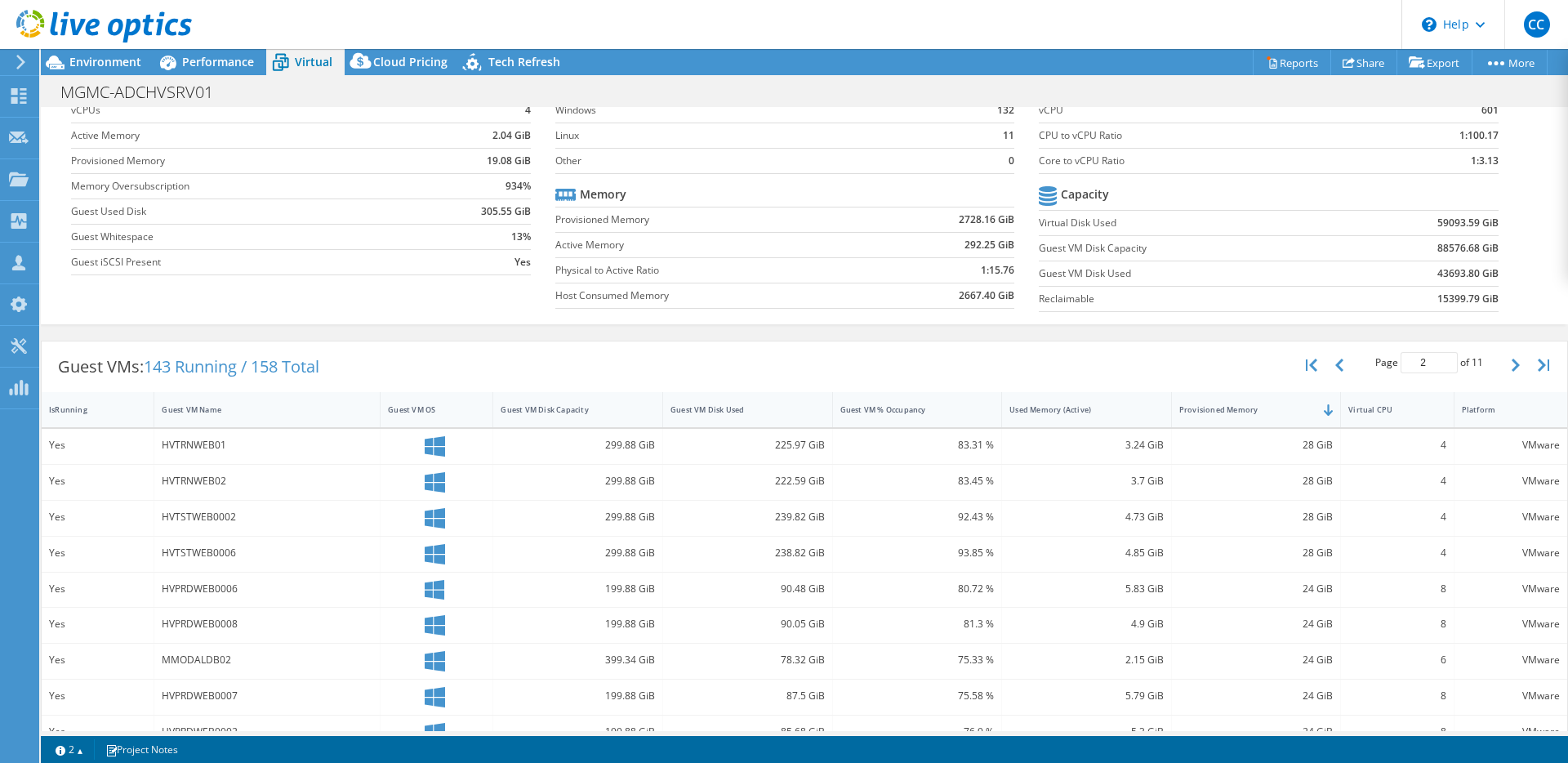
scroll to position [104, 0]
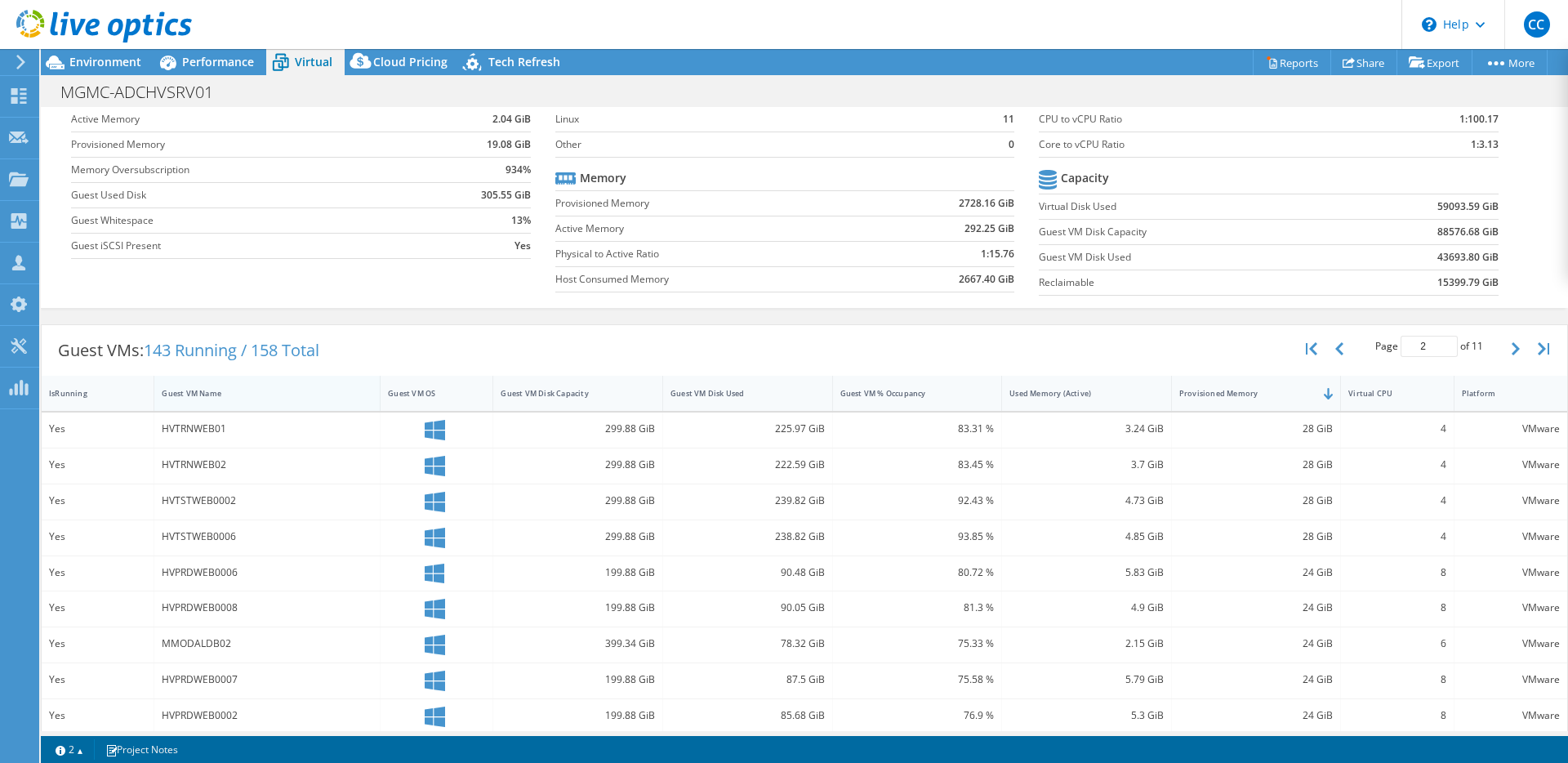
click at [262, 393] on div "Guest VM Name" at bounding box center [257, 393] width 191 height 11
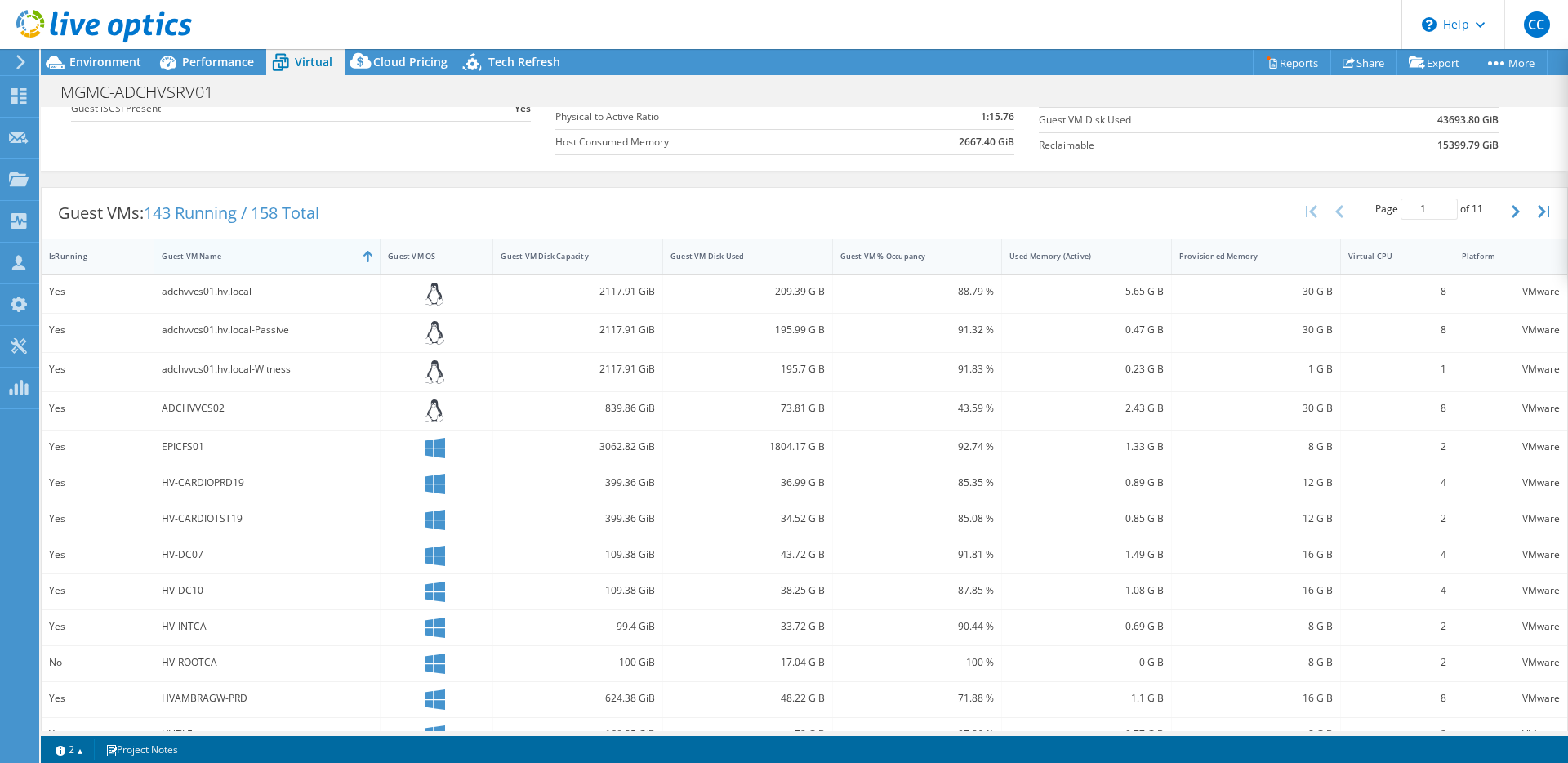
scroll to position [286, 0]
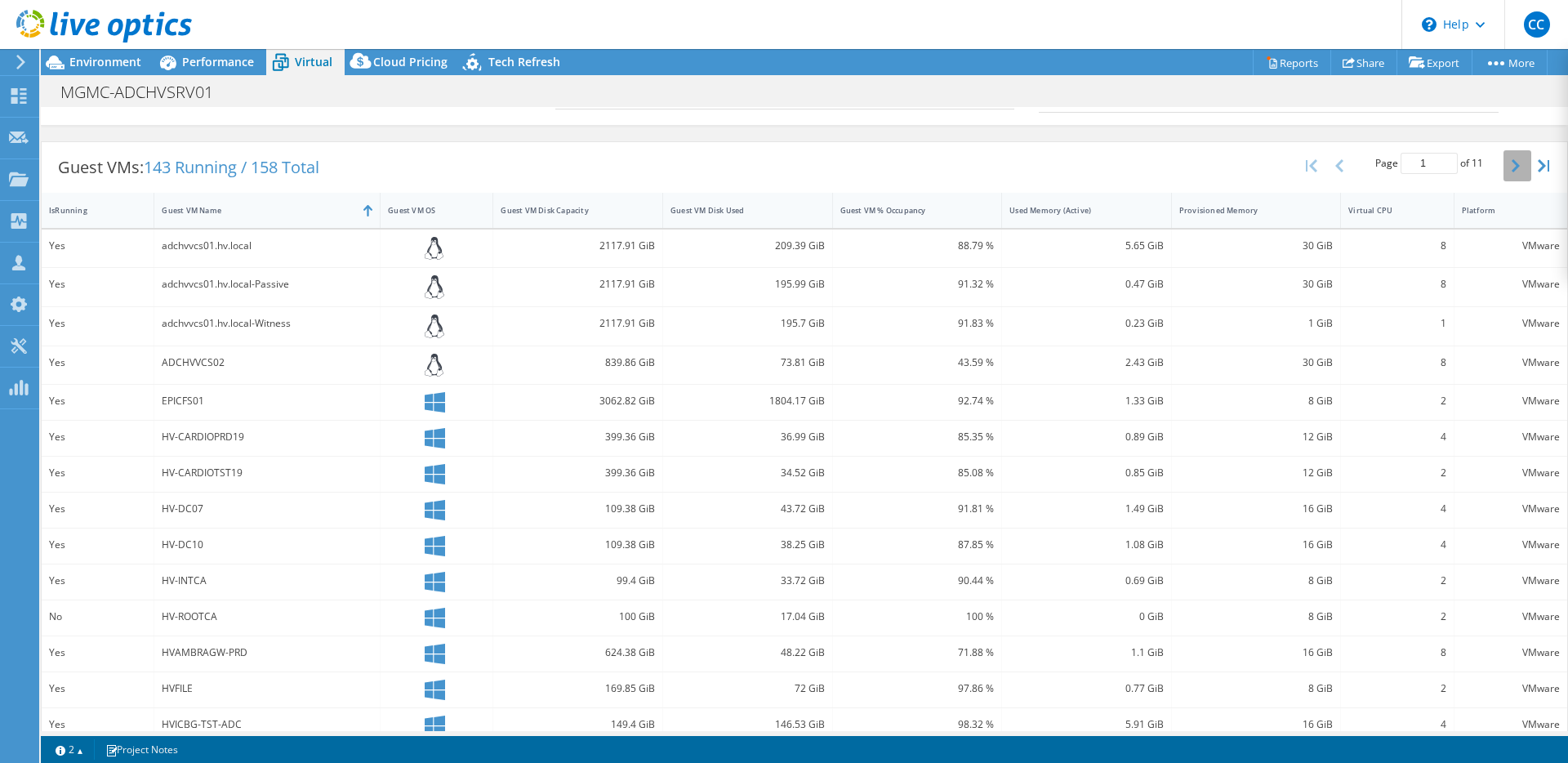
click at [1512, 167] on icon "button" at bounding box center [1516, 166] width 8 height 13
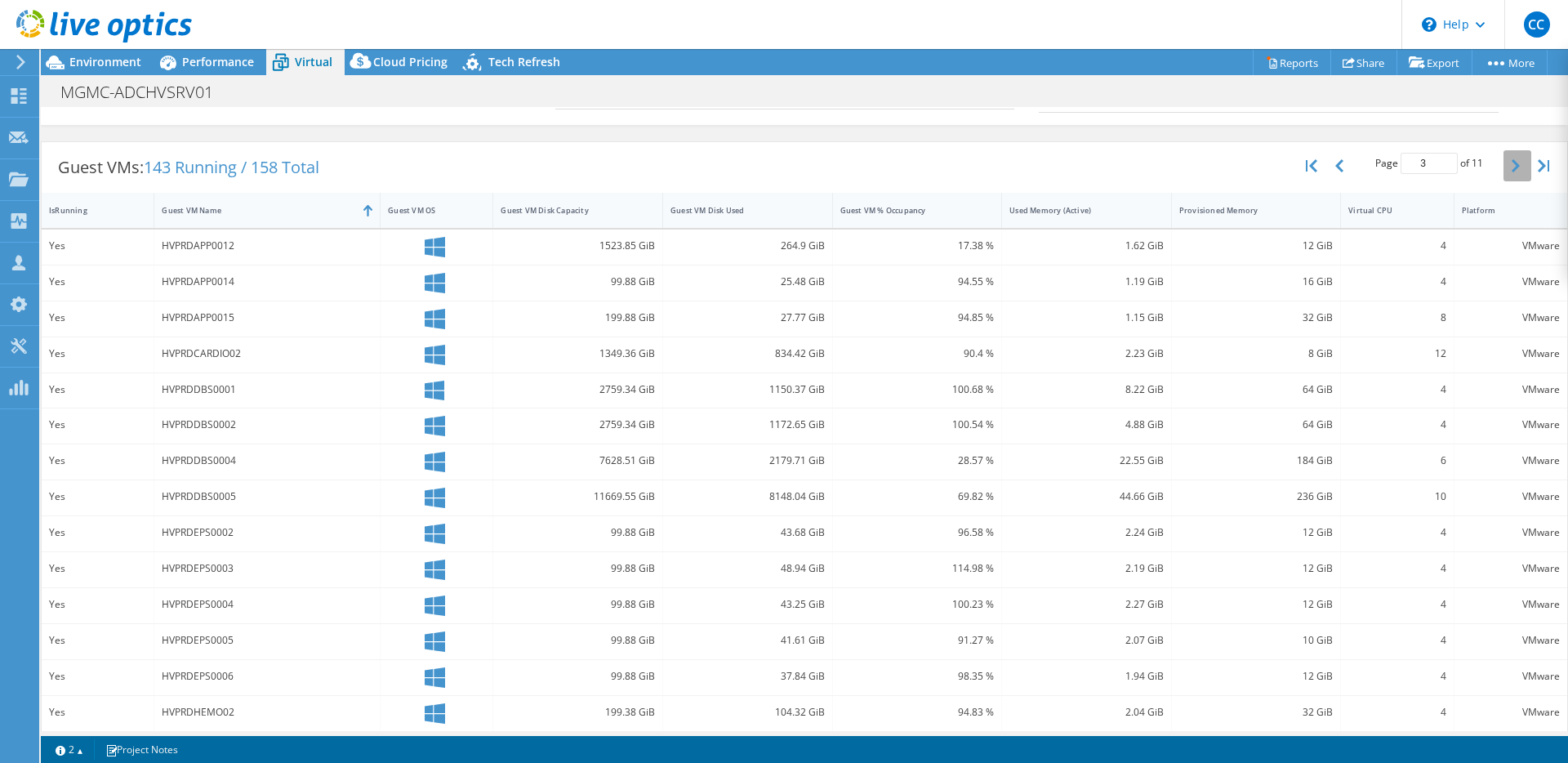
click at [1512, 167] on icon "button" at bounding box center [1516, 166] width 8 height 13
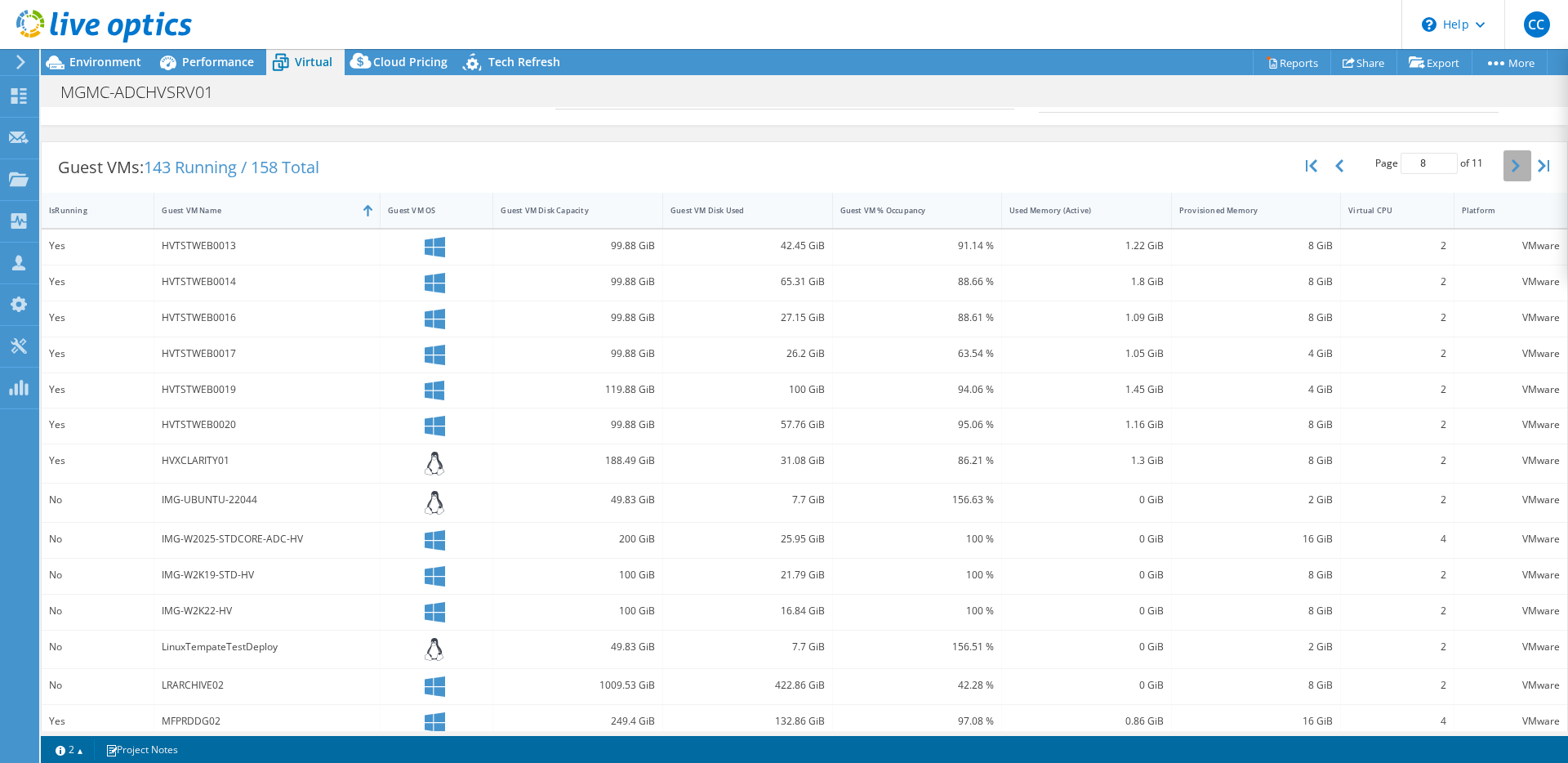
click at [1512, 167] on icon "button" at bounding box center [1516, 166] width 8 height 13
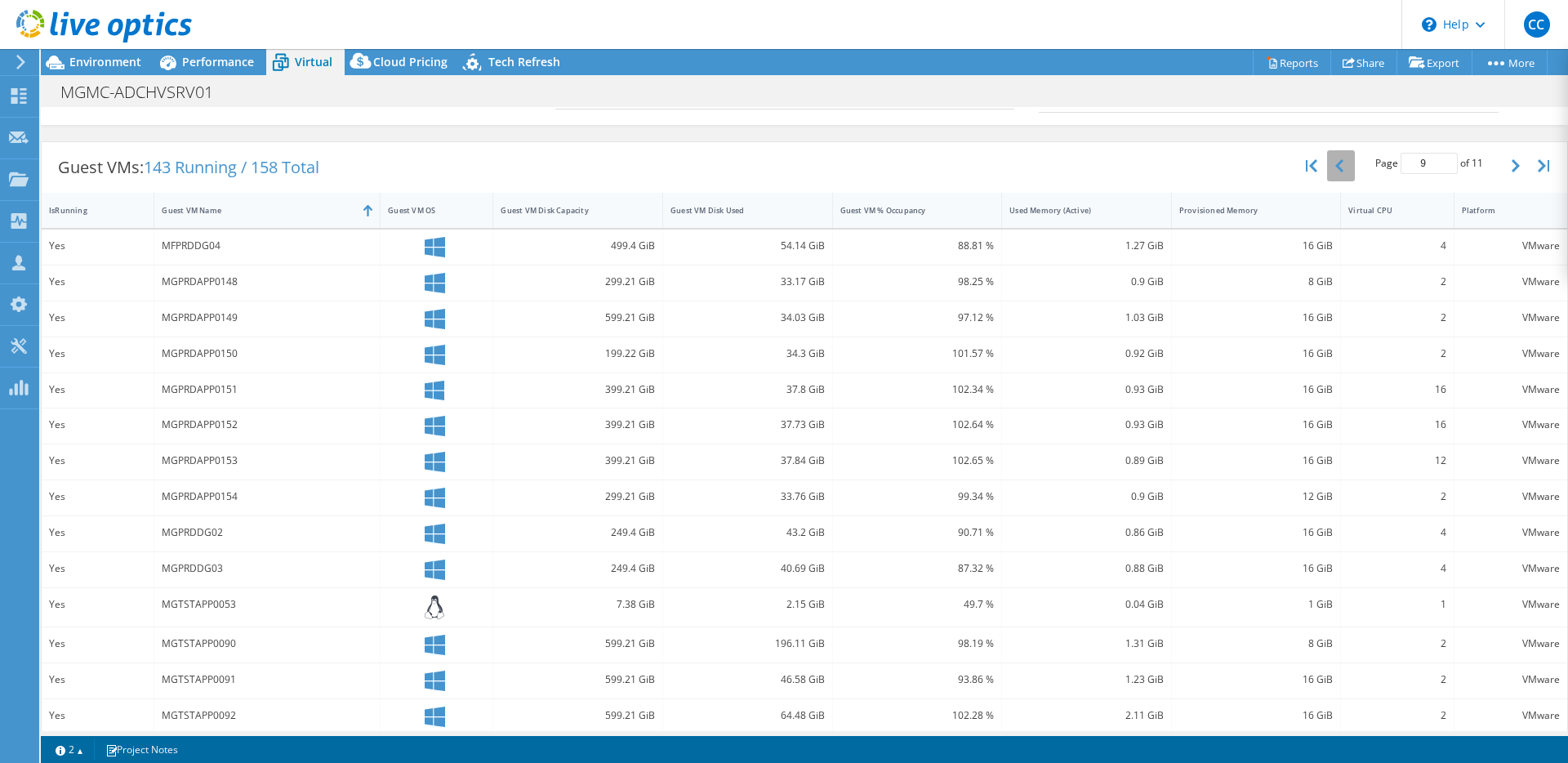
click at [1341, 162] on button "button" at bounding box center [1340, 166] width 27 height 31
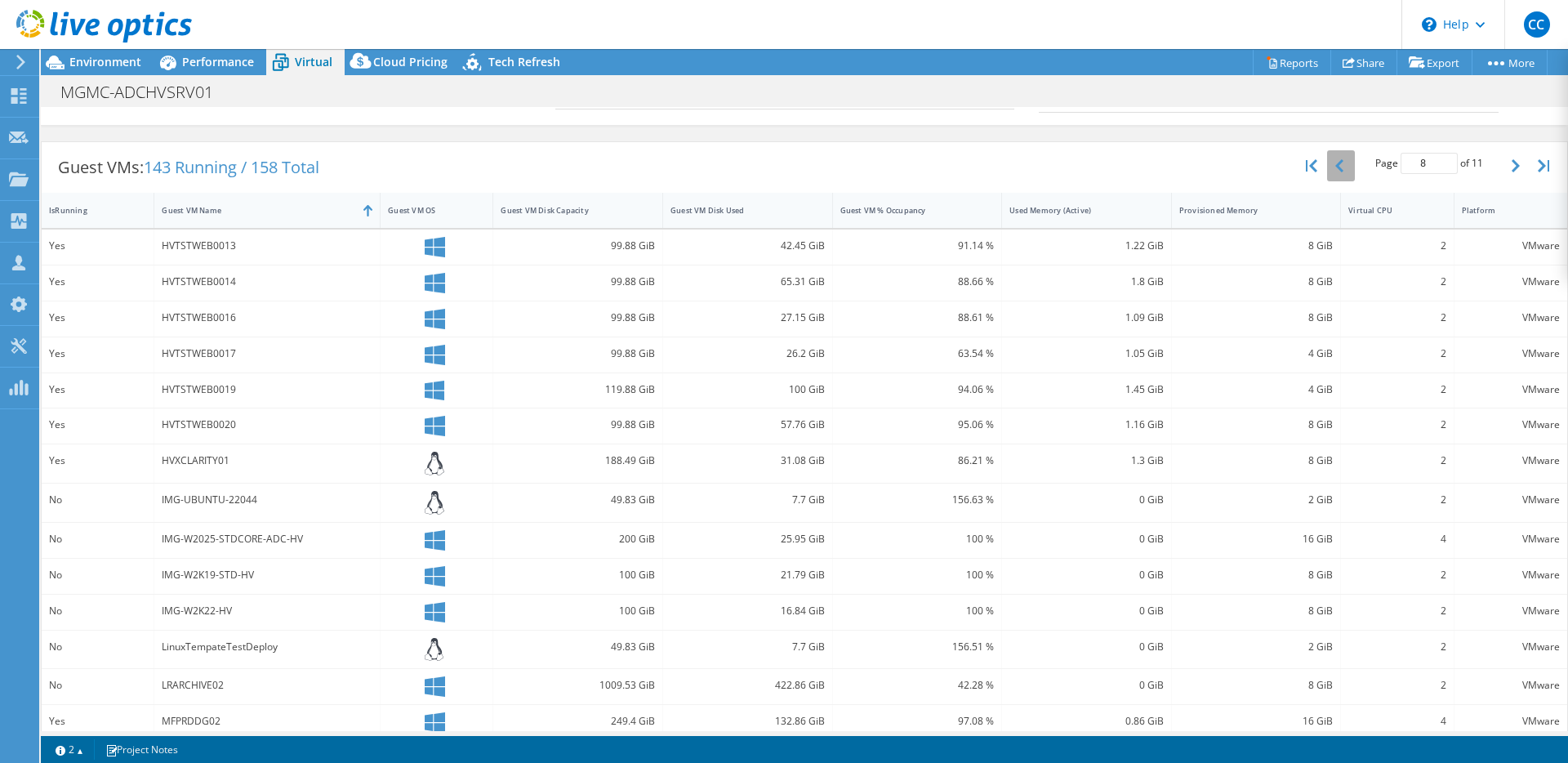
click at [1333, 164] on button "button" at bounding box center [1340, 166] width 27 height 31
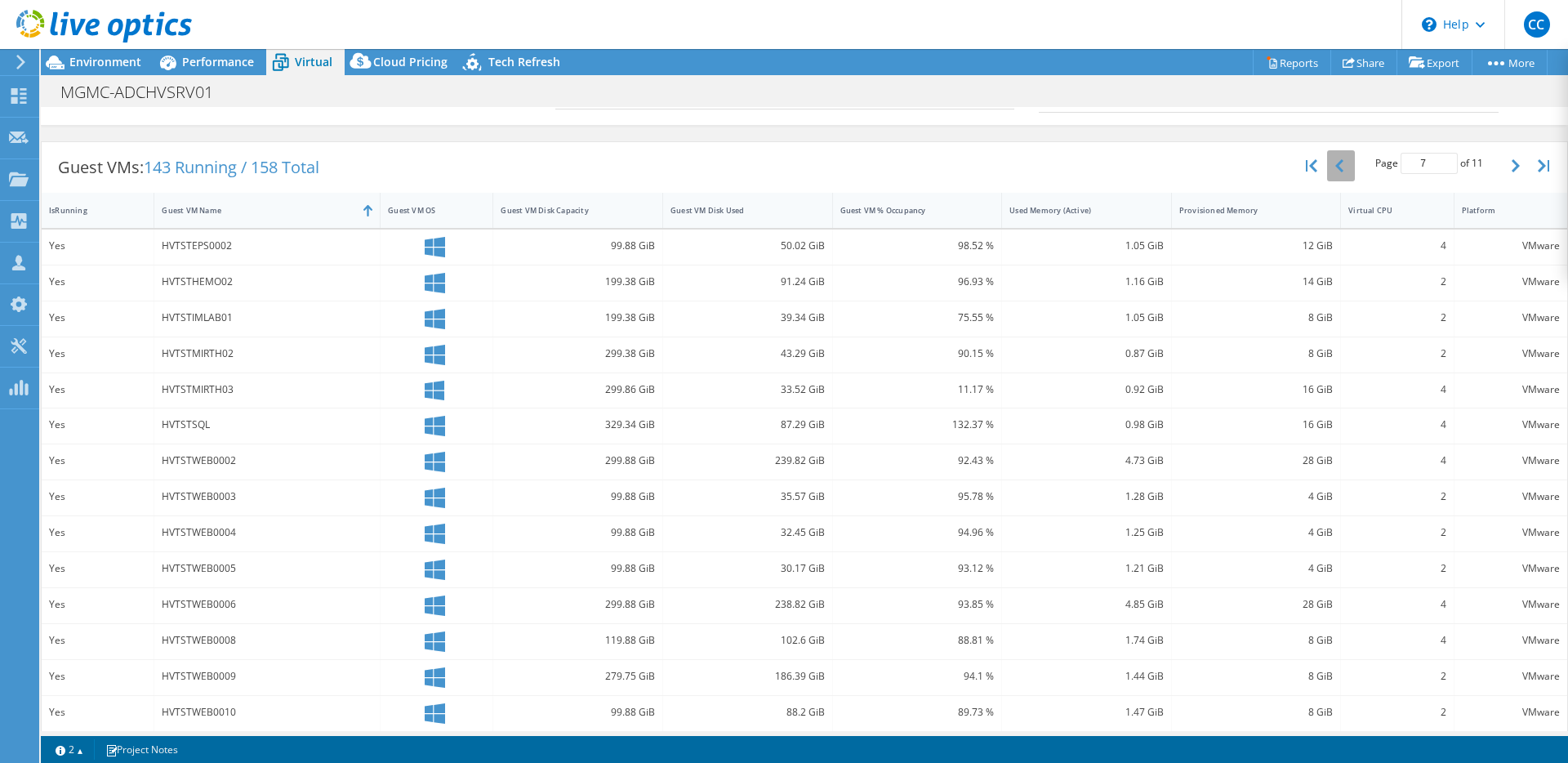
click at [1333, 164] on button "button" at bounding box center [1340, 166] width 27 height 31
click at [1512, 167] on icon "button" at bounding box center [1516, 166] width 8 height 13
click at [1336, 165] on button "button" at bounding box center [1340, 166] width 27 height 31
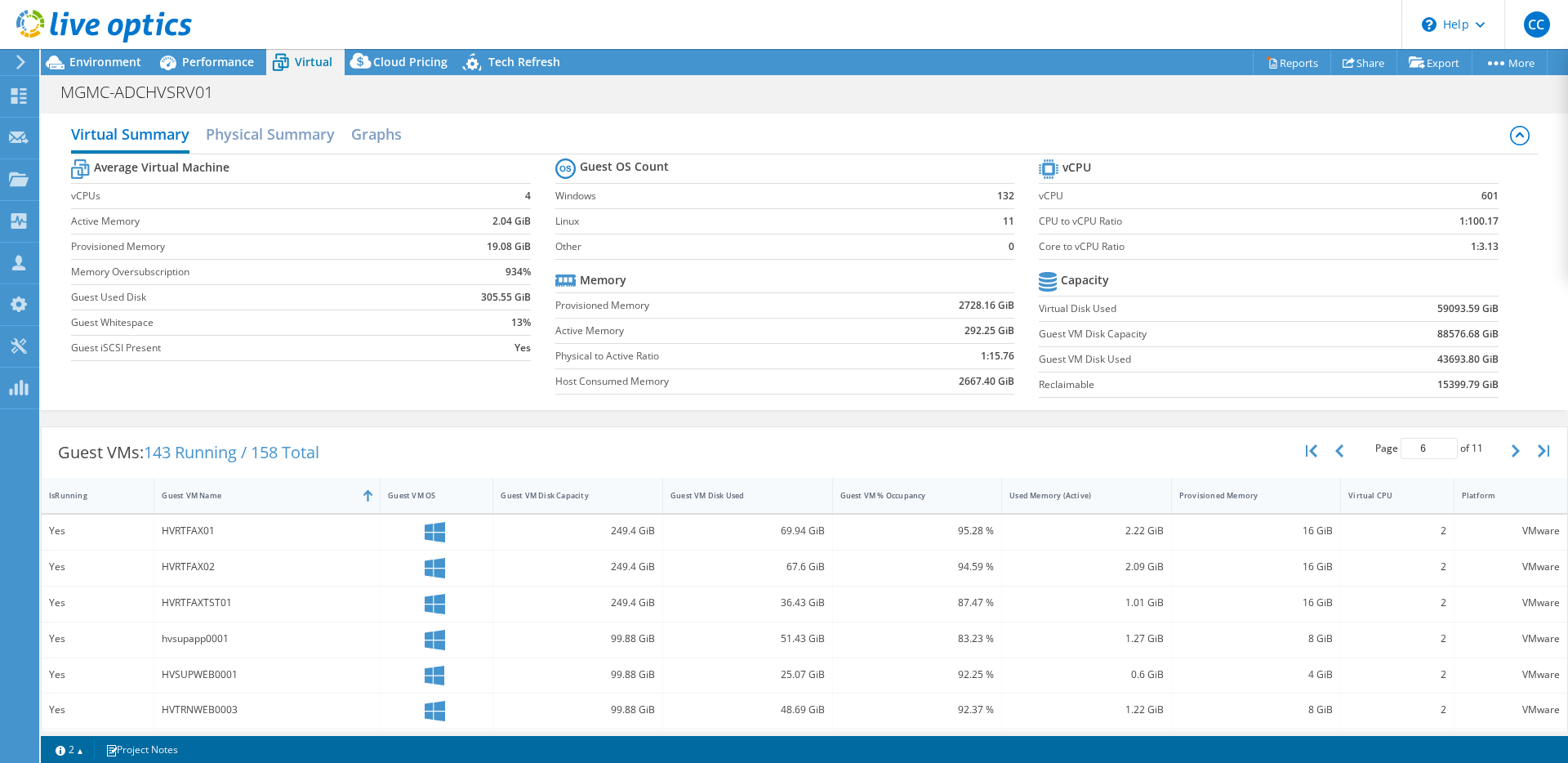
scroll to position [0, 0]
click at [1372, 502] on div "Virtual CPU" at bounding box center [1387, 496] width 92 height 26
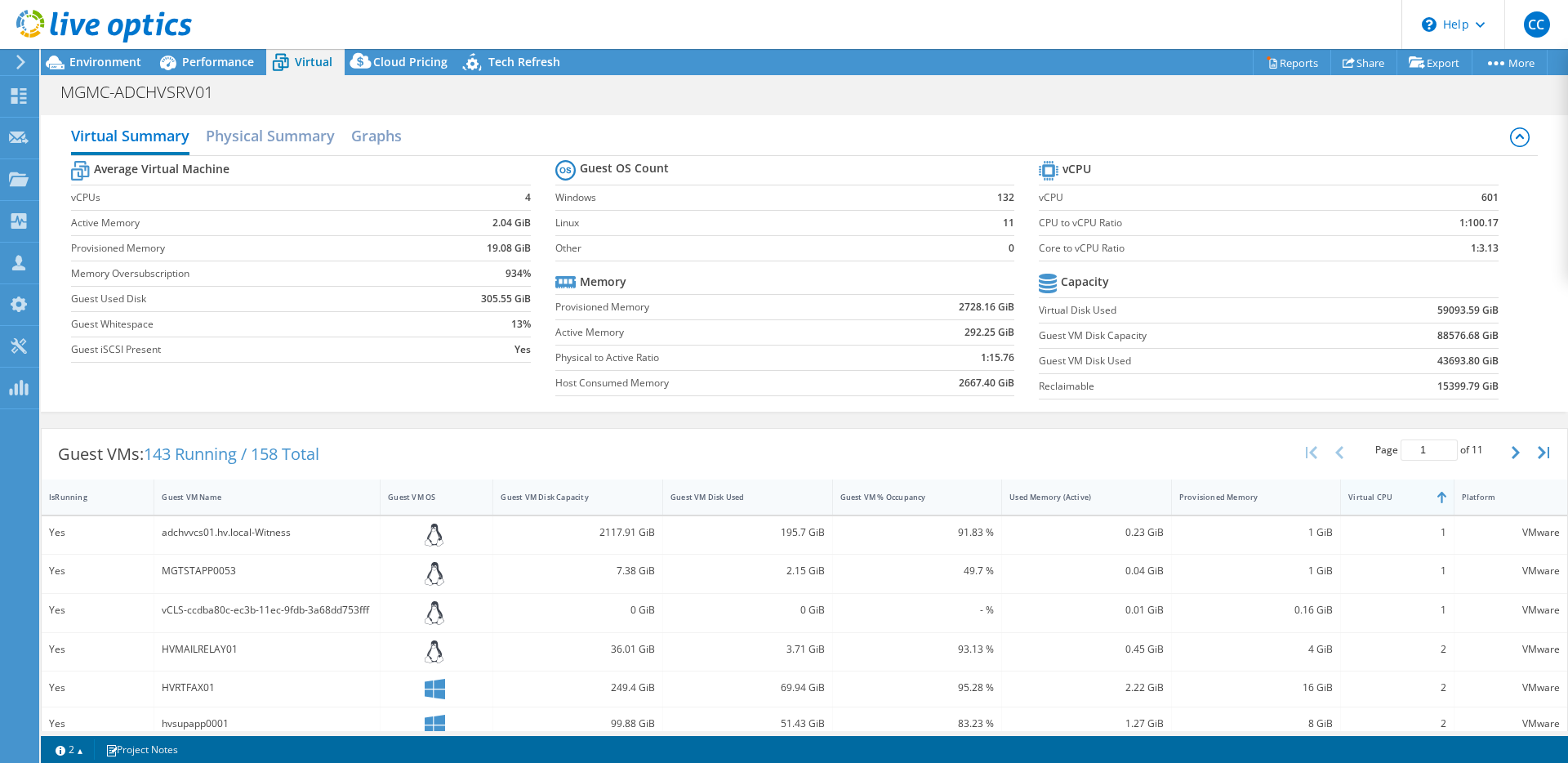
click at [1372, 502] on div "Virtual CPU" at bounding box center [1387, 496] width 92 height 26
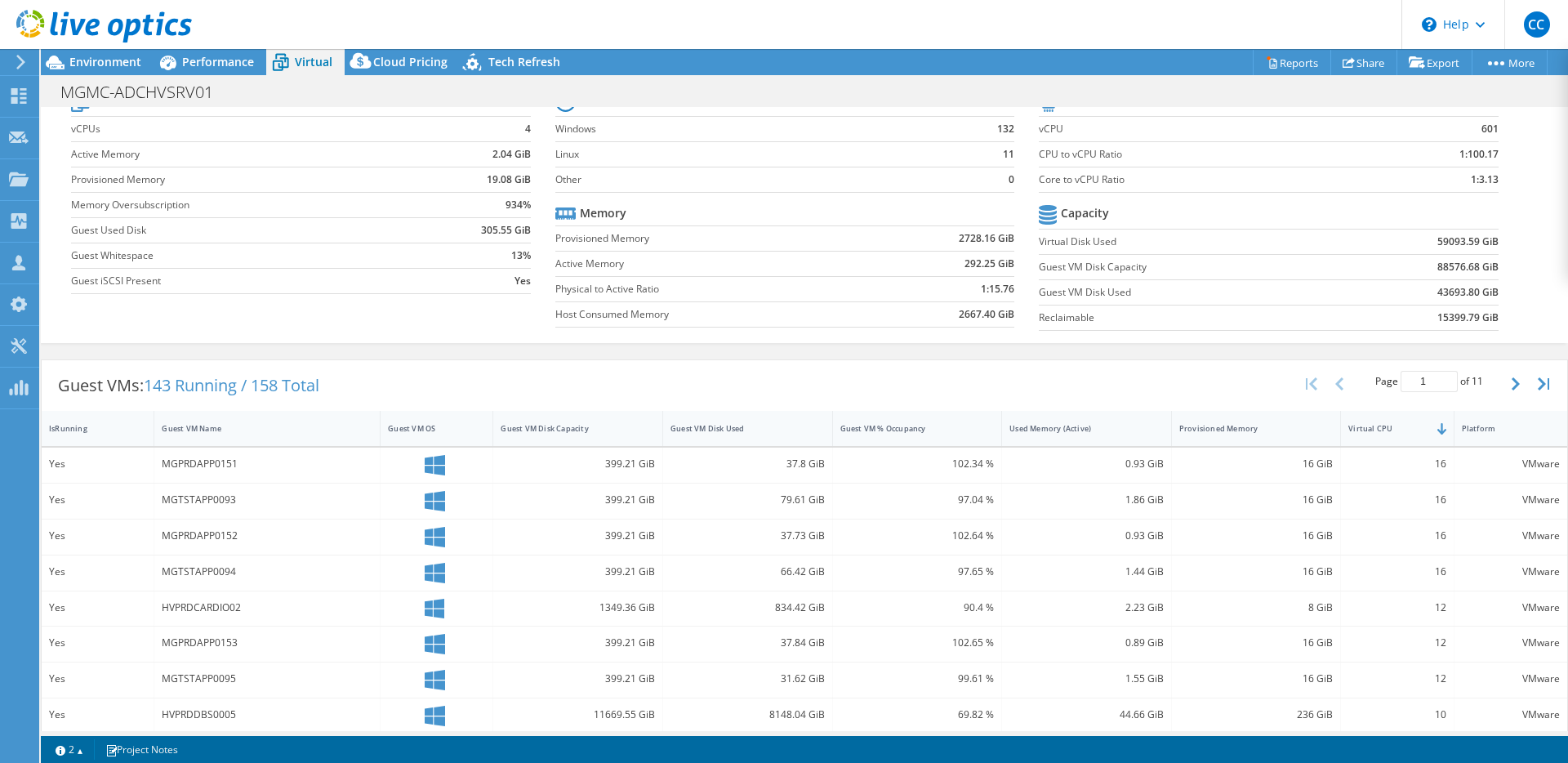
scroll to position [130, 0]
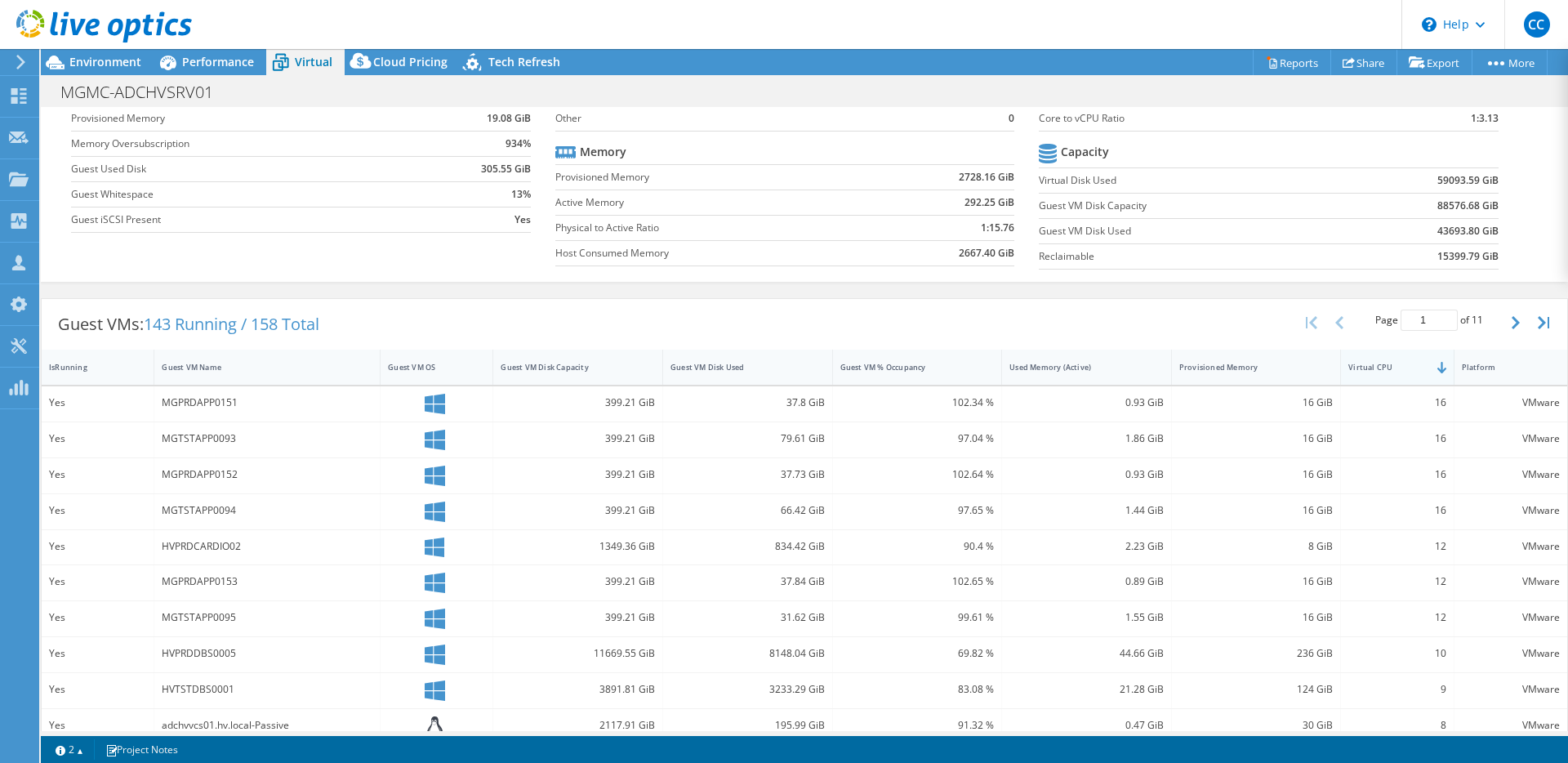
click at [1406, 363] on div "Virtual CPU" at bounding box center [1387, 367] width 78 height 11
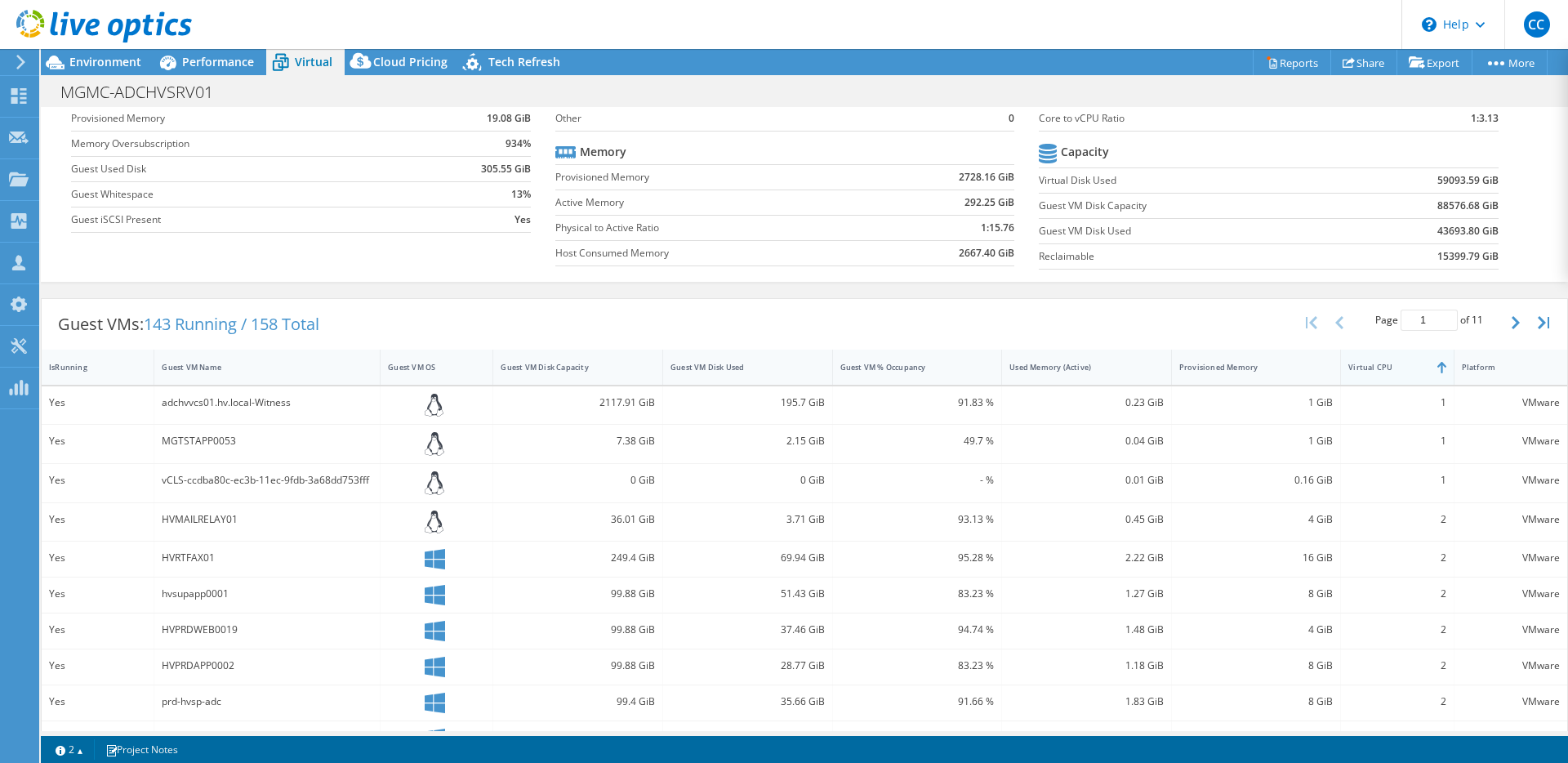
click at [1406, 363] on div "Virtual CPU" at bounding box center [1387, 367] width 78 height 11
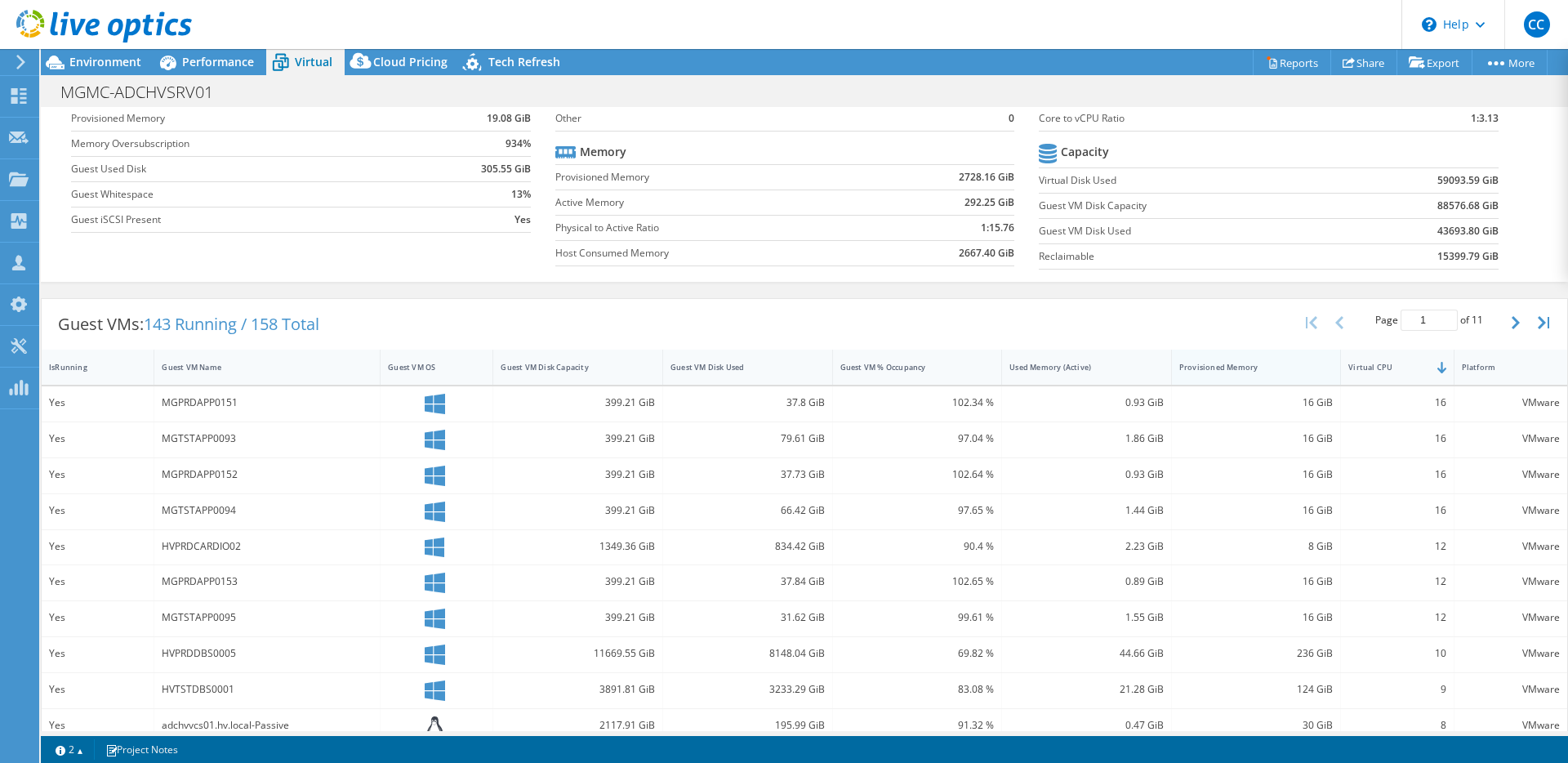
click at [1268, 365] on div "Provisioned Memory" at bounding box center [1247, 367] width 135 height 11
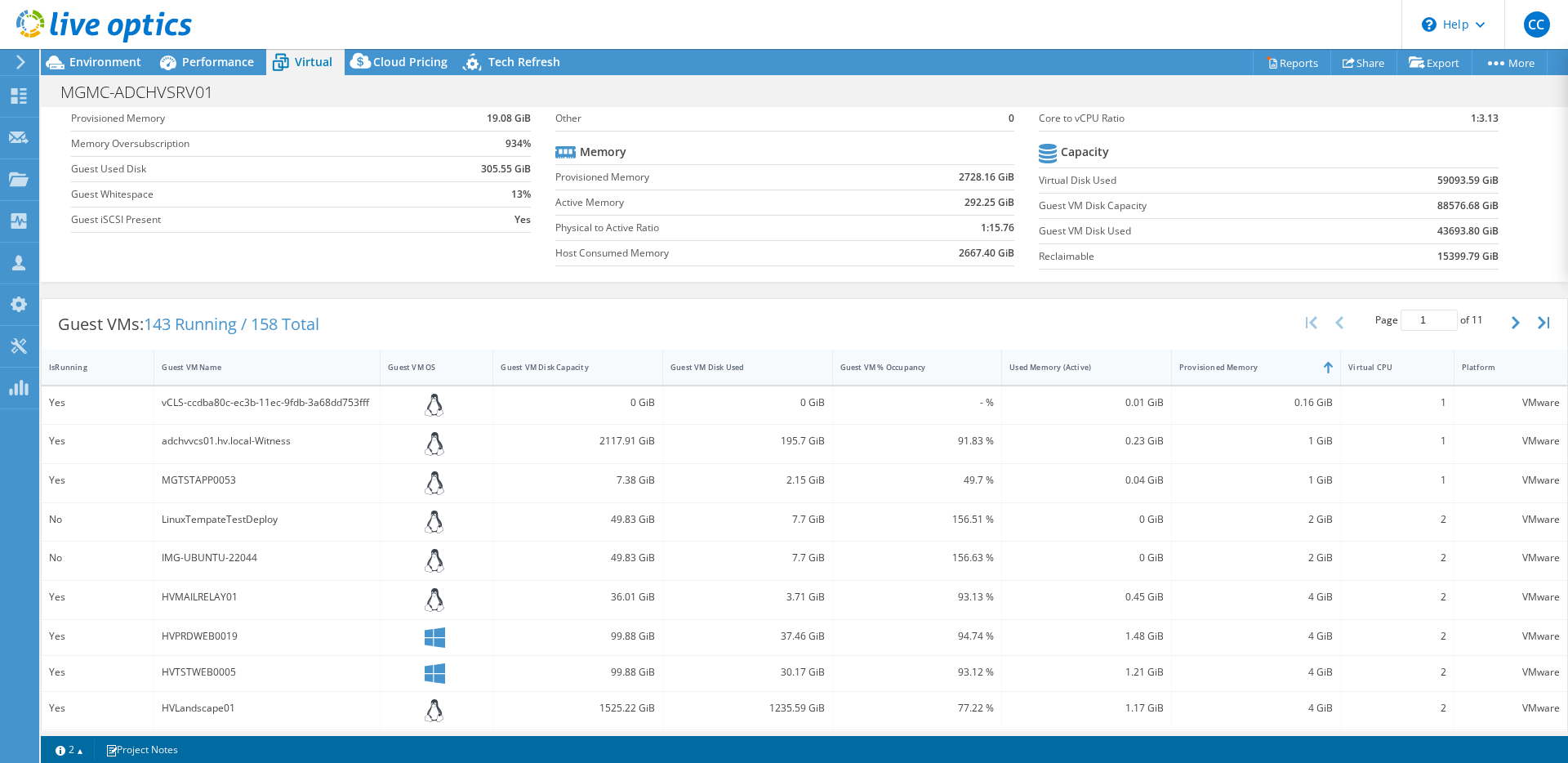
click at [1239, 368] on div "Provisioned Memory" at bounding box center [1247, 367] width 135 height 11
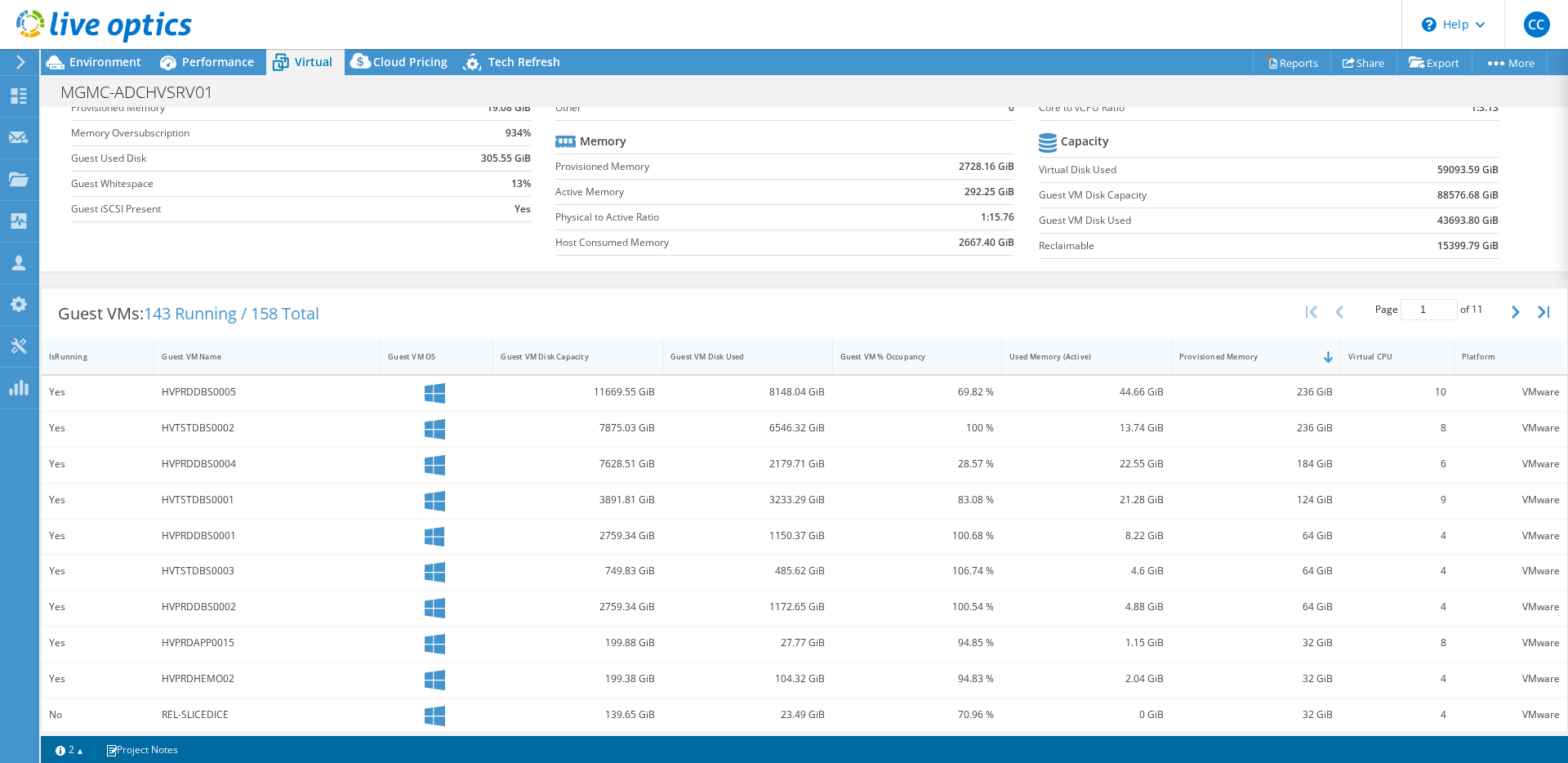
scroll to position [167, 0]
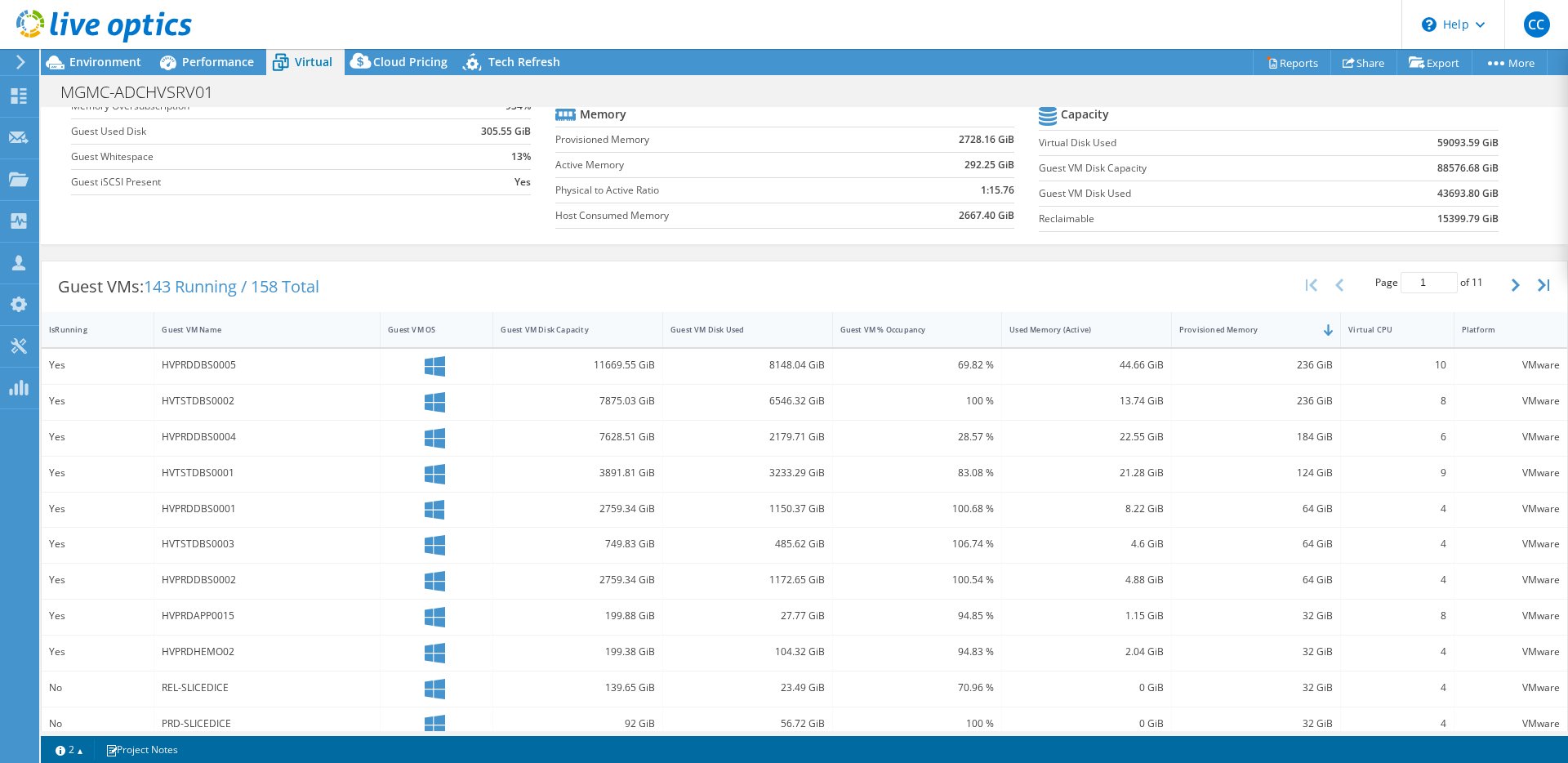
click at [224, 579] on div "HVPRDDBS0002" at bounding box center [267, 580] width 211 height 18
click at [224, 578] on div "HVPRDDBS0002" at bounding box center [267, 580] width 211 height 18
click at [223, 547] on div "HVTSTDBS0003" at bounding box center [267, 544] width 211 height 18
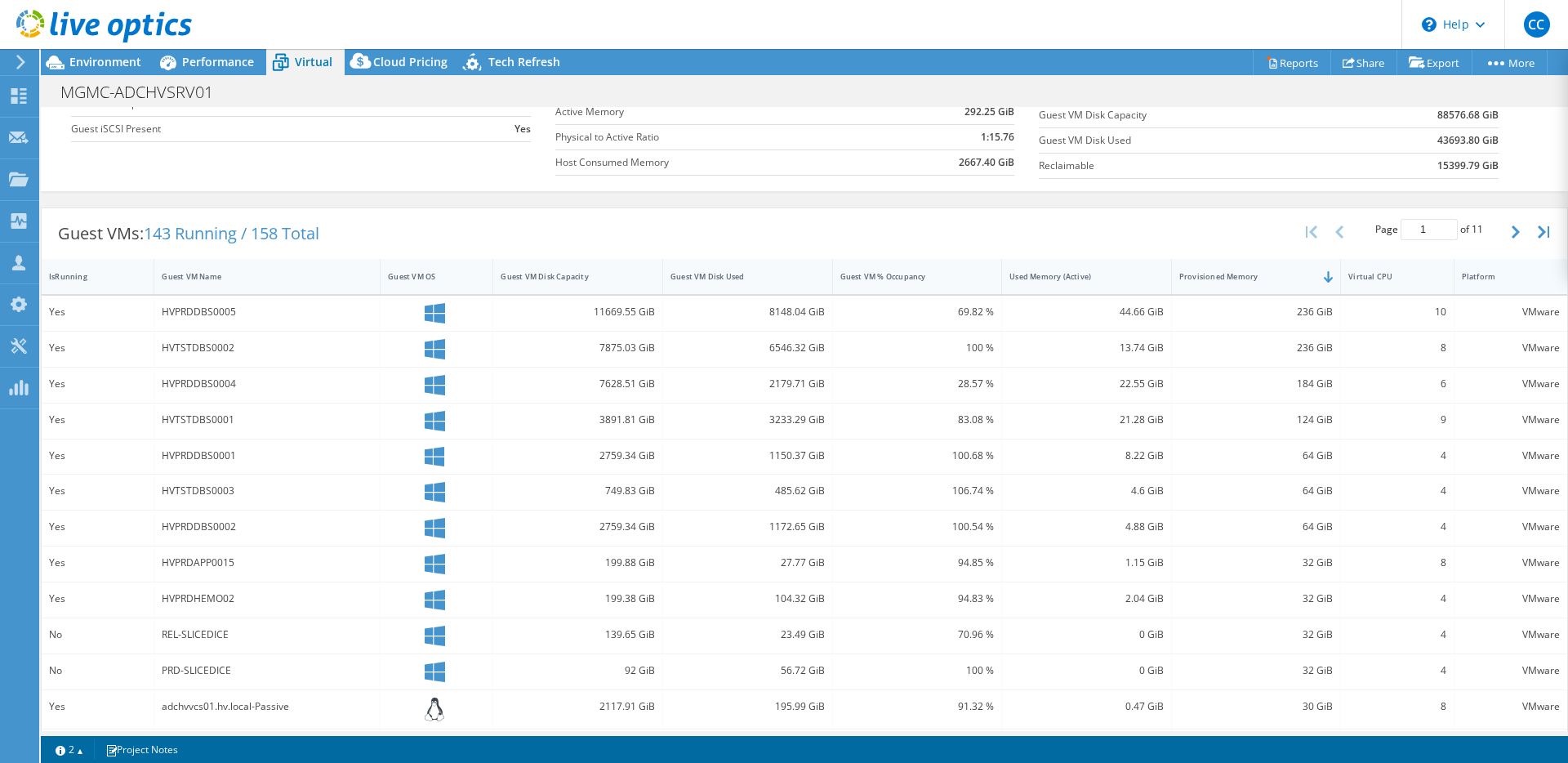
scroll to position [214, 0]
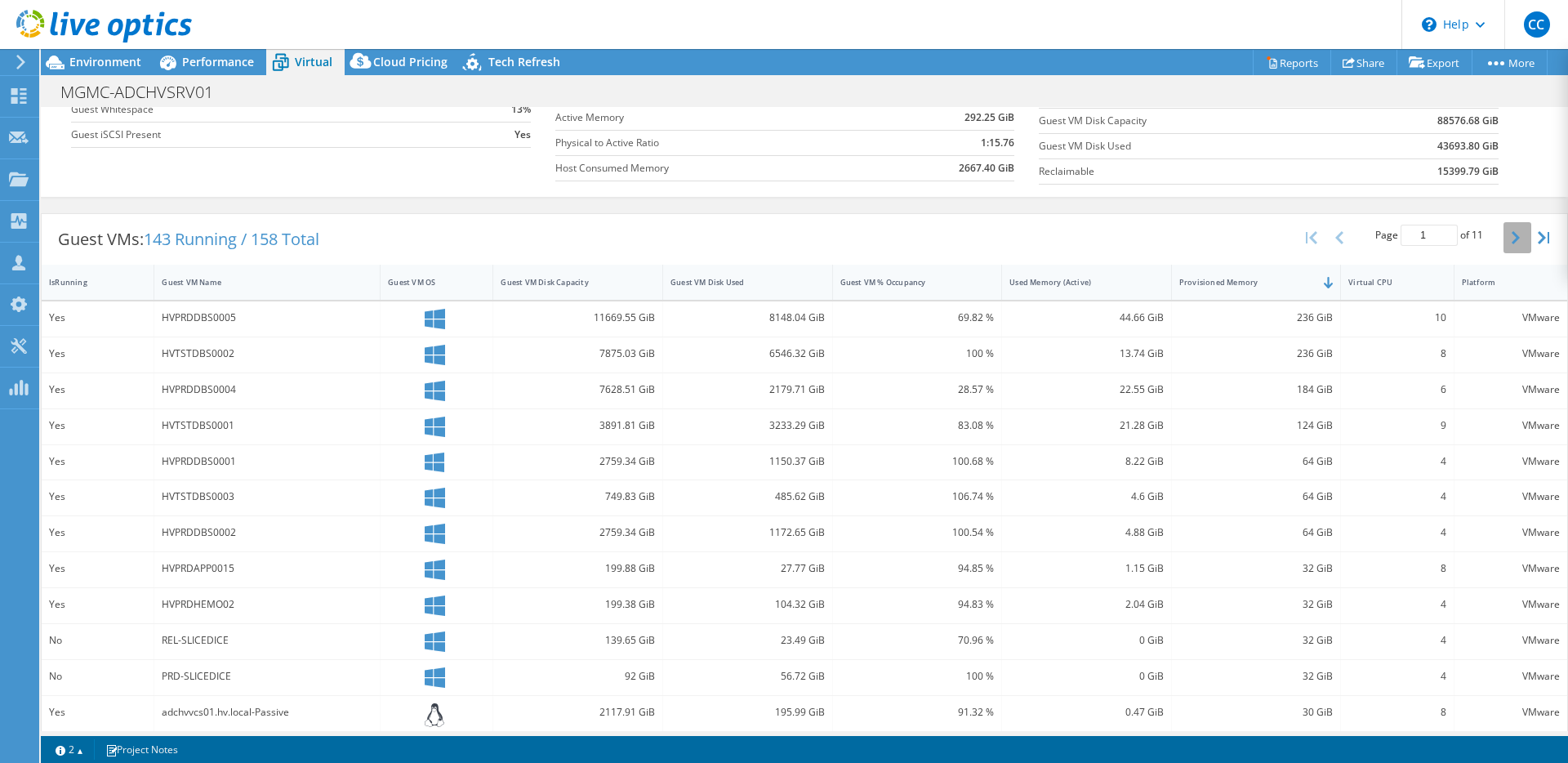
click at [1503, 246] on button "button" at bounding box center [1517, 237] width 27 height 31
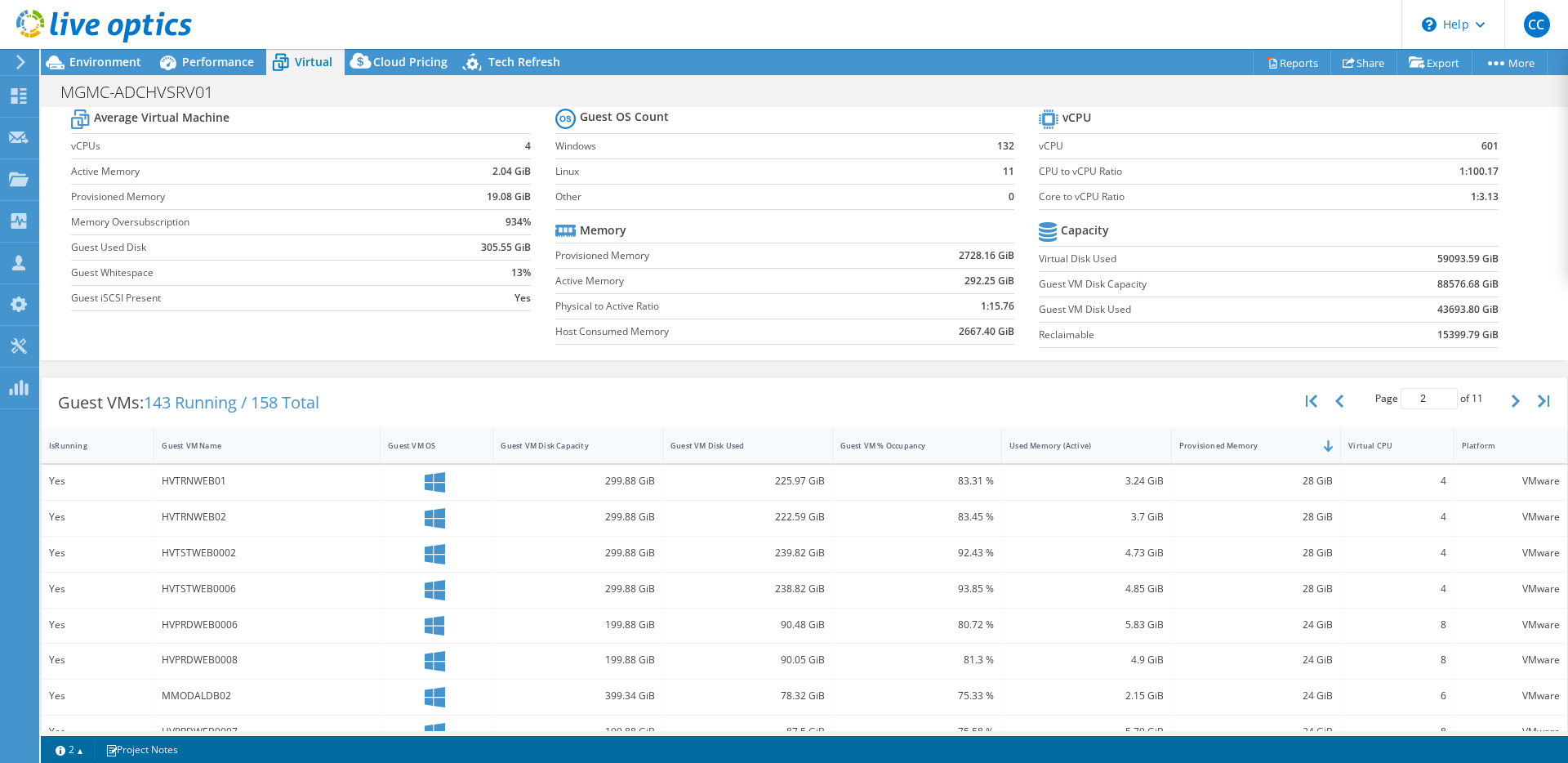
scroll to position [51, 0]
click at [1512, 403] on icon "button" at bounding box center [1516, 401] width 8 height 13
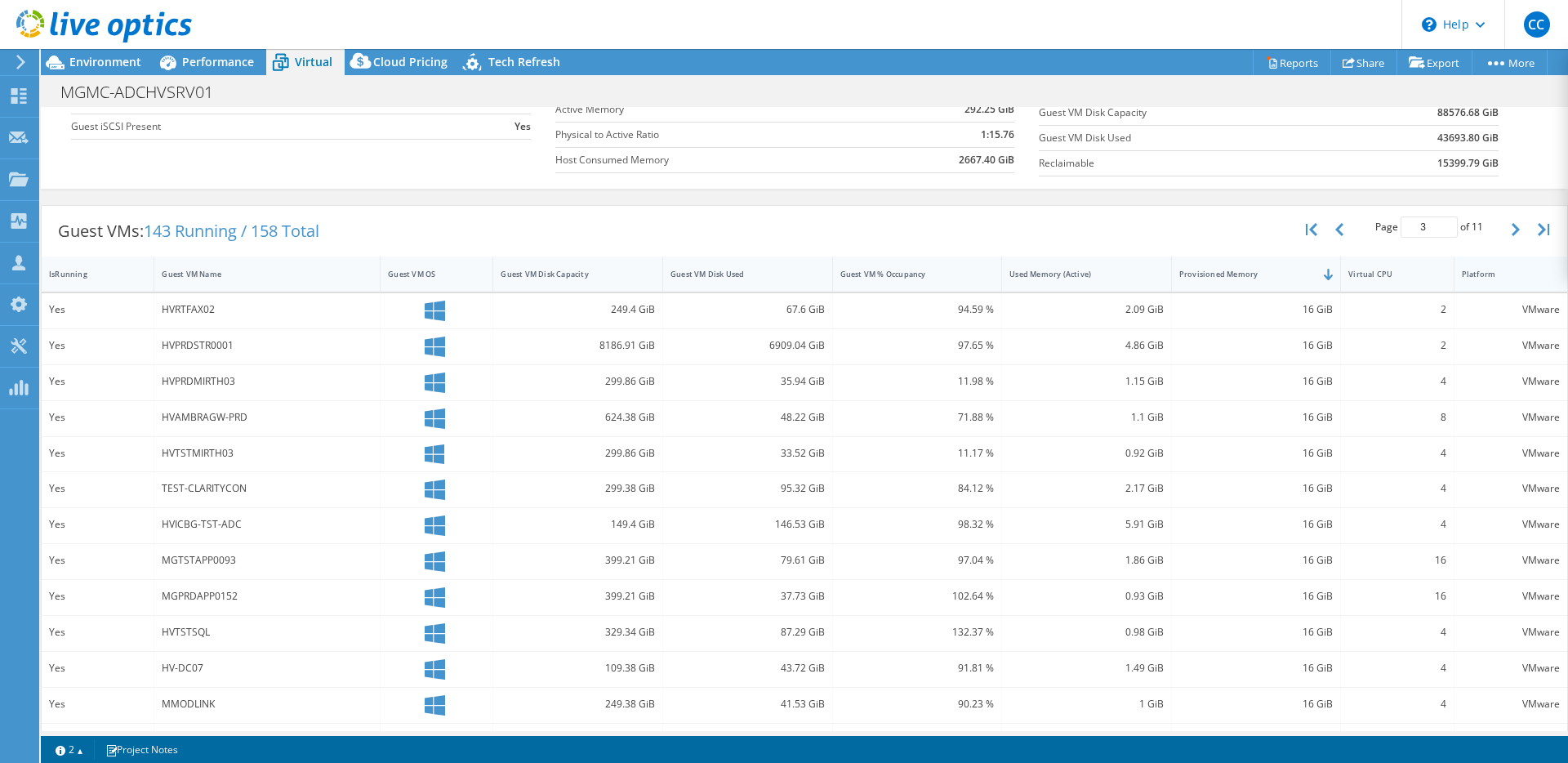
scroll to position [222, 0]
click at [1516, 230] on button "button" at bounding box center [1517, 230] width 27 height 31
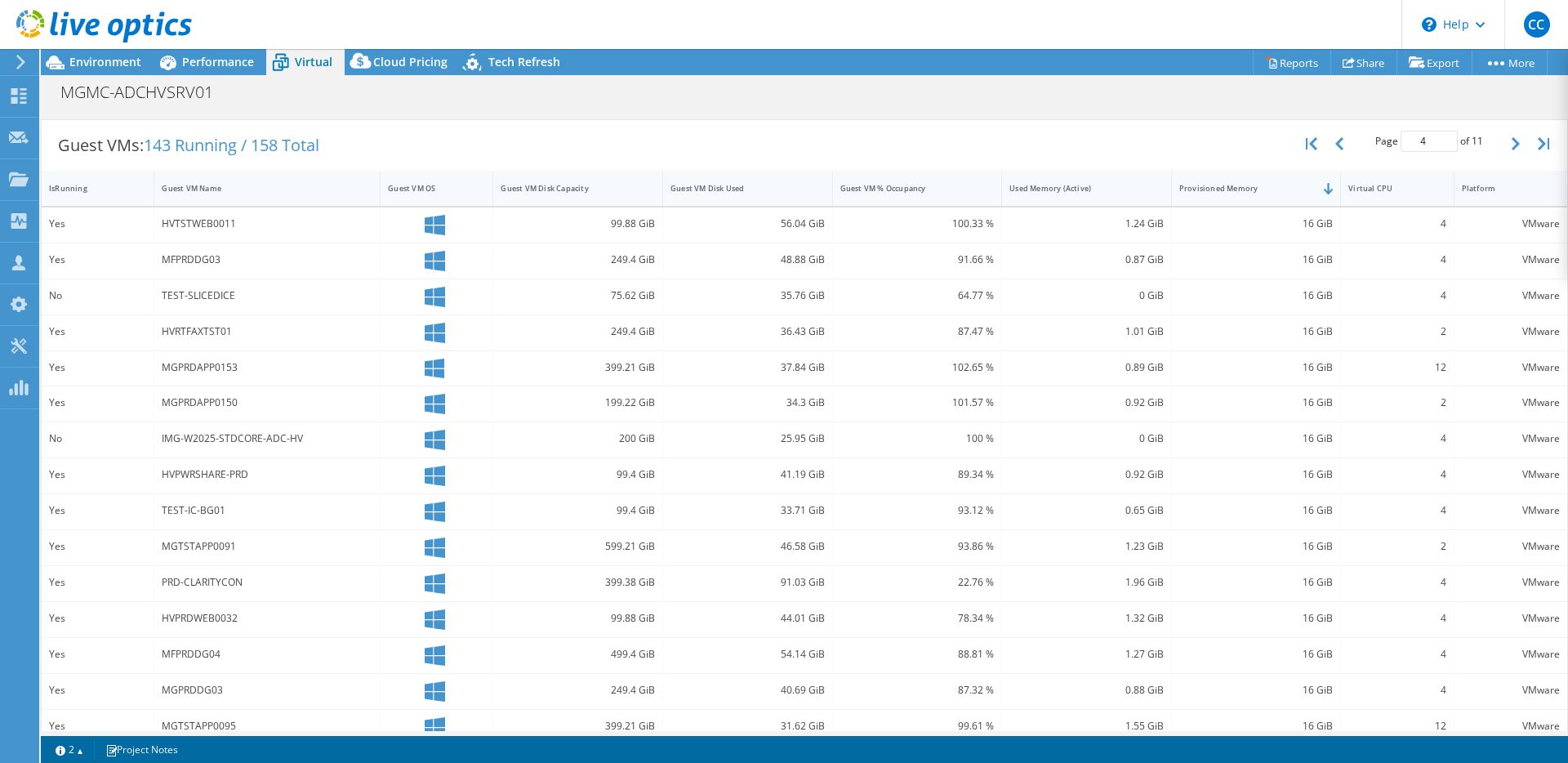
scroll to position [308, 0]
click at [1510, 149] on button "button" at bounding box center [1517, 144] width 27 height 31
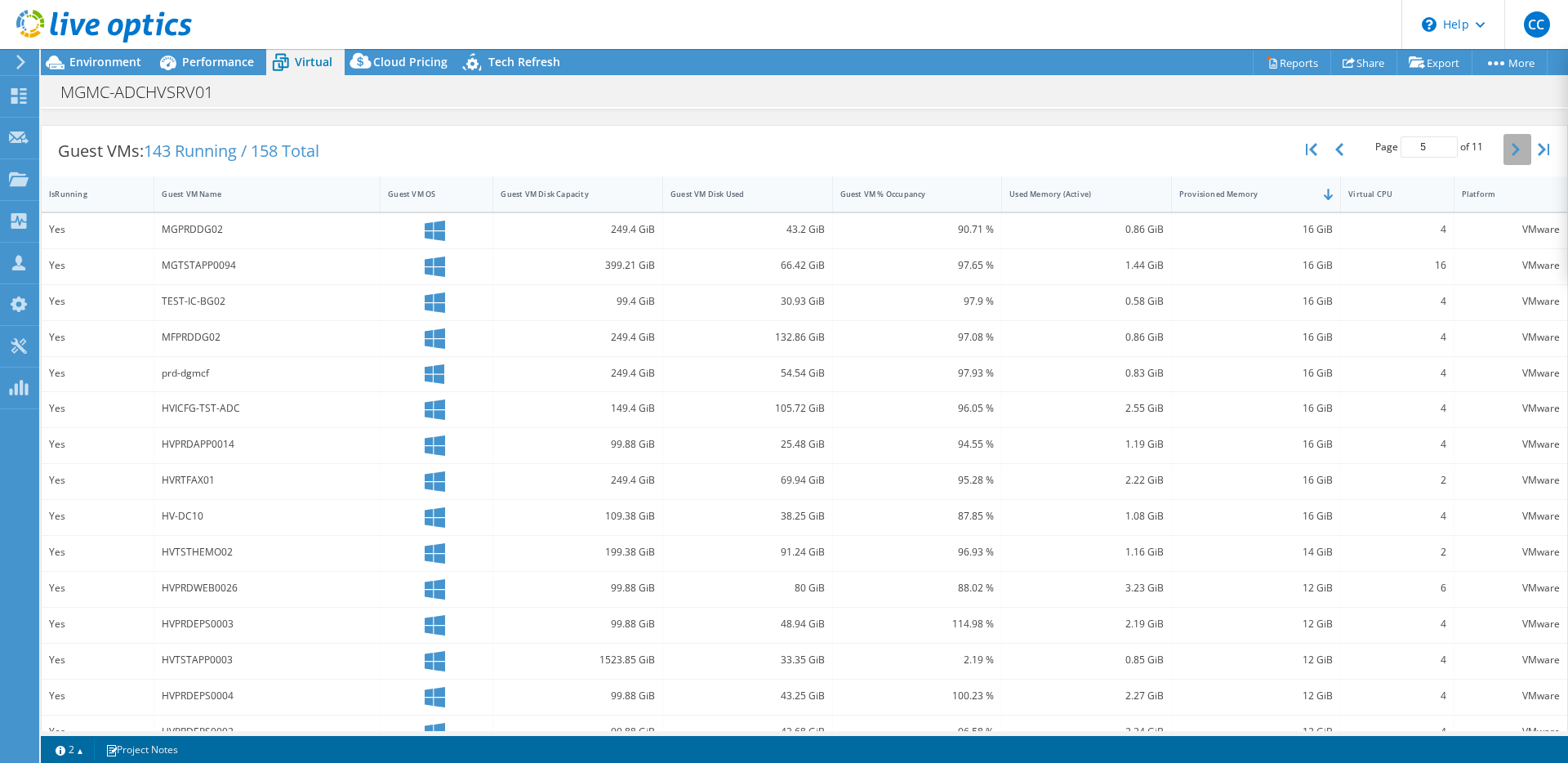
click at [1512, 151] on icon "button" at bounding box center [1516, 149] width 8 height 13
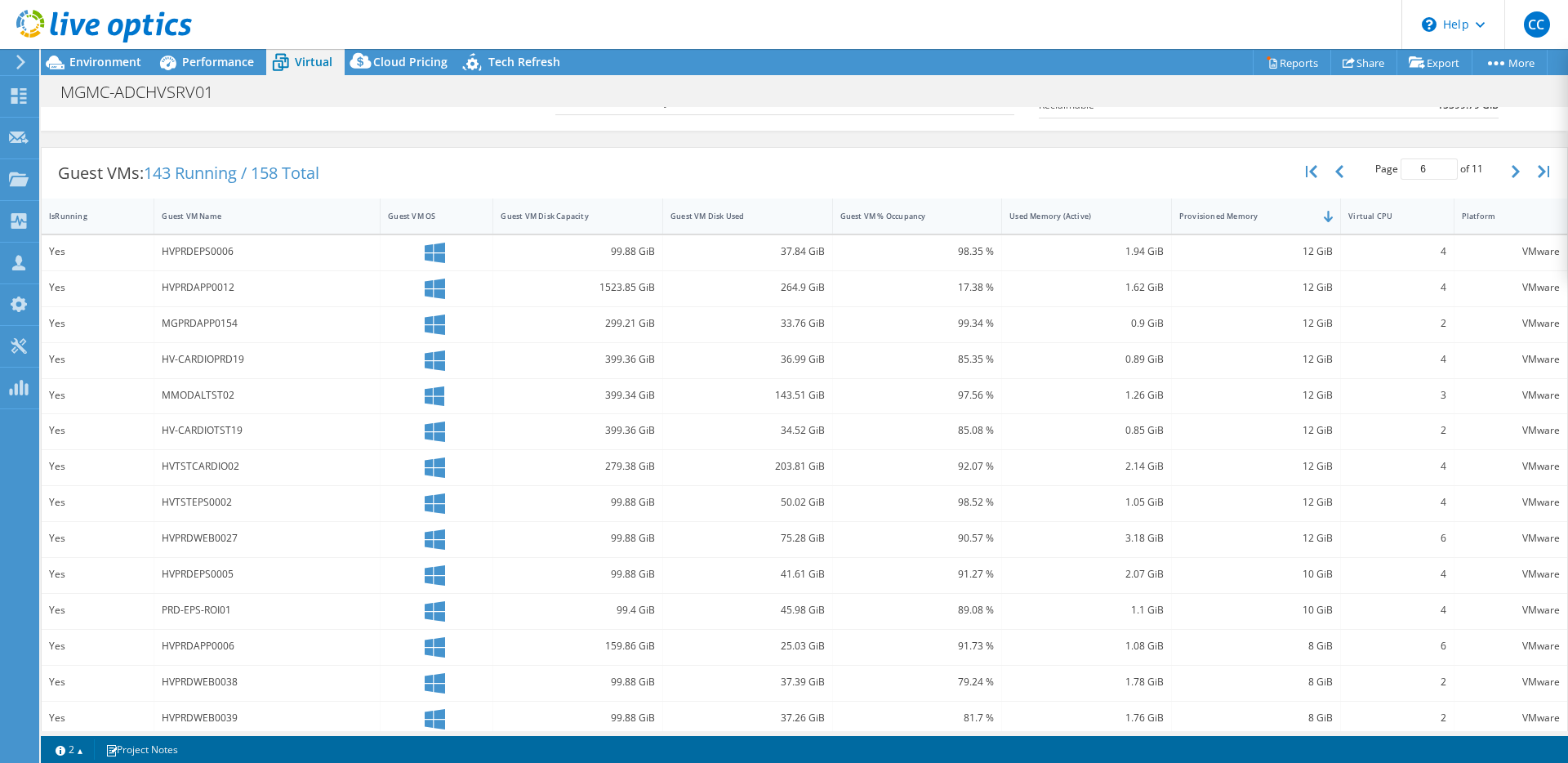
scroll to position [265, 0]
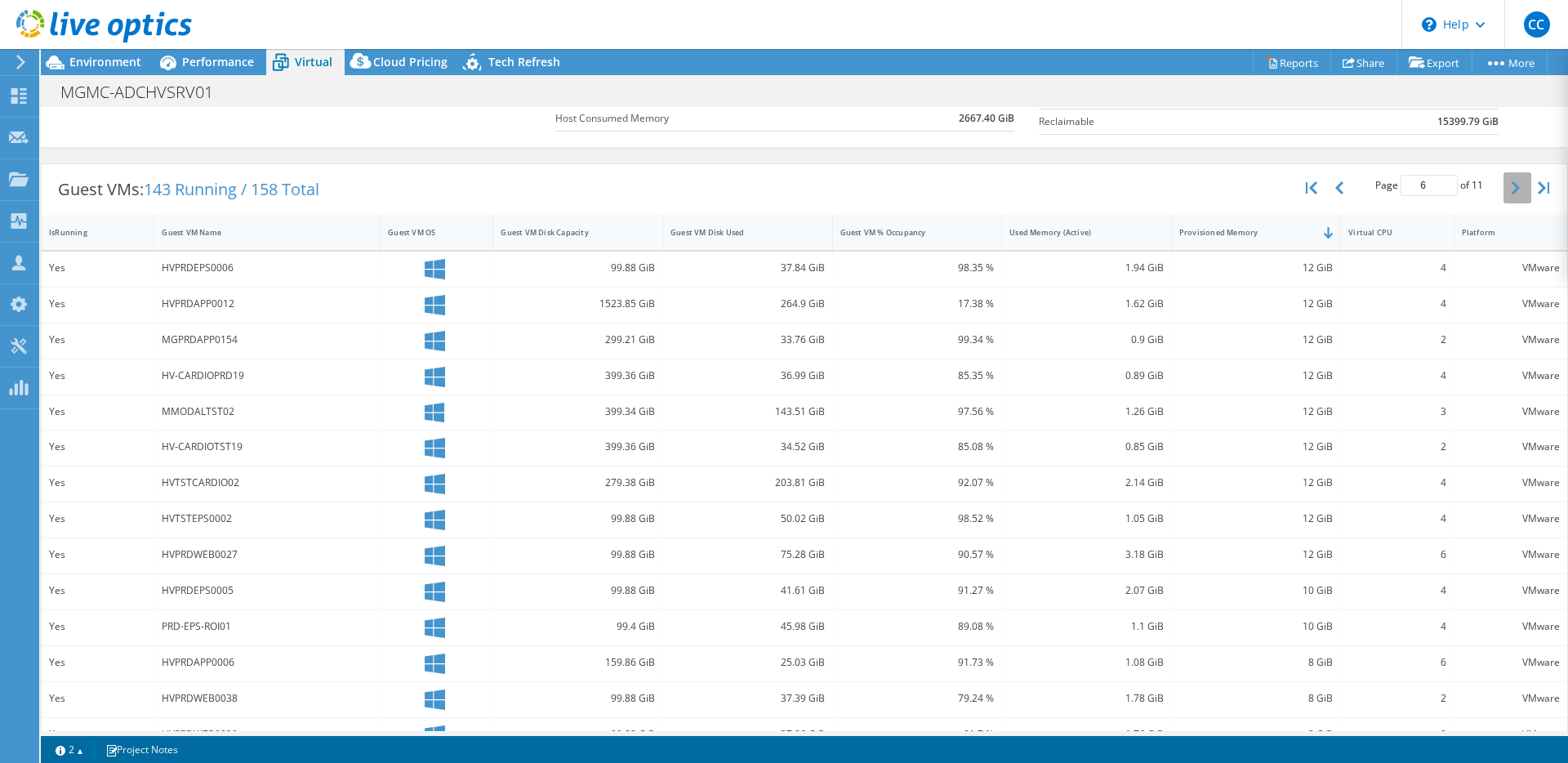
click at [1512, 187] on icon "button" at bounding box center [1516, 188] width 8 height 13
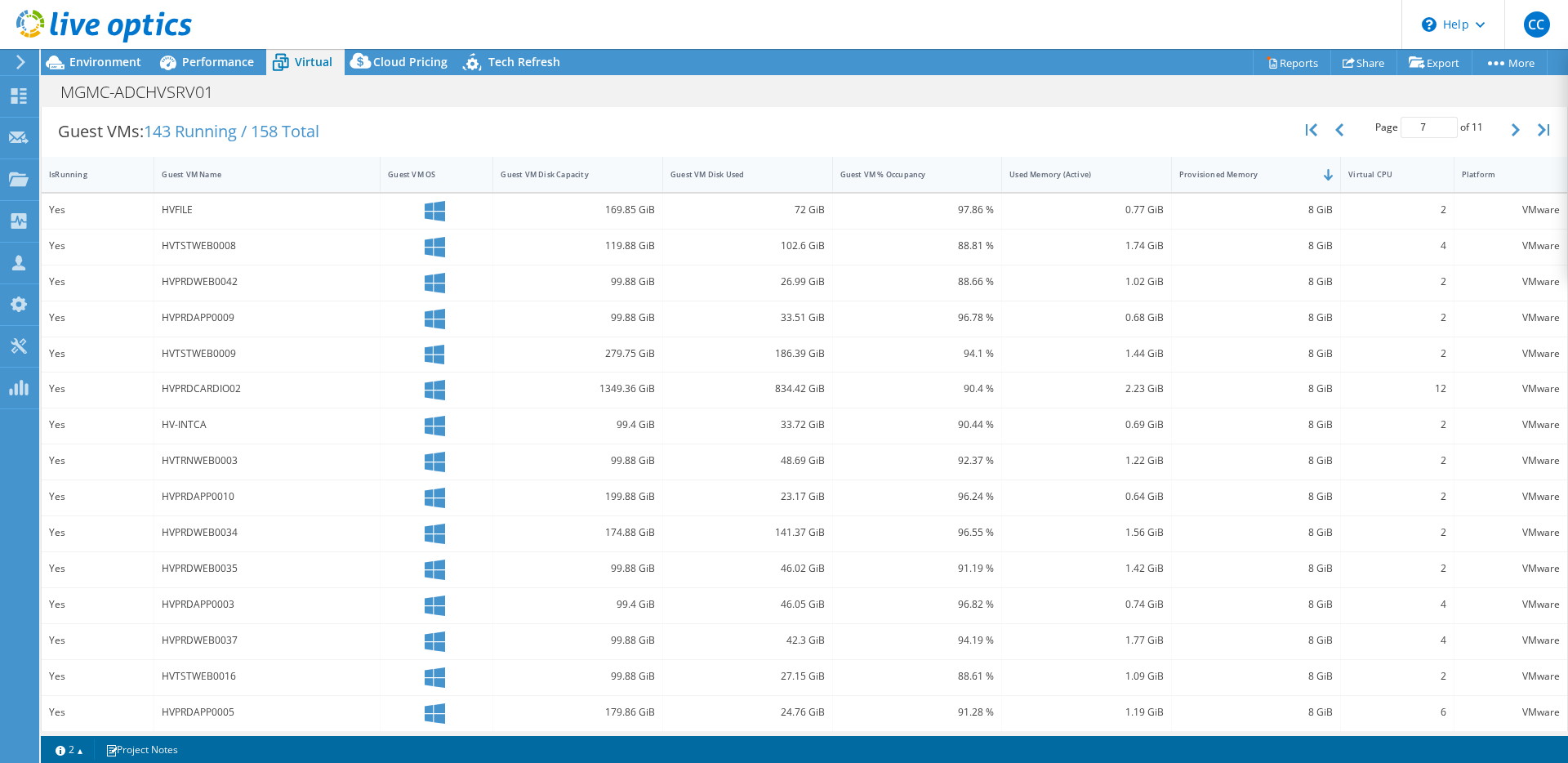
scroll to position [312, 0]
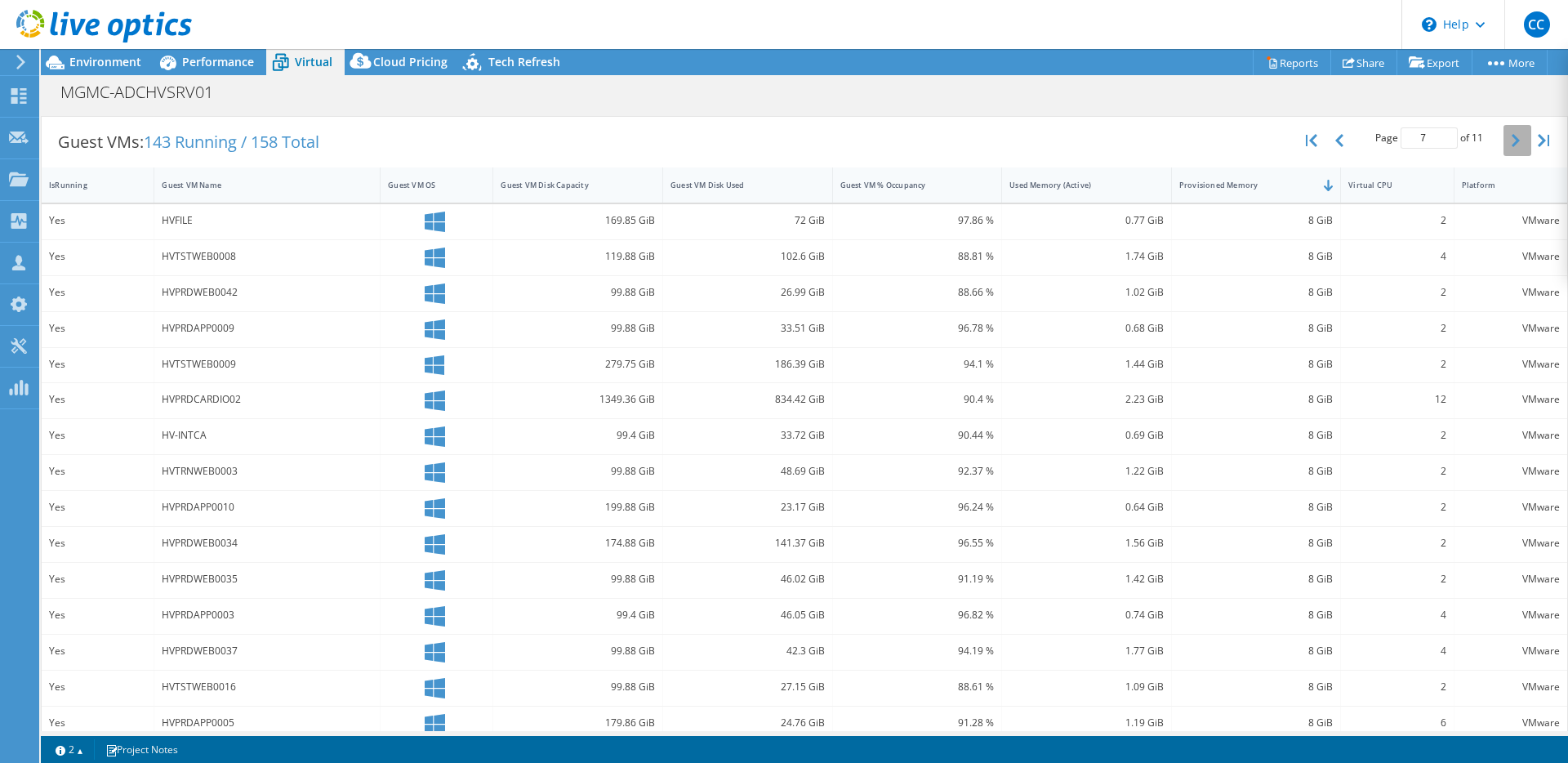
click at [1503, 143] on button "button" at bounding box center [1517, 140] width 27 height 31
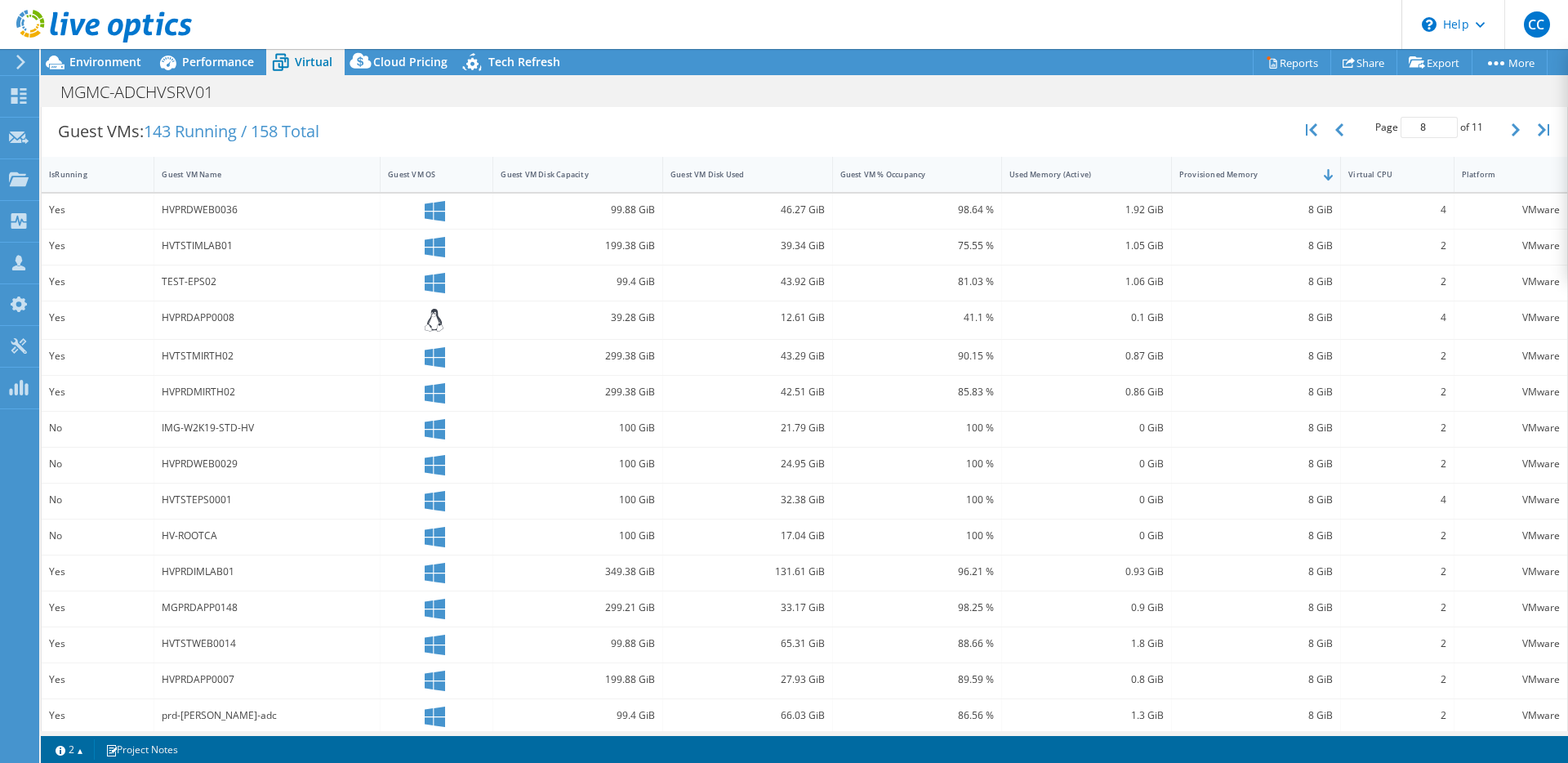
scroll to position [322, 0]
click at [1503, 133] on button "button" at bounding box center [1517, 130] width 27 height 31
click at [1503, 136] on button "button" at bounding box center [1517, 127] width 27 height 31
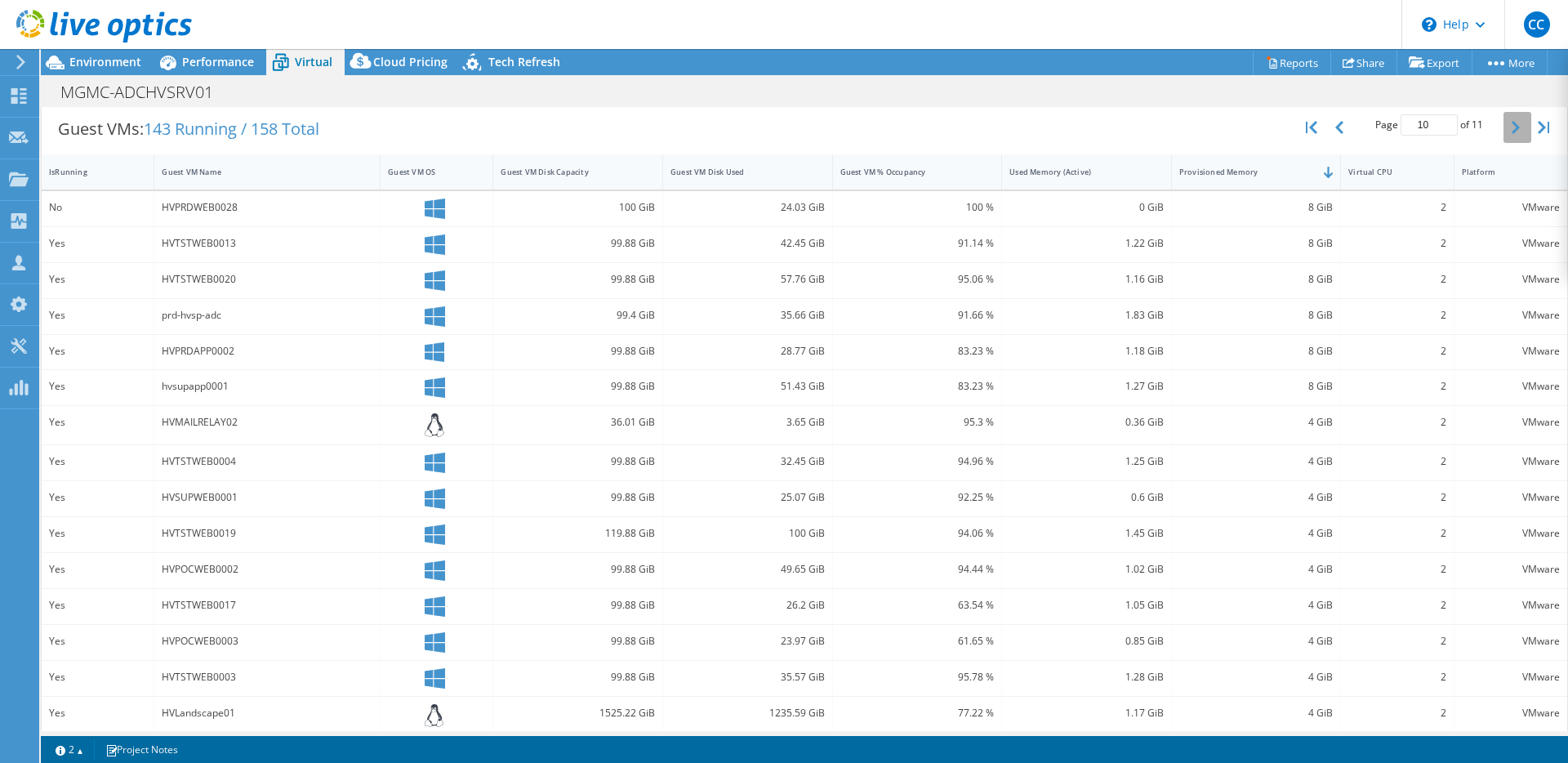
click at [1503, 137] on button "button" at bounding box center [1517, 127] width 27 height 31
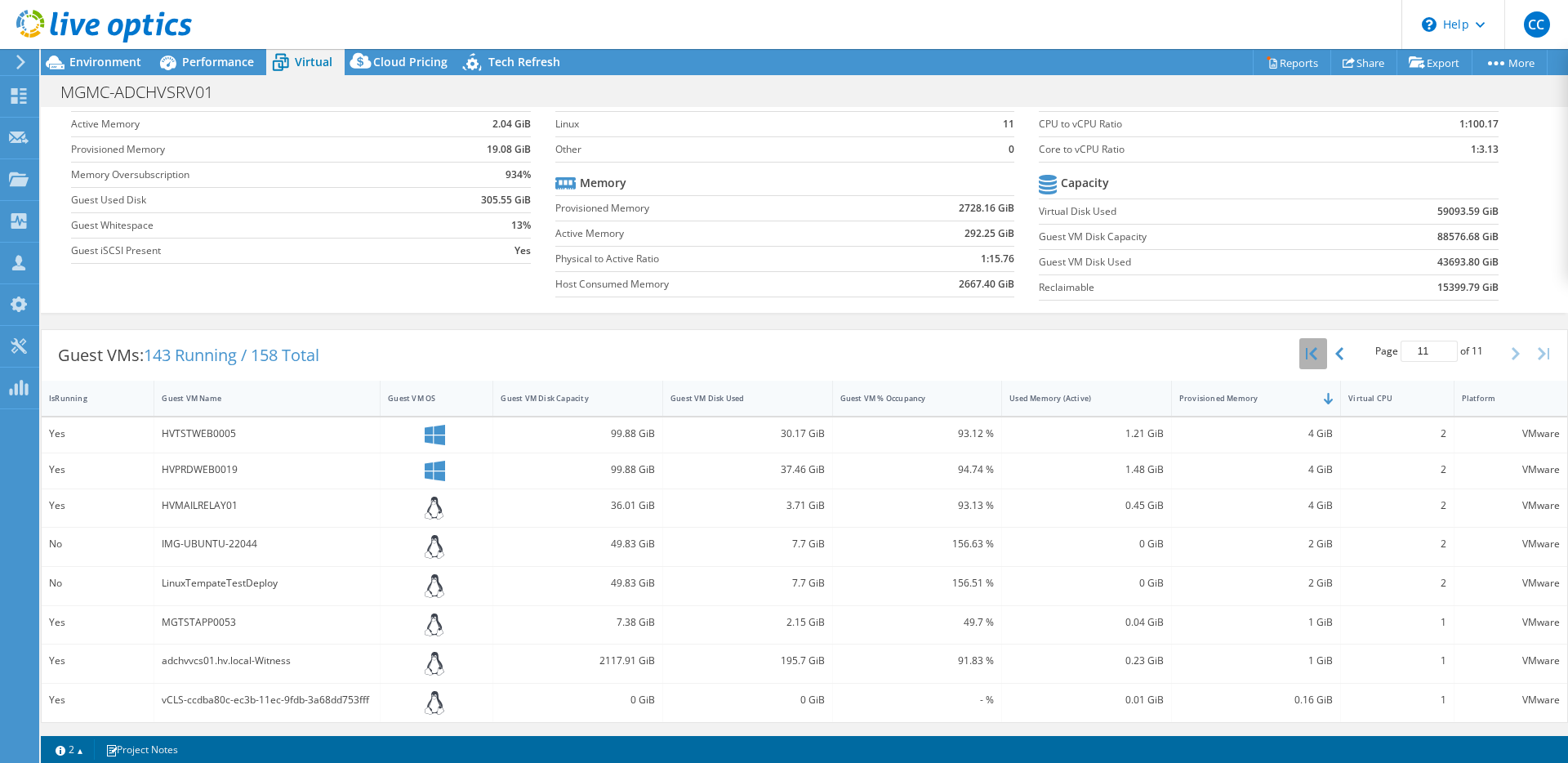
click at [1306, 348] on icon "button" at bounding box center [1311, 354] width 12 height 13
type input "1"
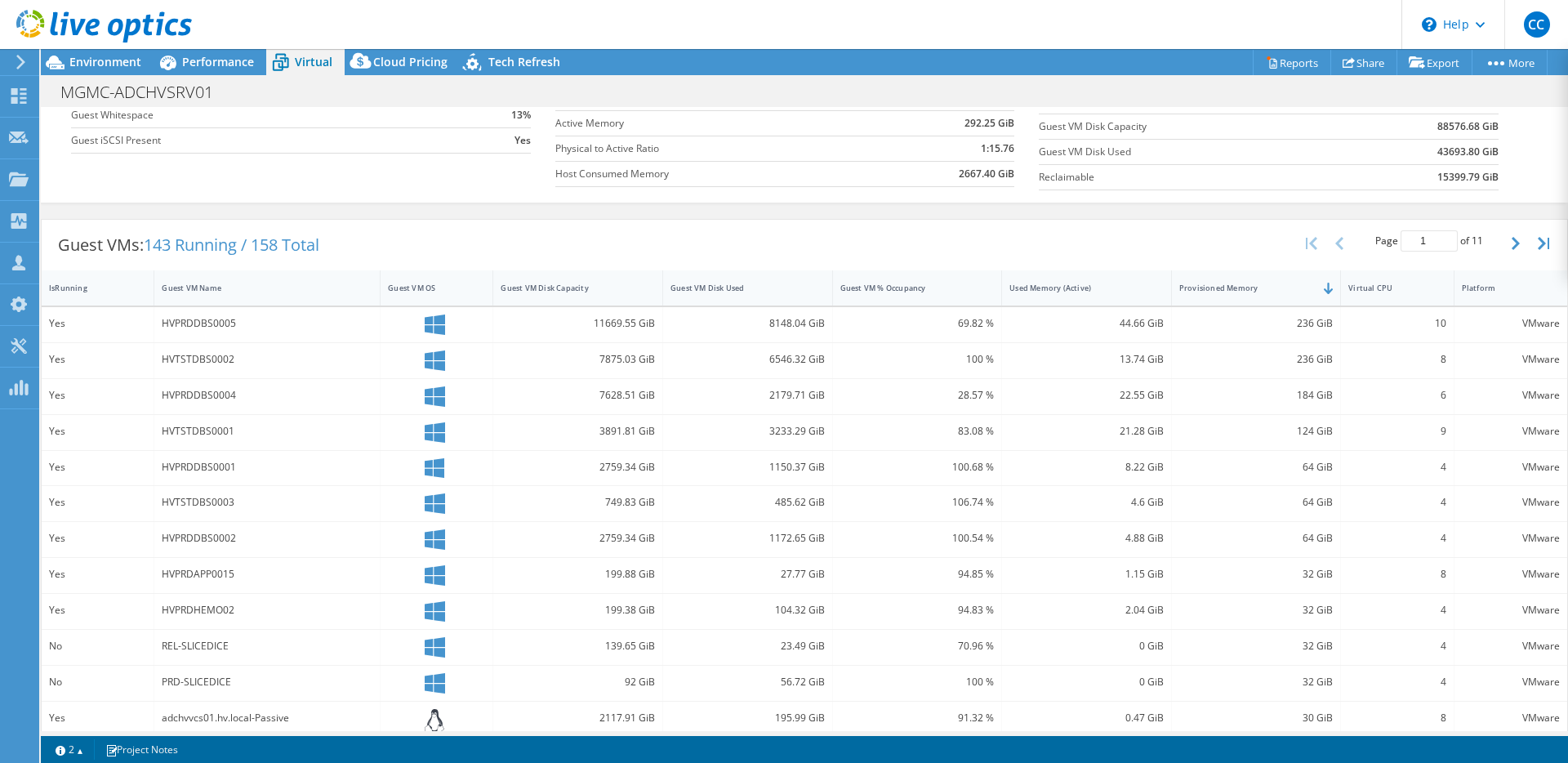
scroll to position [212, 0]
click at [230, 354] on div "HVTSTDBS0002" at bounding box center [267, 357] width 211 height 18
drag, startPoint x: 243, startPoint y: 394, endPoint x: 137, endPoint y: 394, distance: 106.0
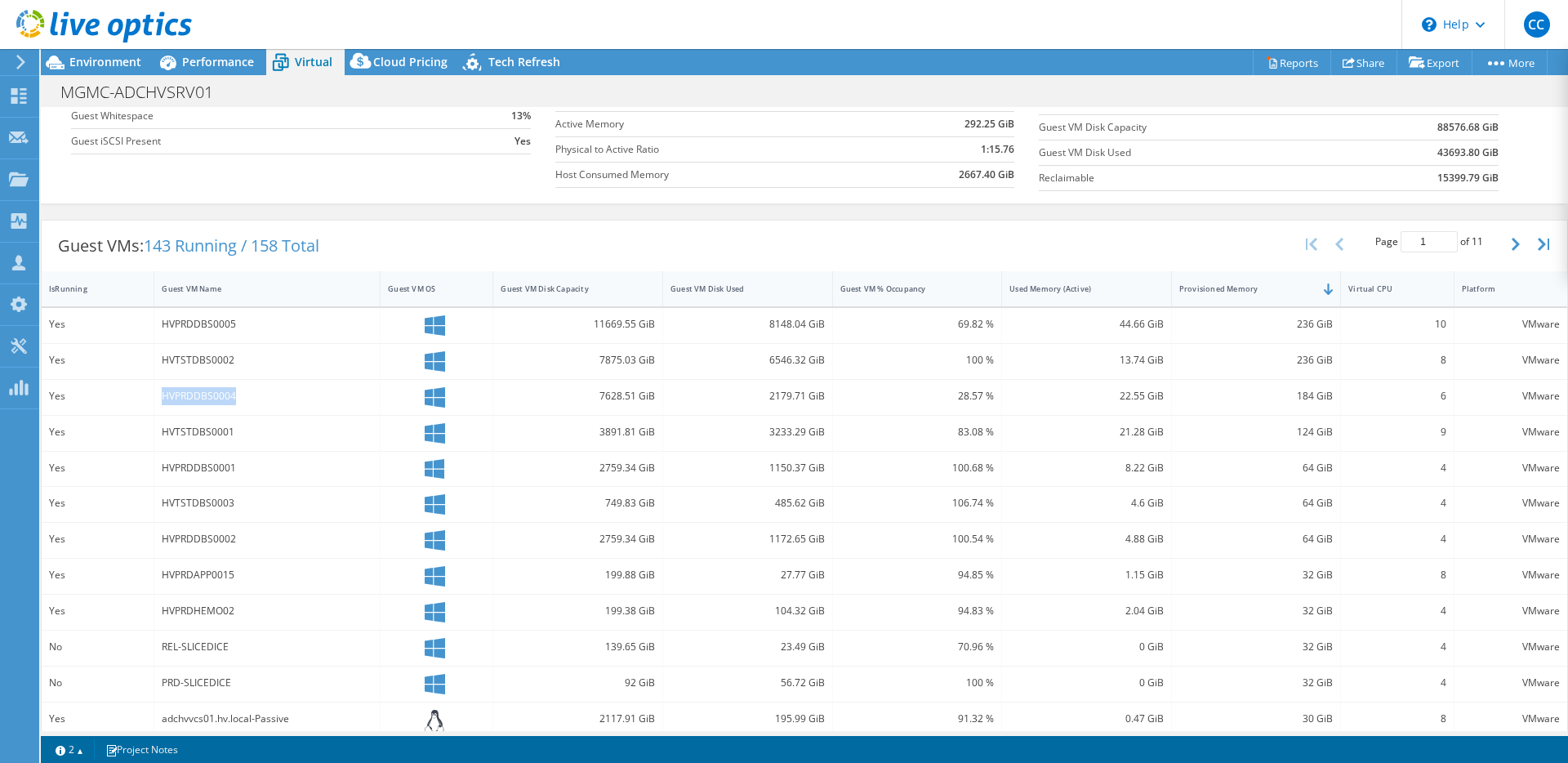
click at [137, 394] on div "Yes HVPRDDBS0004 7628.51 GiB 2179.71 GiB 28.57 % 22.55 GiB 184 GiB 6 VMware" at bounding box center [804, 397] width 1525 height 35
click at [232, 401] on div "HVPRDDBS0004" at bounding box center [267, 396] width 211 height 18
click at [367, 446] on div "HVTSTDBS0001" at bounding box center [267, 433] width 226 height 35
click at [1140, 507] on div "4.6 GiB" at bounding box center [1087, 503] width 154 height 18
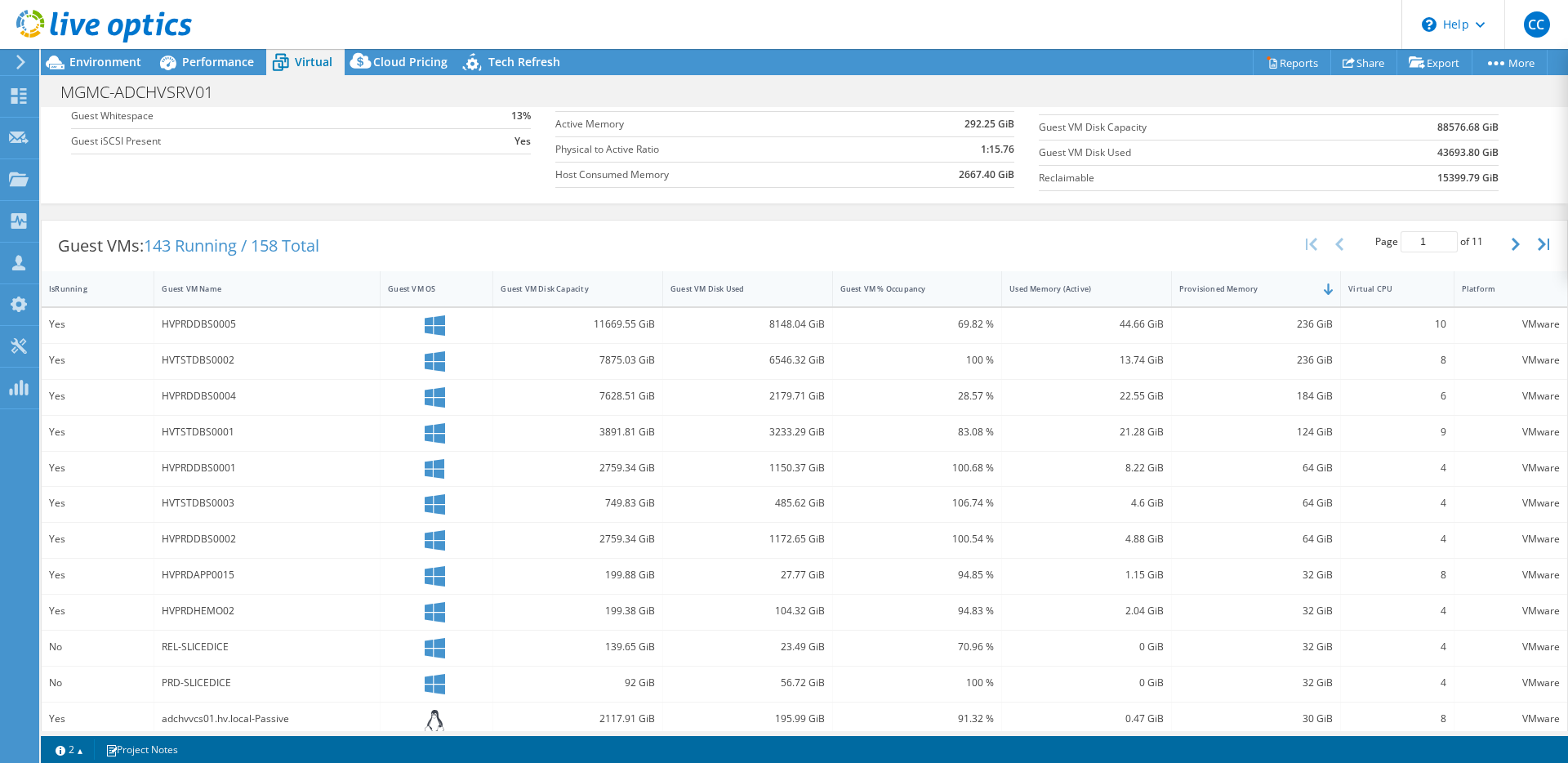
click at [1130, 546] on div "4.88 GiB" at bounding box center [1087, 539] width 154 height 18
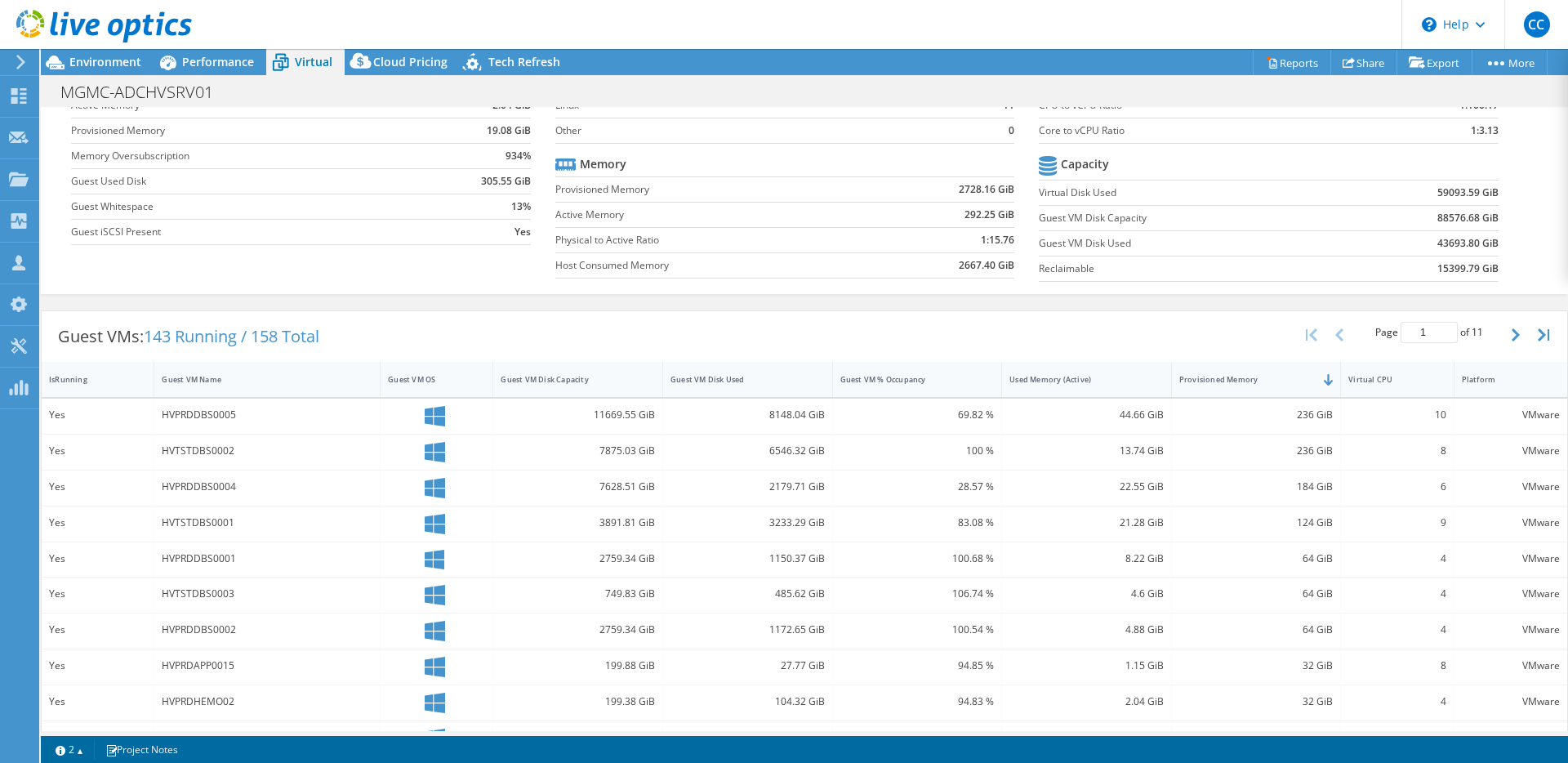
scroll to position [0, 0]
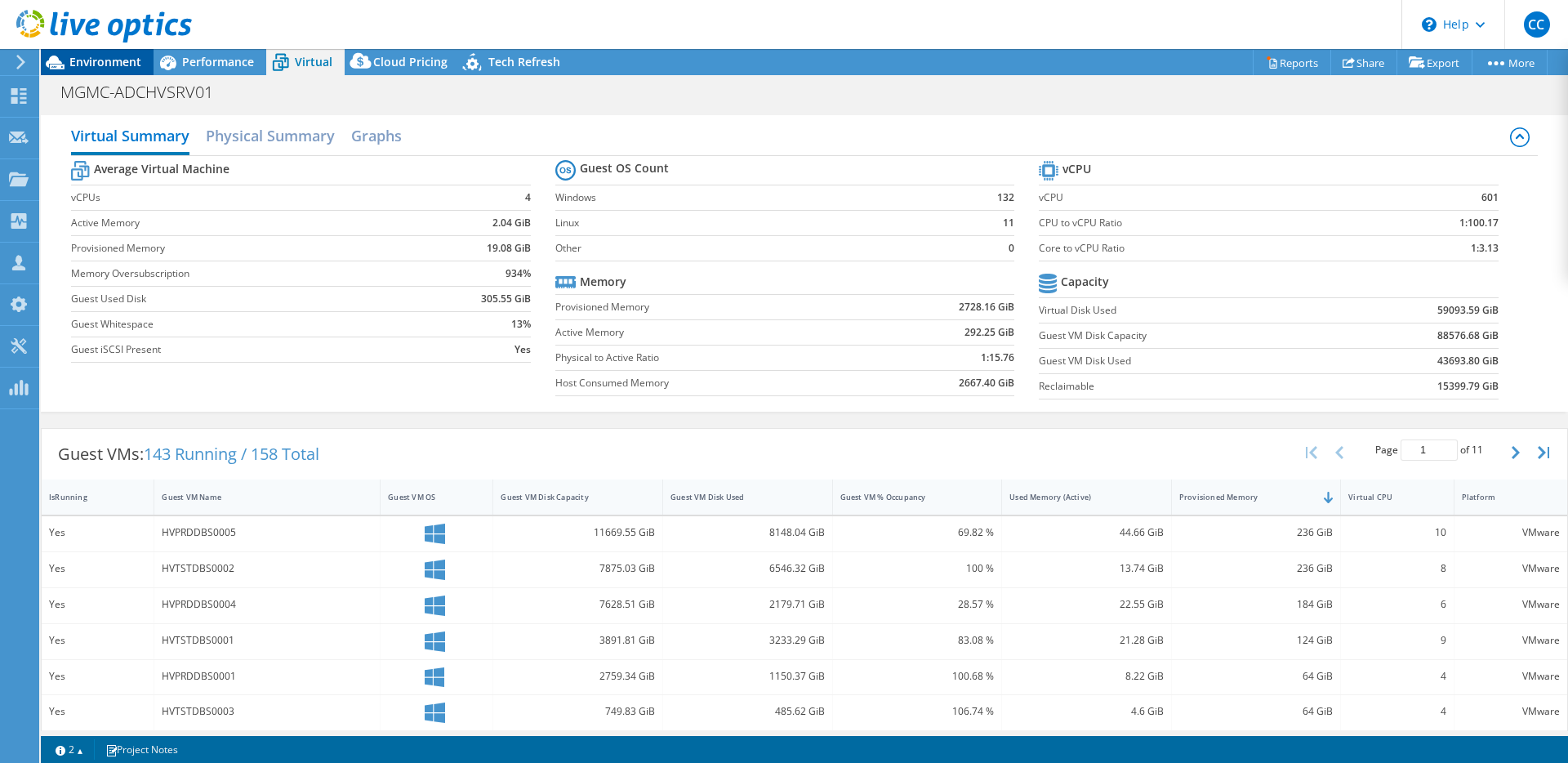
click at [118, 60] on span "Environment" at bounding box center [105, 62] width 72 height 16
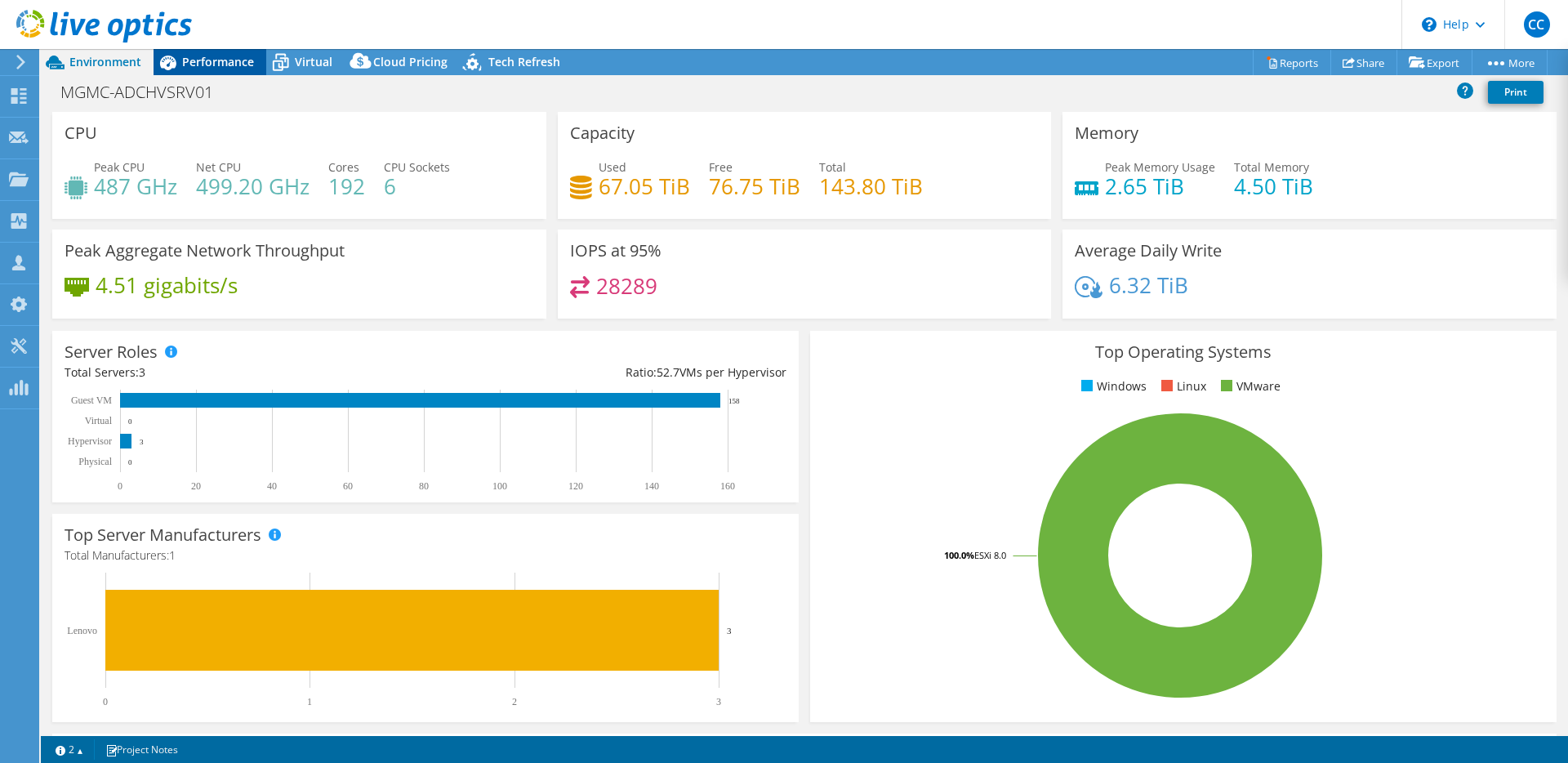
click at [182, 64] on span "Performance" at bounding box center [217, 62] width 72 height 16
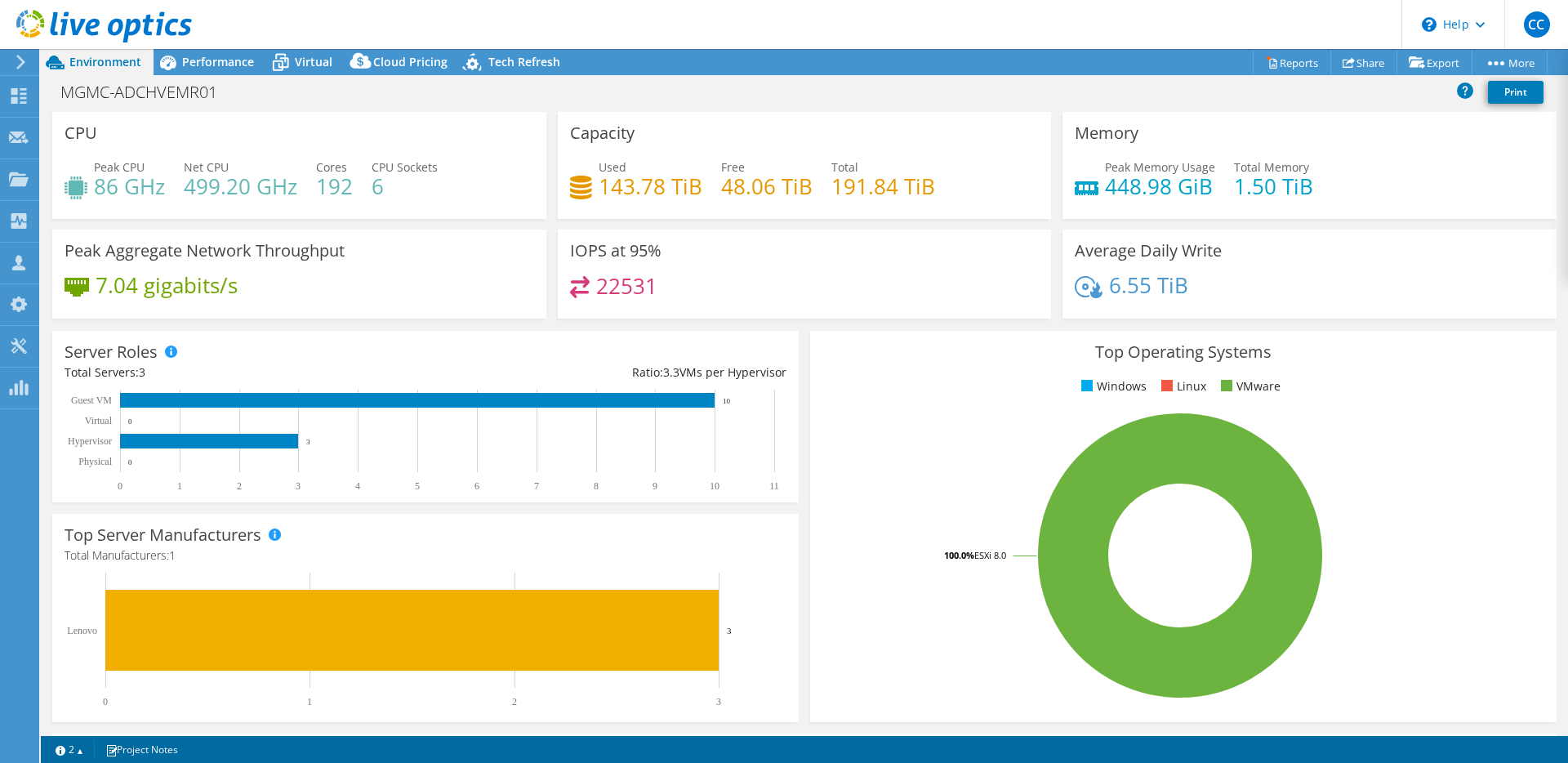
select select "USD"
click at [236, 191] on h4 "499.20 GHz" at bounding box center [240, 186] width 113 height 18
click at [262, 201] on div "Peak CPU 86 GHz Net CPU 499.20 GHz Cores 192 CPU Sockets 6" at bounding box center [300, 185] width 470 height 53
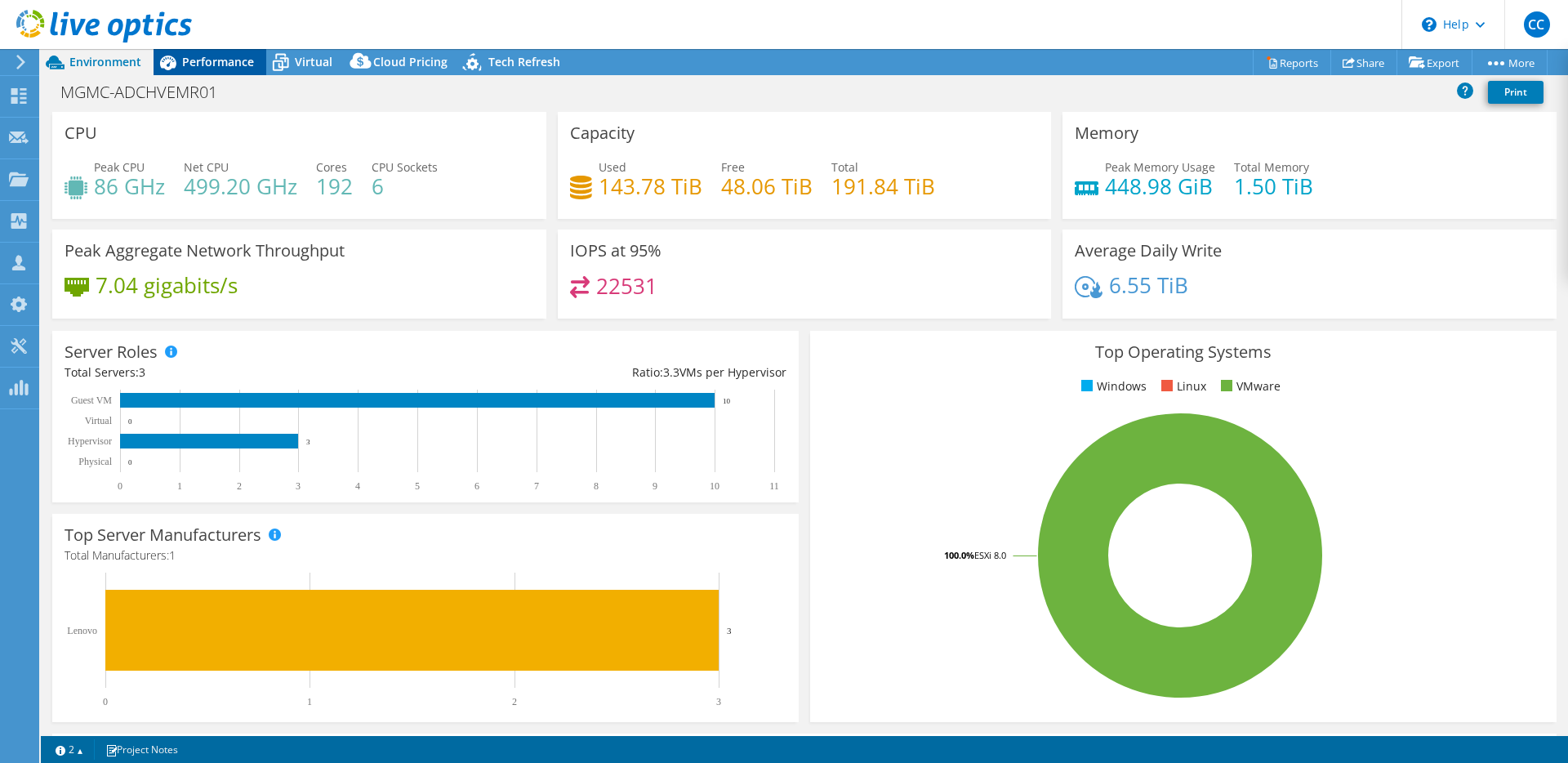
click at [244, 64] on span "Performance" at bounding box center [217, 62] width 72 height 16
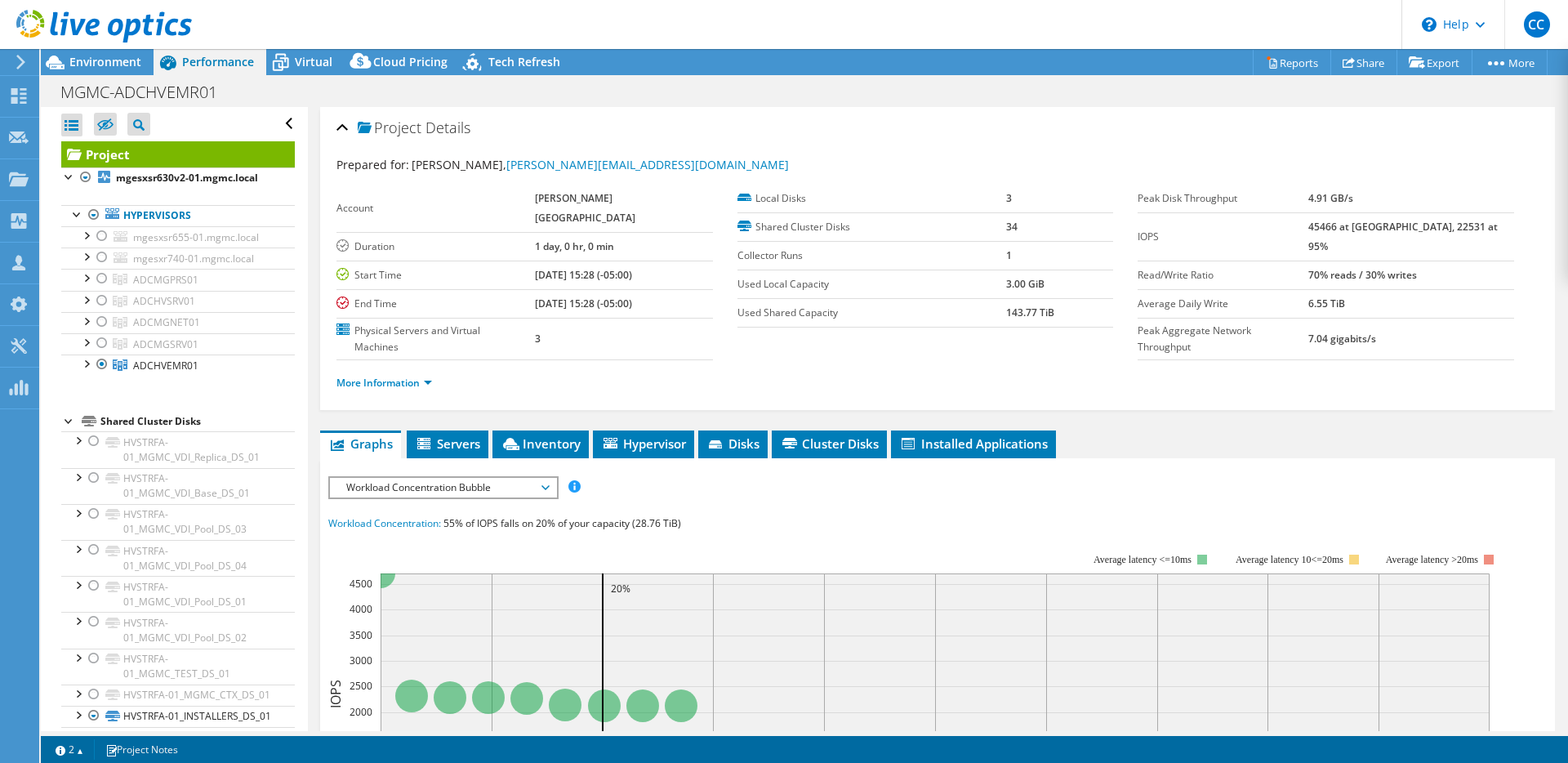
click at [457, 478] on span "Workload Concentration Bubble" at bounding box center [442, 487] width 210 height 19
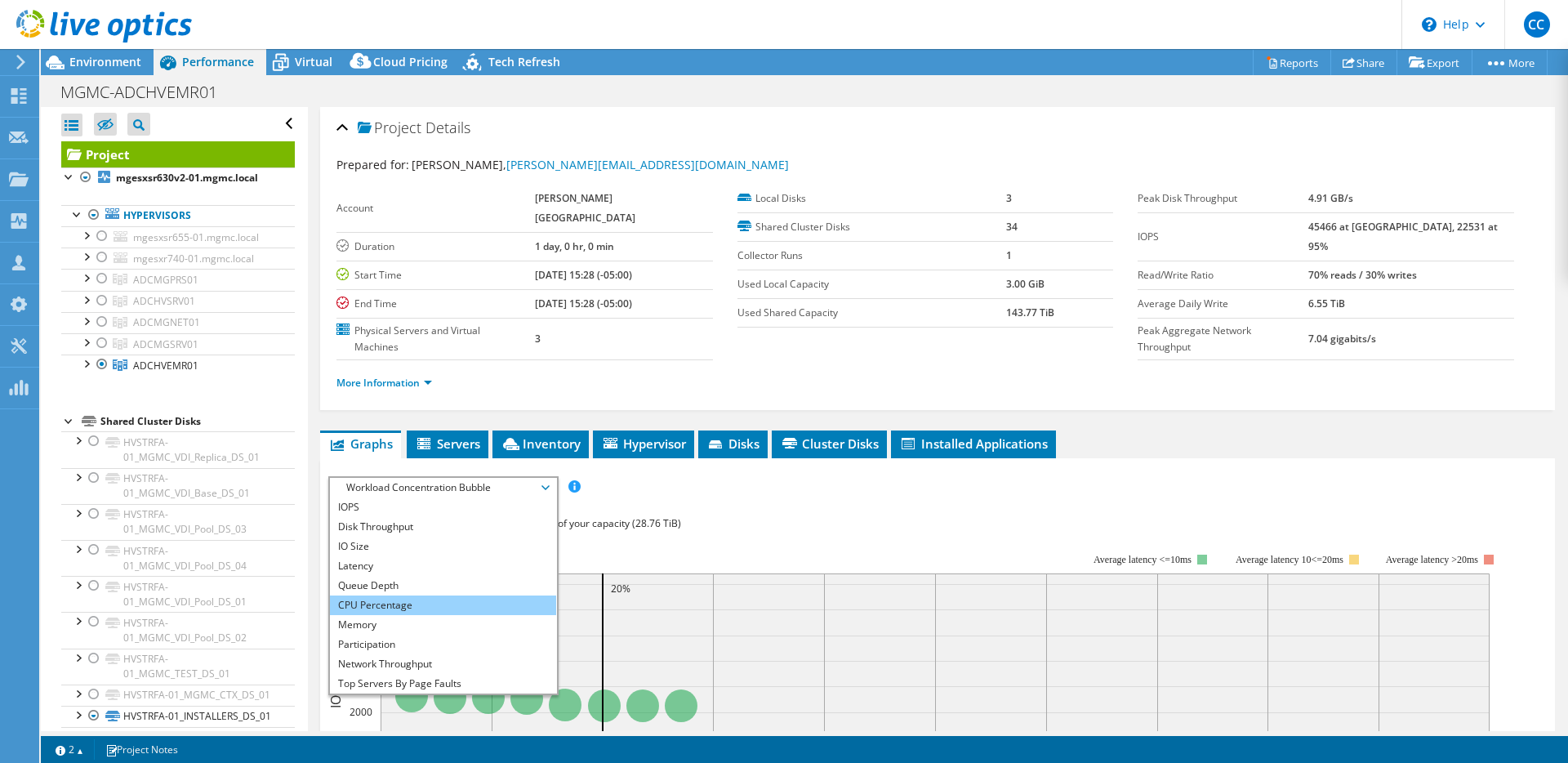
click at [456, 596] on li "CPU Percentage" at bounding box center [442, 605] width 226 height 19
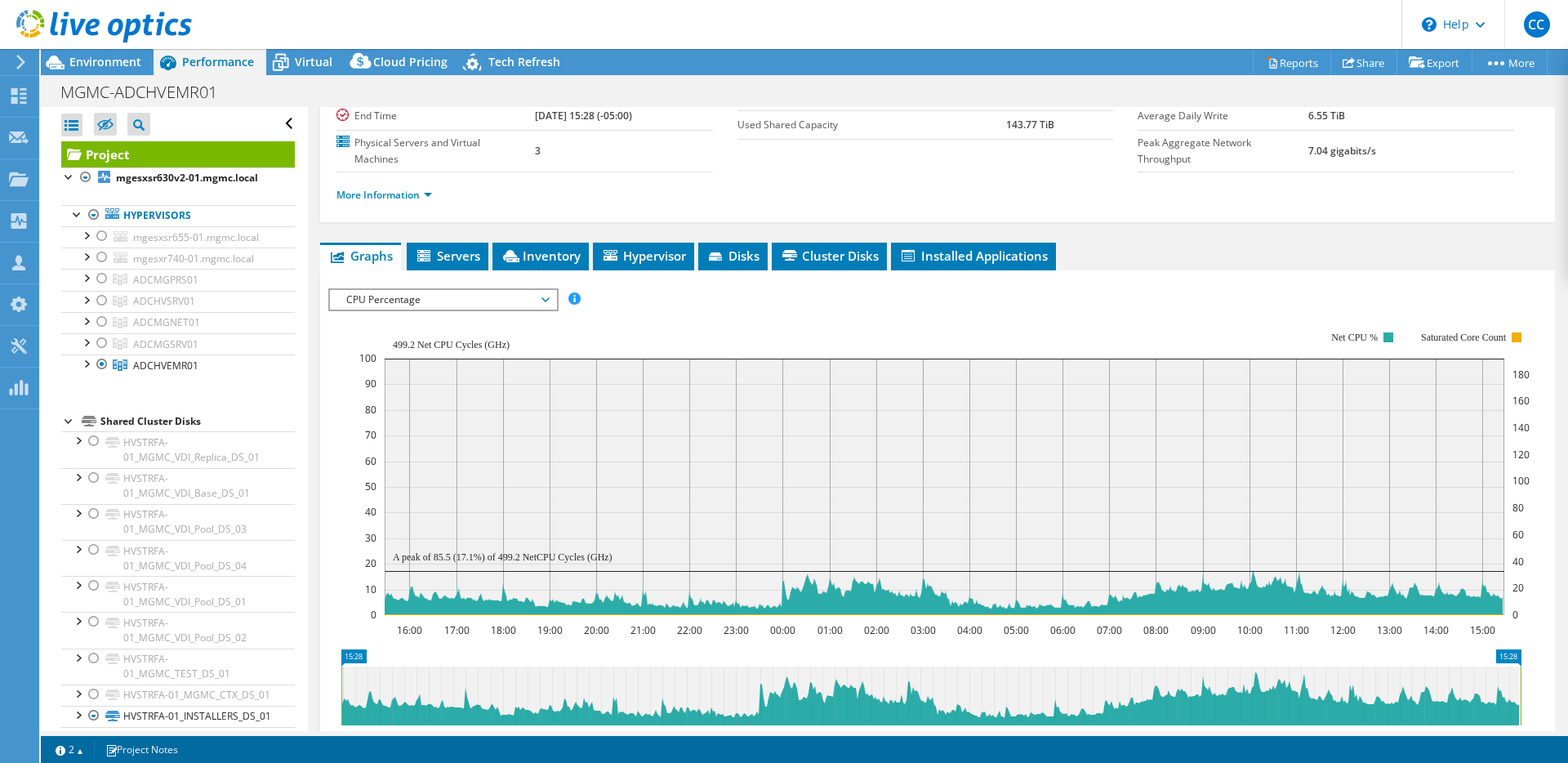
scroll to position [249, 0]
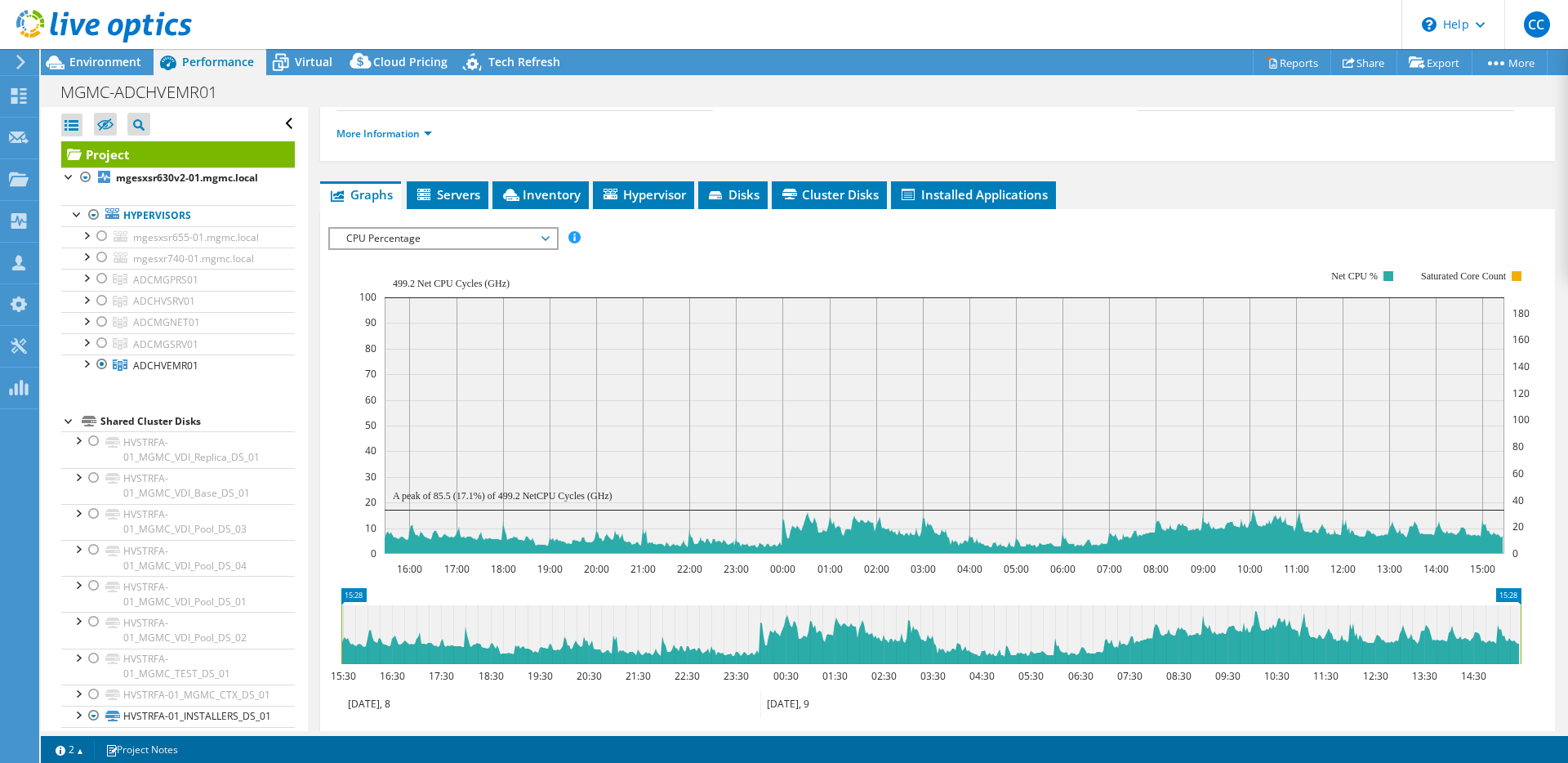
click at [105, 53] on div at bounding box center [96, 27] width 192 height 55
click at [121, 64] on span "Environment" at bounding box center [105, 62] width 72 height 16
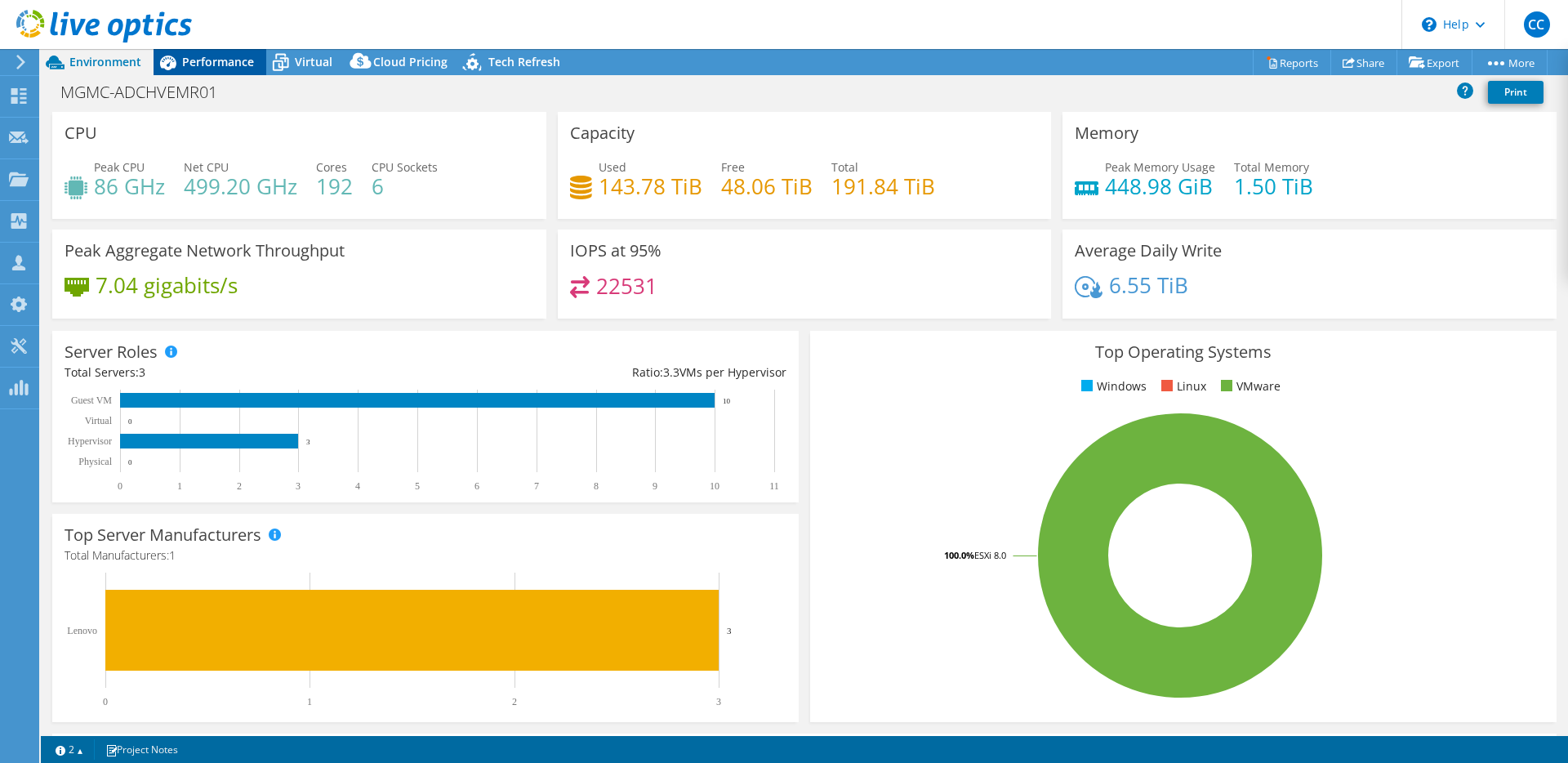
click at [199, 65] on span "Performance" at bounding box center [217, 62] width 72 height 16
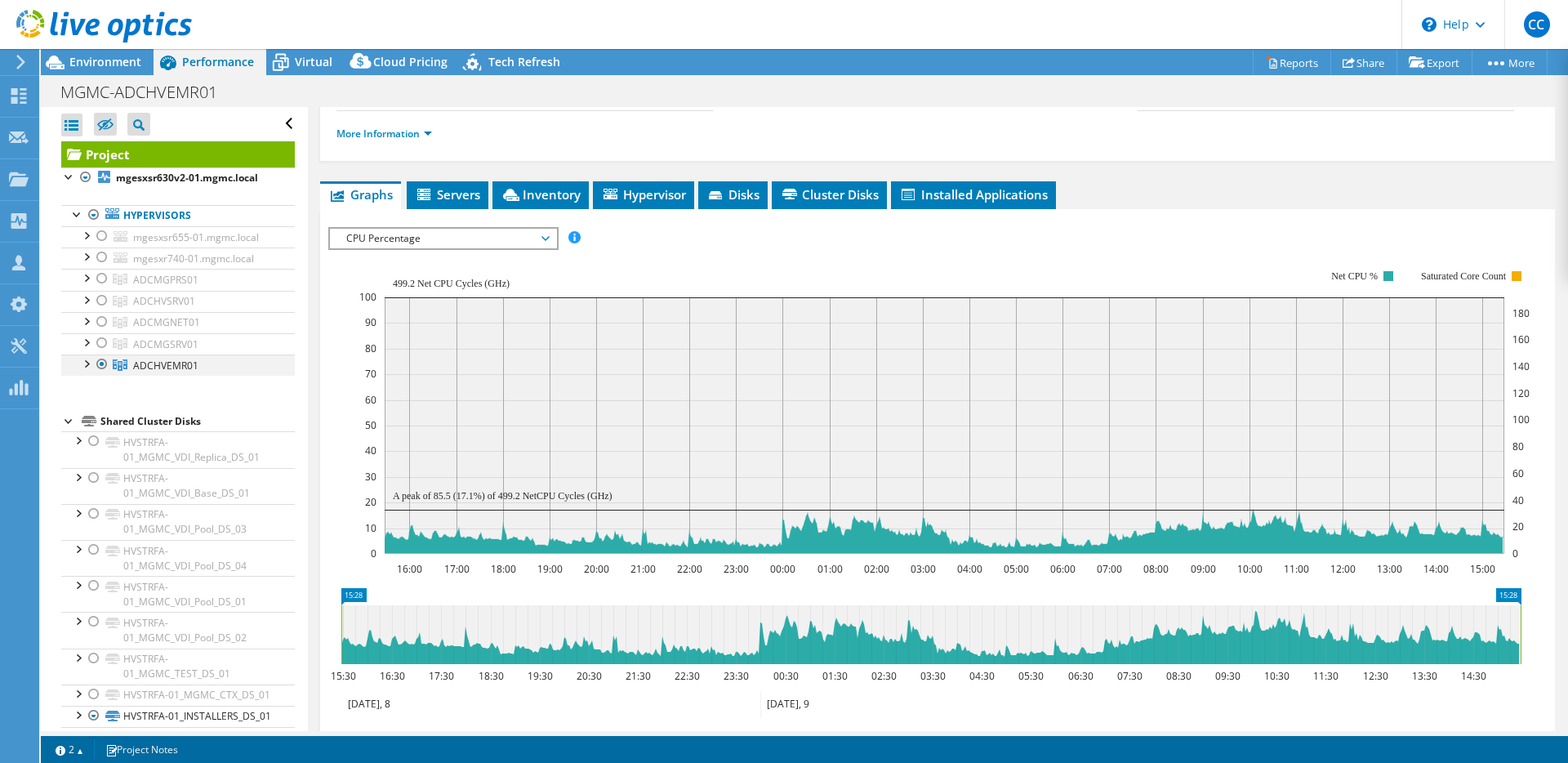
click at [84, 367] on div at bounding box center [86, 362] width 16 height 16
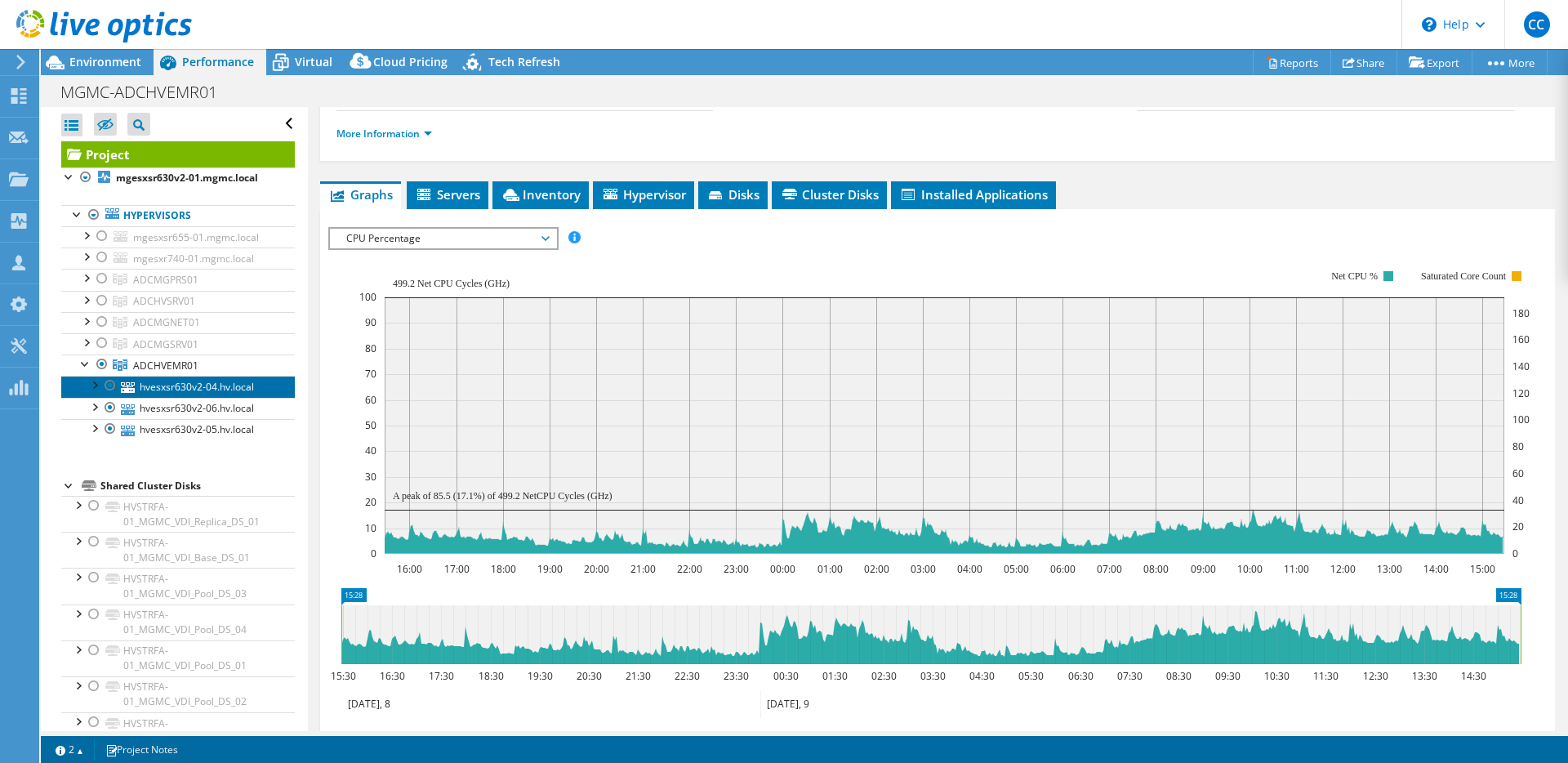
click at [227, 390] on link "hvesxsr630v2-04.hv.local" at bounding box center [178, 386] width 234 height 21
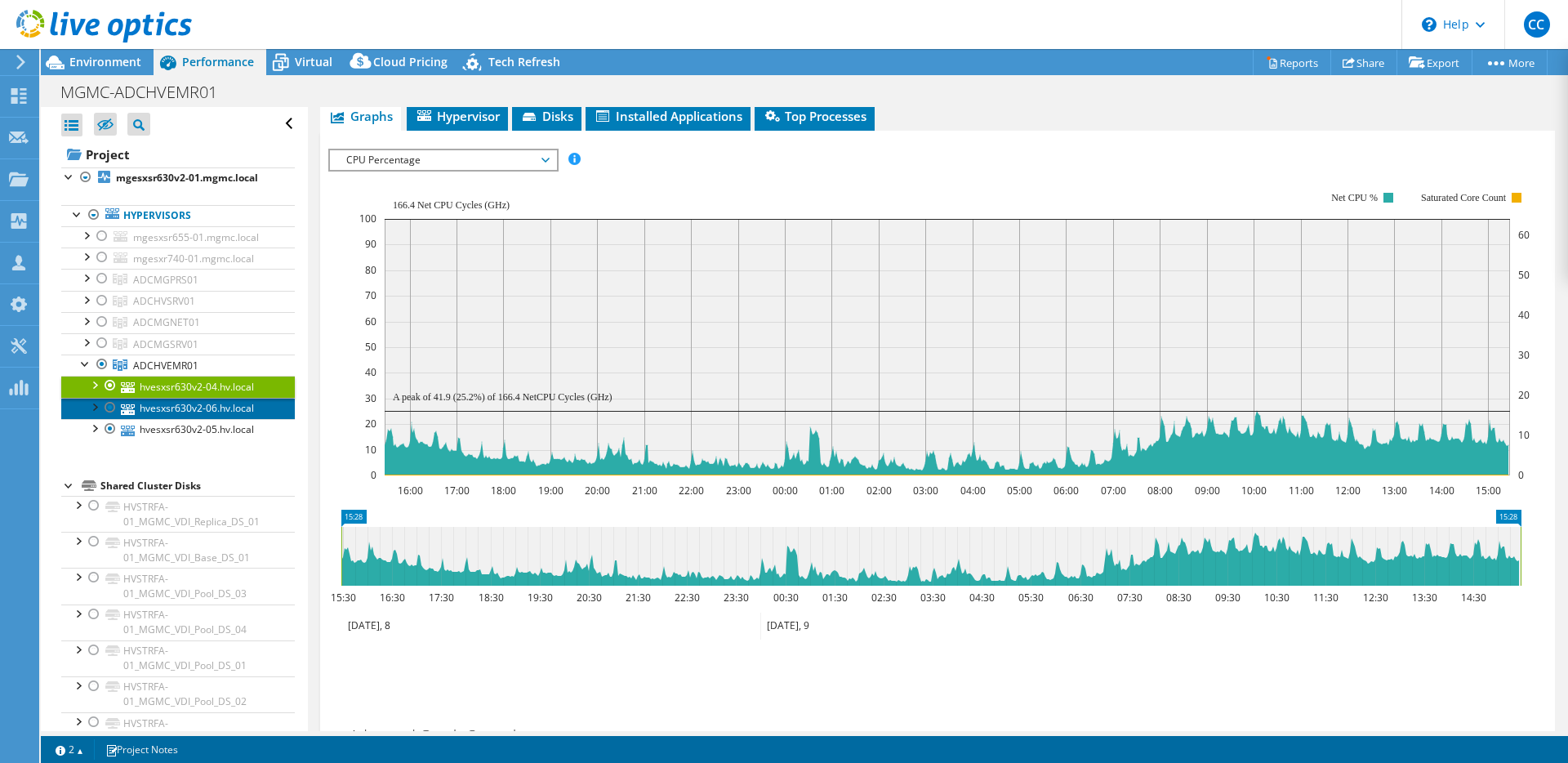
click at [230, 406] on link "hvesxsr630v2-06.hv.local" at bounding box center [178, 409] width 234 height 21
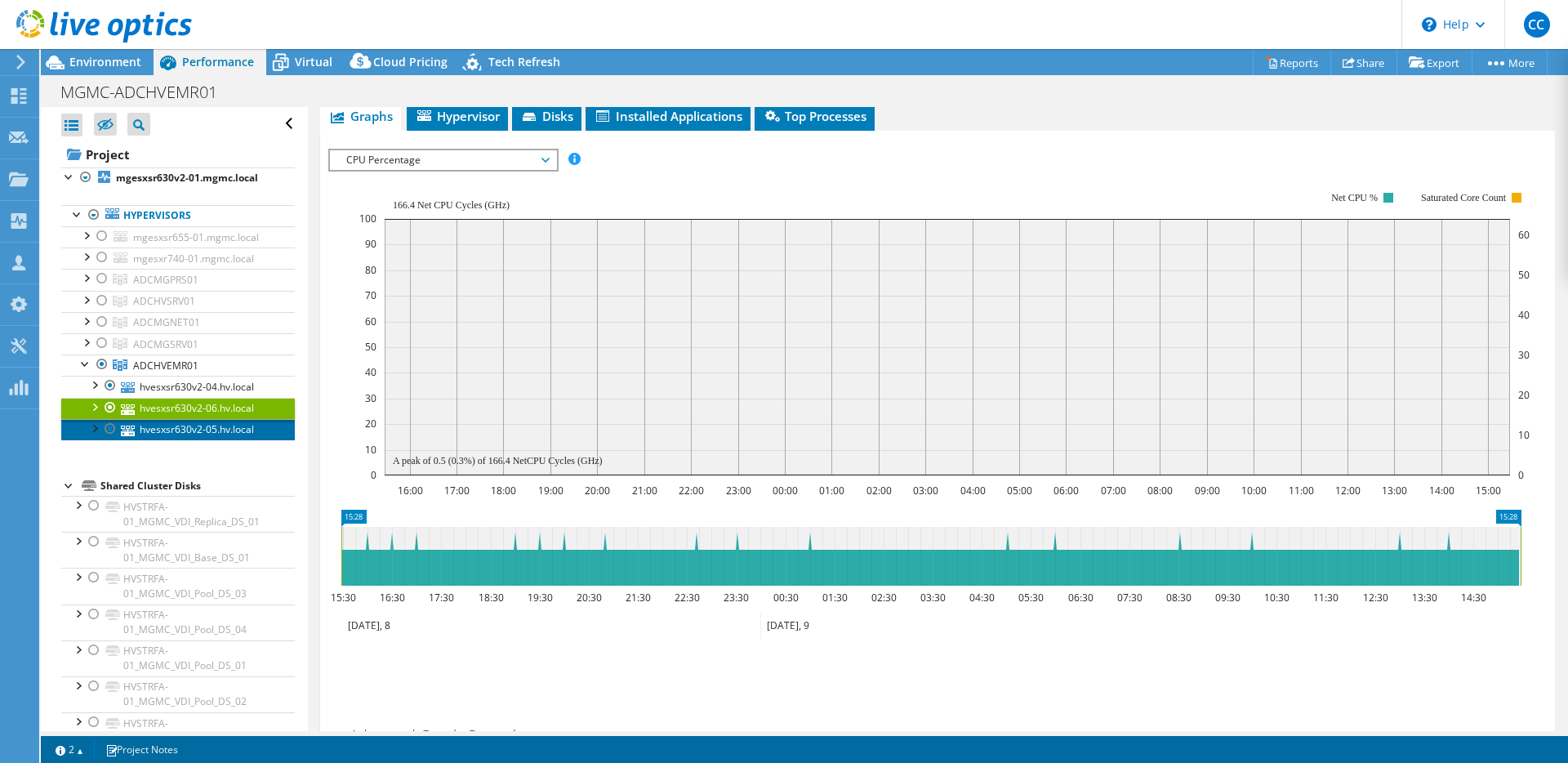
click at [225, 429] on link "hvesxsr630v2-05.hv.local" at bounding box center [178, 430] width 234 height 21
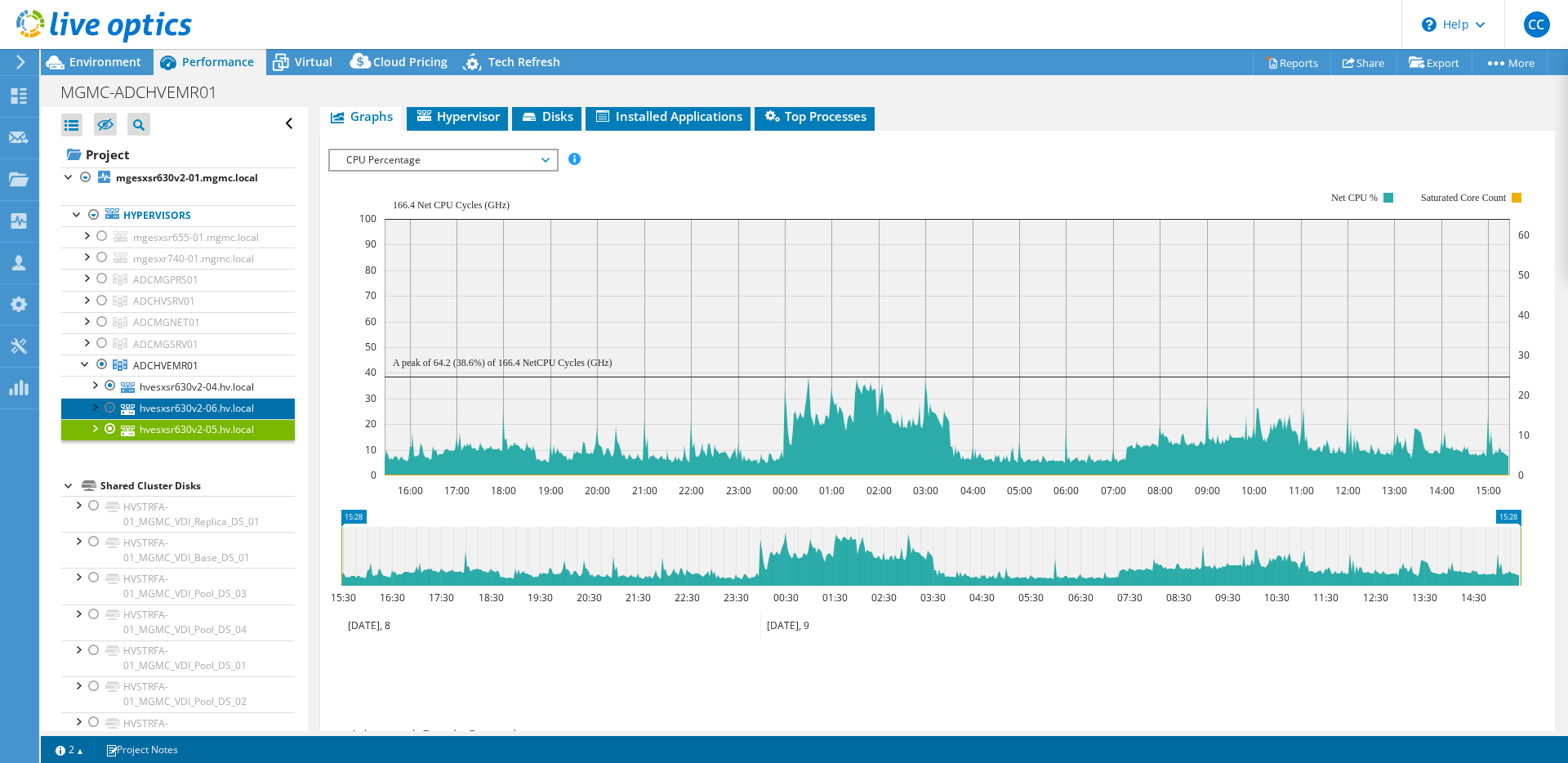
click at [223, 409] on link "hvesxsr630v2-06.hv.local" at bounding box center [178, 409] width 234 height 21
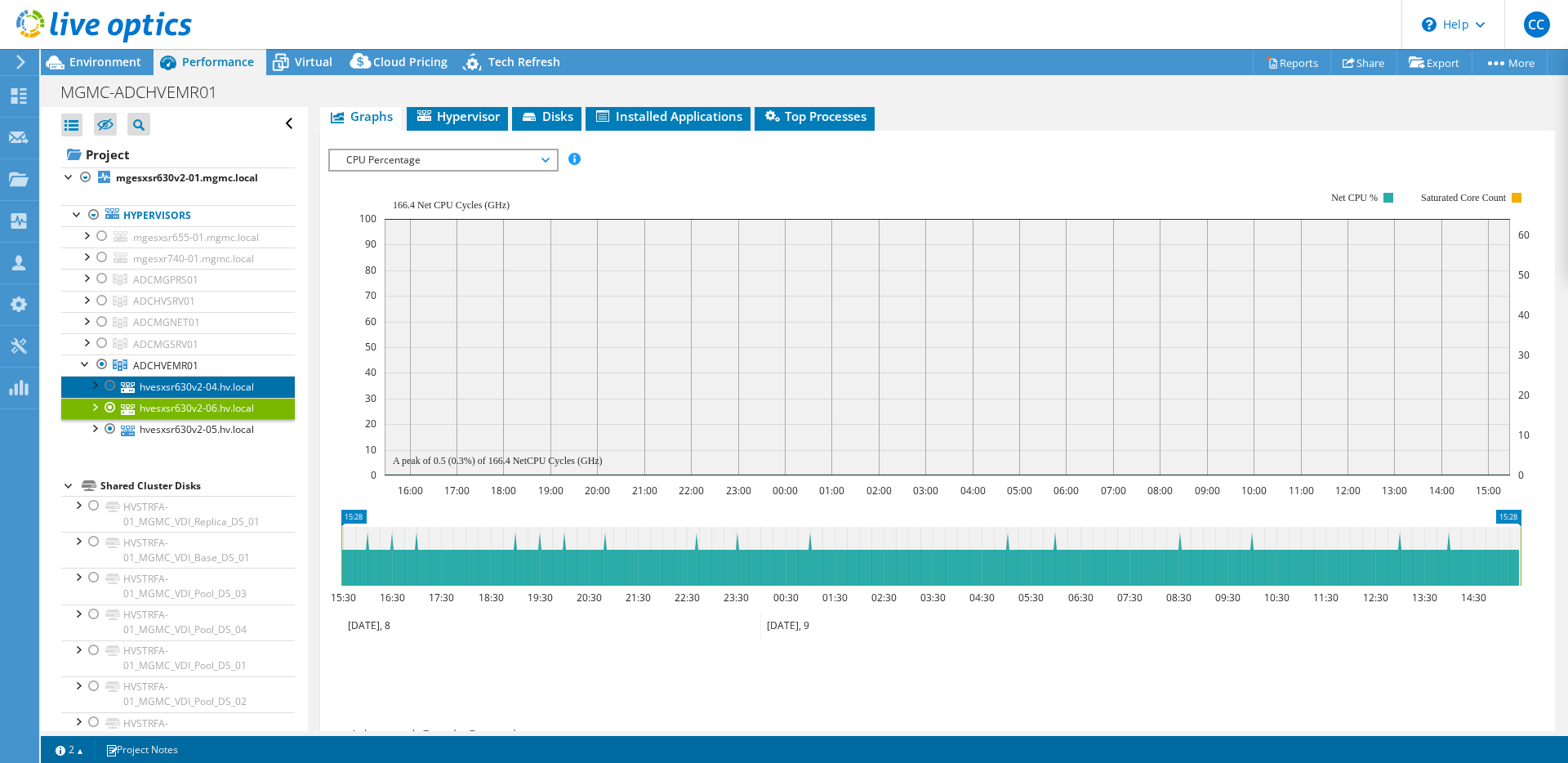
click at [191, 389] on link "hvesxsr630v2-04.hv.local" at bounding box center [178, 386] width 234 height 21
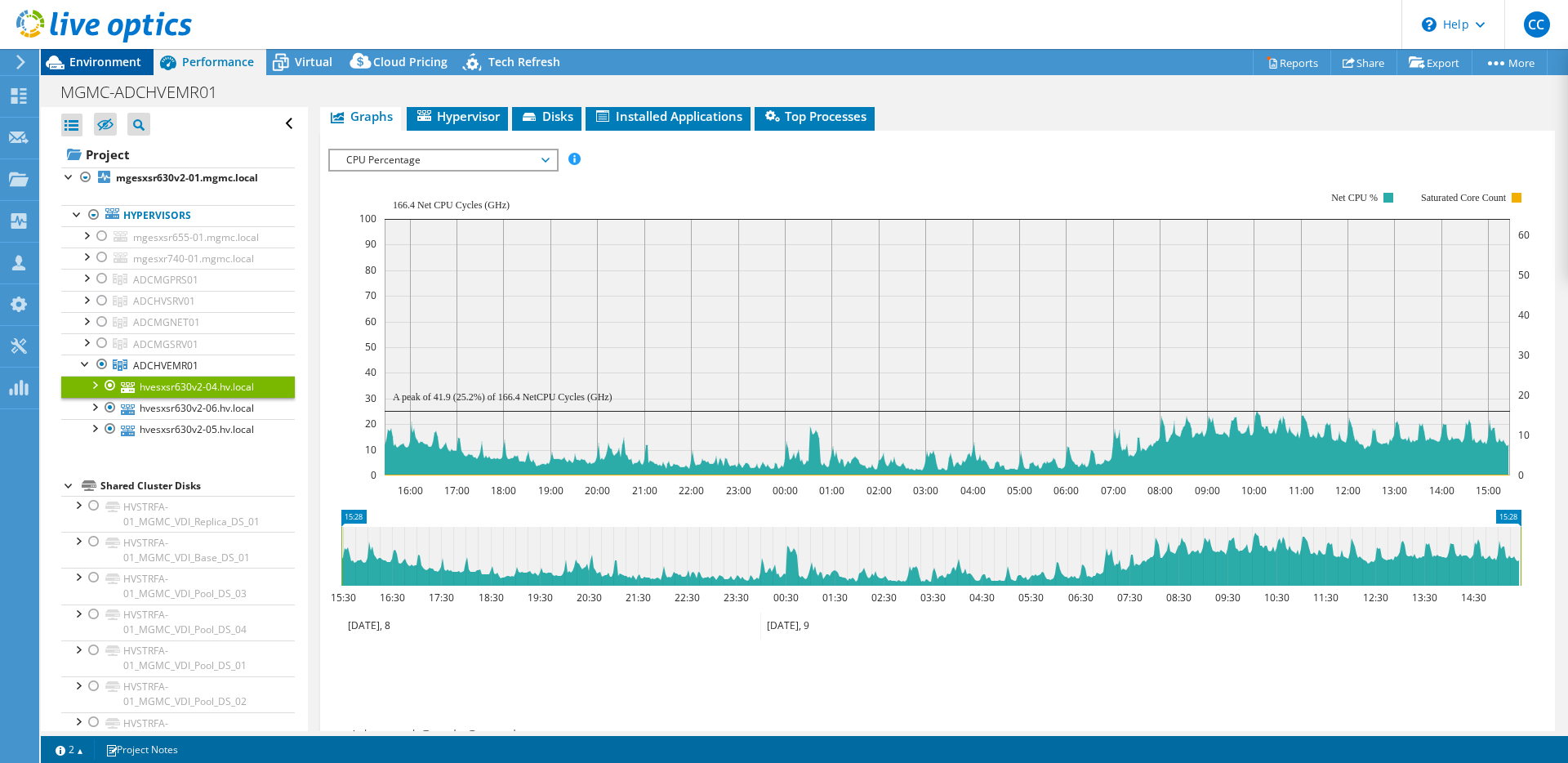
click at [112, 66] on span "Environment" at bounding box center [105, 62] width 72 height 16
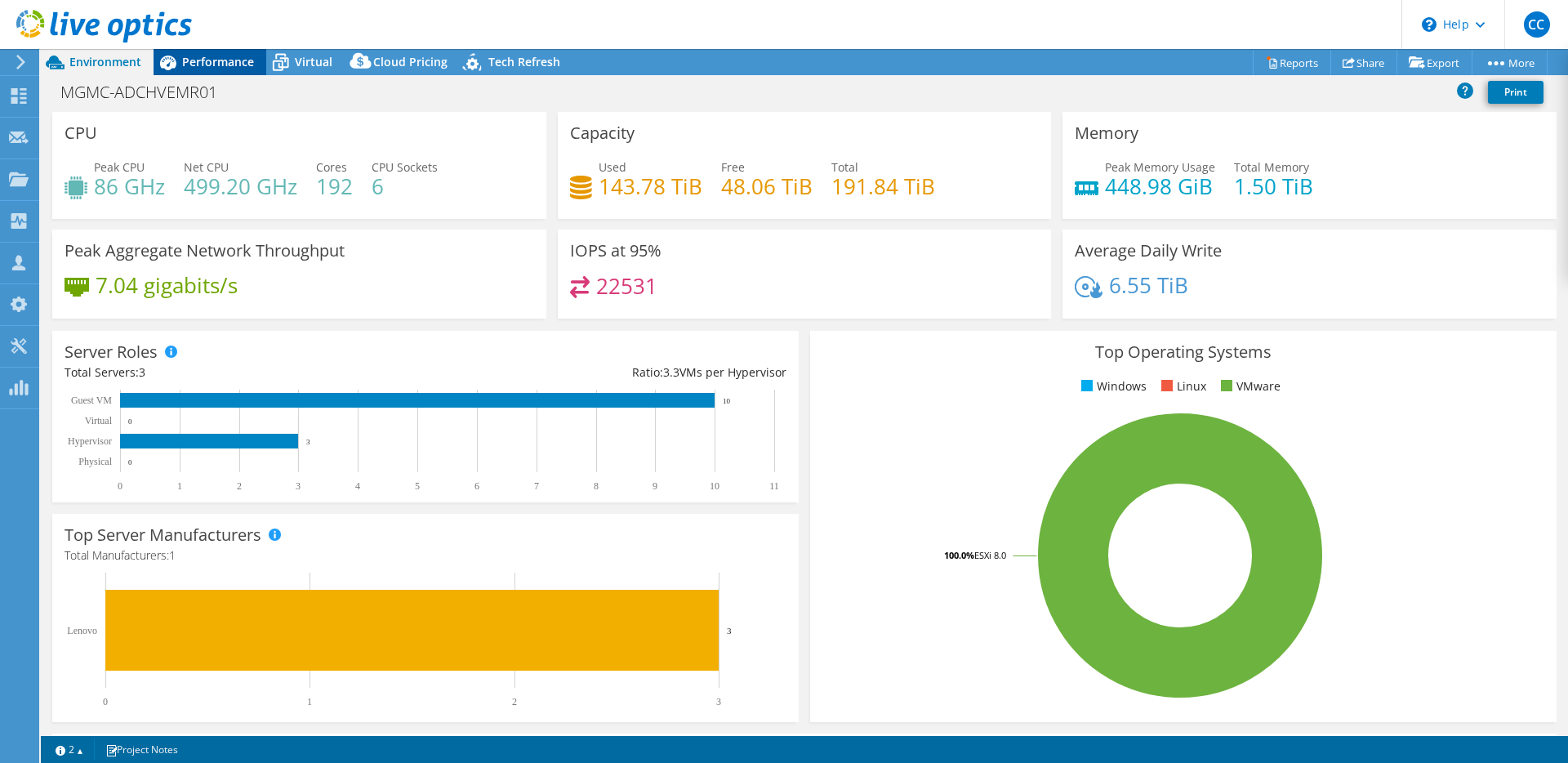
click at [215, 64] on span "Performance" at bounding box center [217, 62] width 72 height 16
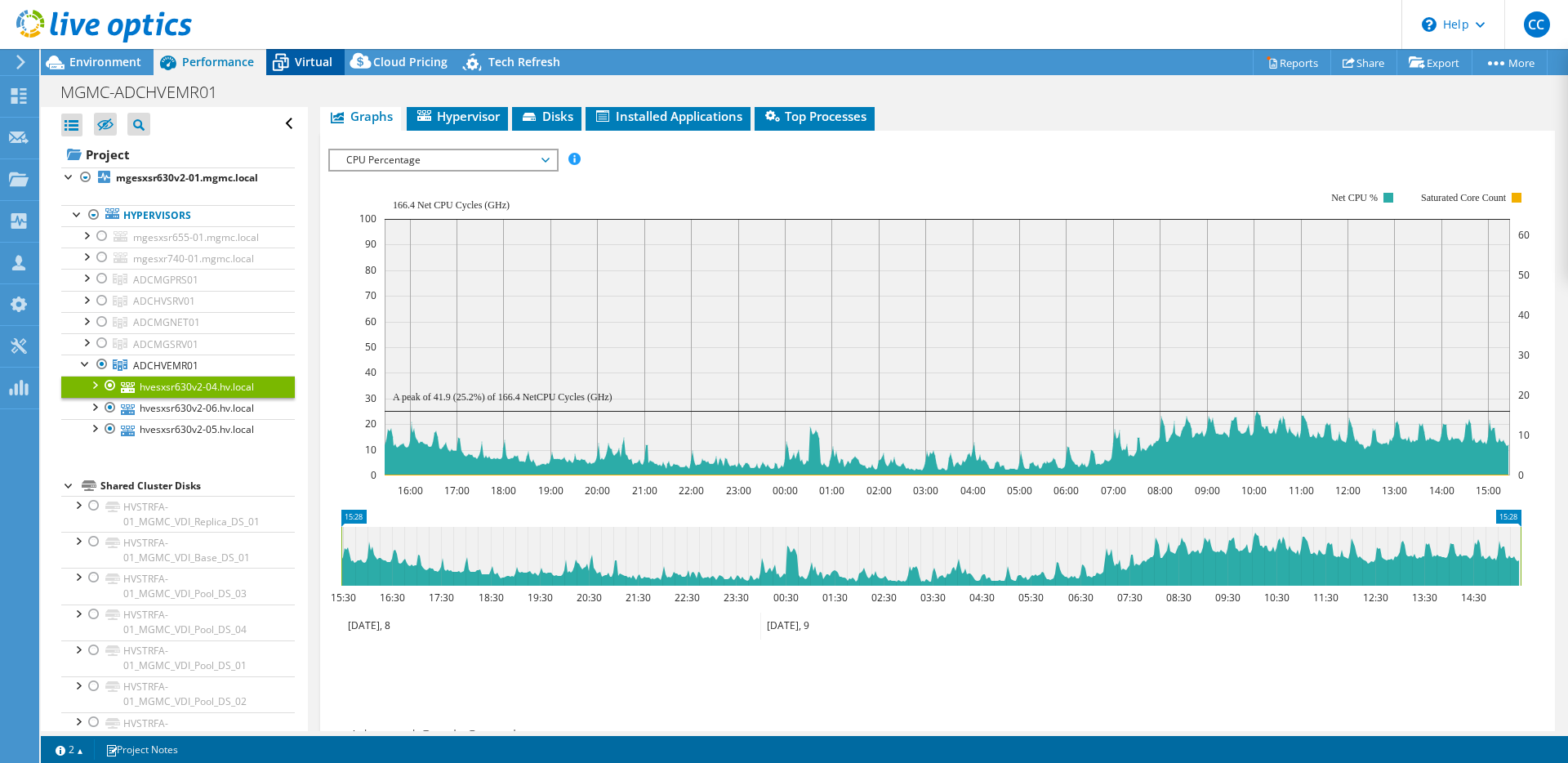
click at [311, 67] on span "Virtual" at bounding box center [314, 62] width 37 height 16
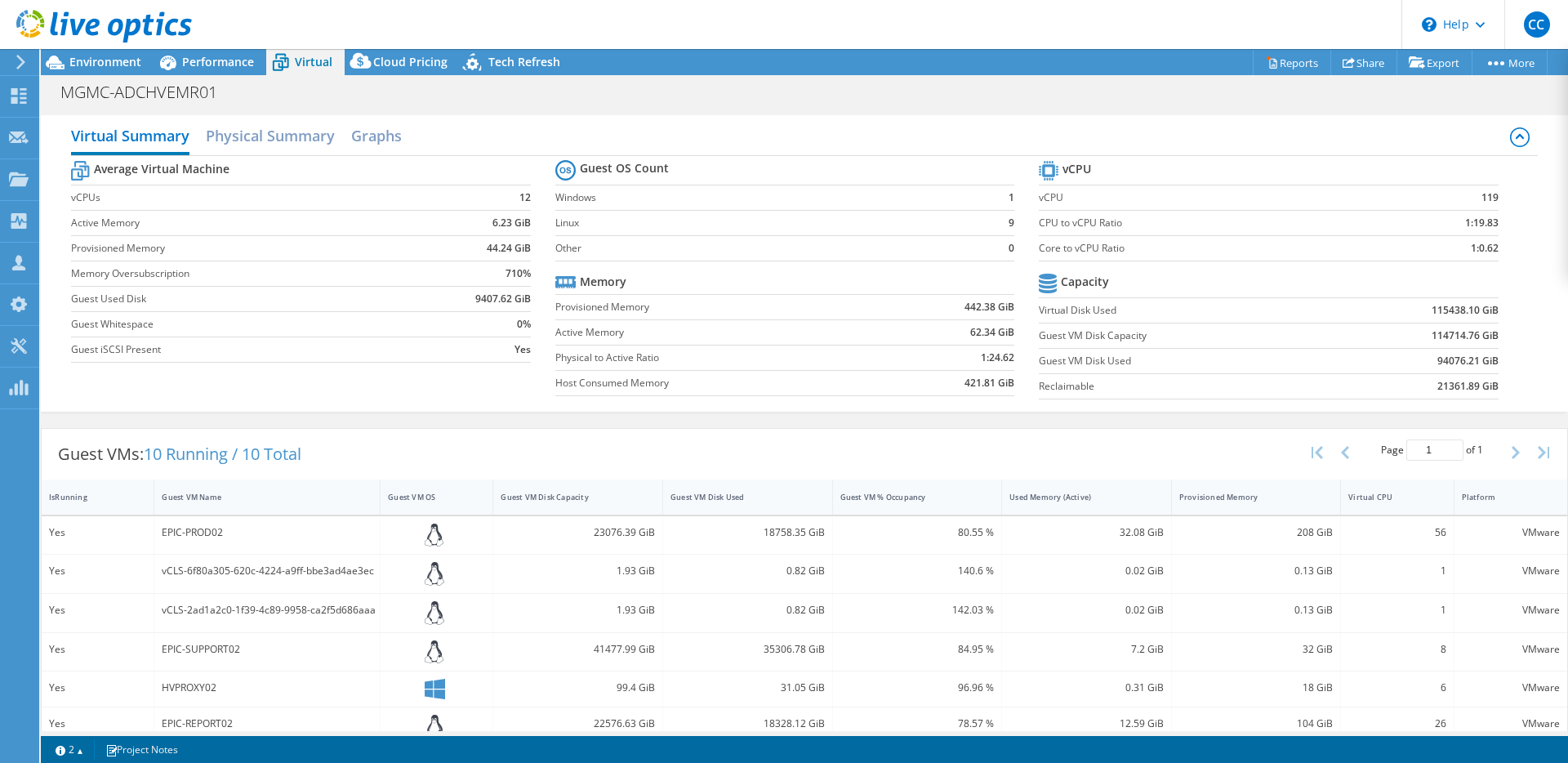
click at [1306, 530] on div "208 GiB" at bounding box center [1257, 533] width 154 height 18
click at [1289, 536] on div "208 GiB" at bounding box center [1257, 533] width 154 height 18
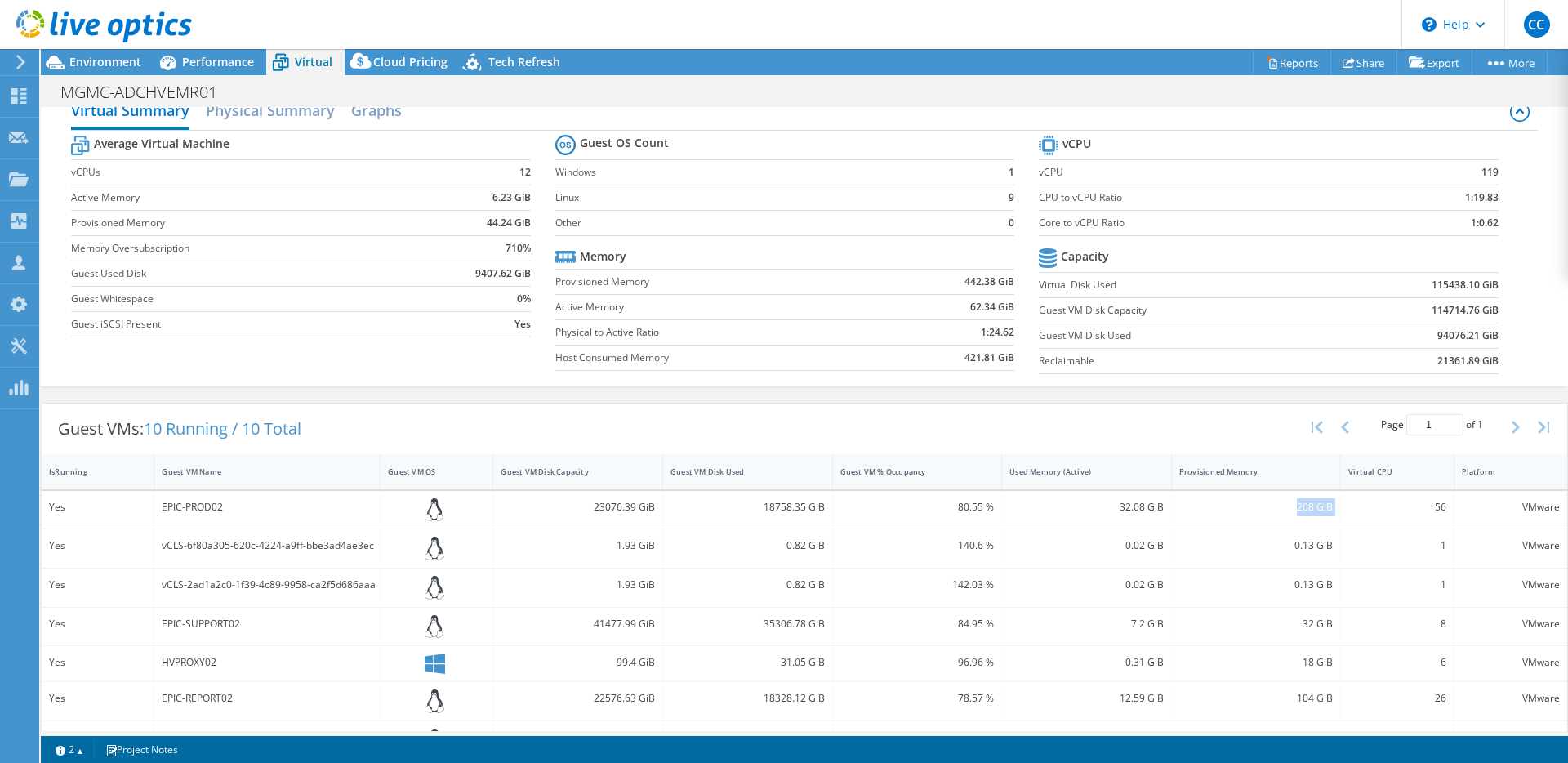
drag, startPoint x: 1275, startPoint y: 504, endPoint x: 1330, endPoint y: 503, distance: 55.0
click at [1330, 503] on div "Yes EPIC-PROD02 23076.39 GiB 18758.35 GiB 80.55 % 32.08 GiB 208 GiB 56 VMware" at bounding box center [804, 510] width 1525 height 38
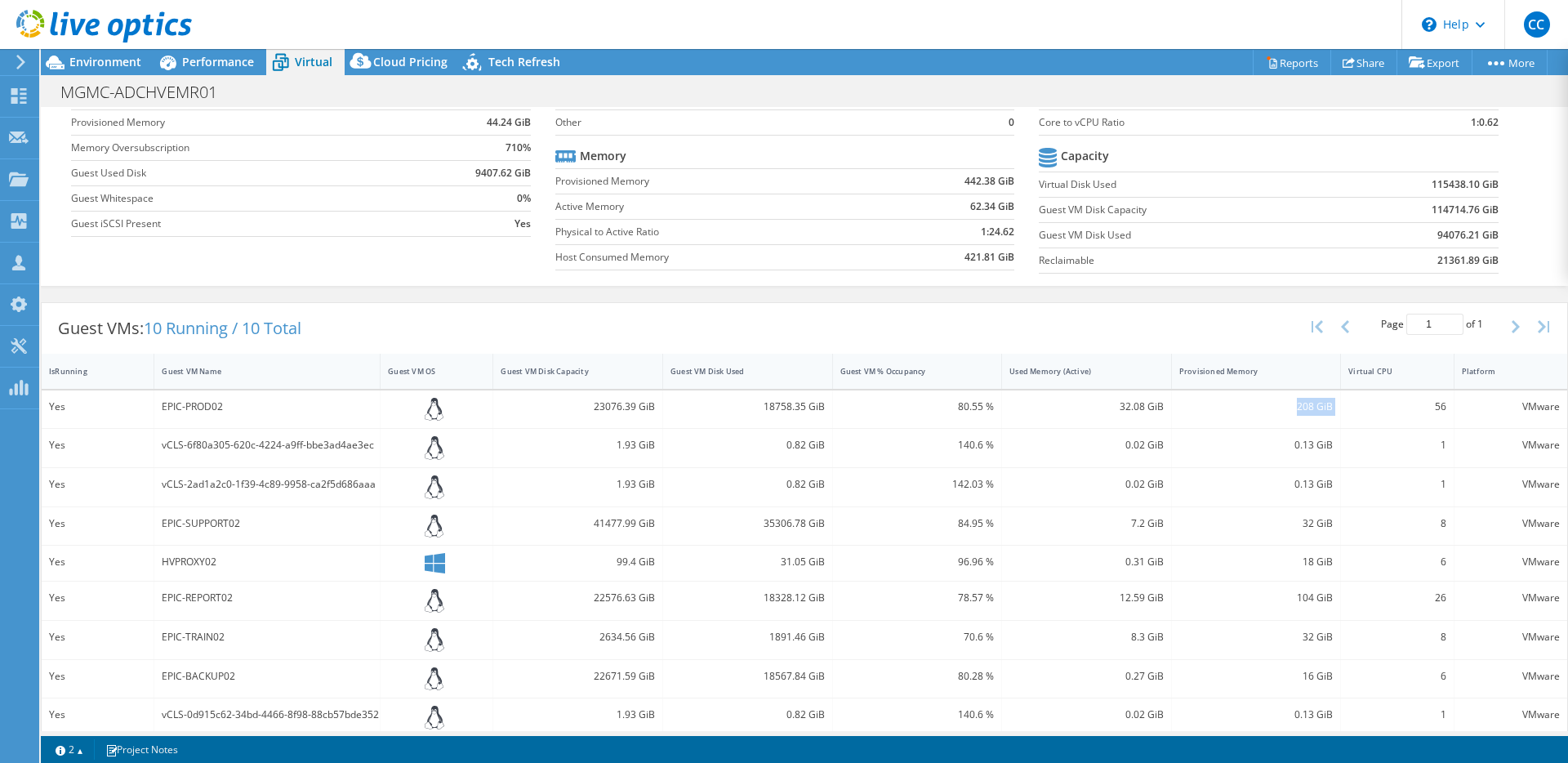
scroll to position [180, 0]
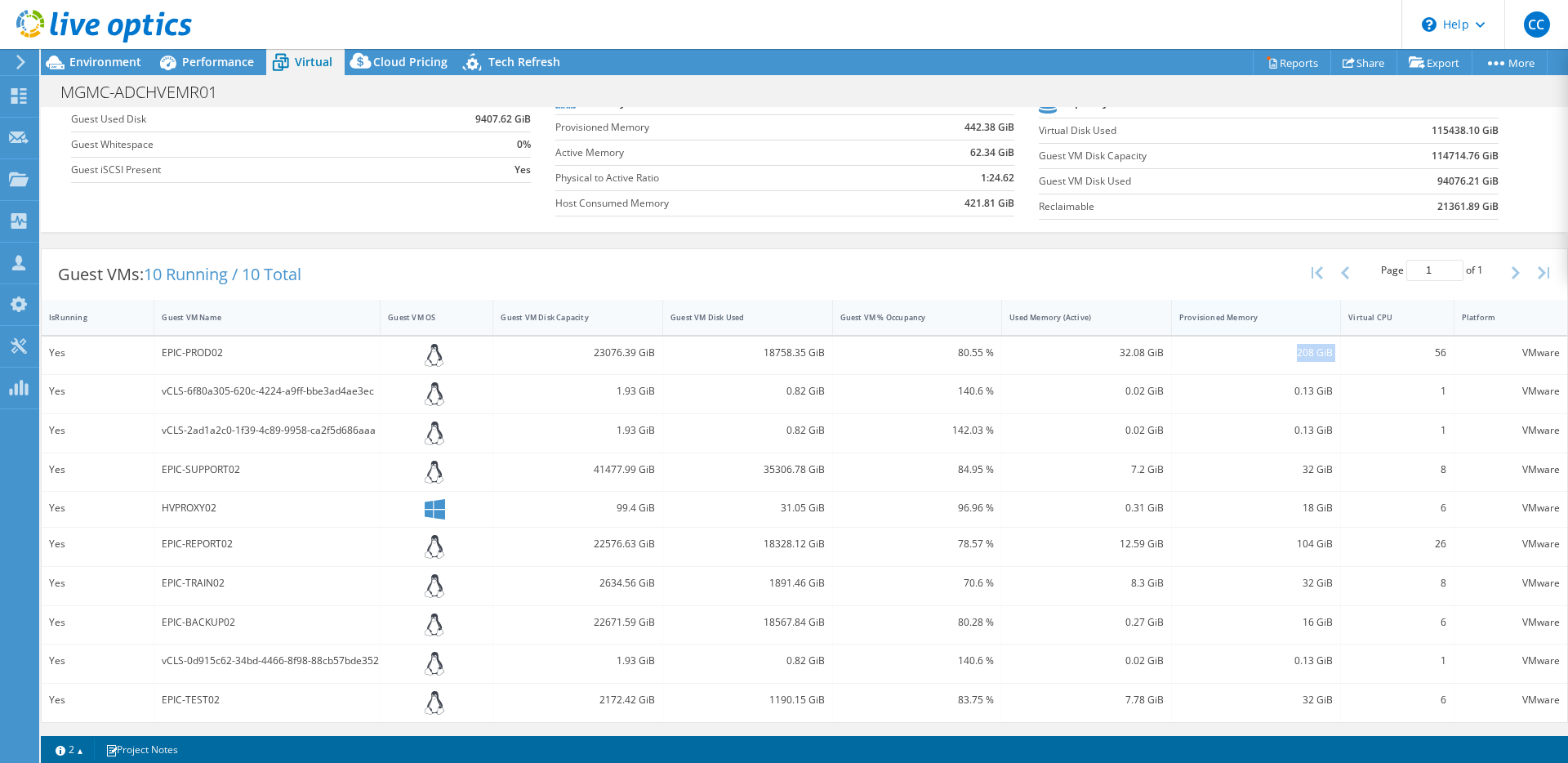
click at [1275, 320] on div "Provisioned Memory" at bounding box center [1247, 317] width 135 height 11
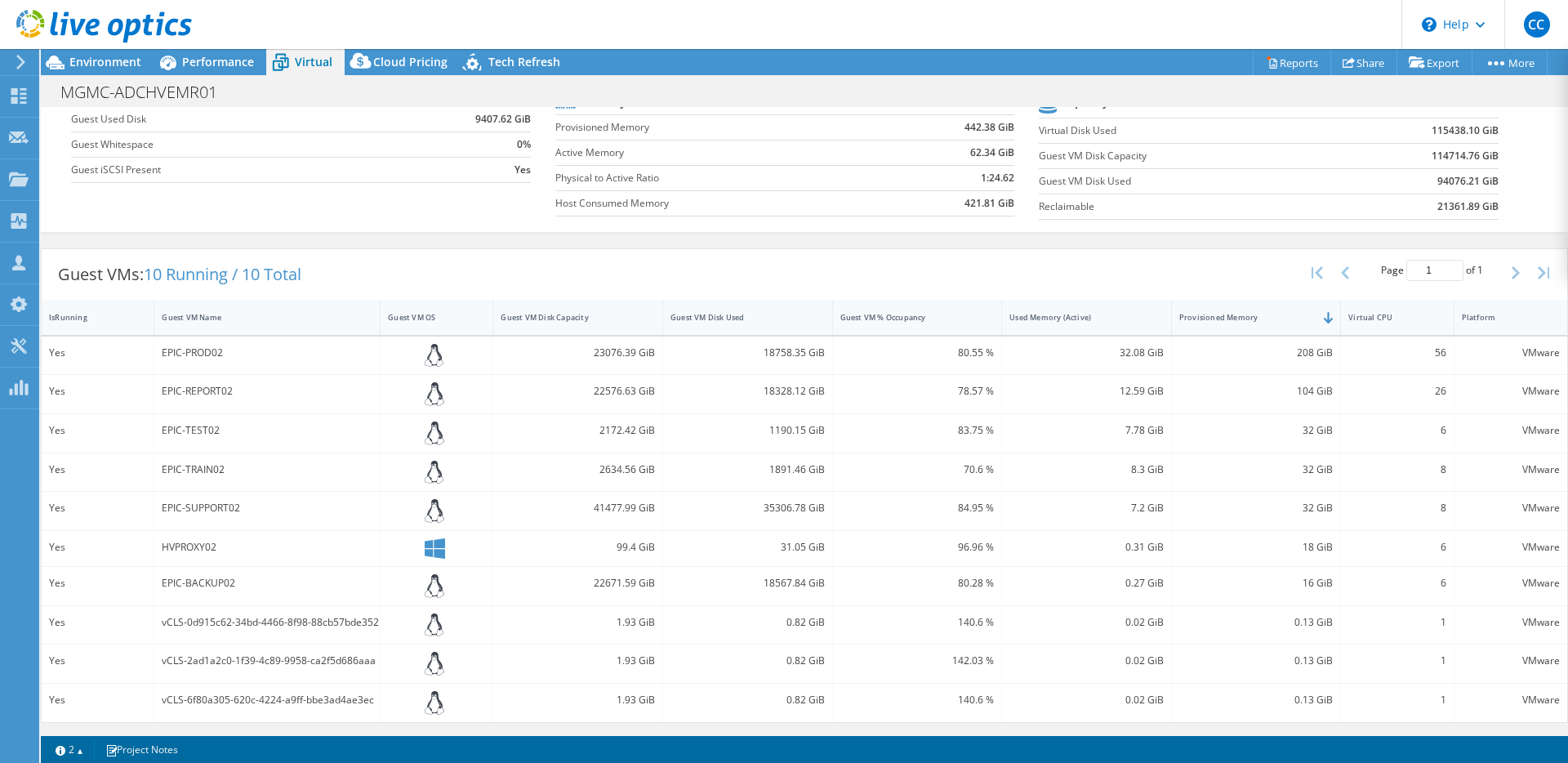
click at [1314, 383] on div "104 GiB" at bounding box center [1257, 391] width 154 height 18
click at [201, 65] on span "Performance" at bounding box center [217, 62] width 72 height 16
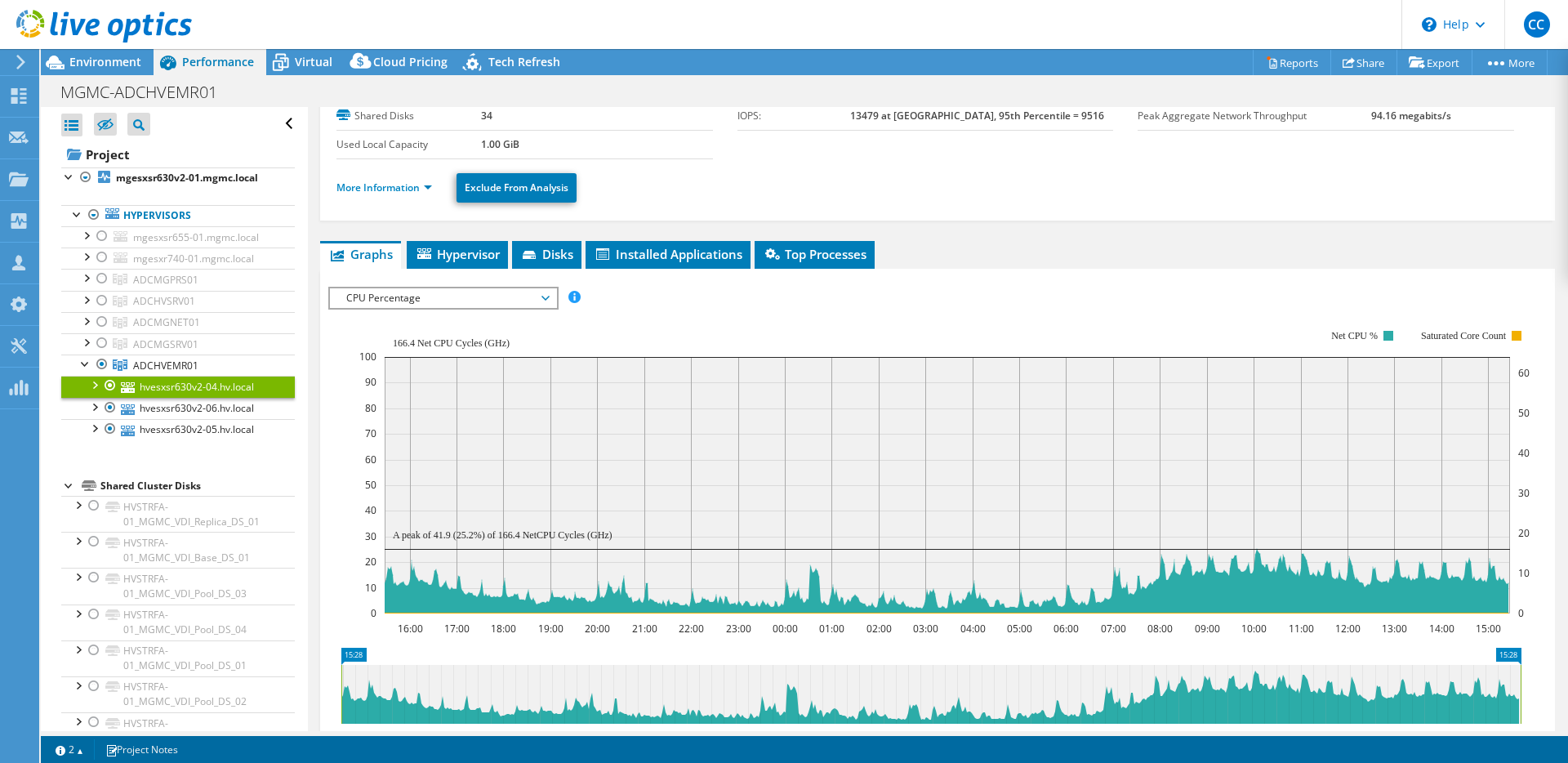
scroll to position [120, 0]
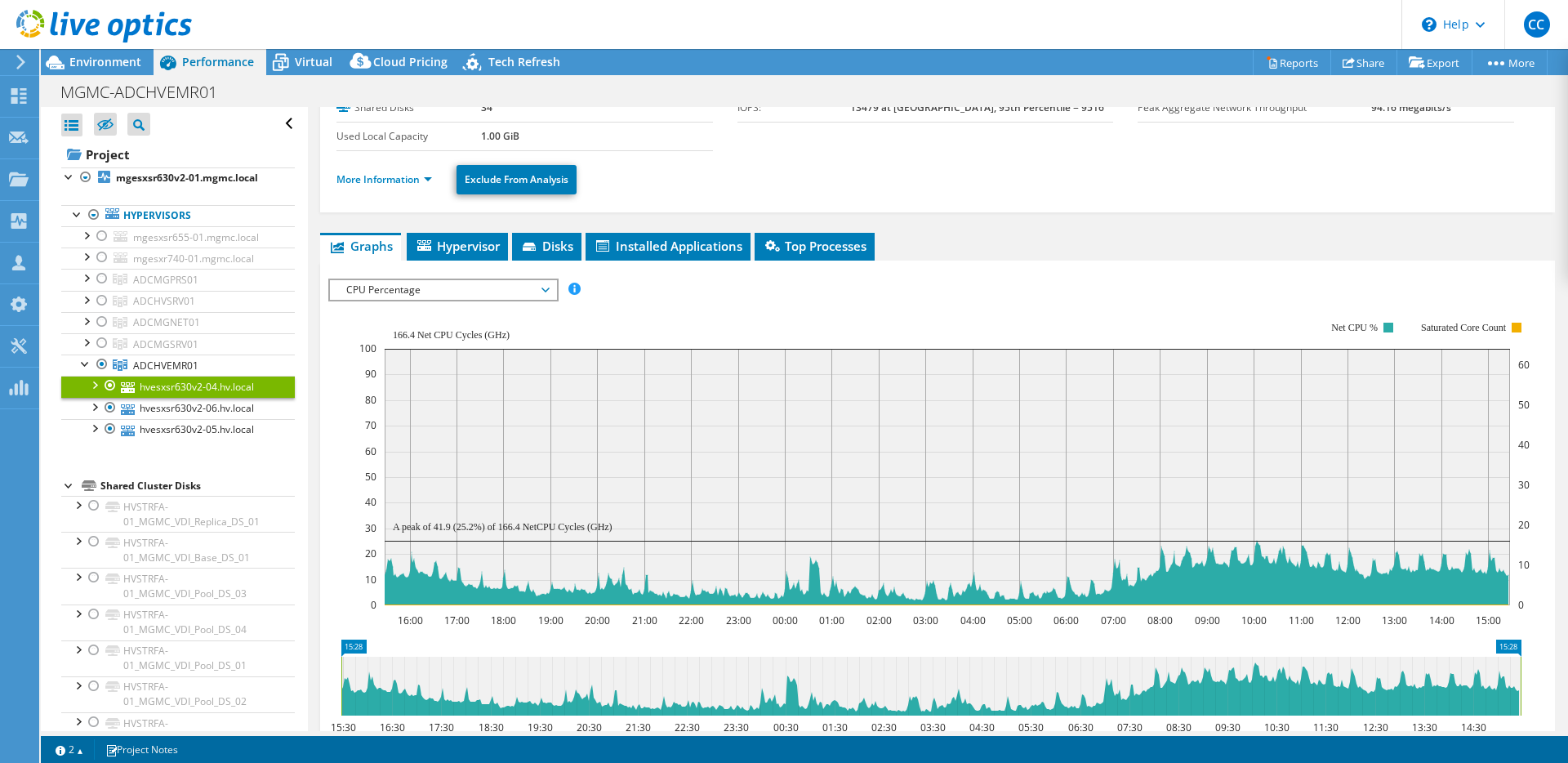
click at [804, 361] on rect at bounding box center [948, 476] width 1126 height 256
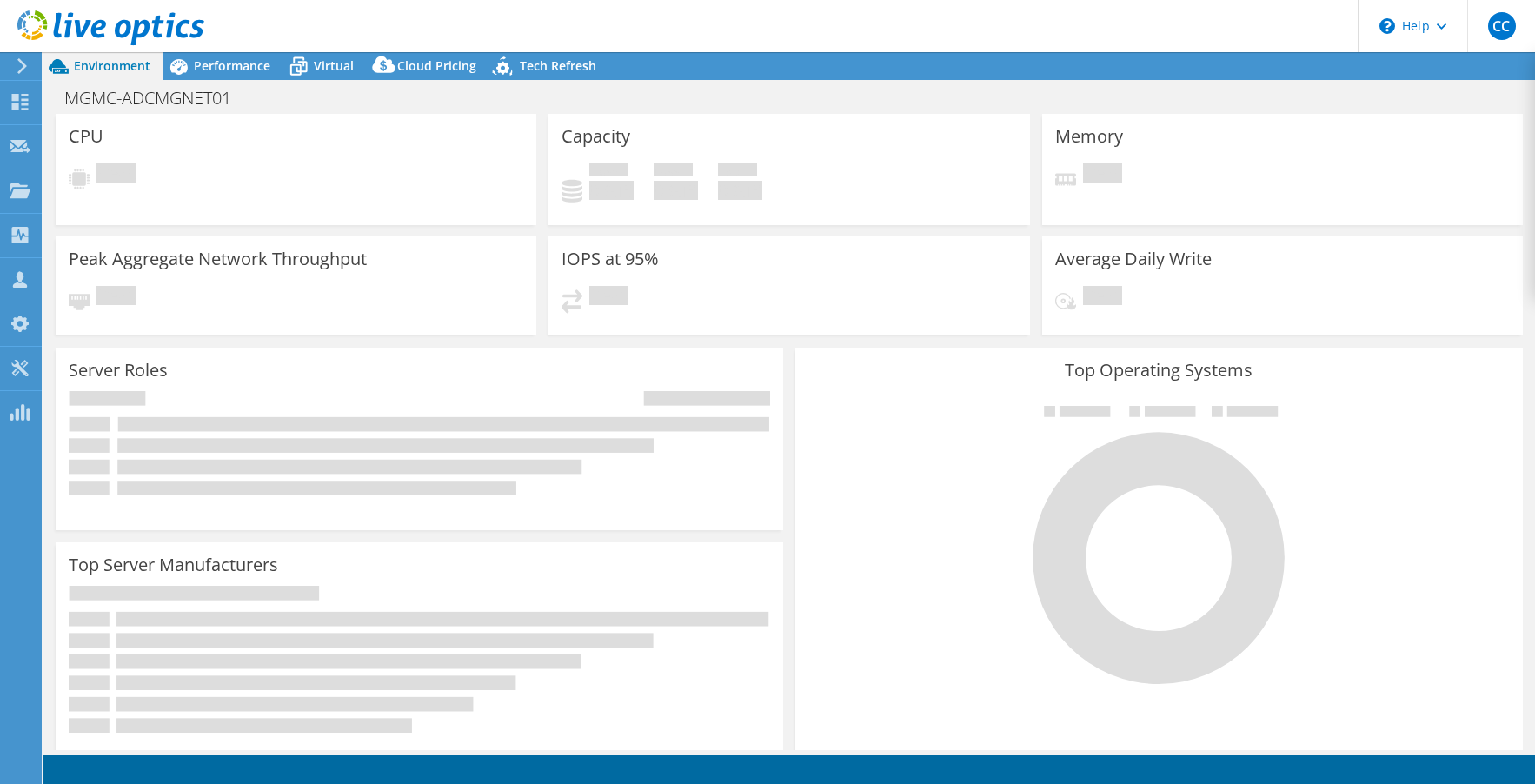
select select "USD"
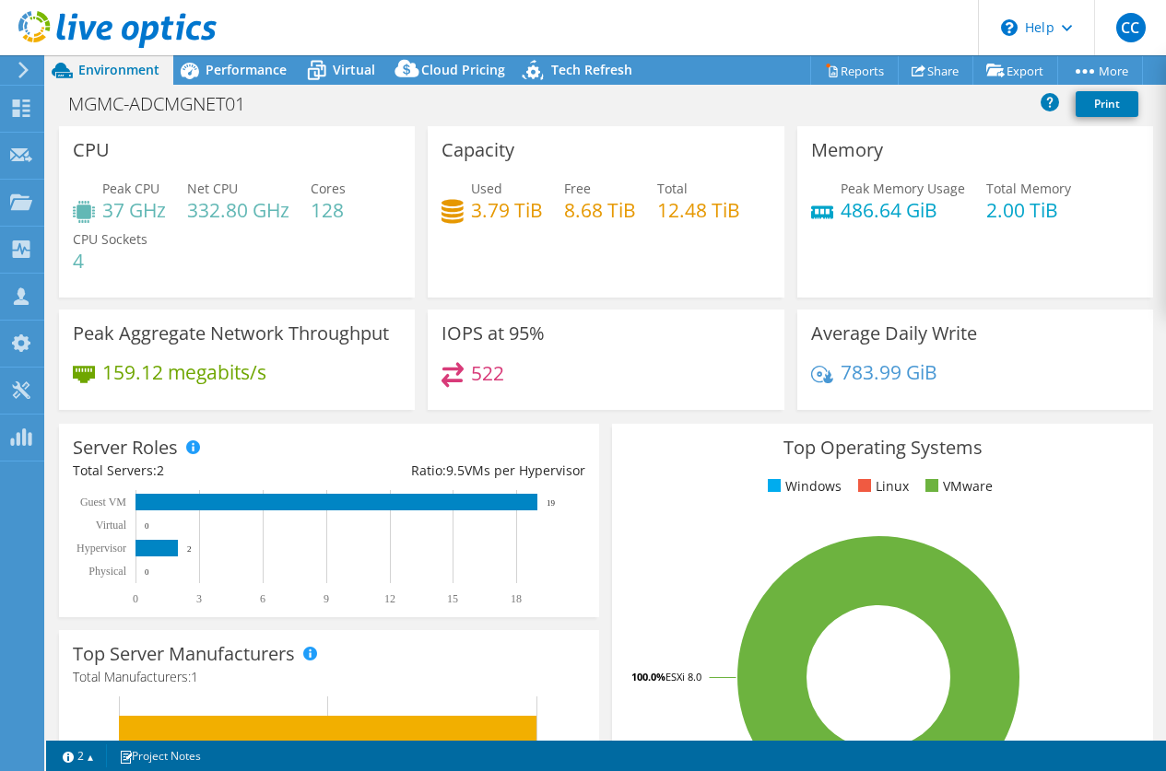
click at [352, 241] on div "Peak CPU 37 GHz Net CPU 332.80 GHz Cores 128 CPU Sockets 4" at bounding box center [237, 234] width 328 height 111
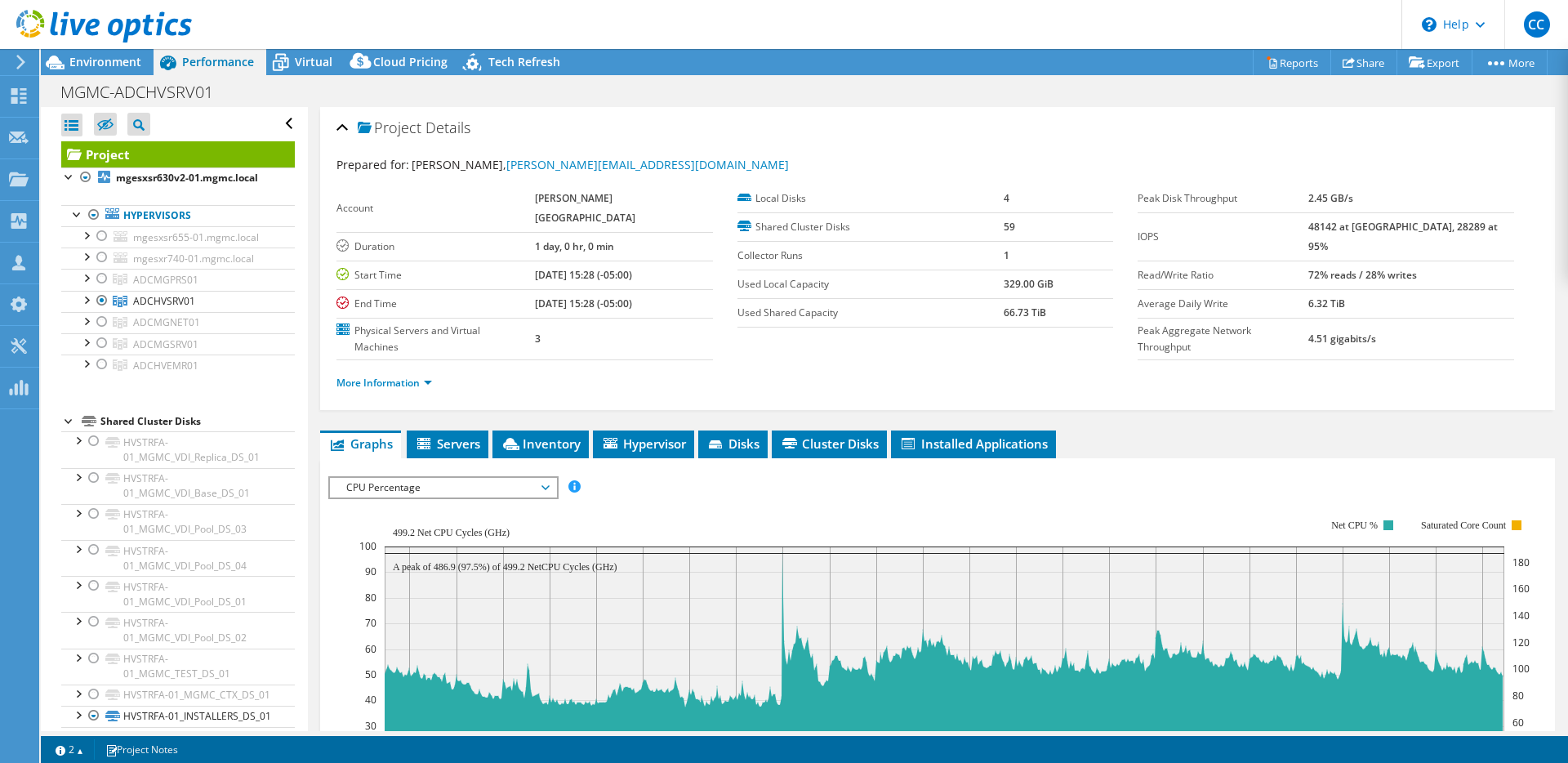
select select "USD"
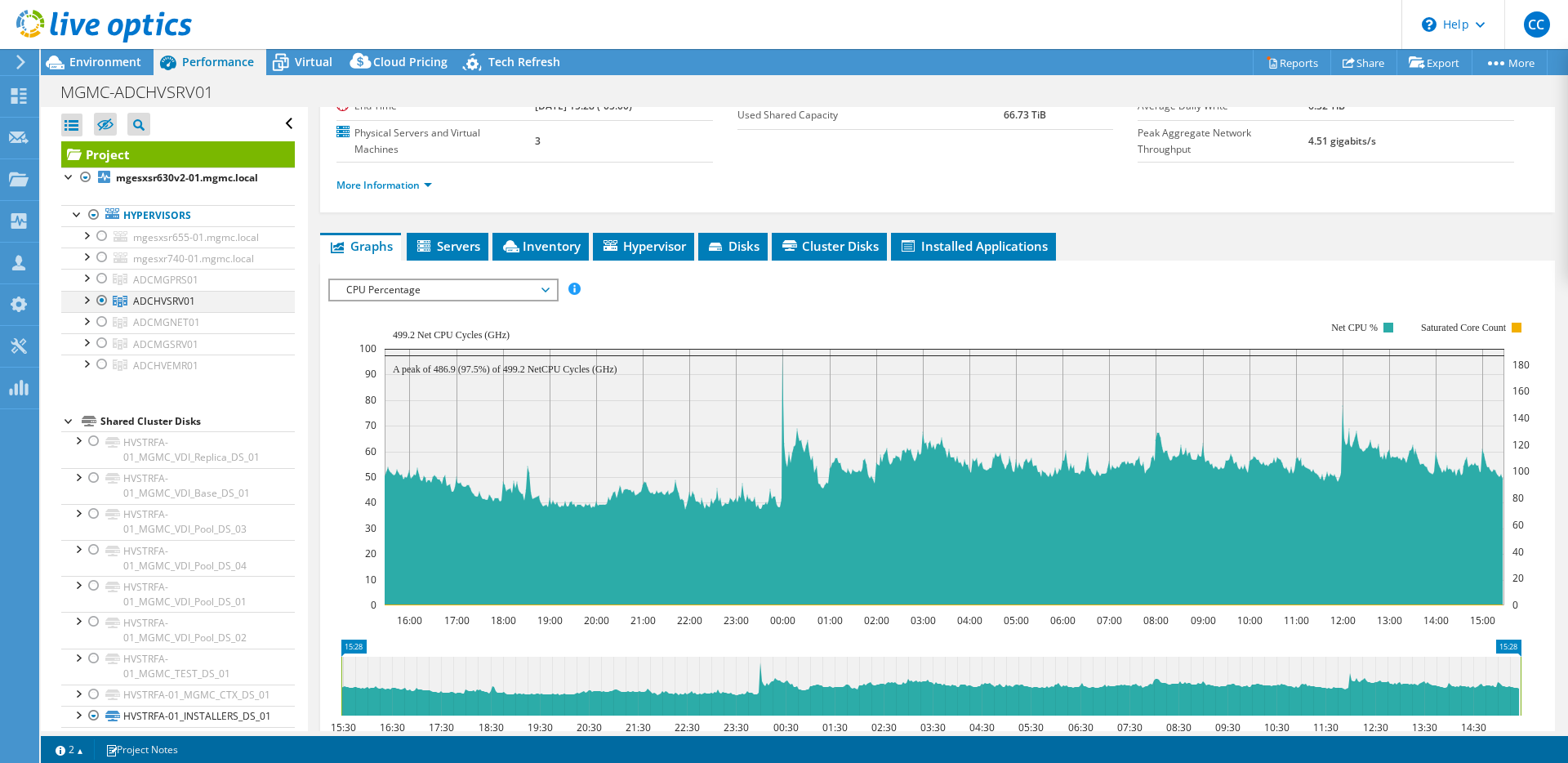
click at [82, 297] on div at bounding box center [86, 299] width 16 height 16
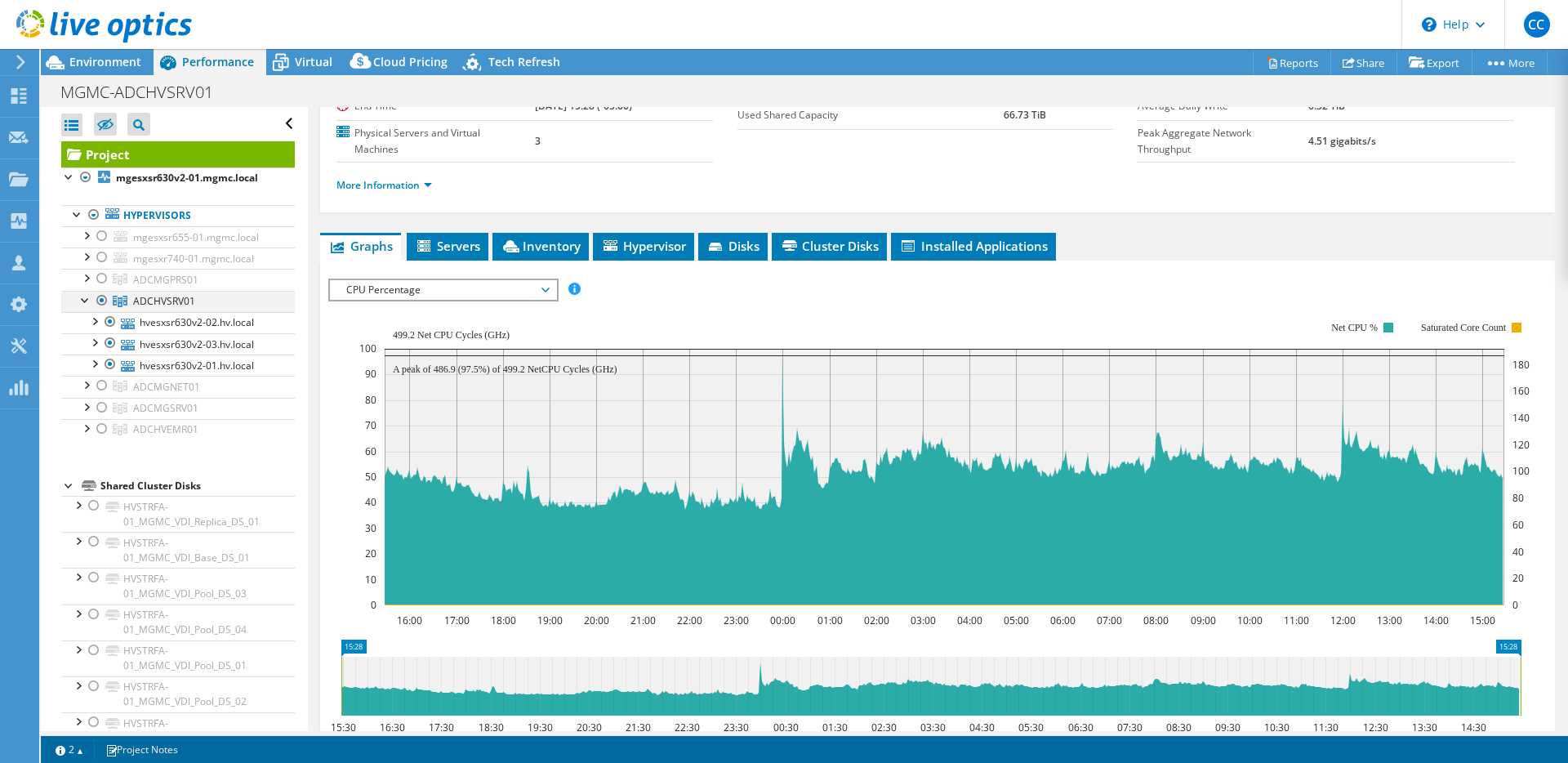
click at [82, 297] on div at bounding box center [86, 299] width 16 height 16
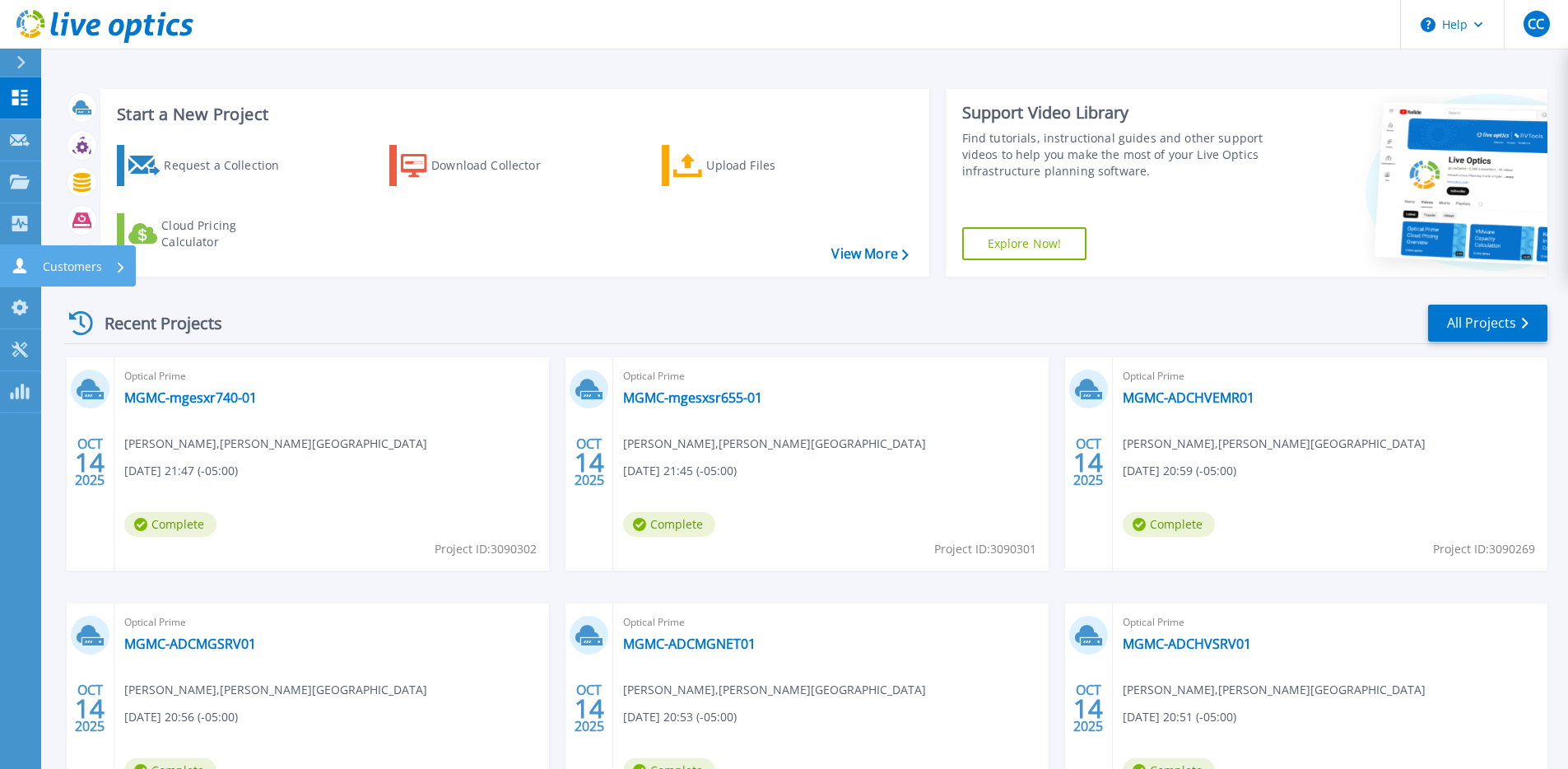
click at [16, 264] on icon at bounding box center [20, 265] width 20 height 16
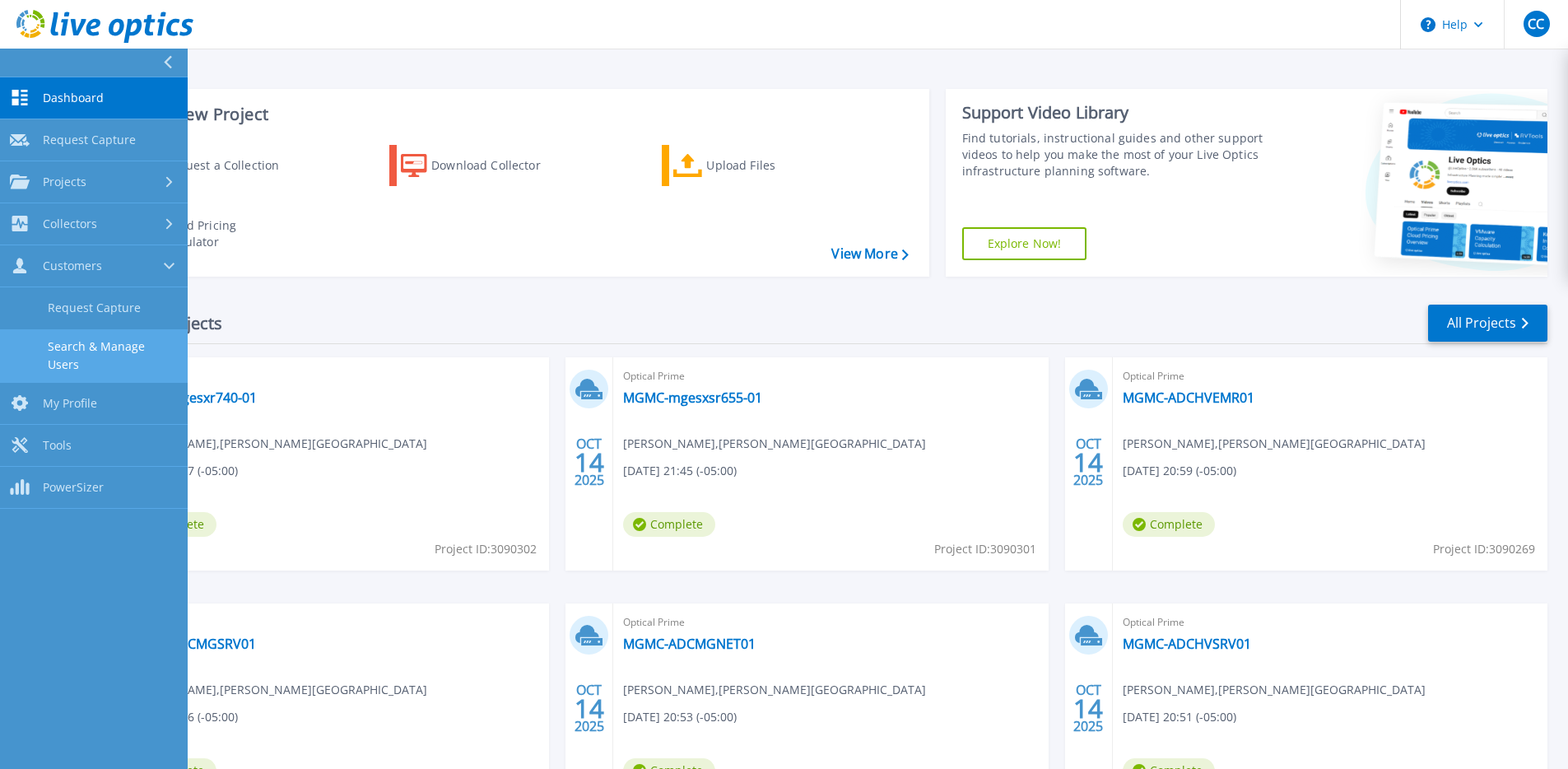
click at [81, 342] on link "Search & Manage Users" at bounding box center [94, 355] width 188 height 53
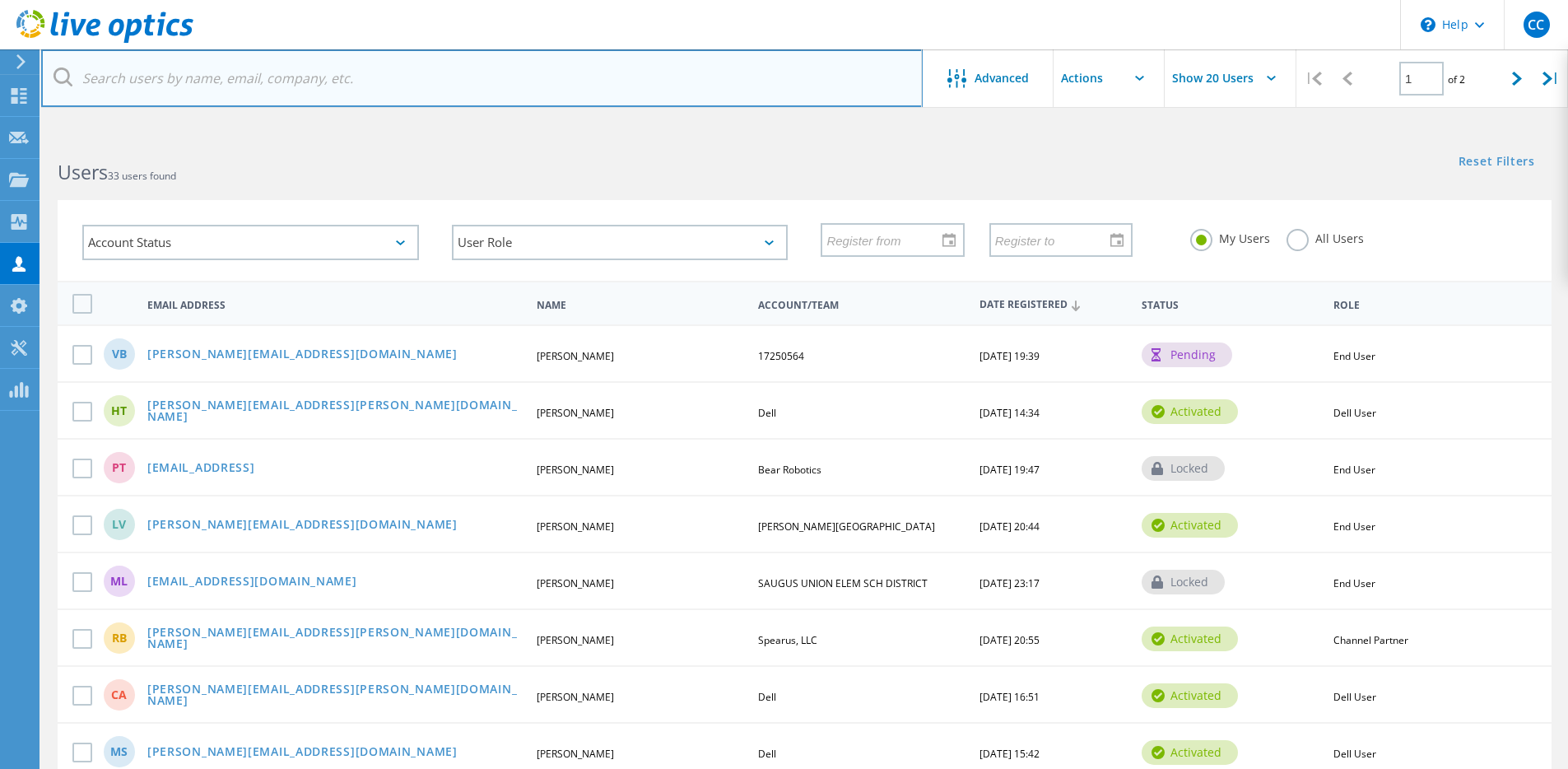
click at [459, 88] on input "text" at bounding box center [482, 78] width 882 height 58
paste input "[EMAIL_ADDRESS][DOMAIN_NAME]"
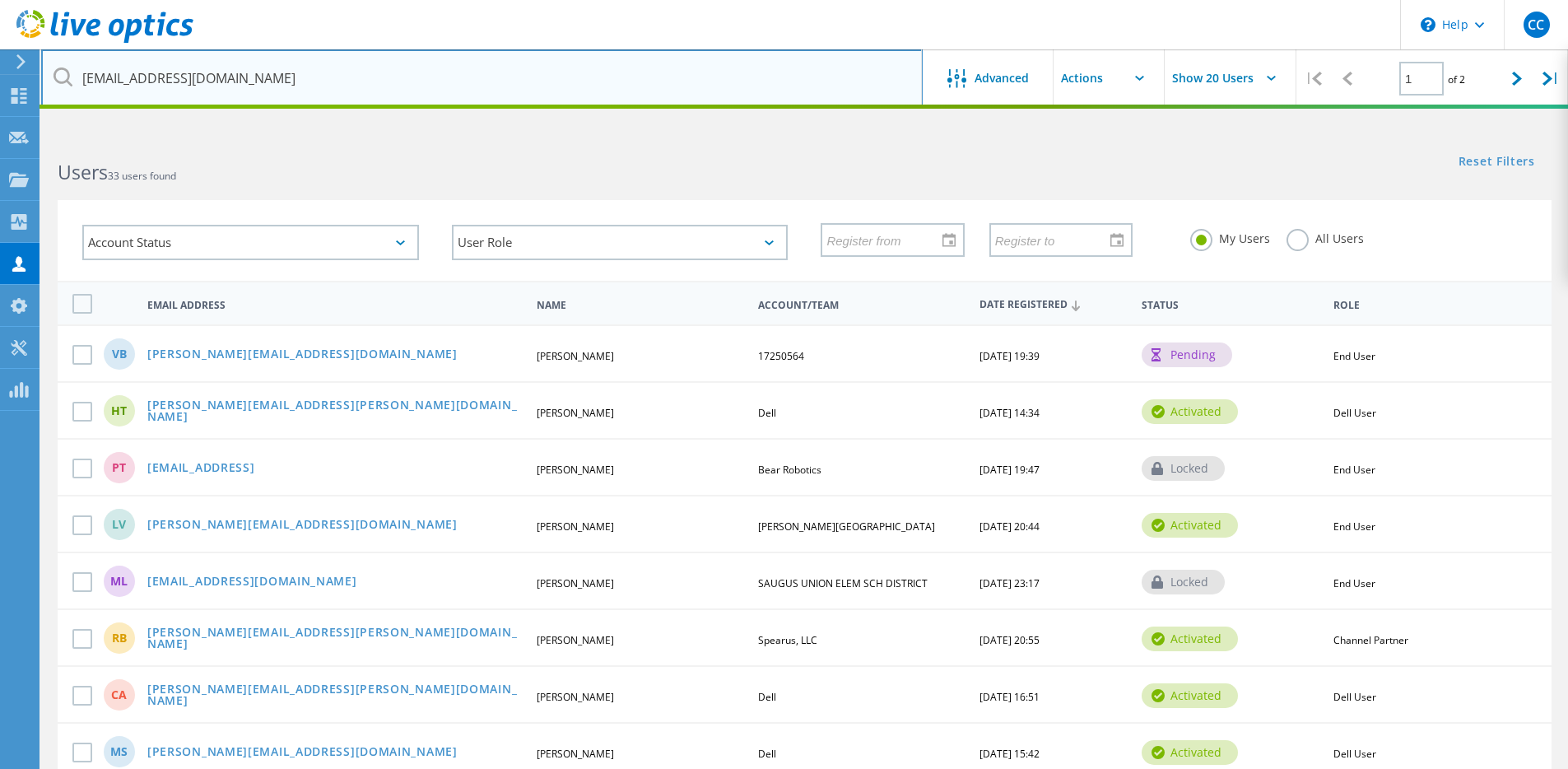
type input "[EMAIL_ADDRESS][DOMAIN_NAME]"
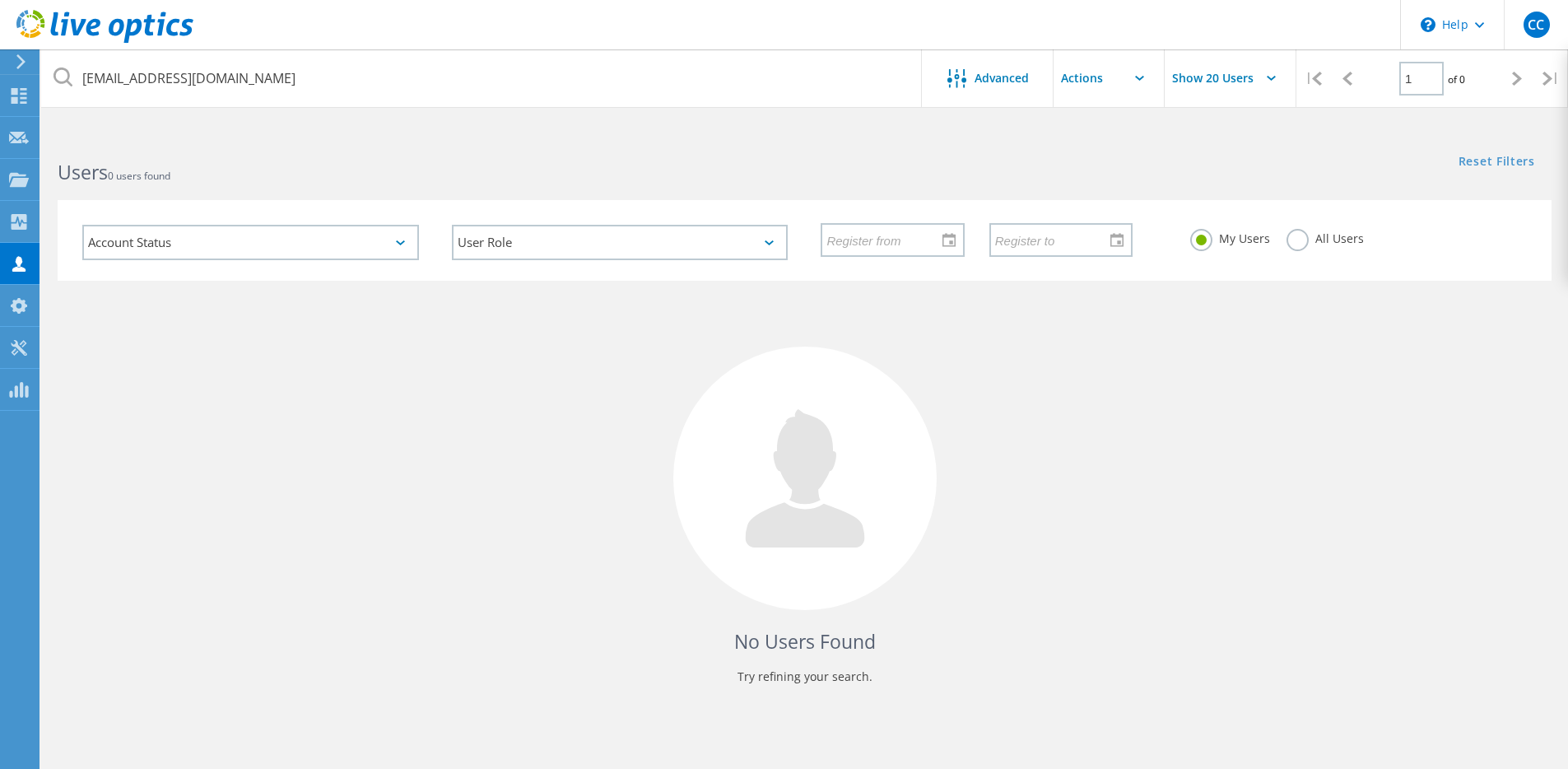
click at [1308, 242] on label "All Users" at bounding box center [1325, 237] width 78 height 16
click at [0, 0] on input "All Users" at bounding box center [0, 0] width 0 height 0
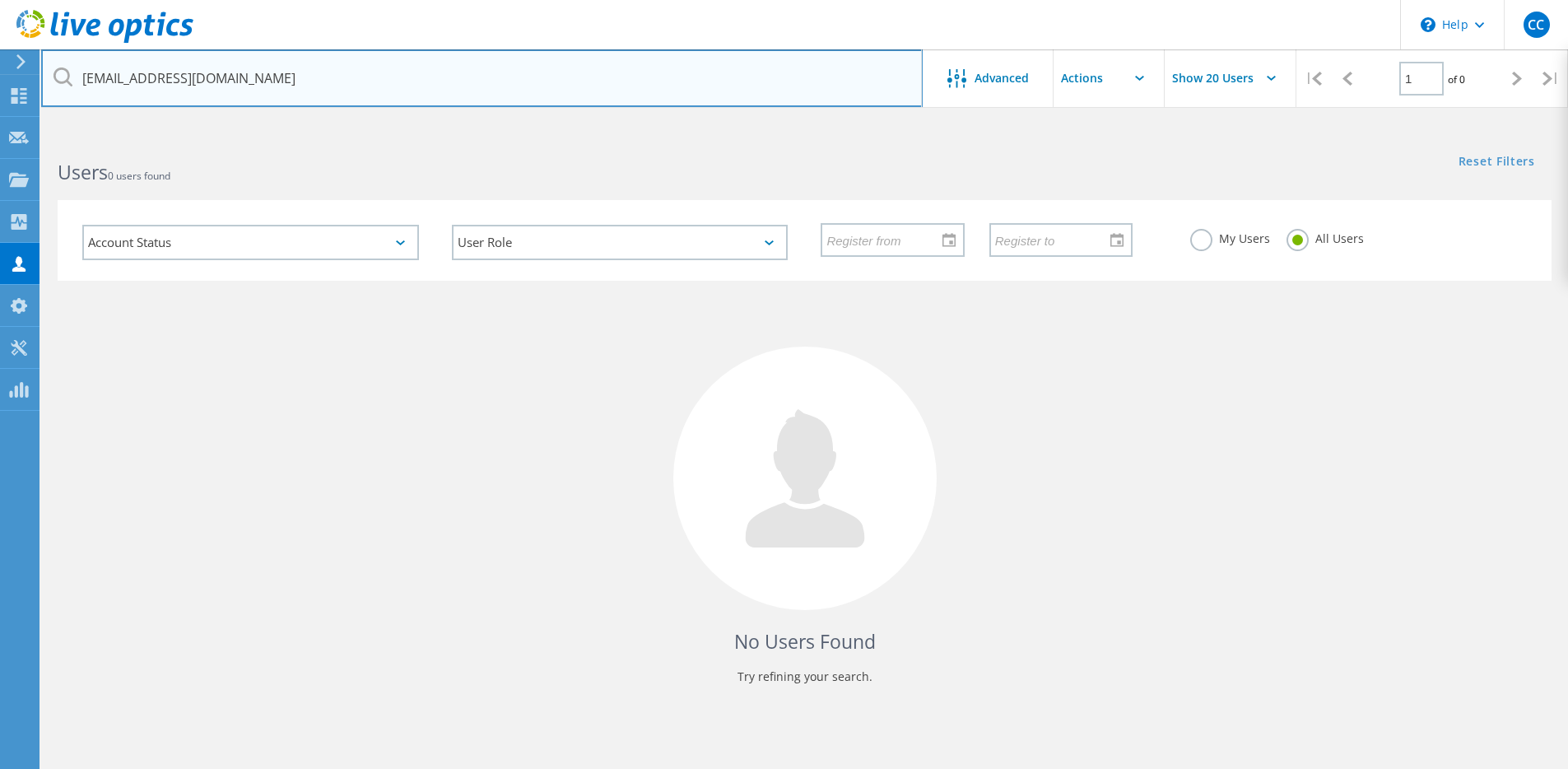
click at [739, 95] on input "[EMAIL_ADDRESS][DOMAIN_NAME]" at bounding box center [482, 78] width 882 height 58
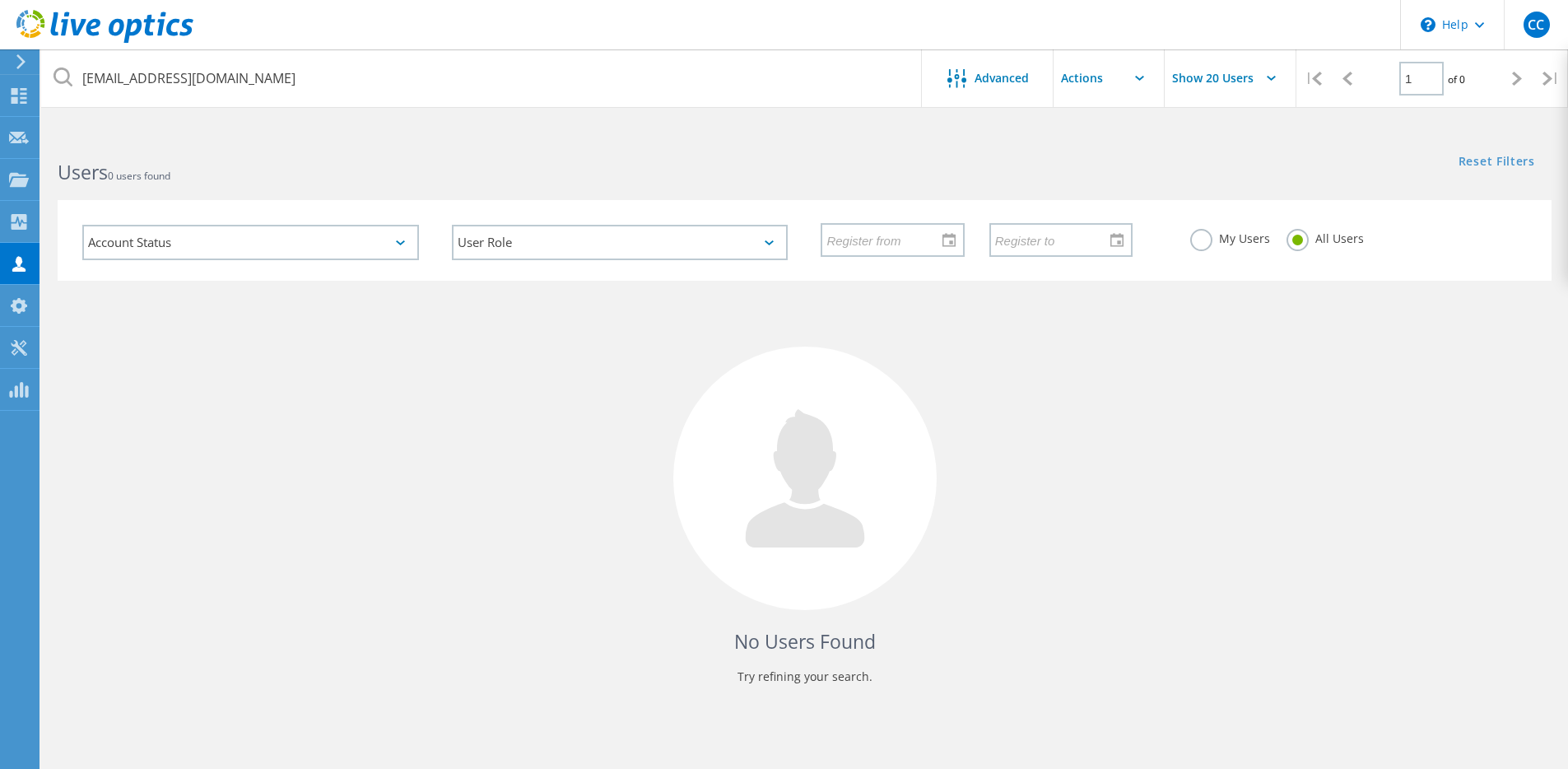
click at [1205, 245] on label "My Users" at bounding box center [1229, 237] width 80 height 16
click at [0, 0] on input "My Users" at bounding box center [0, 0] width 0 height 0
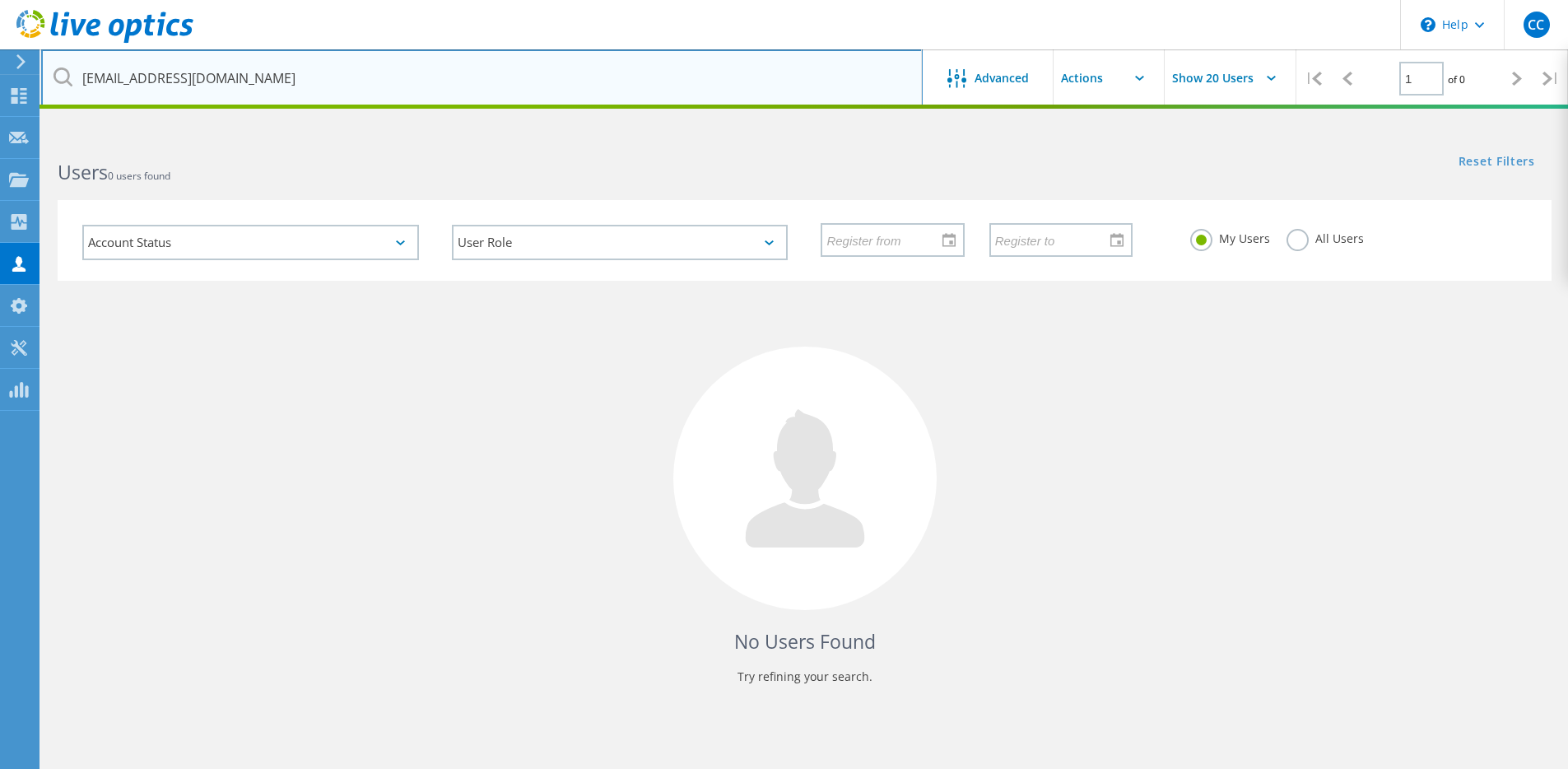
click at [407, 91] on input "[EMAIL_ADDRESS][DOMAIN_NAME]" at bounding box center [482, 78] width 882 height 58
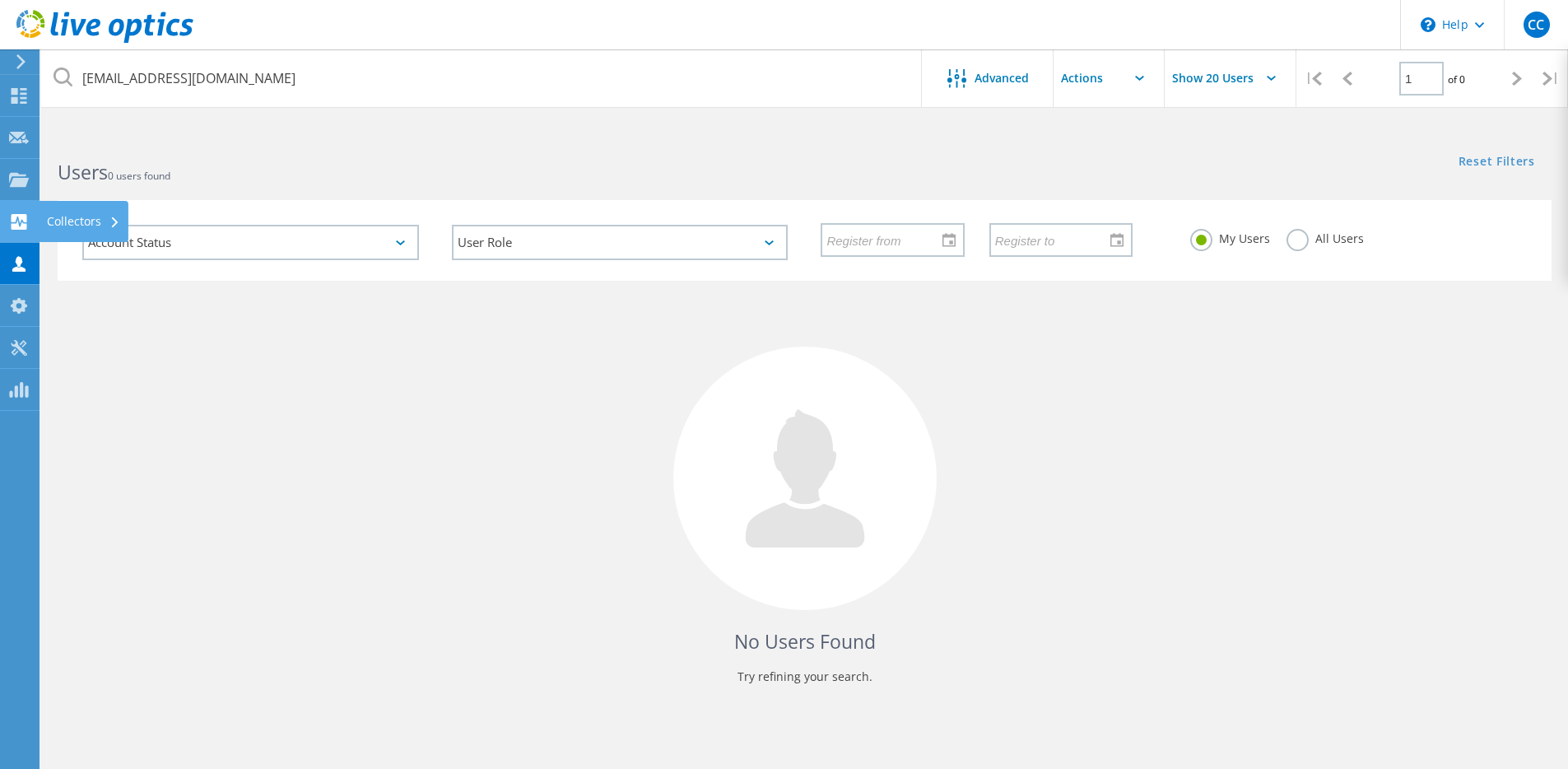
click at [21, 225] on use at bounding box center [20, 222] width 16 height 16
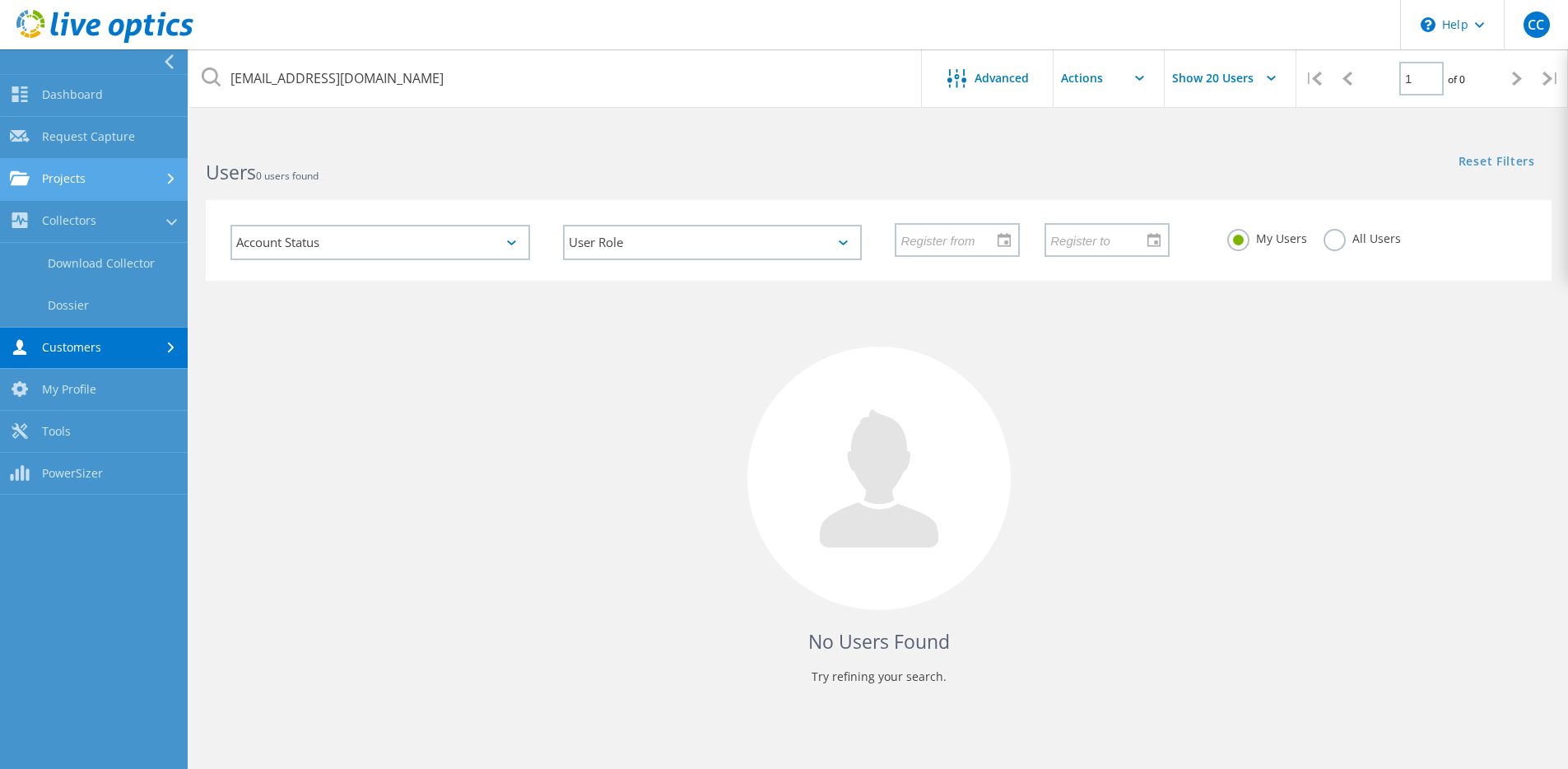
click at [86, 173] on link "Projects" at bounding box center [94, 180] width 188 height 42
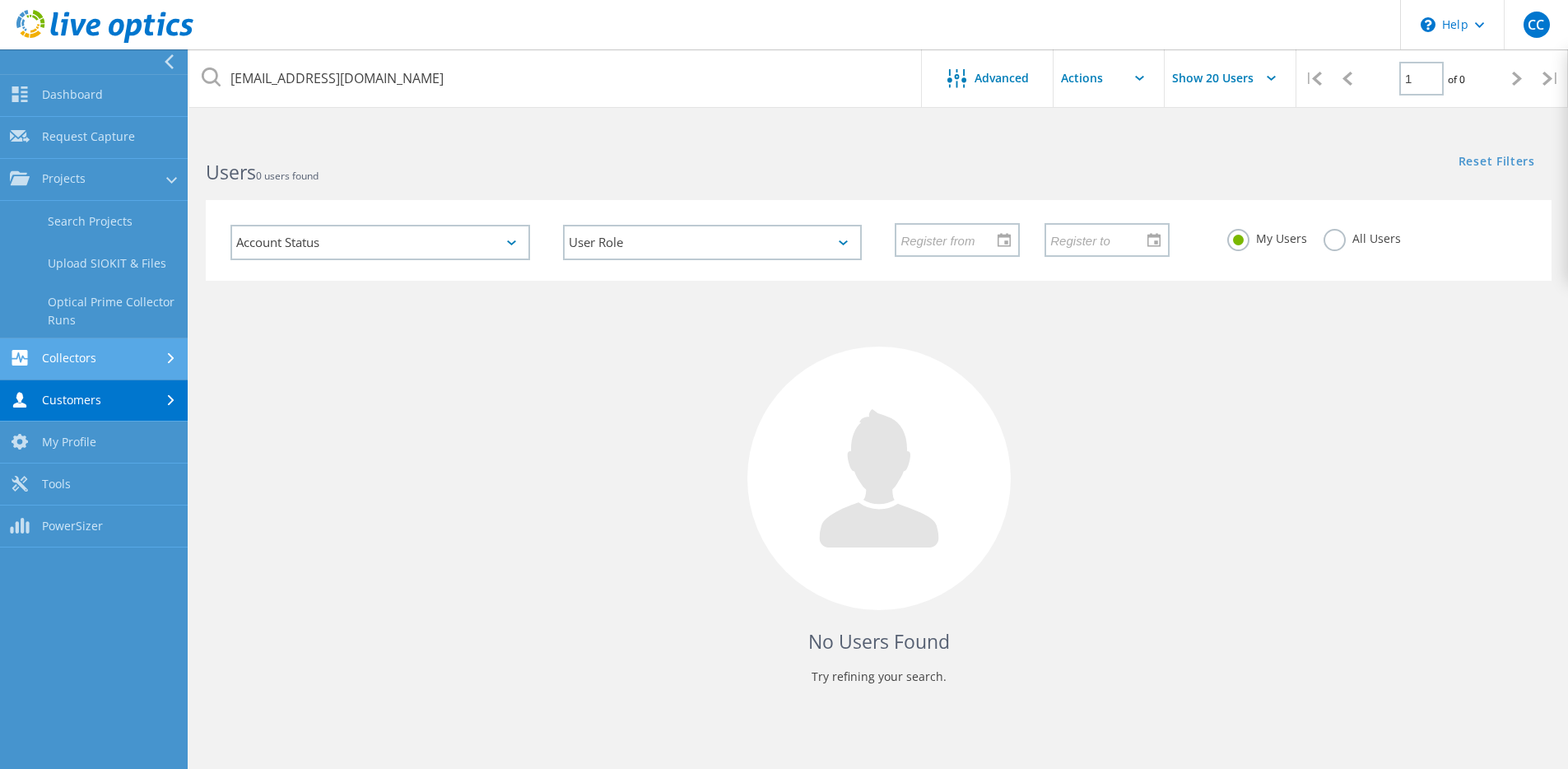
click at [102, 364] on link "Collectors" at bounding box center [94, 359] width 188 height 42
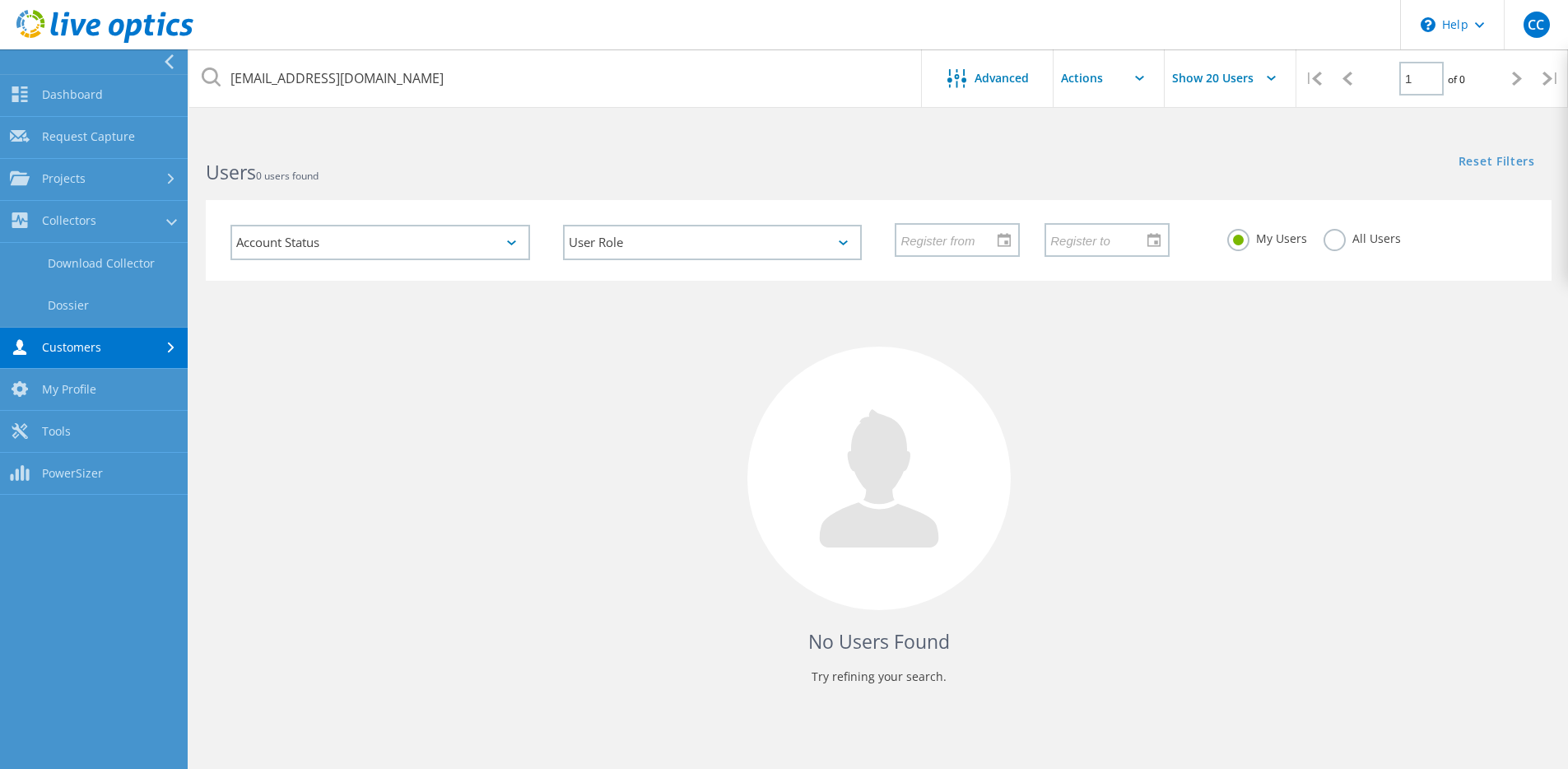
click at [110, 347] on link "Customers" at bounding box center [94, 348] width 188 height 42
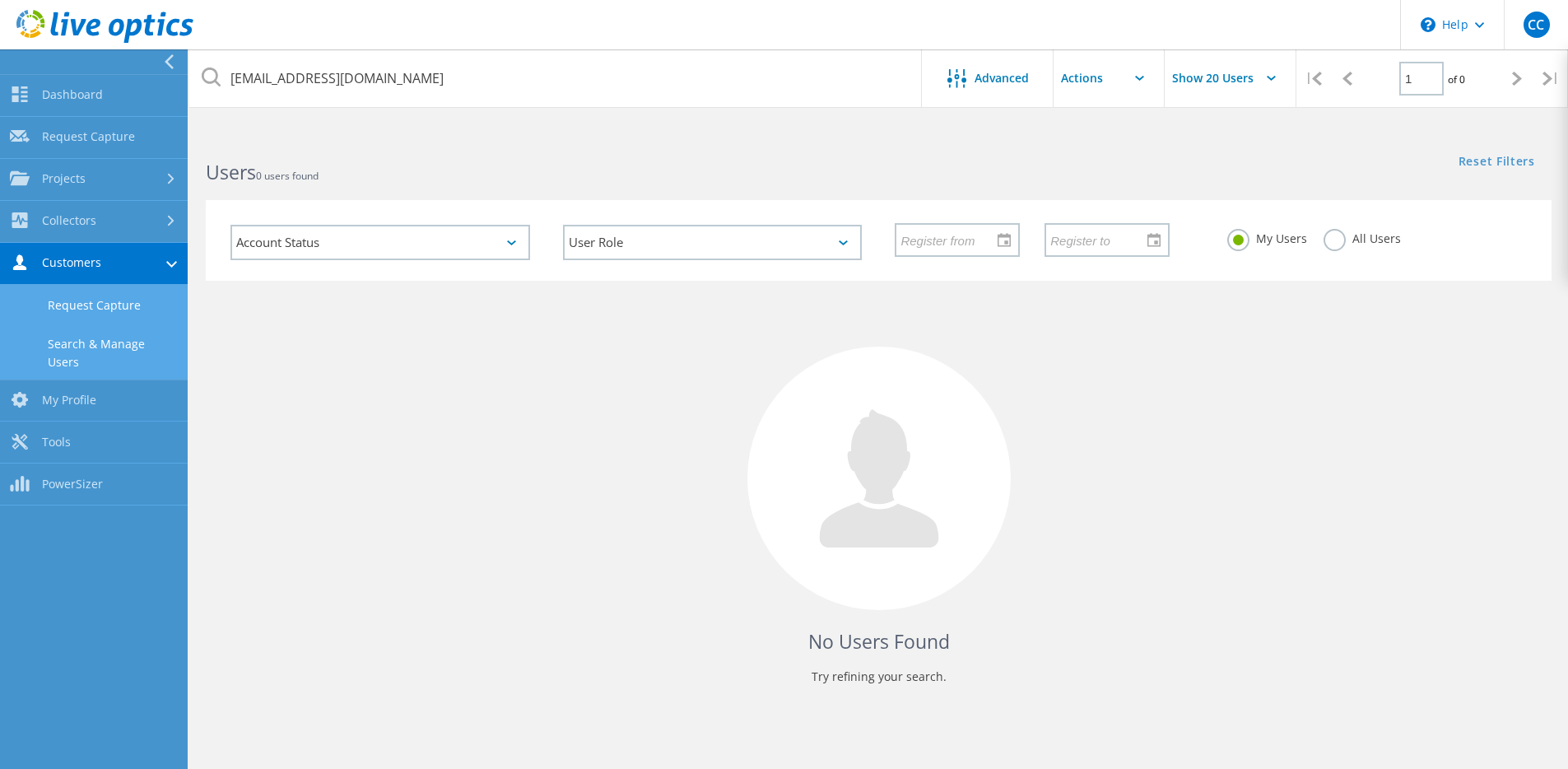
click at [123, 309] on link "Request Capture" at bounding box center [94, 305] width 188 height 42
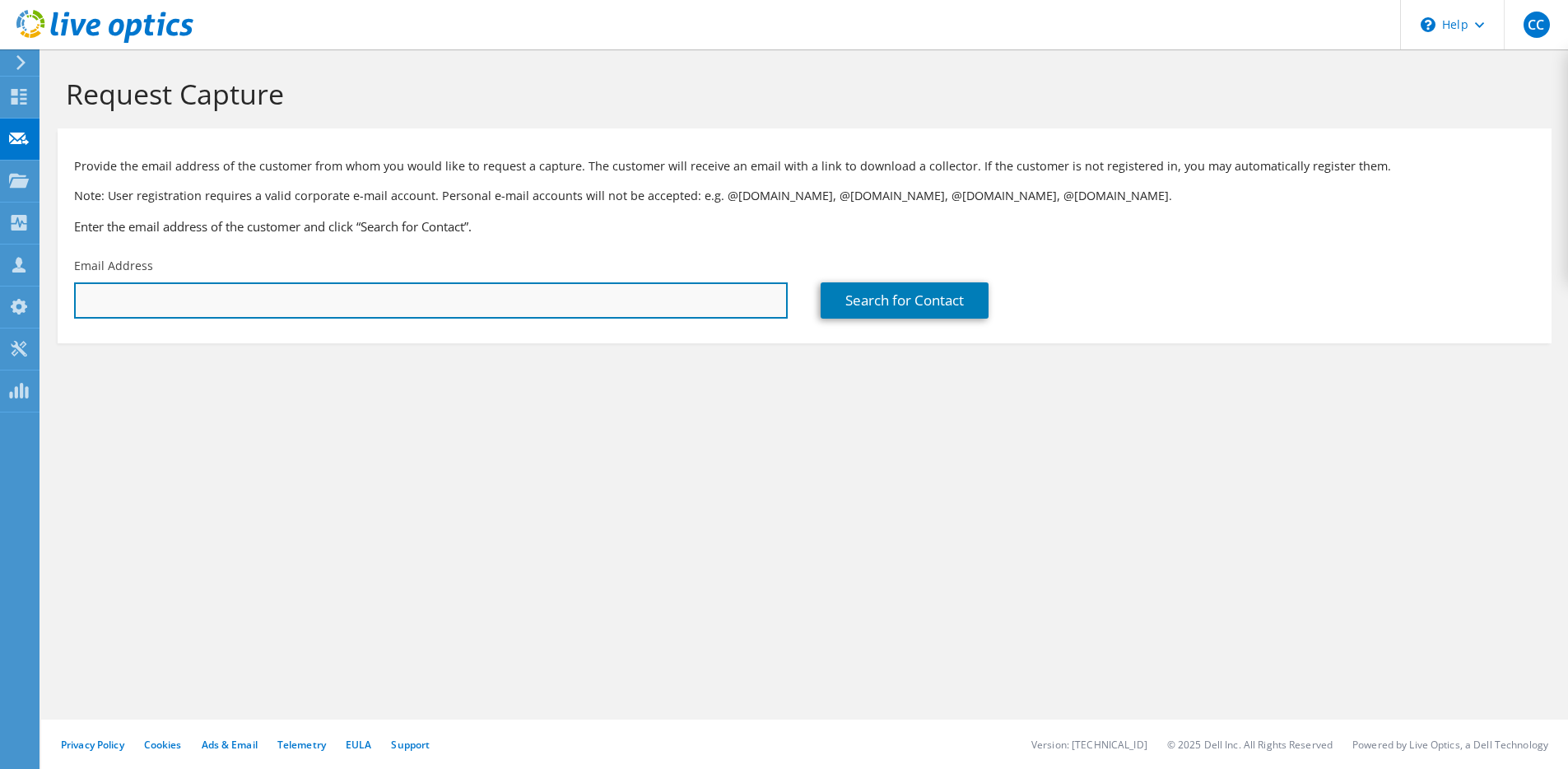
click at [292, 308] on input "text" at bounding box center [431, 300] width 714 height 37
paste input "[EMAIL_ADDRESS][DOMAIN_NAME]"
type input "[EMAIL_ADDRESS][DOMAIN_NAME]"
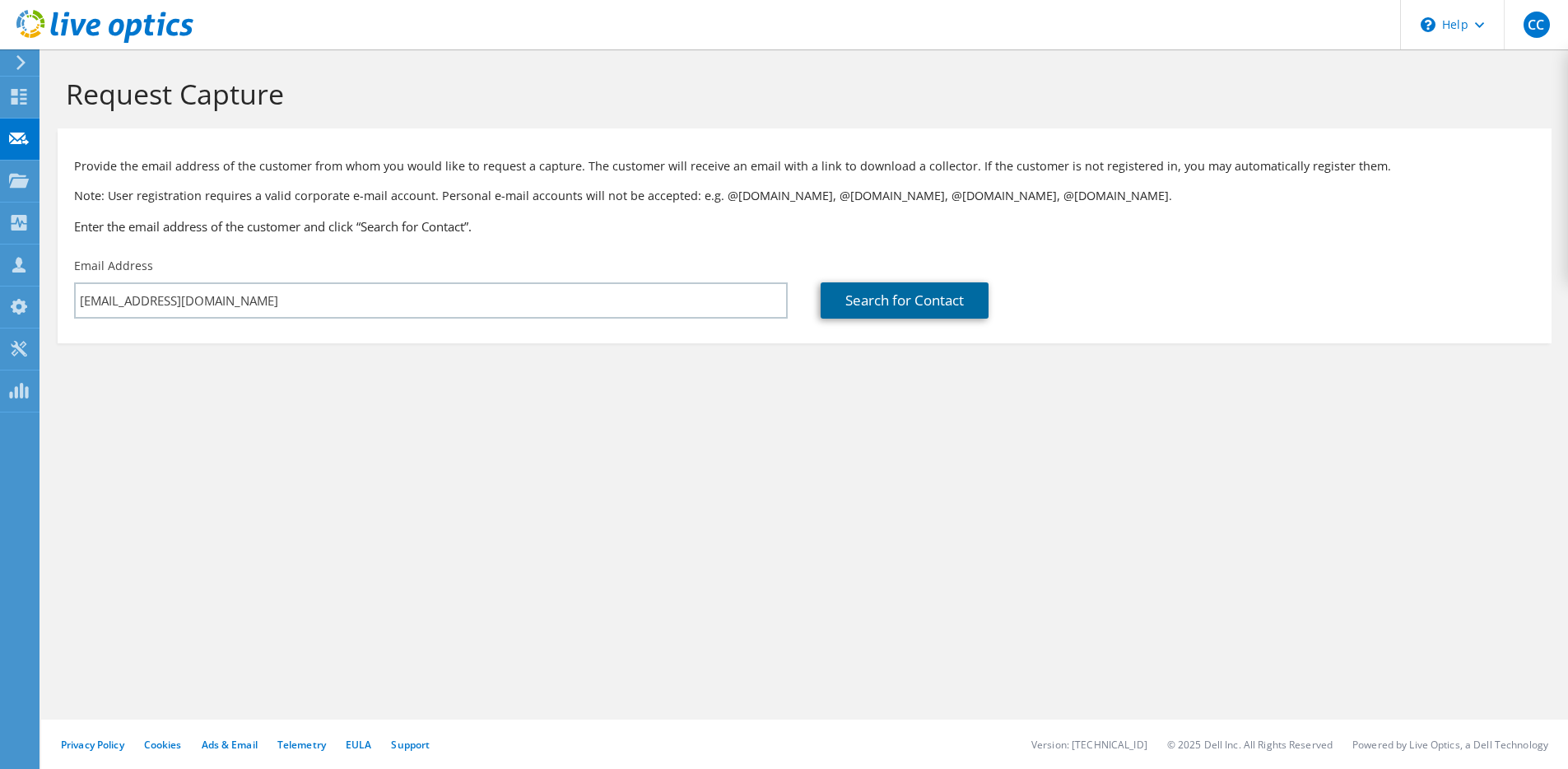
click at [906, 294] on link "Search for Contact" at bounding box center [905, 300] width 168 height 37
type input "[GEOGRAPHIC_DATA], [US_STATE]"
type input "[PERSON_NAME]"
type input "[GEOGRAPHIC_DATA]"
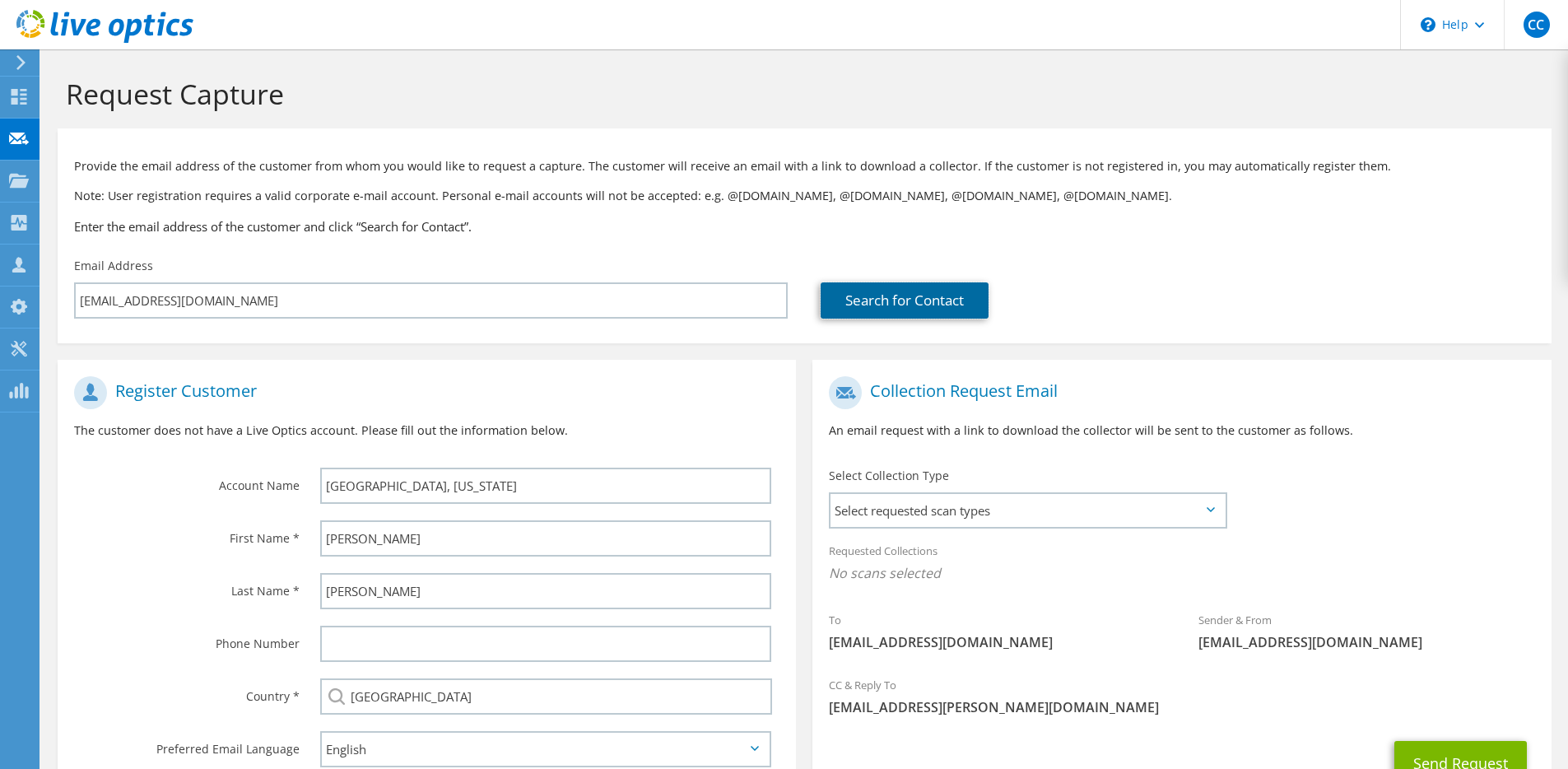
scroll to position [126, 0]
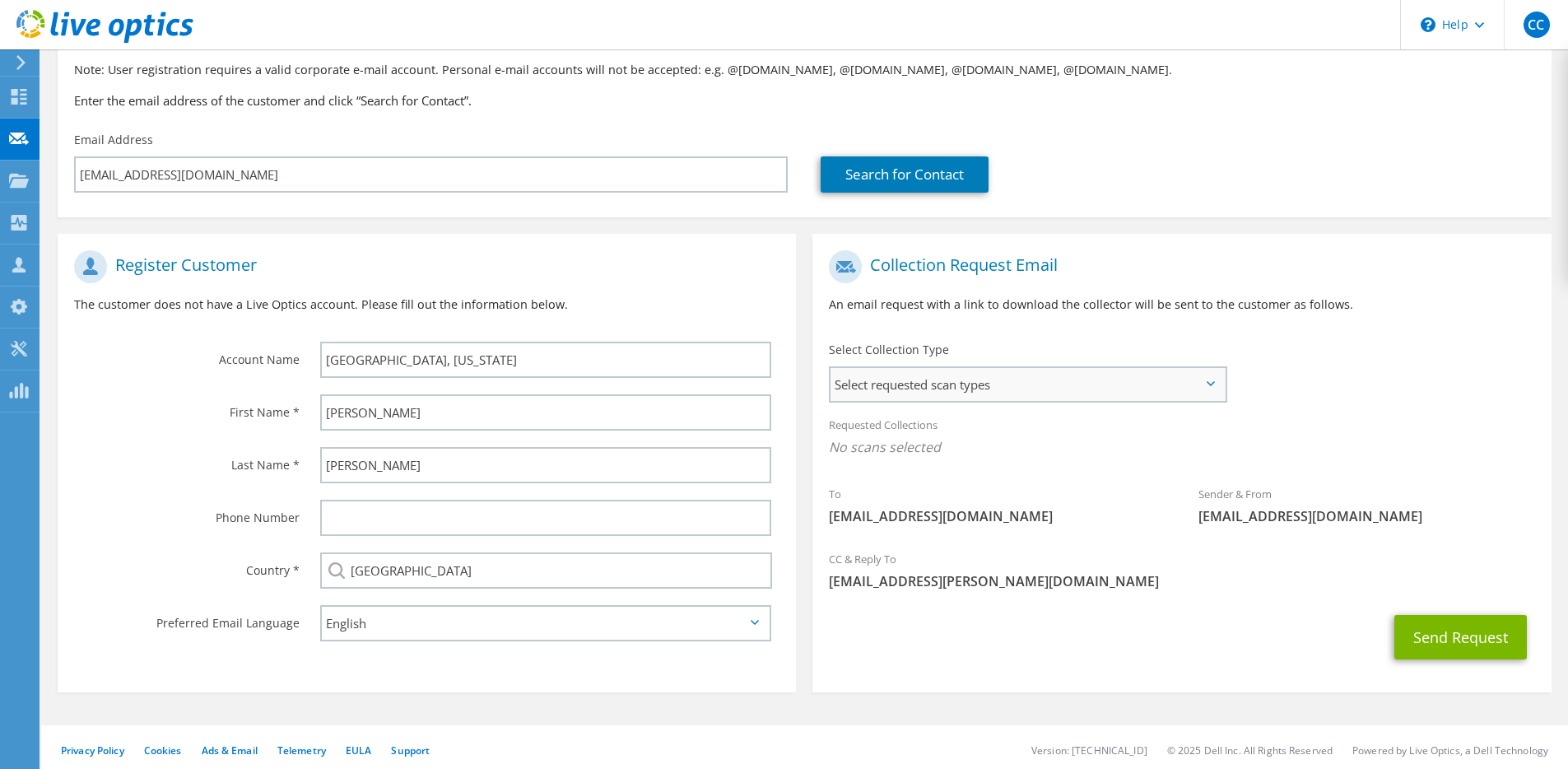
click at [915, 381] on span "Select requested scan types" at bounding box center [1027, 384] width 394 height 33
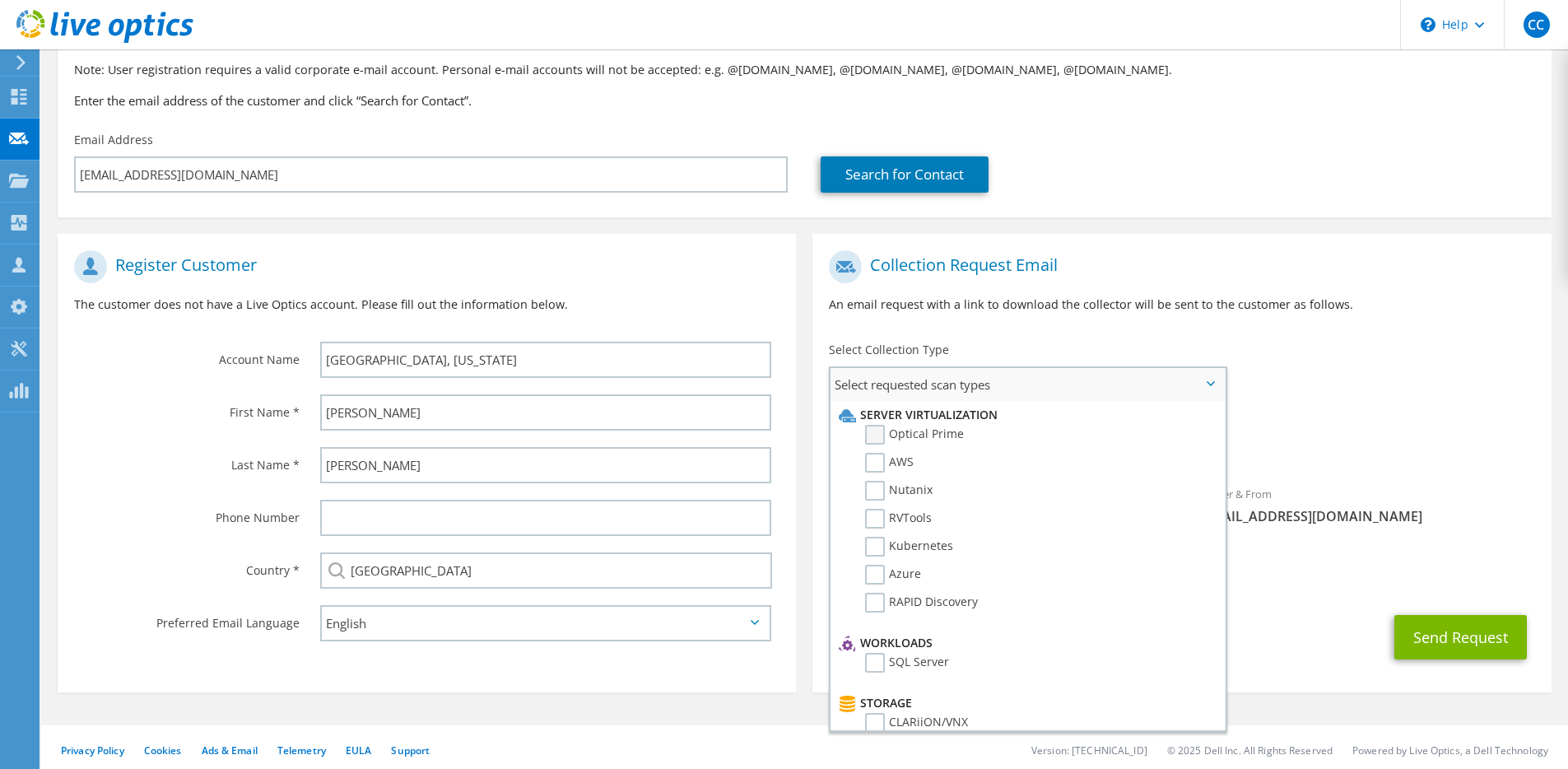
click at [887, 441] on label "Optical Prime" at bounding box center [914, 434] width 99 height 20
click at [0, 0] on input "Optical Prime" at bounding box center [0, 0] width 0 height 0
click at [1338, 428] on div "Requested Collections No scans selected Optical Prime" at bounding box center [1182, 440] width 739 height 66
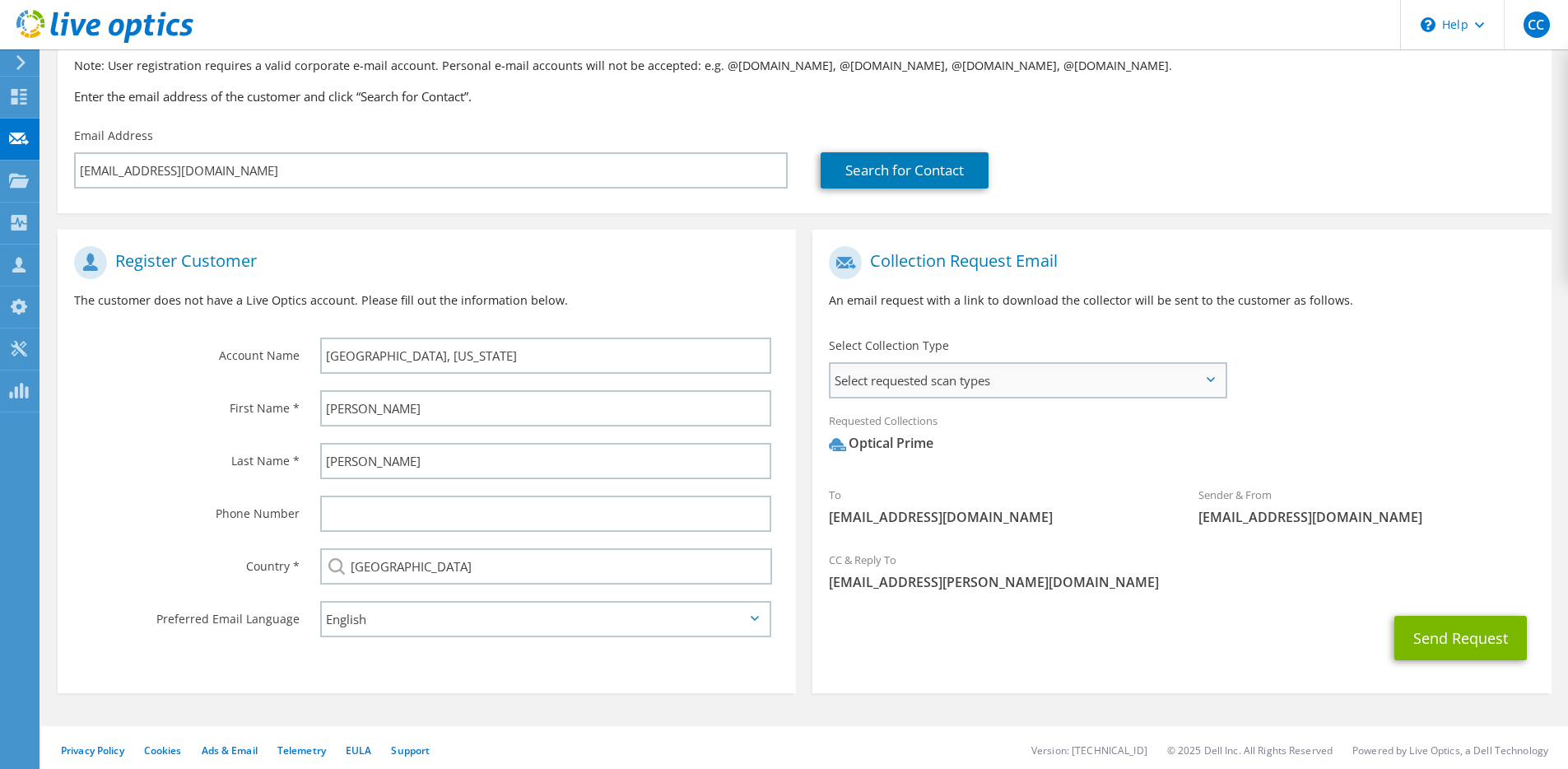
scroll to position [137, 0]
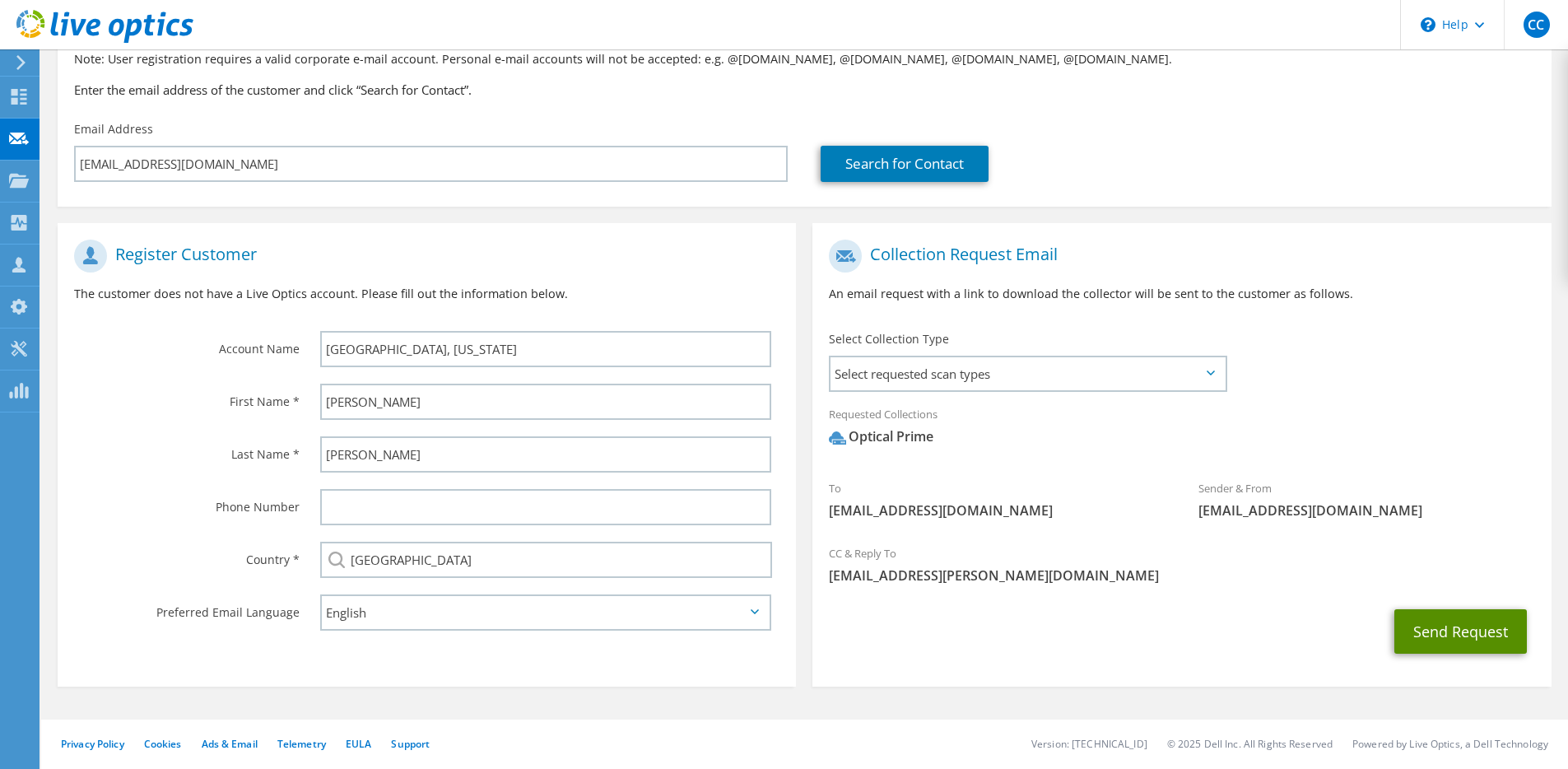
click at [1419, 629] on button "Send Request" at bounding box center [1461, 631] width 132 height 45
